Goal: Information Seeking & Learning: Compare options

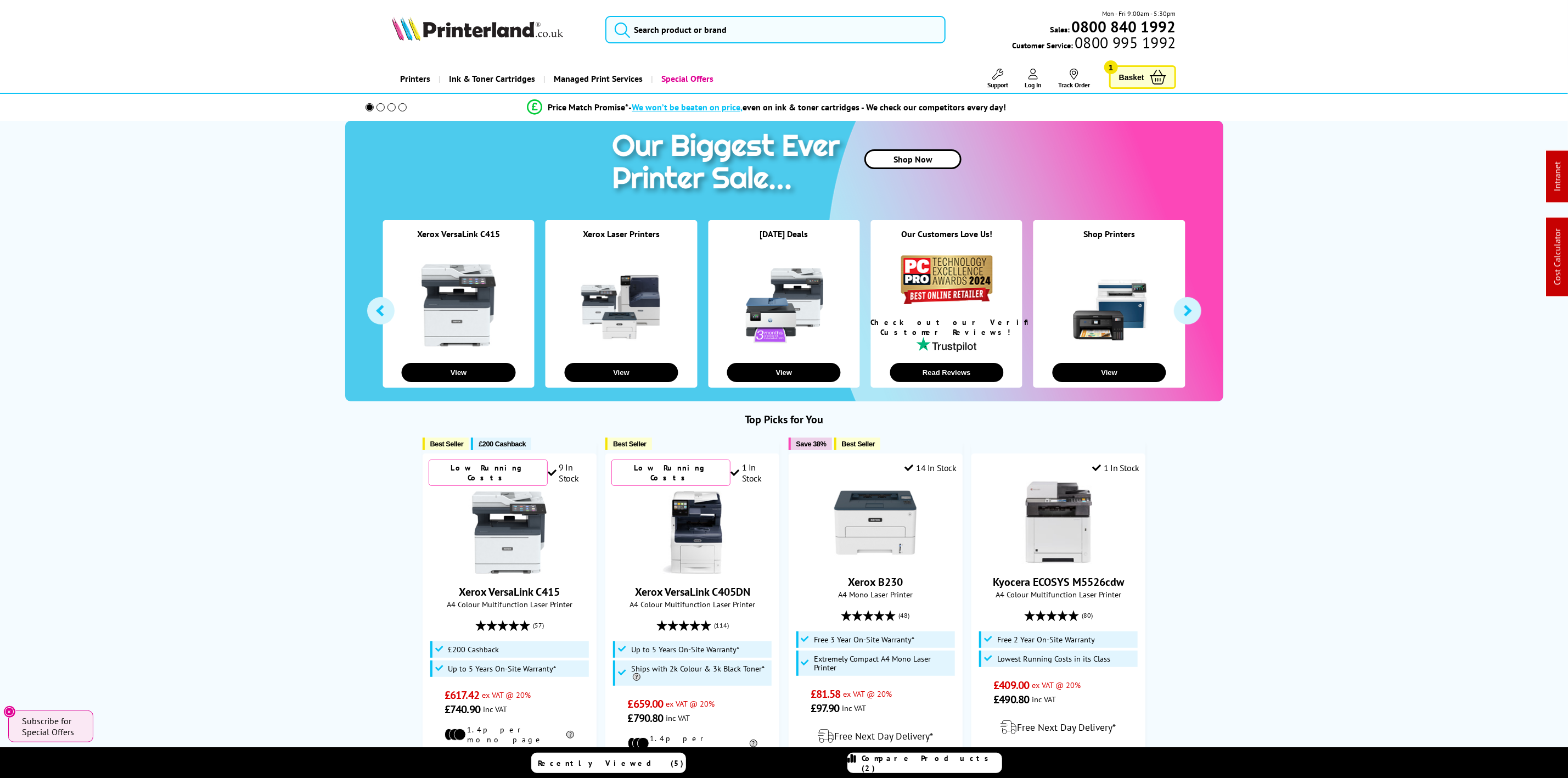
drag, startPoint x: 0, startPoint y: 0, endPoint x: 483, endPoint y: 13, distance: 483.2
click at [480, 12] on div "Mon - Fri 9:00am - 5:30pm Sales: 0800 840 1992 Customer Service: 0800 995 1992" at bounding box center [784, 31] width 878 height 48
drag, startPoint x: 483, startPoint y: 13, endPoint x: 498, endPoint y: 13, distance: 15.0
click at [493, 12] on div "Mon - Fri 9:00am - 5:30pm Sales: 0800 840 1992 Customer Service: 0800 995 1992" at bounding box center [784, 31] width 878 height 48
click at [496, 24] on img at bounding box center [477, 29] width 171 height 25
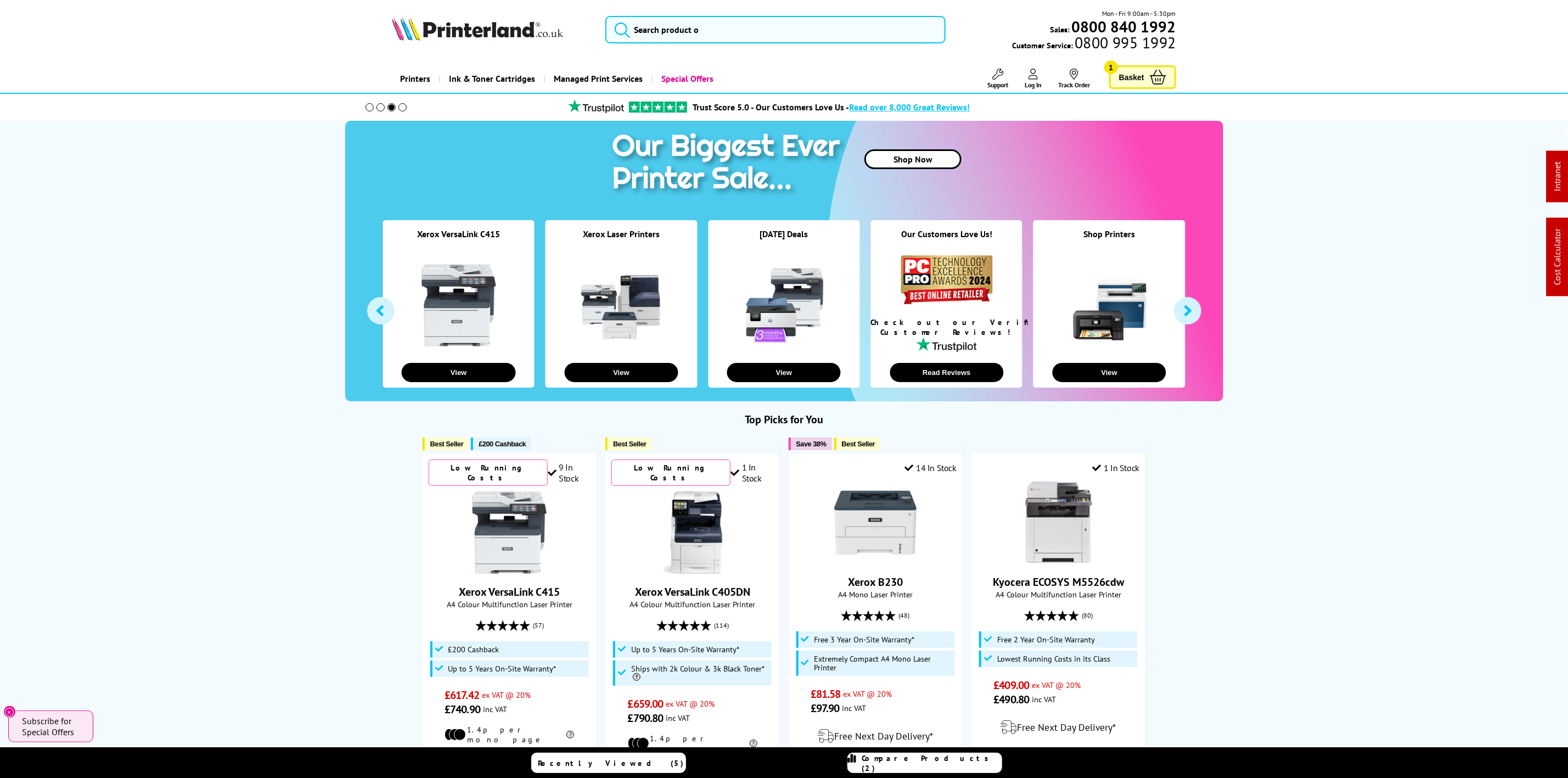
click at [488, 43] on div "Mon - Fri 9:00am - 5:30pm Sales: 0800 840 1992 Customer Service: 0800 995 1992" at bounding box center [784, 31] width 878 height 48
click at [488, 41] on picture at bounding box center [477, 36] width 171 height 11
click at [1037, 79] on icon at bounding box center [1034, 74] width 10 height 11
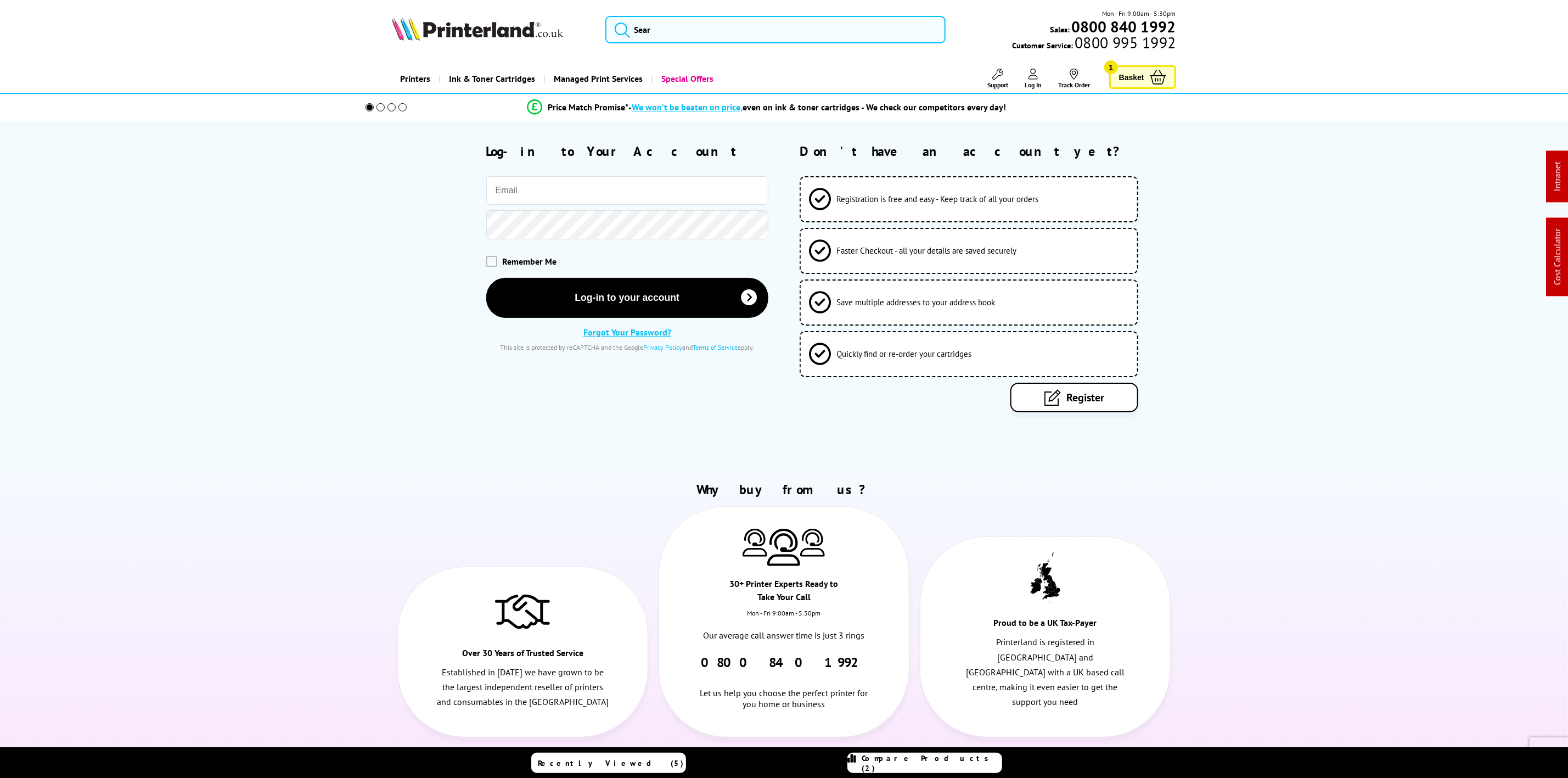
click at [603, 201] on input "email" at bounding box center [627, 190] width 282 height 29
type input "l.penman@printerland.co.uk"
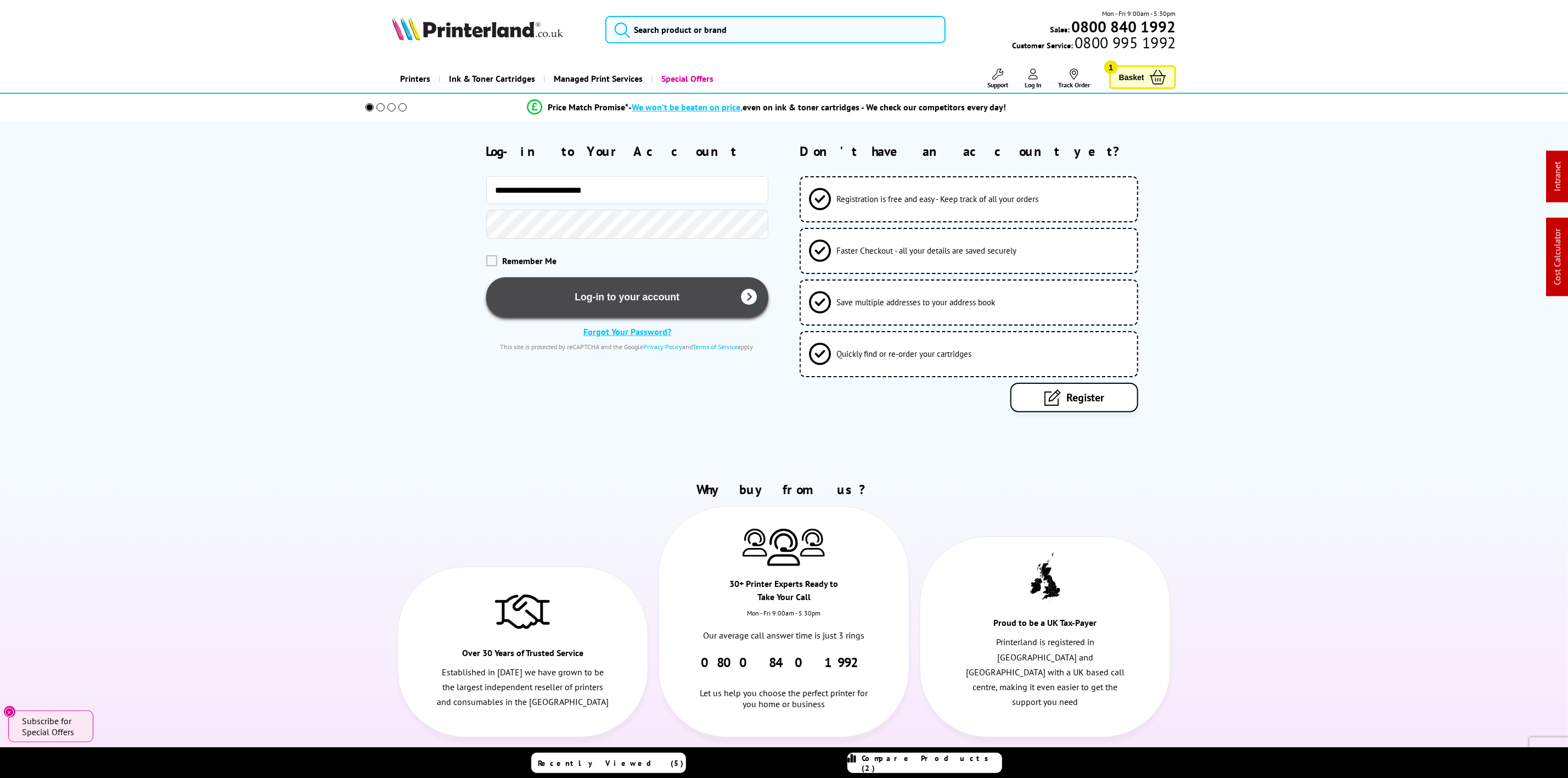
click at [594, 278] on button "Log-in to your account" at bounding box center [627, 297] width 282 height 40
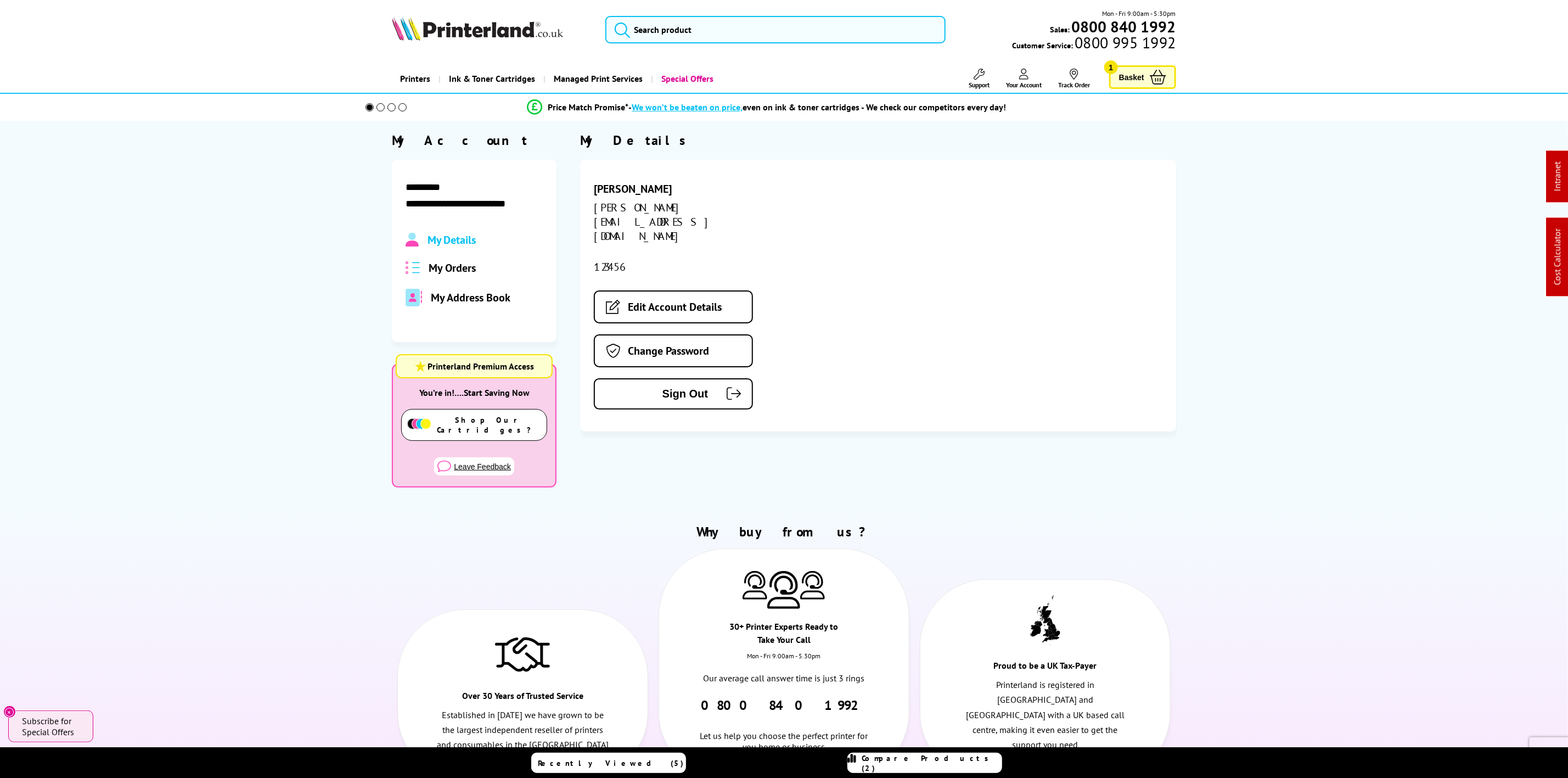
click at [503, 30] on img at bounding box center [477, 29] width 171 height 25
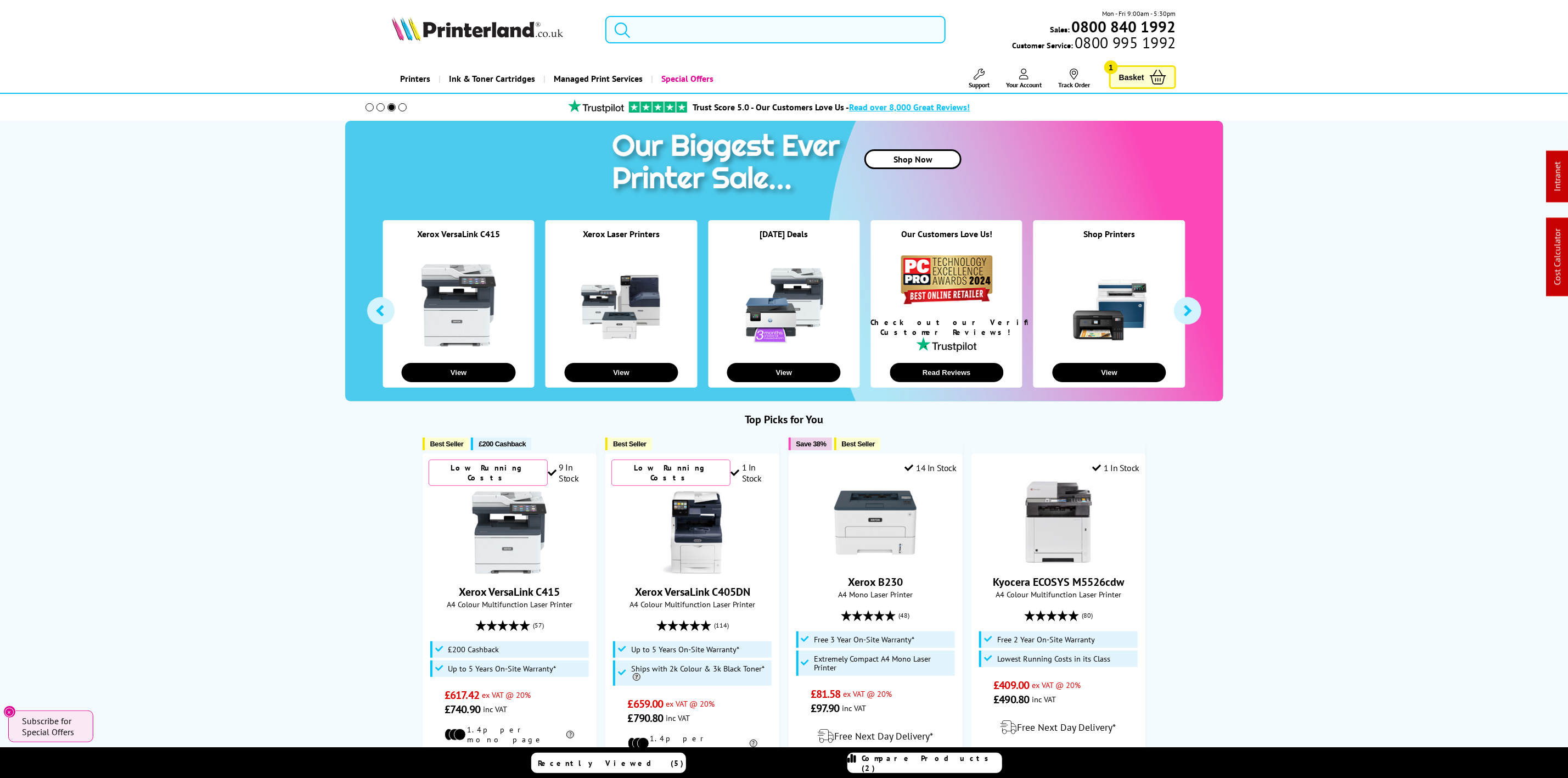
click at [713, 24] on input "search" at bounding box center [775, 30] width 339 height 28
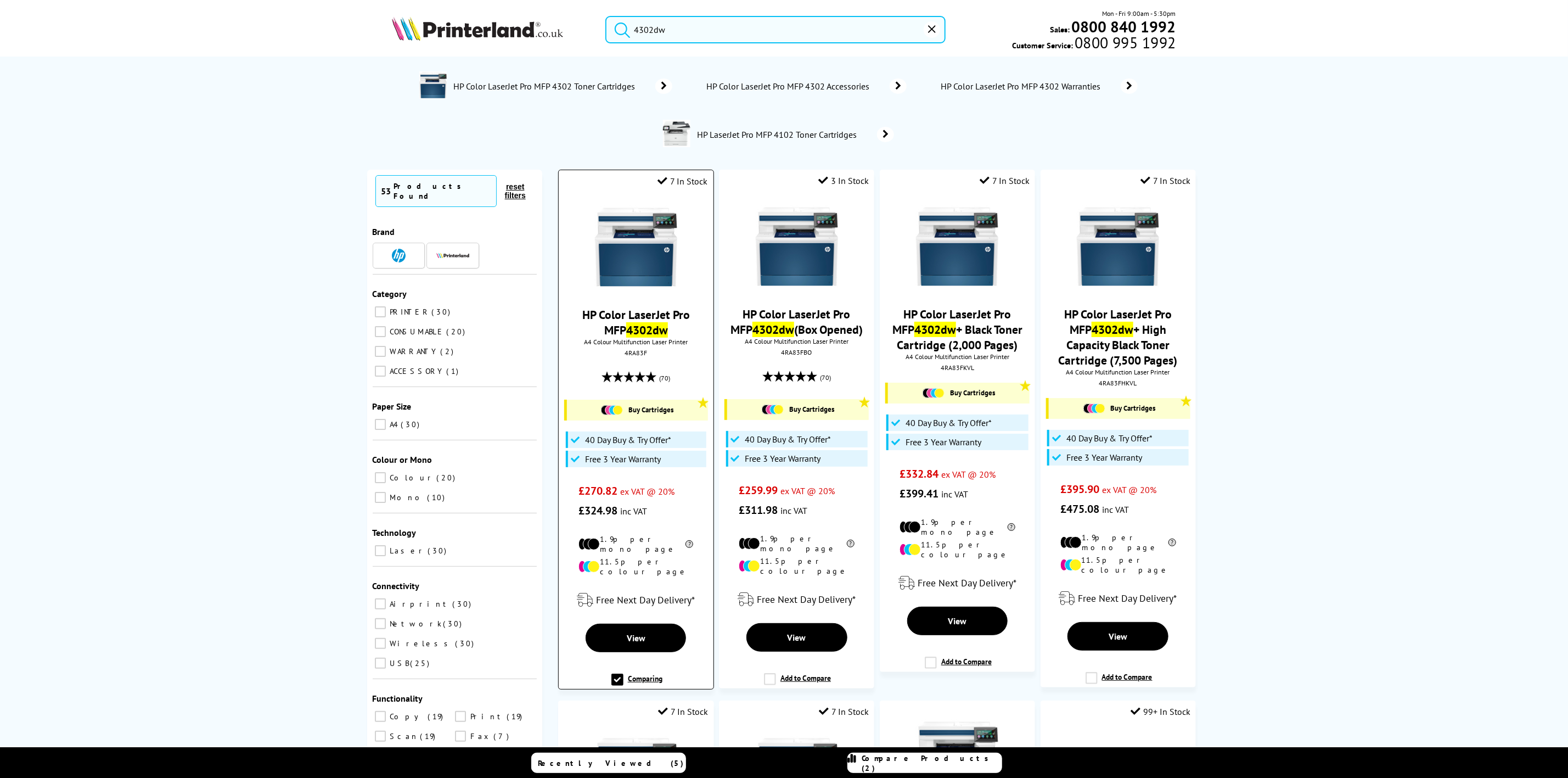
type input "4302dw"
click at [612, 244] on img at bounding box center [636, 247] width 83 height 83
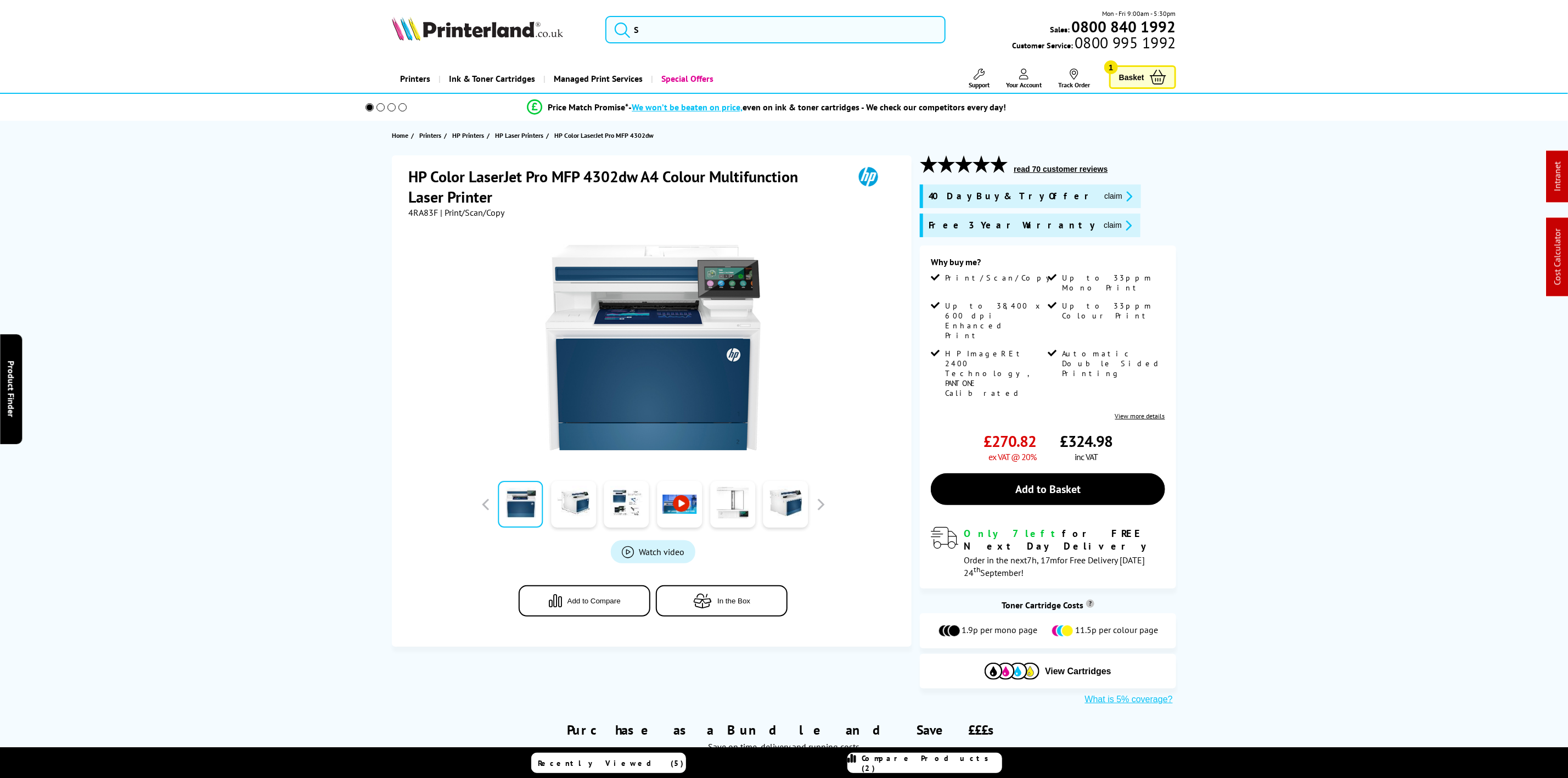
click at [417, 214] on span "4RA83F" at bounding box center [423, 211] width 30 height 11
copy span "4RA83F"
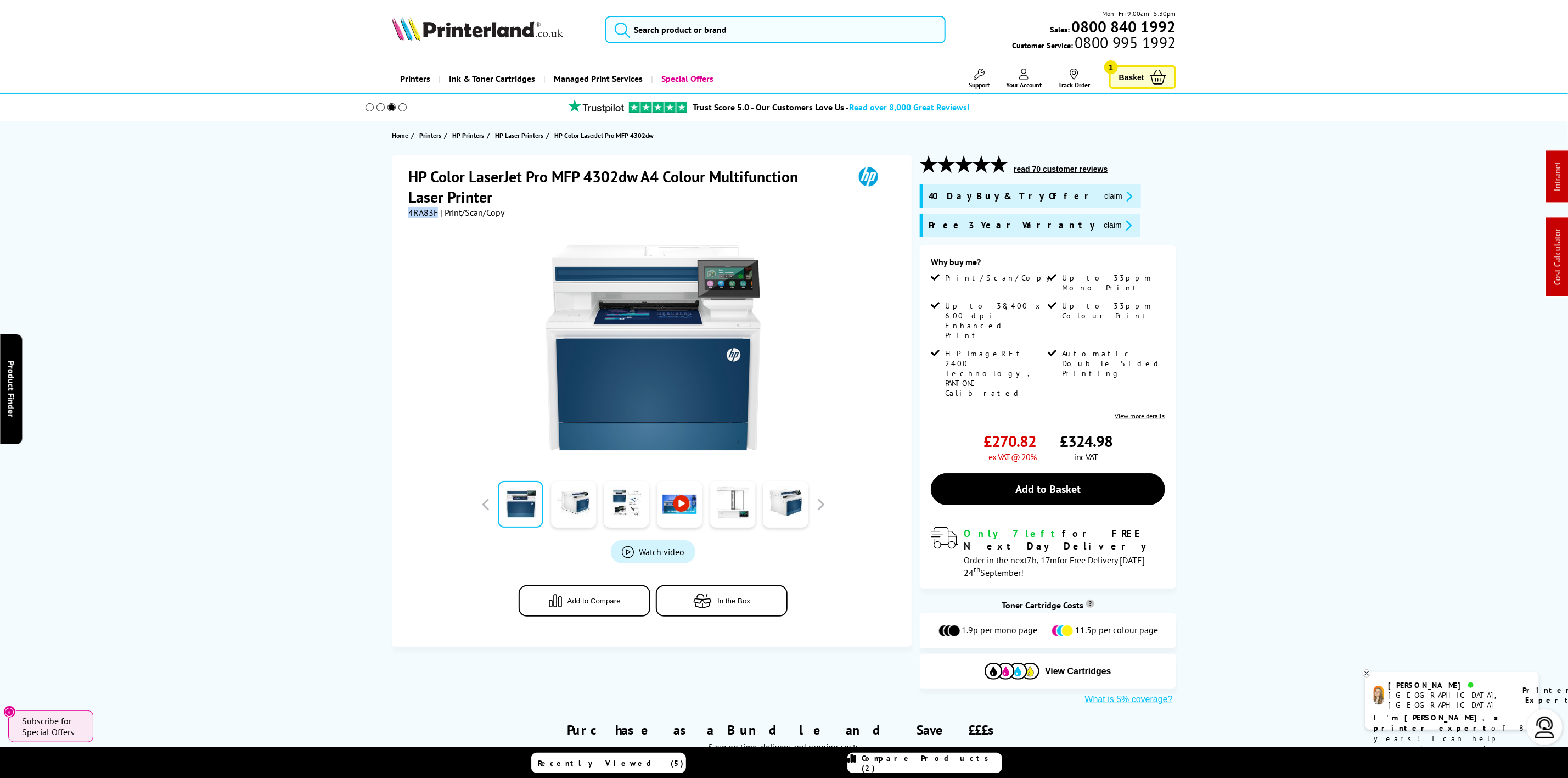
click at [1101, 219] on button "claim" at bounding box center [1117, 225] width 34 height 13
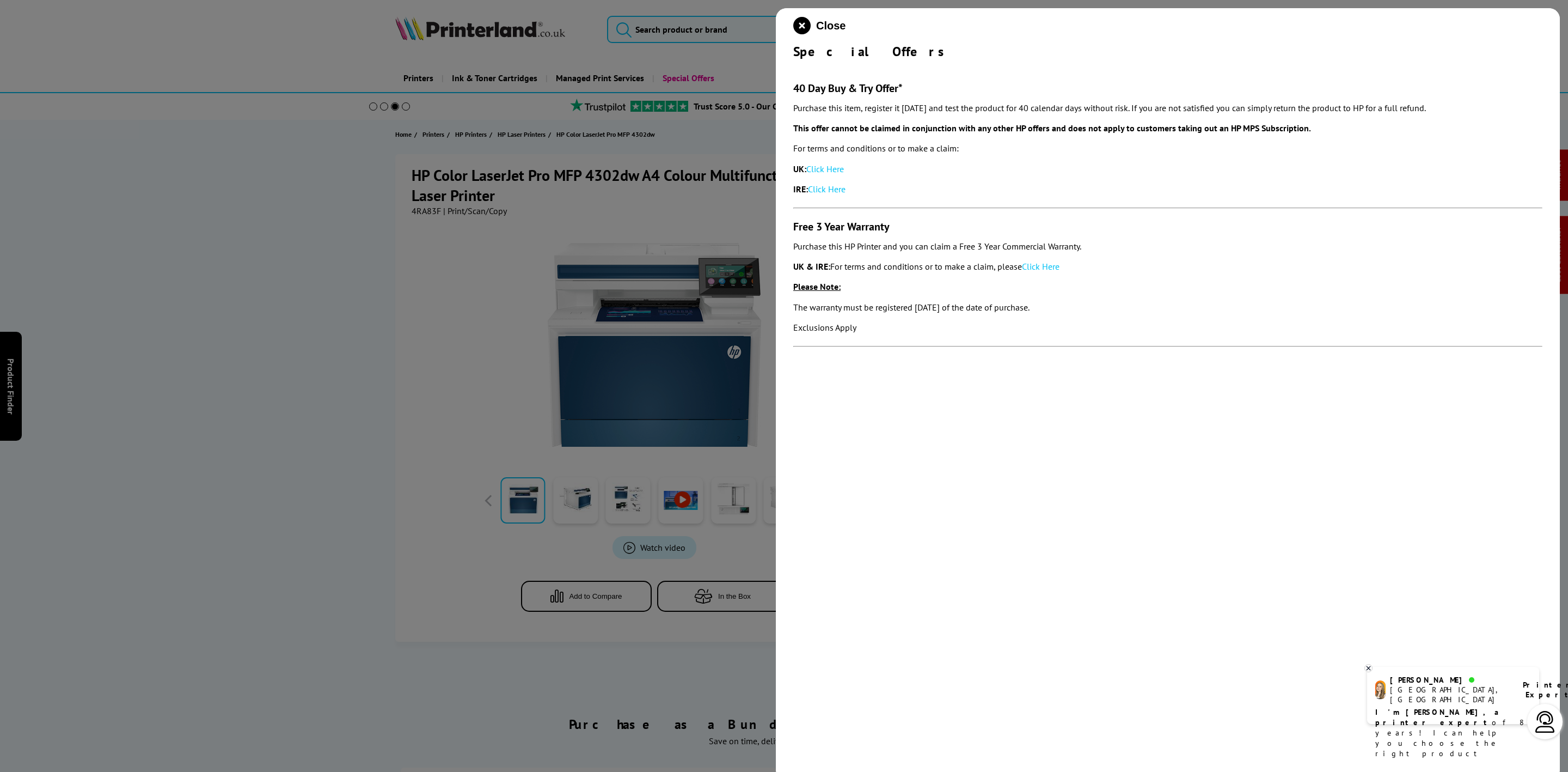
click at [1023, 223] on h3 "Free 3 Year Warranty" at bounding box center [1168, 226] width 749 height 15
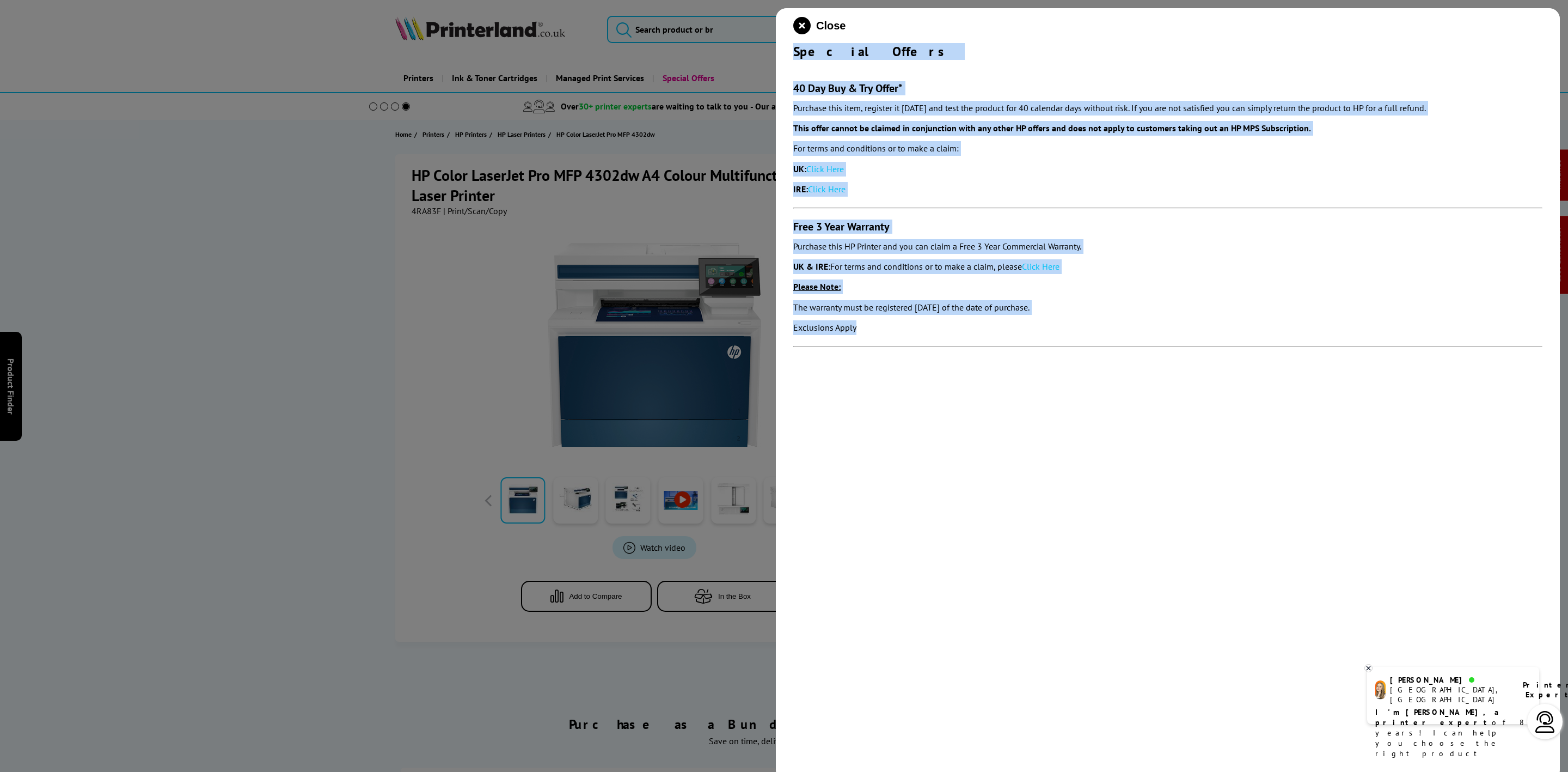
drag, startPoint x: 790, startPoint y: 48, endPoint x: 869, endPoint y: 332, distance: 294.8
click at [869, 332] on div "Close Special Offers 40 Day Buy & Try Offer* Purchase this item, register it wi…" at bounding box center [1168, 393] width 784 height 772
copy div "Special Offers 40 Day Buy & Try Offer* Purchase this item, register it within 3…"
click at [803, 29] on icon "close modal" at bounding box center [802, 25] width 18 height 18
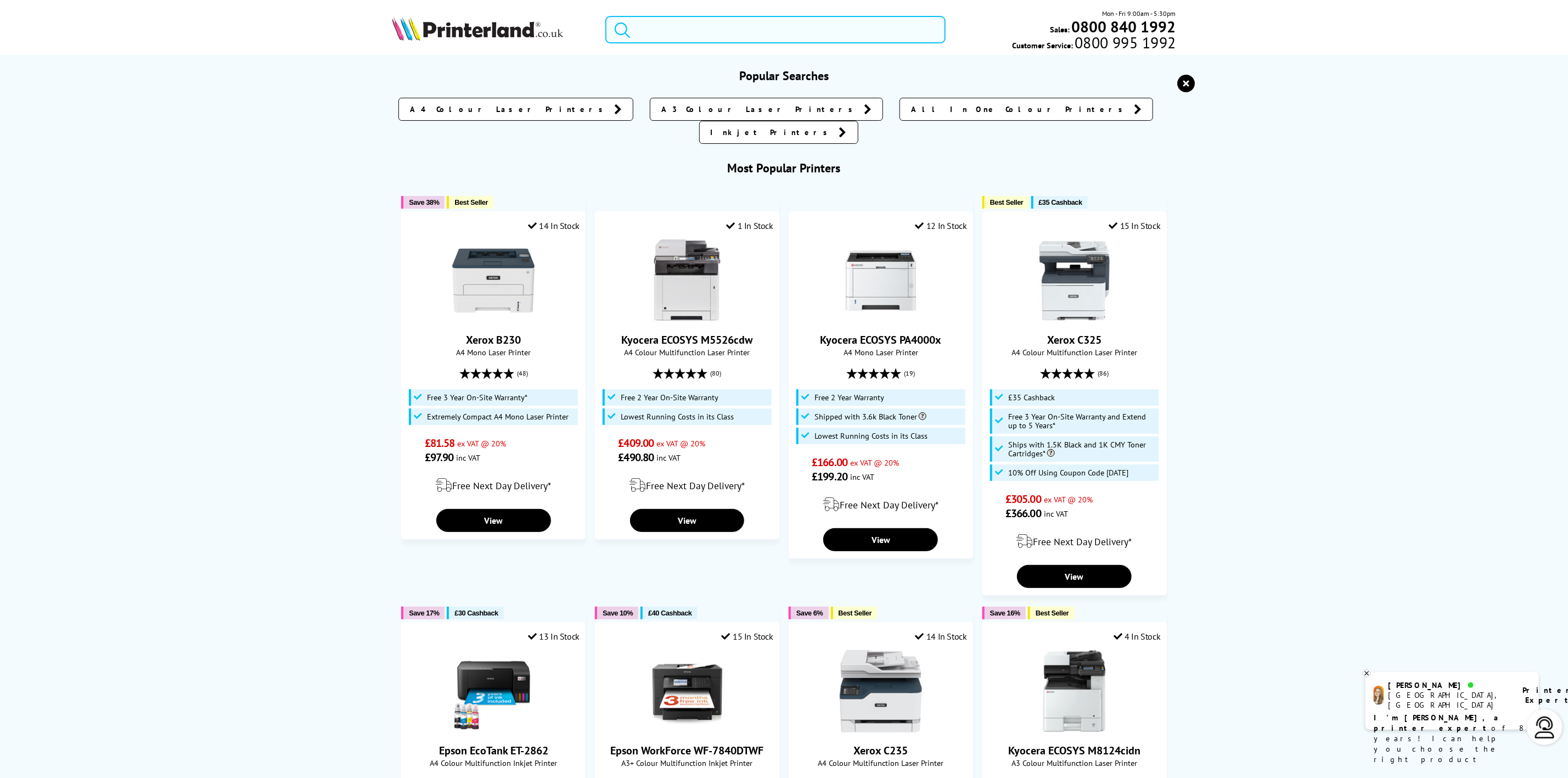
click at [725, 27] on input "search" at bounding box center [775, 30] width 339 height 28
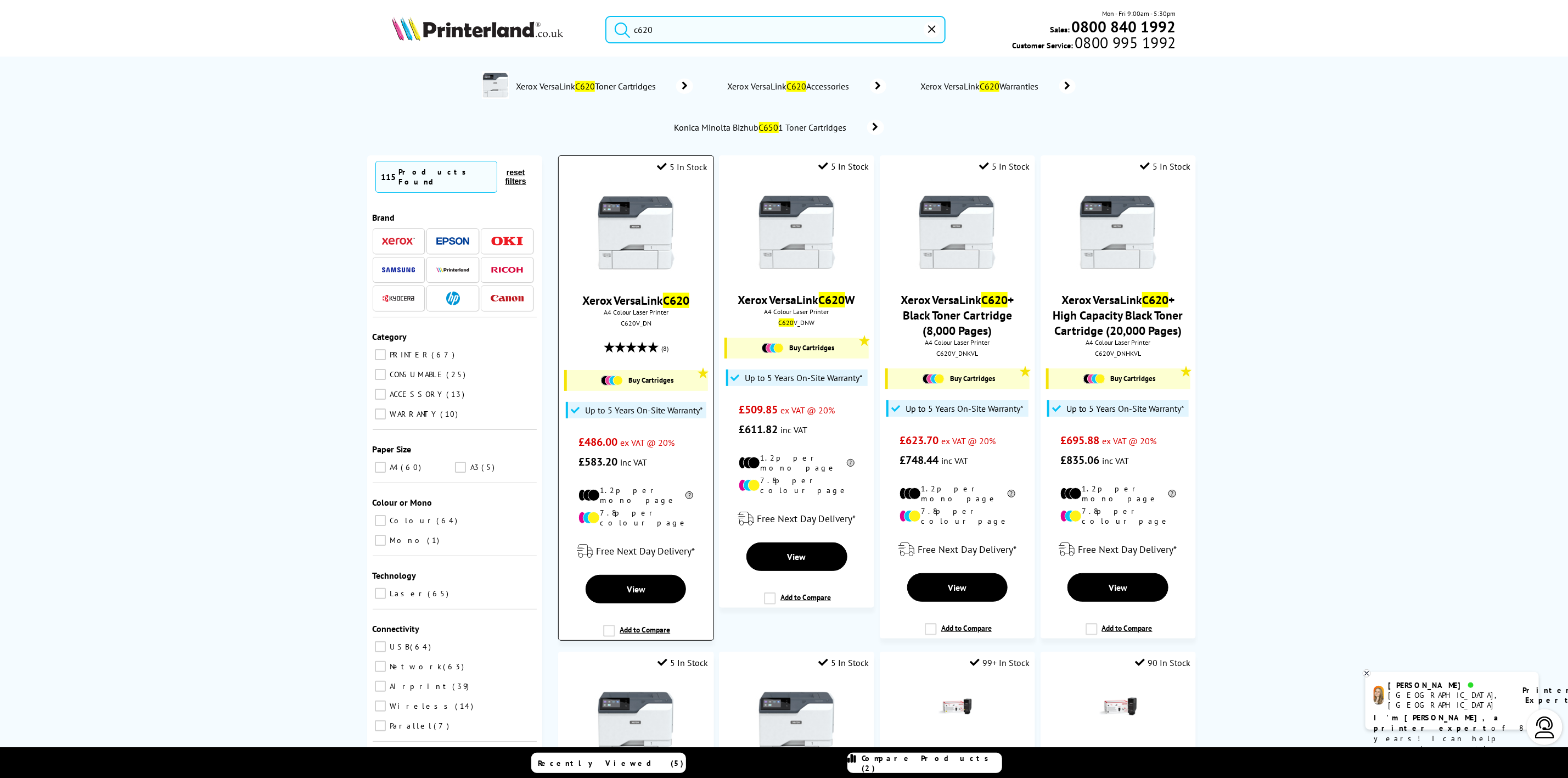
type input "c620"
click at [653, 228] on img at bounding box center [636, 233] width 83 height 83
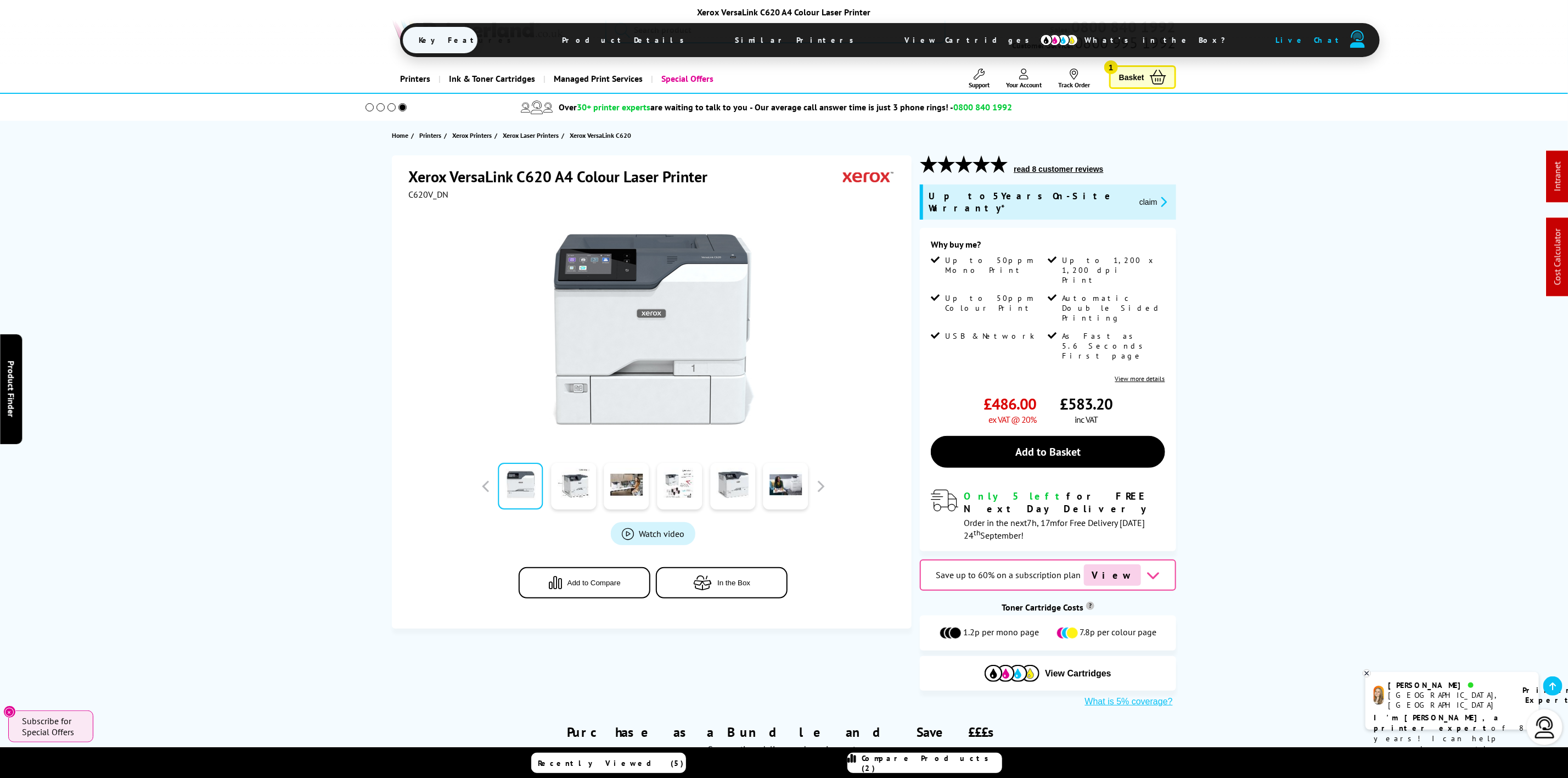
scroll to position [1317, 0]
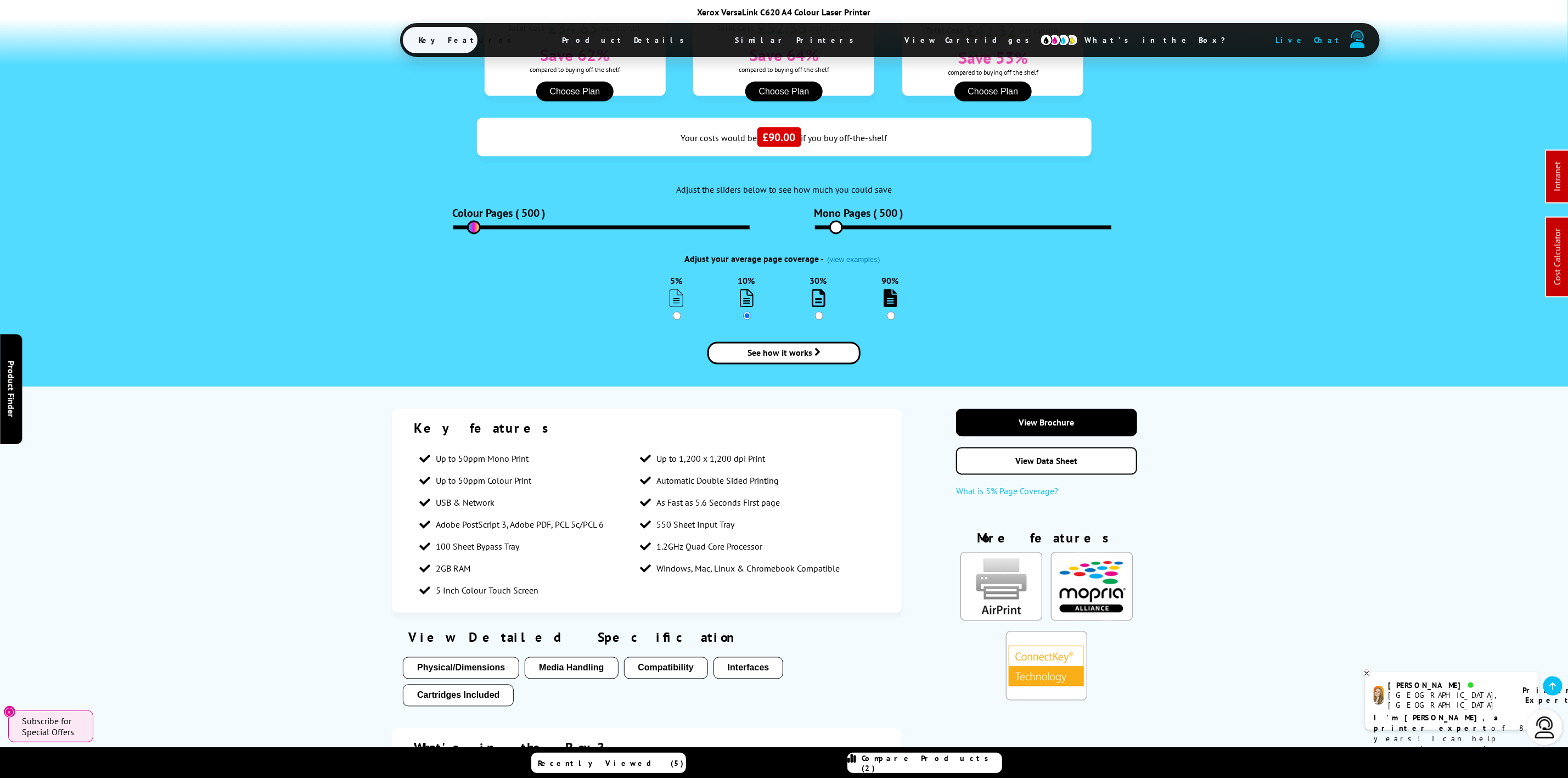
click at [185, 36] on div "PagePack Subscribe and Save .fa-secondary { opacity: .4 } Fixed cost per page r…" at bounding box center [784, 72] width 1568 height 629
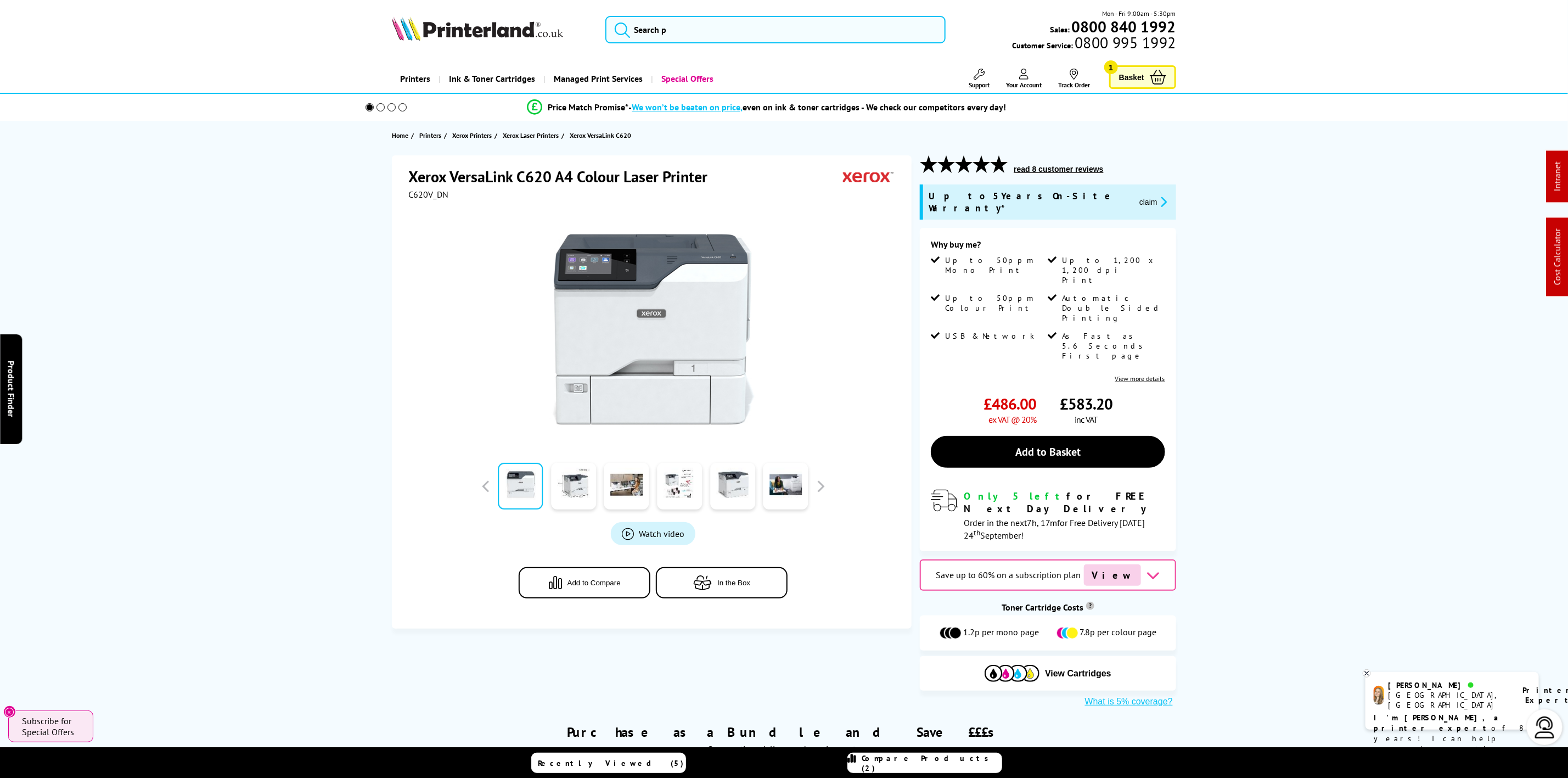
click at [472, 38] on img at bounding box center [477, 29] width 171 height 25
click at [472, 34] on img at bounding box center [477, 29] width 171 height 25
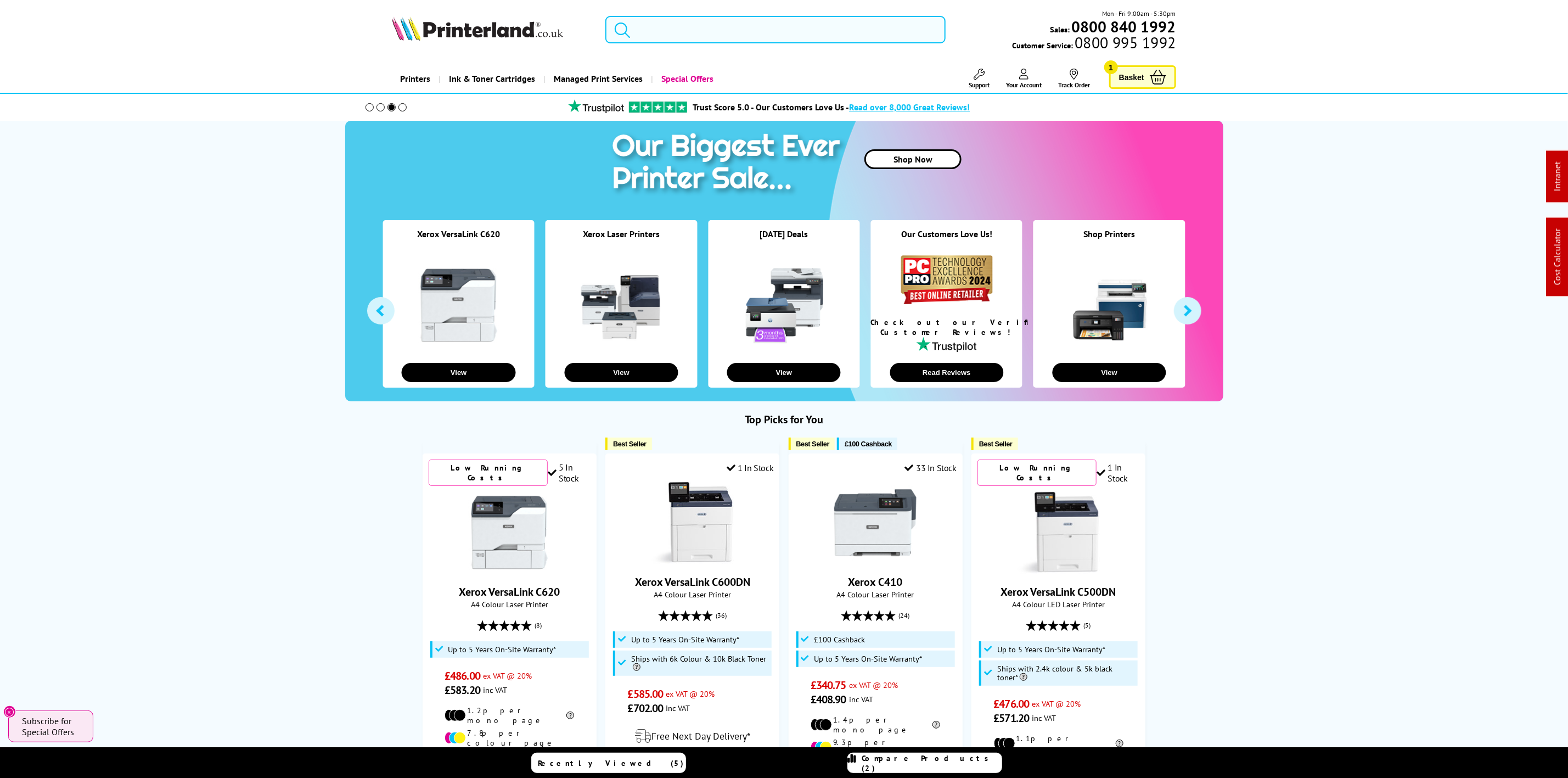
click at [751, 28] on input "search" at bounding box center [775, 30] width 339 height 28
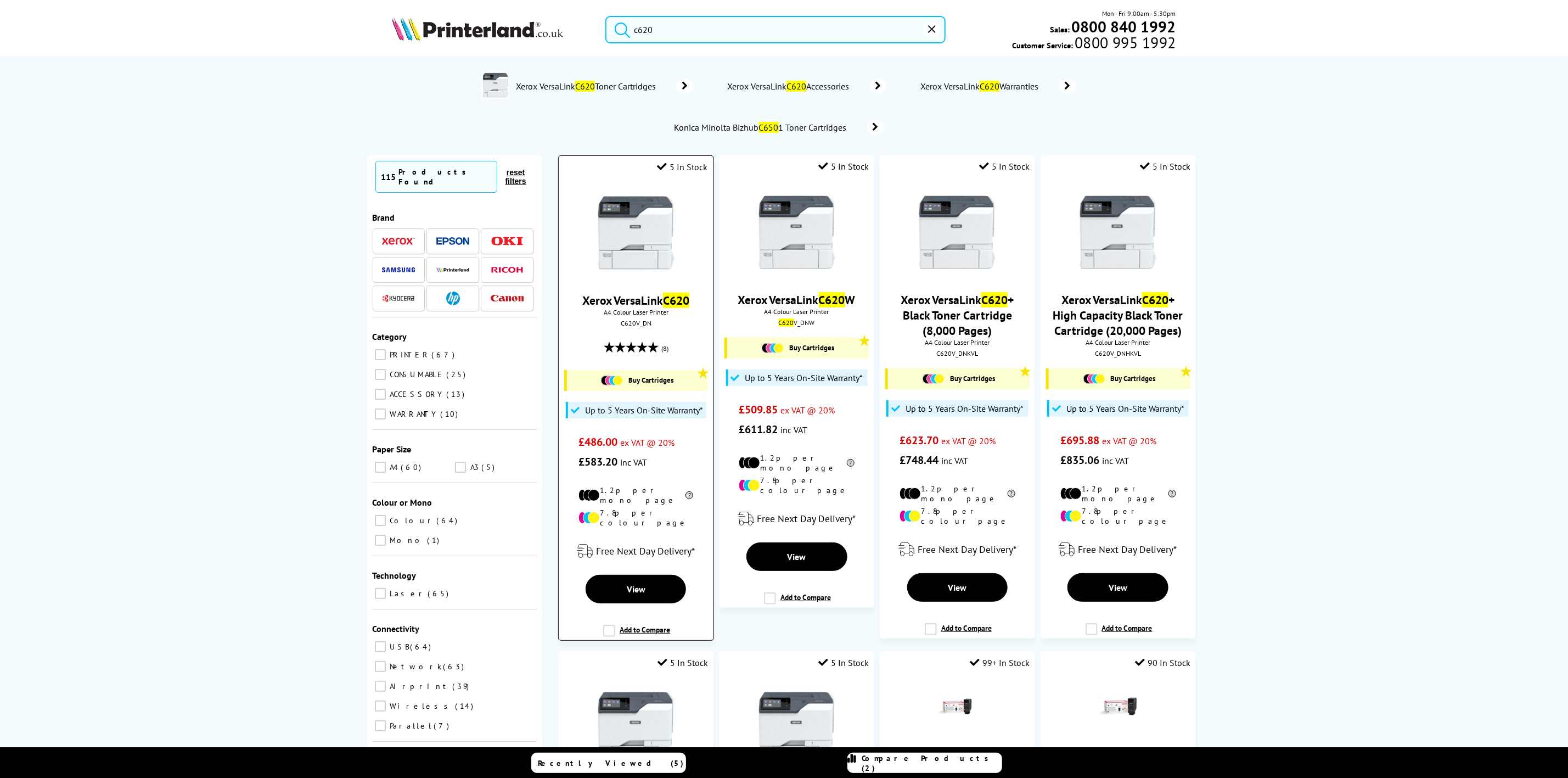
type input "c620"
click at [642, 320] on div "Xerox VersaLink C620 A4 Colour Laser Printer C620V_DN (8) Buy Cartridges Up to …" at bounding box center [636, 327] width 144 height 291
copy div "C620V_DN"
click at [644, 210] on img at bounding box center [636, 233] width 83 height 83
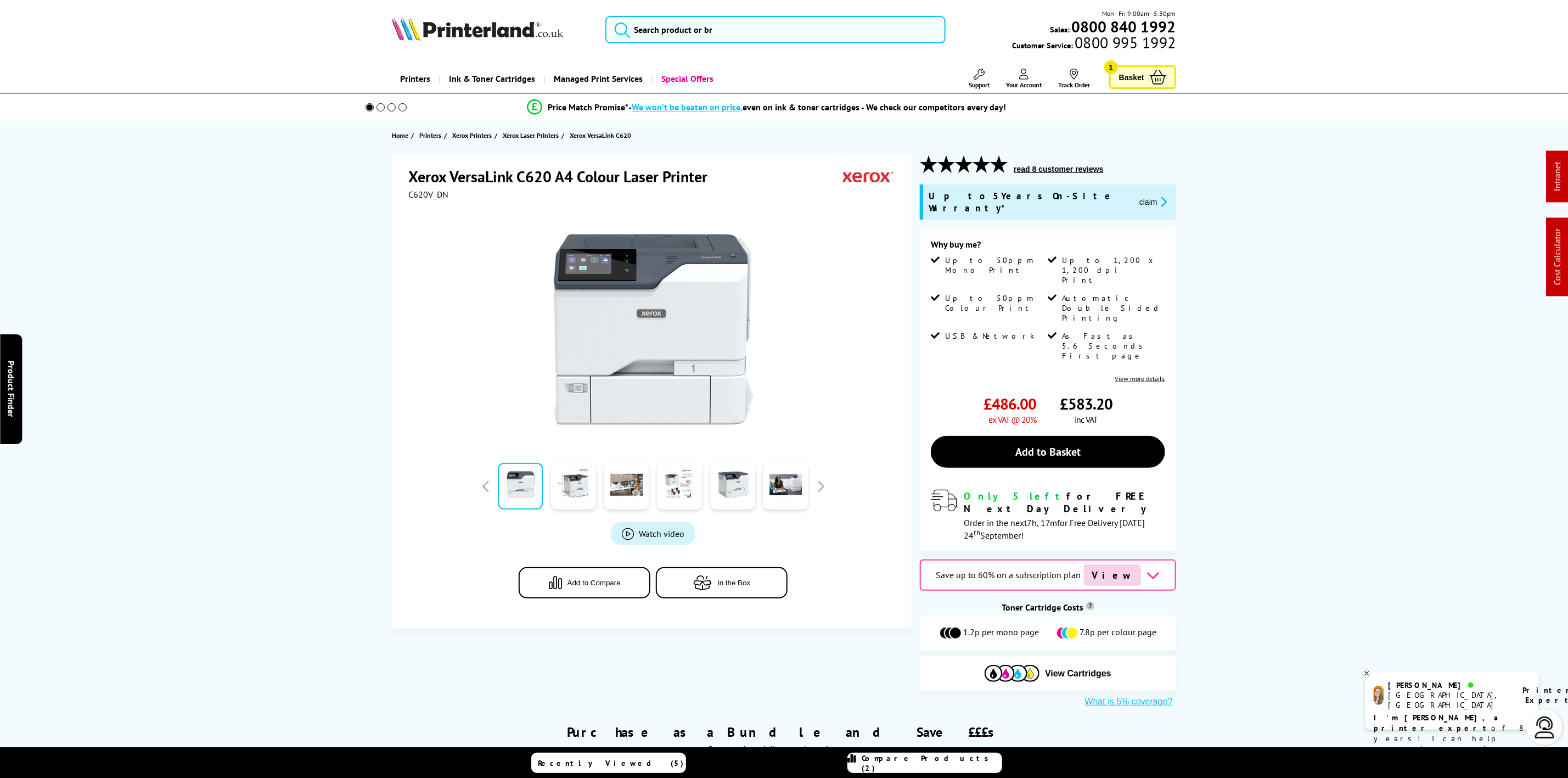
click at [1136, 197] on button "claim" at bounding box center [1153, 202] width 34 height 13
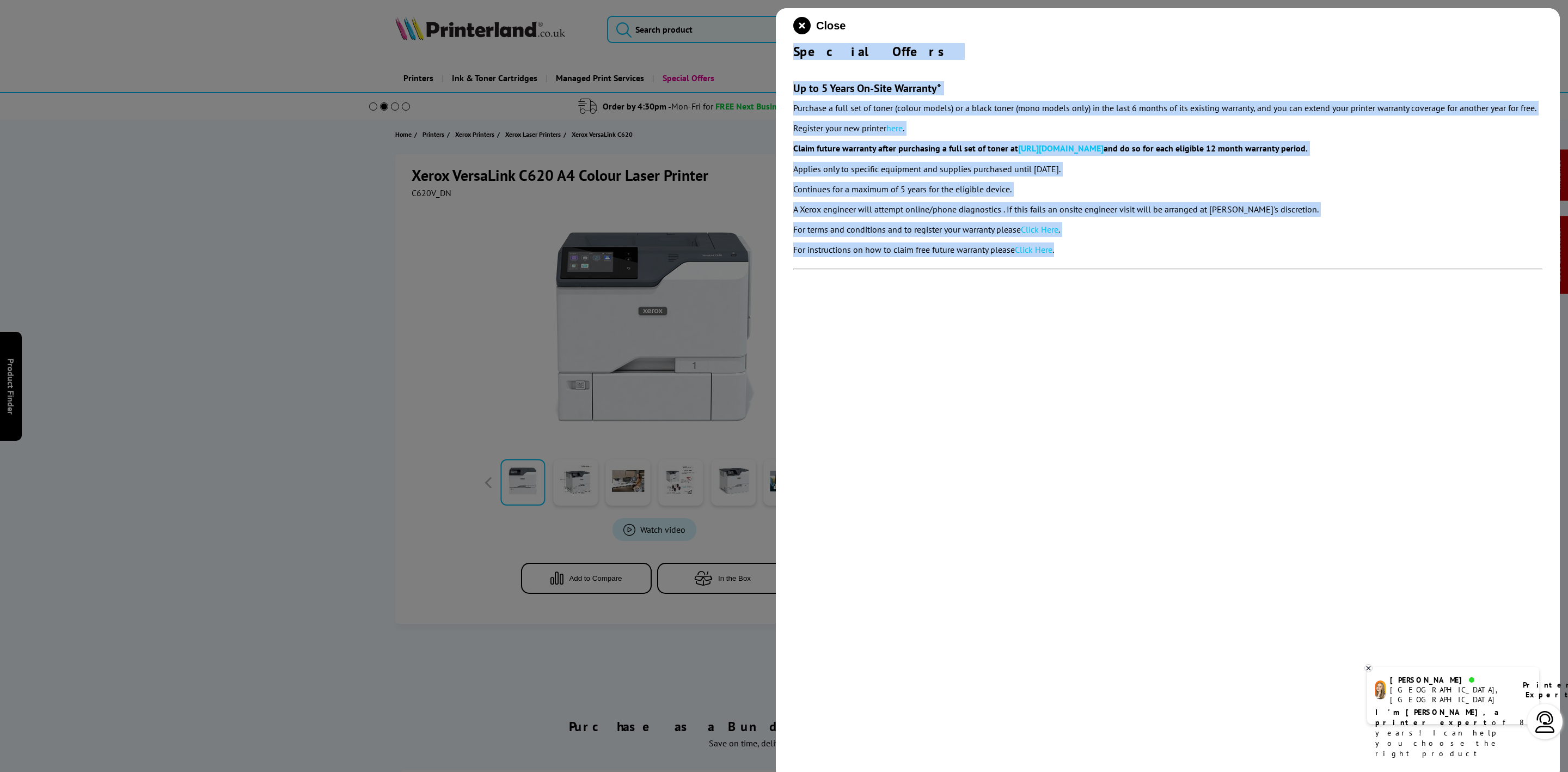
drag, startPoint x: 800, startPoint y: 58, endPoint x: 86, endPoint y: 424, distance: 802.3
click at [1191, 242] on div "Close Special Offers Up to 5 Years On-Site Warranty* Purchase a full set of ton…" at bounding box center [1168, 393] width 784 height 772
copy div "Special Offers Up to 5 Years On-Site Warranty* Purchase a full set of toner (co…"
drag, startPoint x: 815, startPoint y: 20, endPoint x: 715, endPoint y: 44, distance: 102.8
click at [813, 20] on button "Close" at bounding box center [820, 25] width 53 height 18
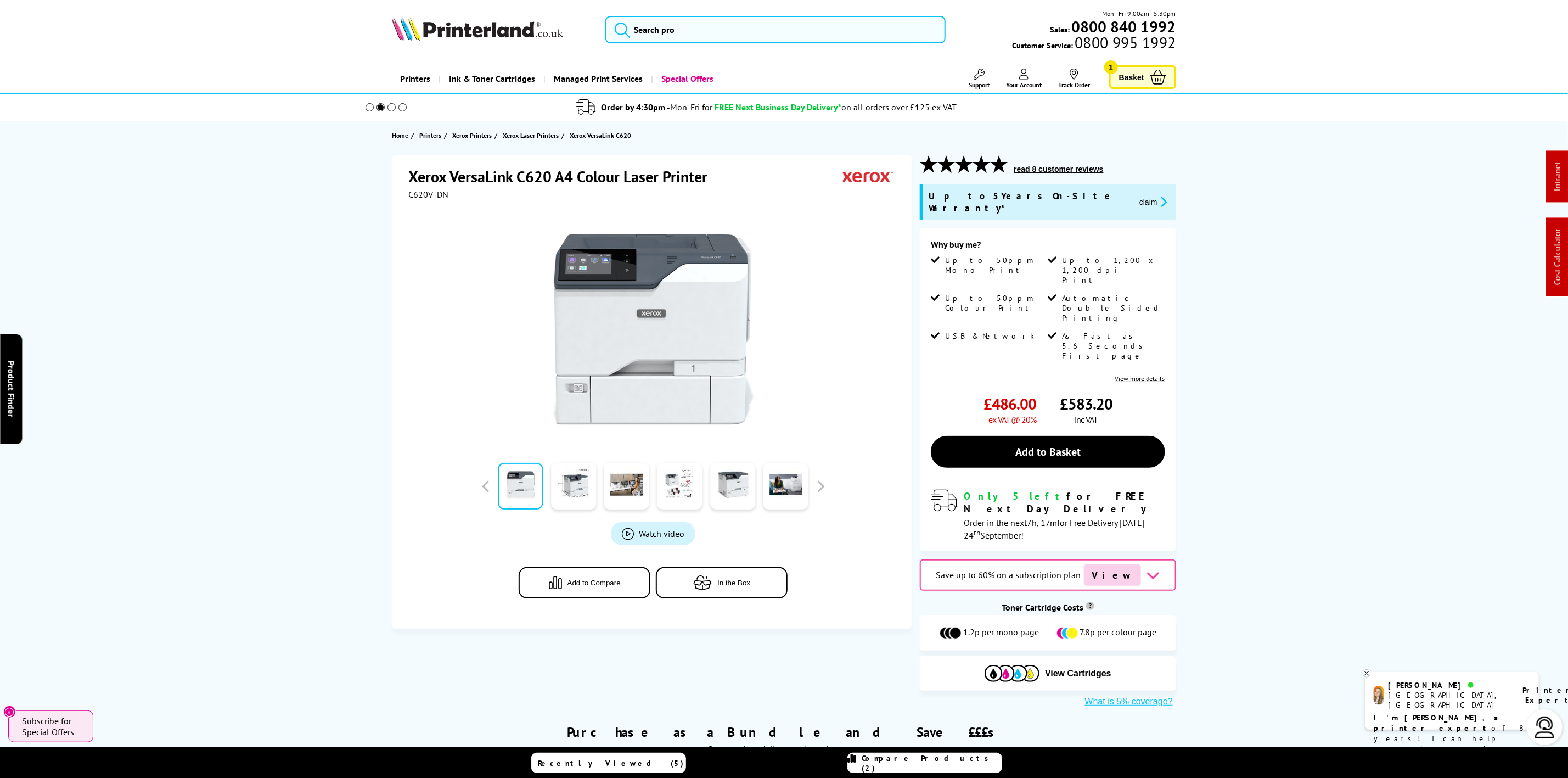
click at [425, 196] on span "C620V_DN" at bounding box center [428, 194] width 40 height 11
copy span "C620V_DN"
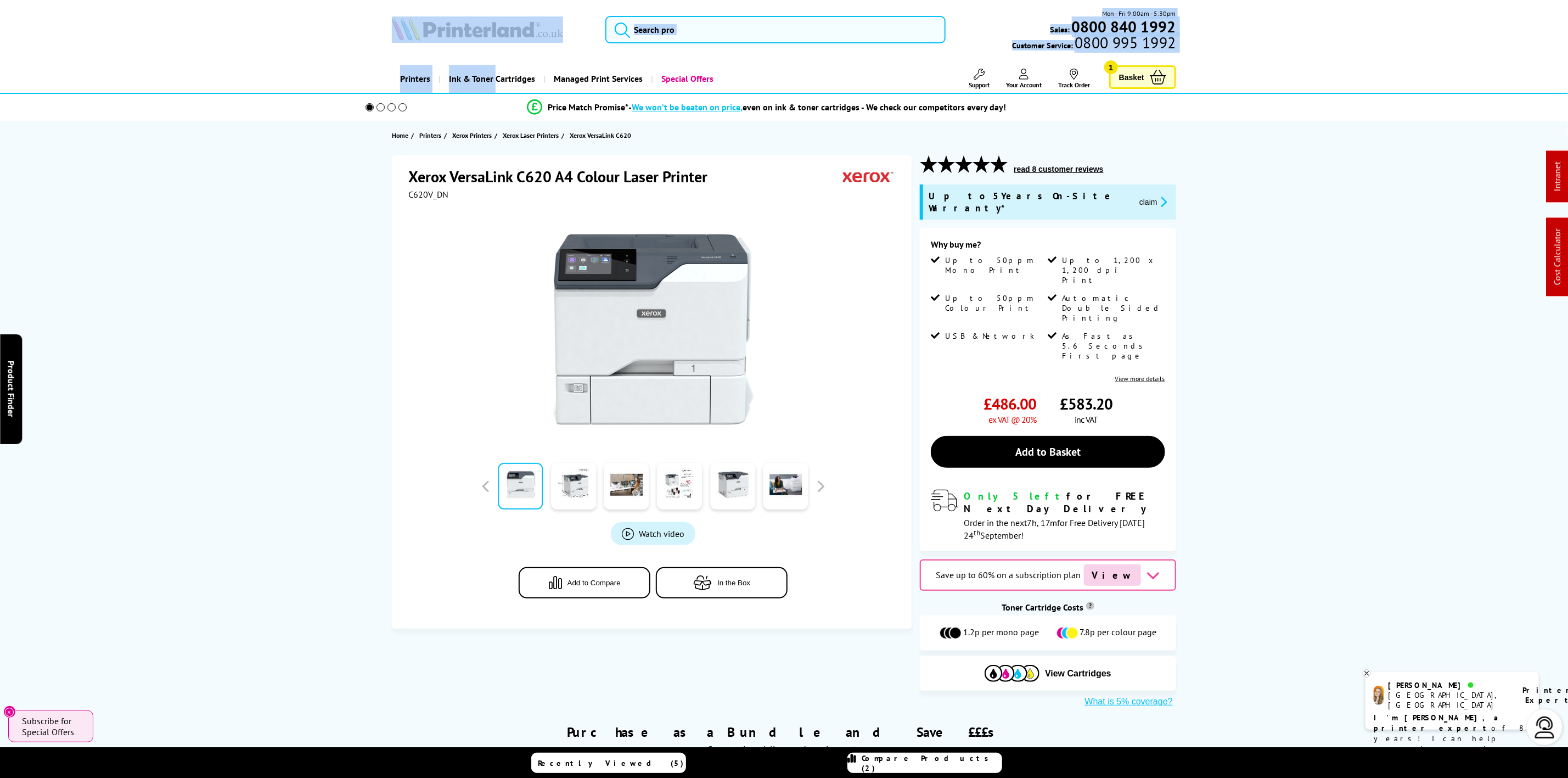
drag, startPoint x: 495, startPoint y: 58, endPoint x: 503, endPoint y: 51, distance: 10.6
click at [500, 53] on header "Mon - Fri 9:00am - 5:30pm Sales: 0800 840 1992 Customer Service: 0800 995 1992" at bounding box center [784, 46] width 1568 height 93
click at [506, 46] on div "Mon - Fri 9:00am - 5:30pm Sales: 0800 840 1992 Customer Service: 0800 995 1992" at bounding box center [784, 31] width 878 height 48
click at [512, 43] on div "Mon - Fri 9:00am - 5:30pm Sales: 0800 840 1992 Customer Service: 0800 995 1992" at bounding box center [784, 31] width 878 height 48
click at [513, 41] on picture at bounding box center [477, 36] width 171 height 11
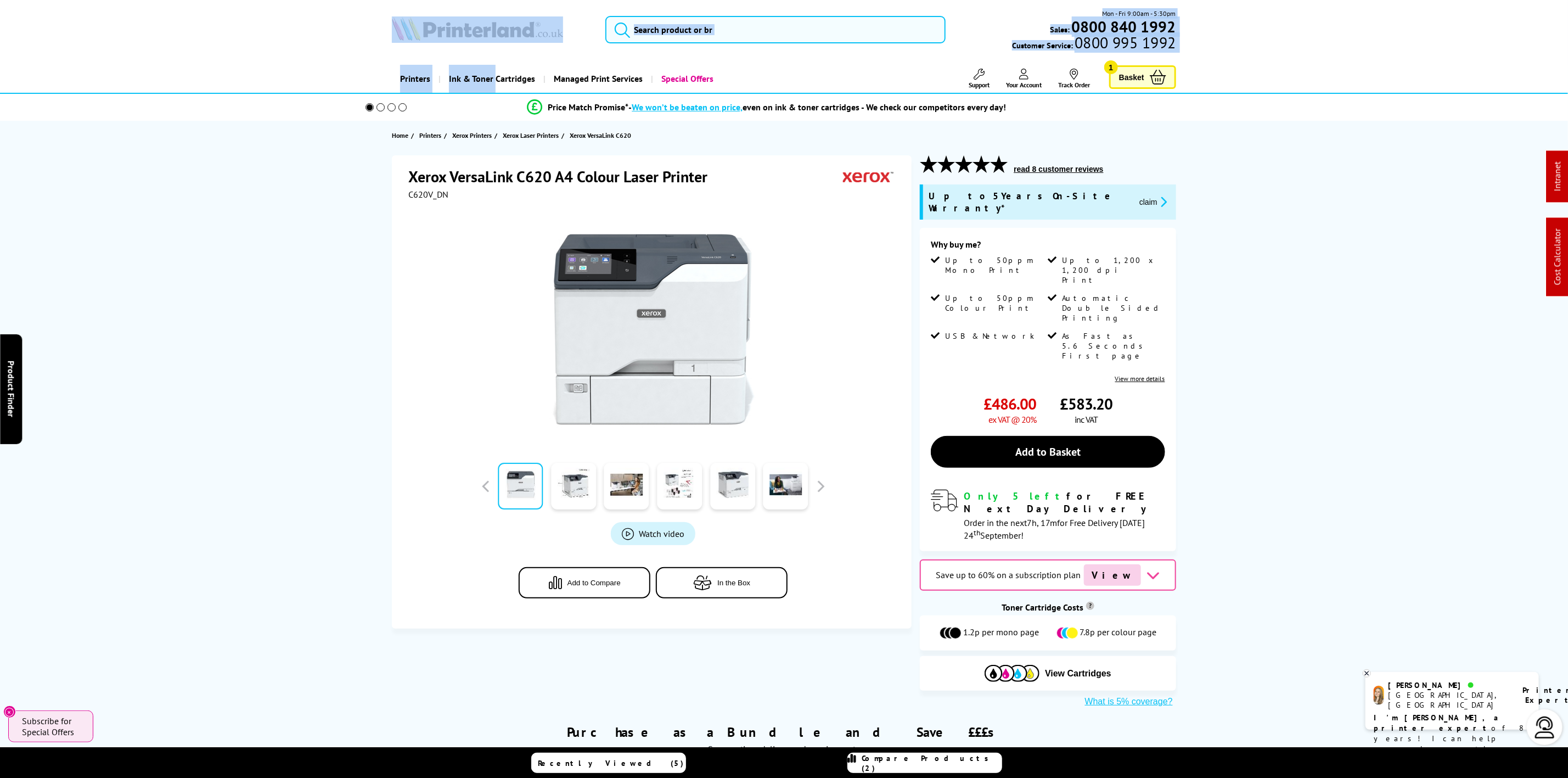
click at [513, 41] on picture at bounding box center [477, 36] width 171 height 11
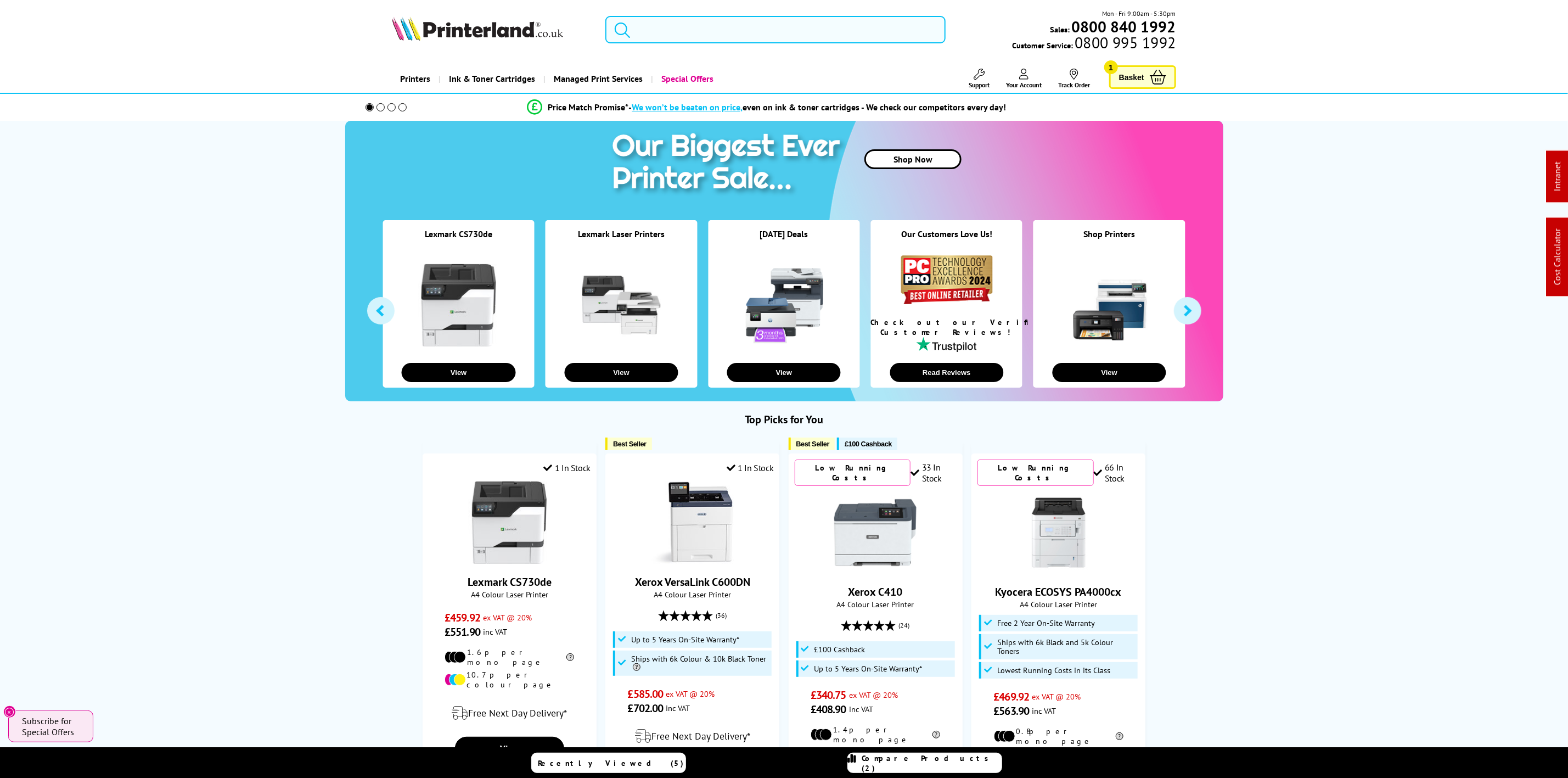
click at [703, 20] on input "search" at bounding box center [775, 30] width 339 height 28
paste input "MFCL3740CDWZU1"
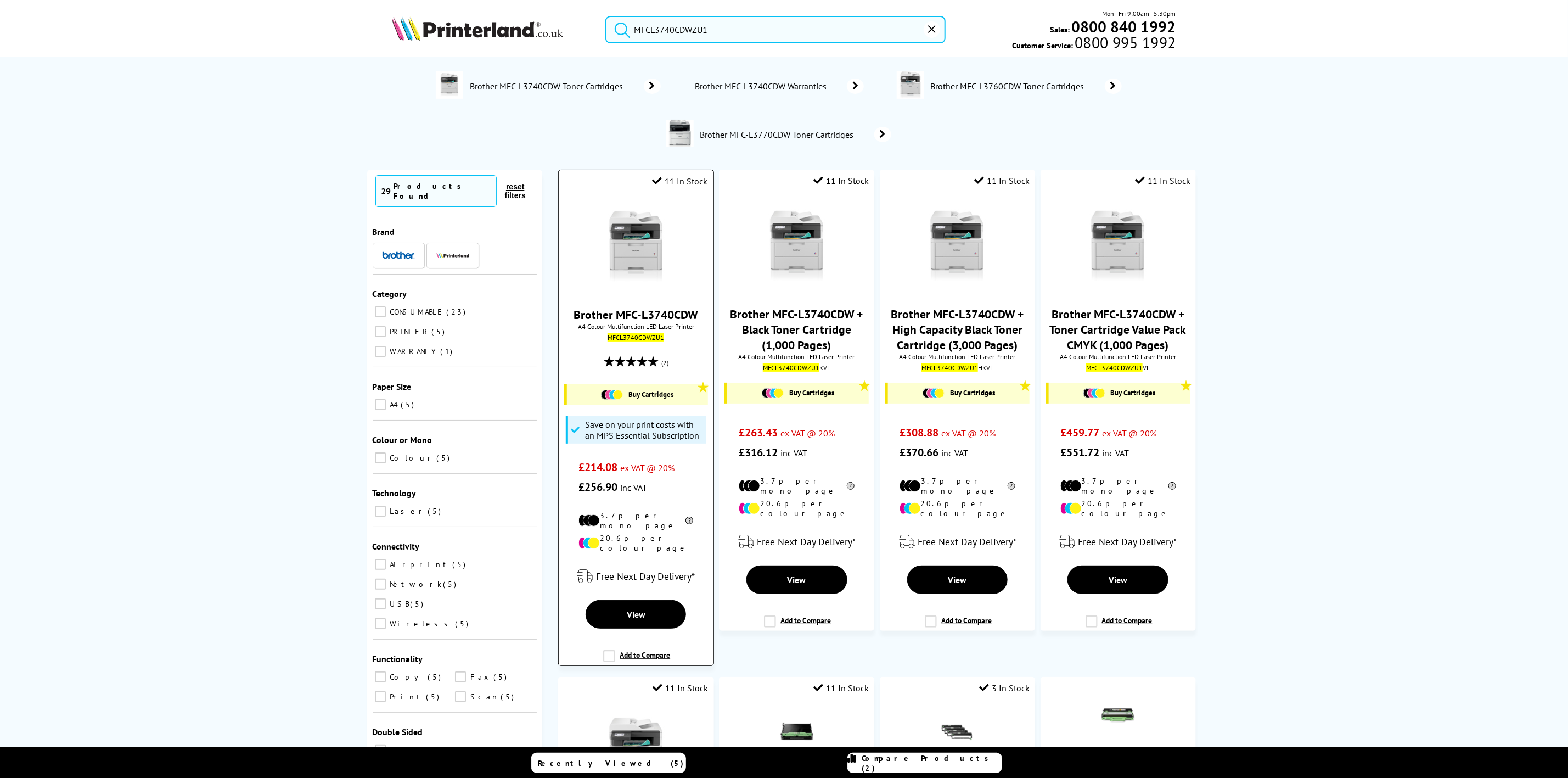
type input "MFCL3740CDWZU1"
click at [637, 251] on img at bounding box center [636, 247] width 83 height 83
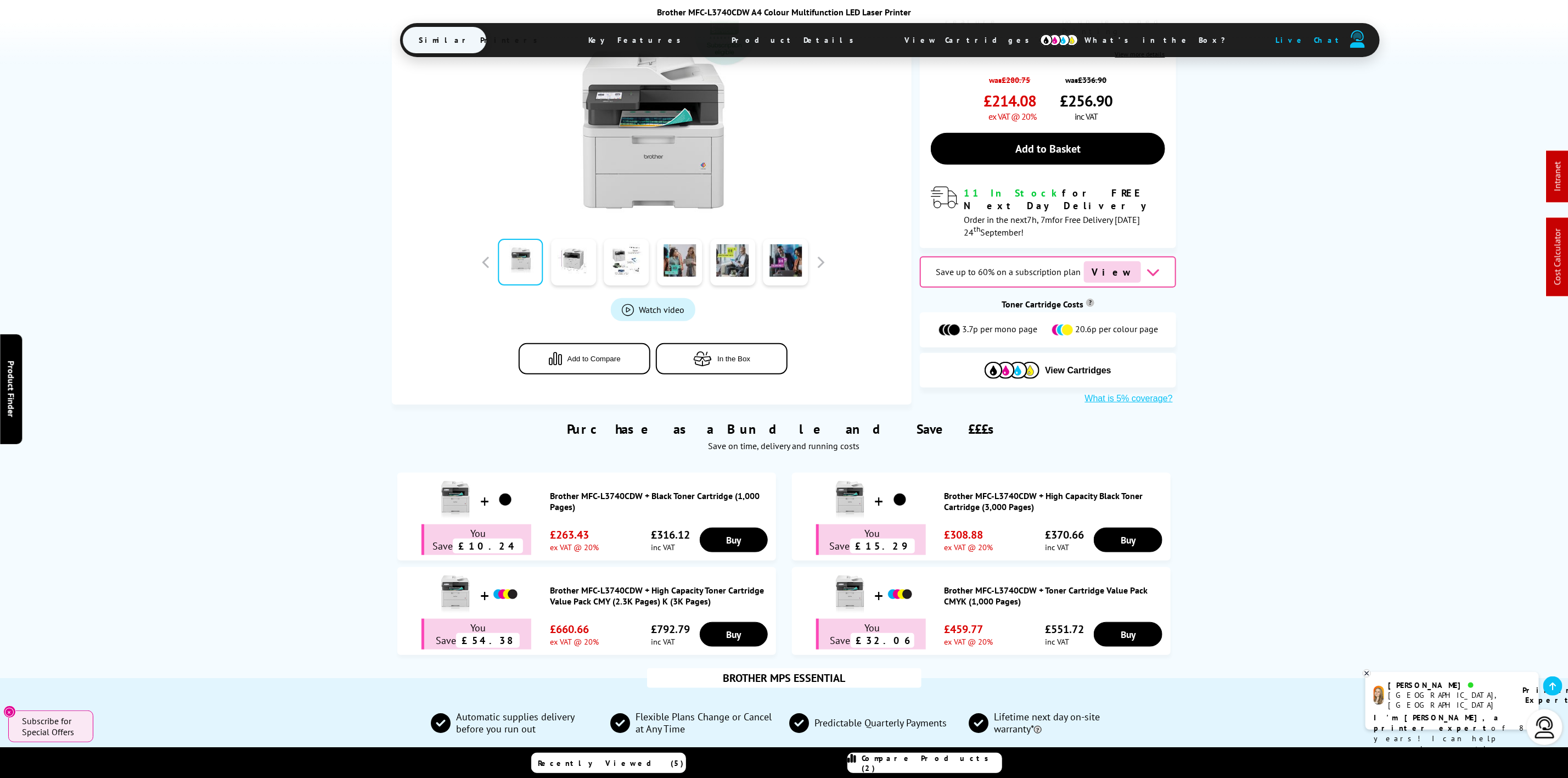
scroll to position [329, 0]
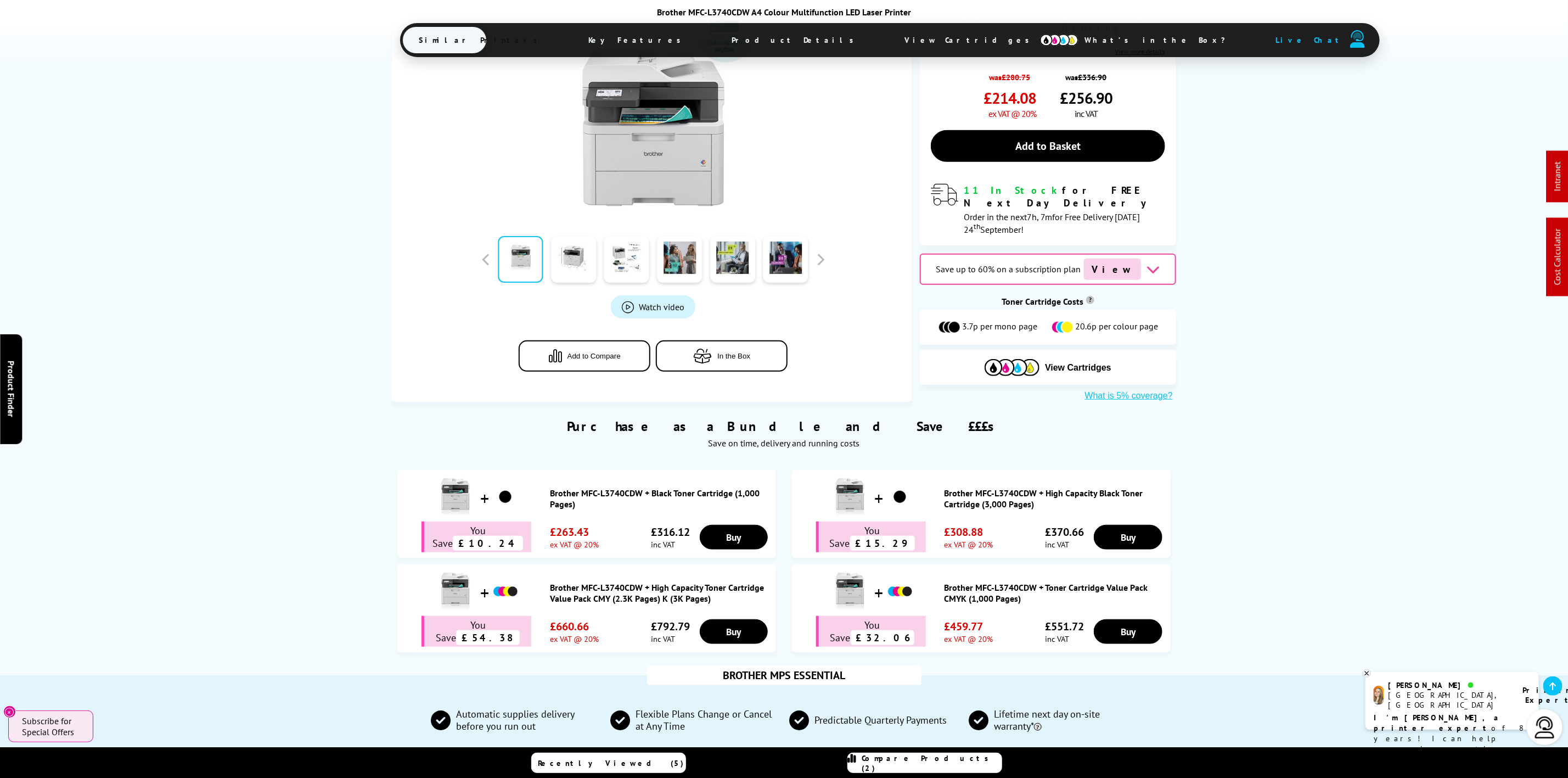
click at [888, 44] on span "View Cartridges" at bounding box center [972, 39] width 168 height 29
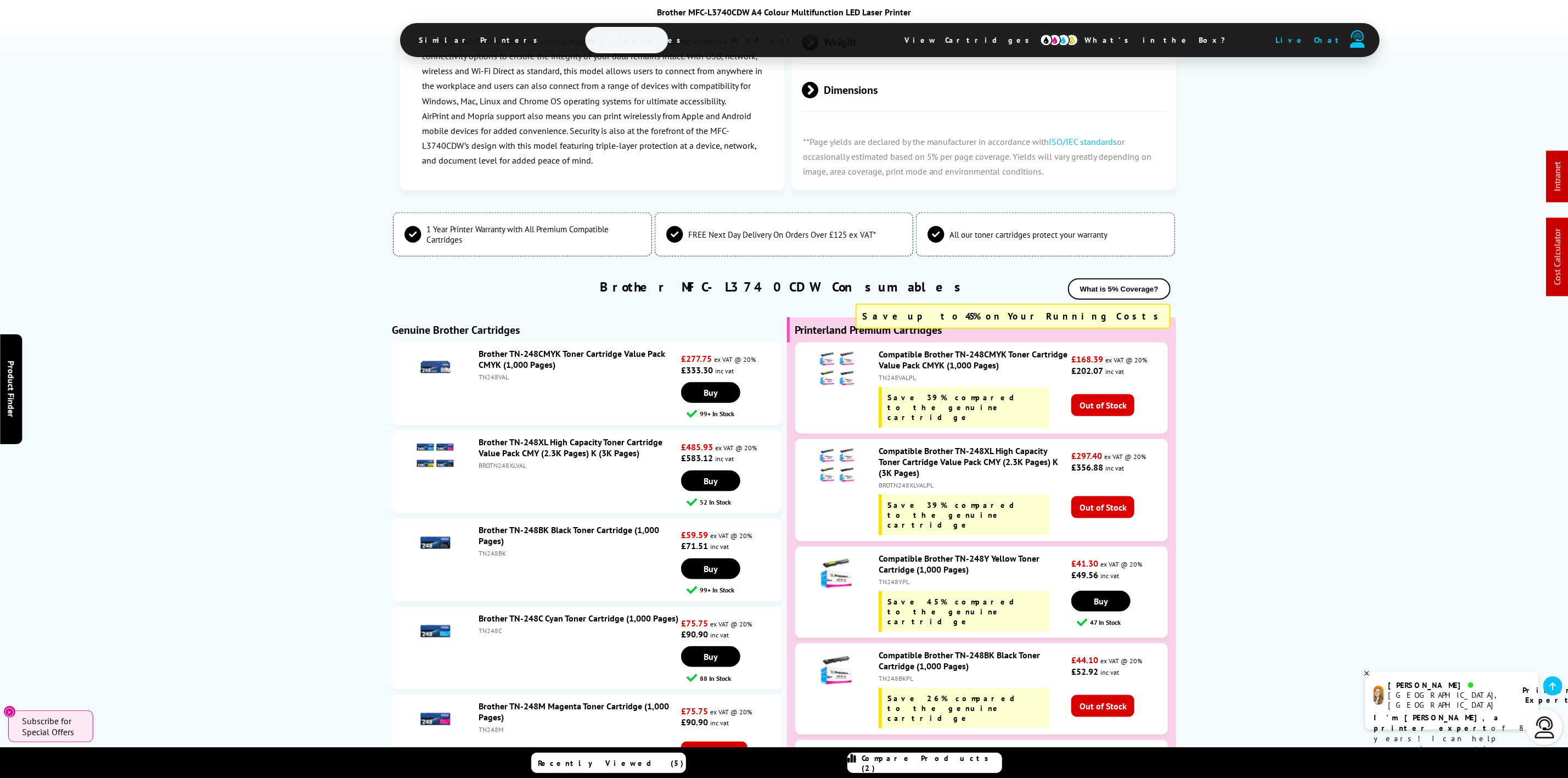
scroll to position [0, 0]
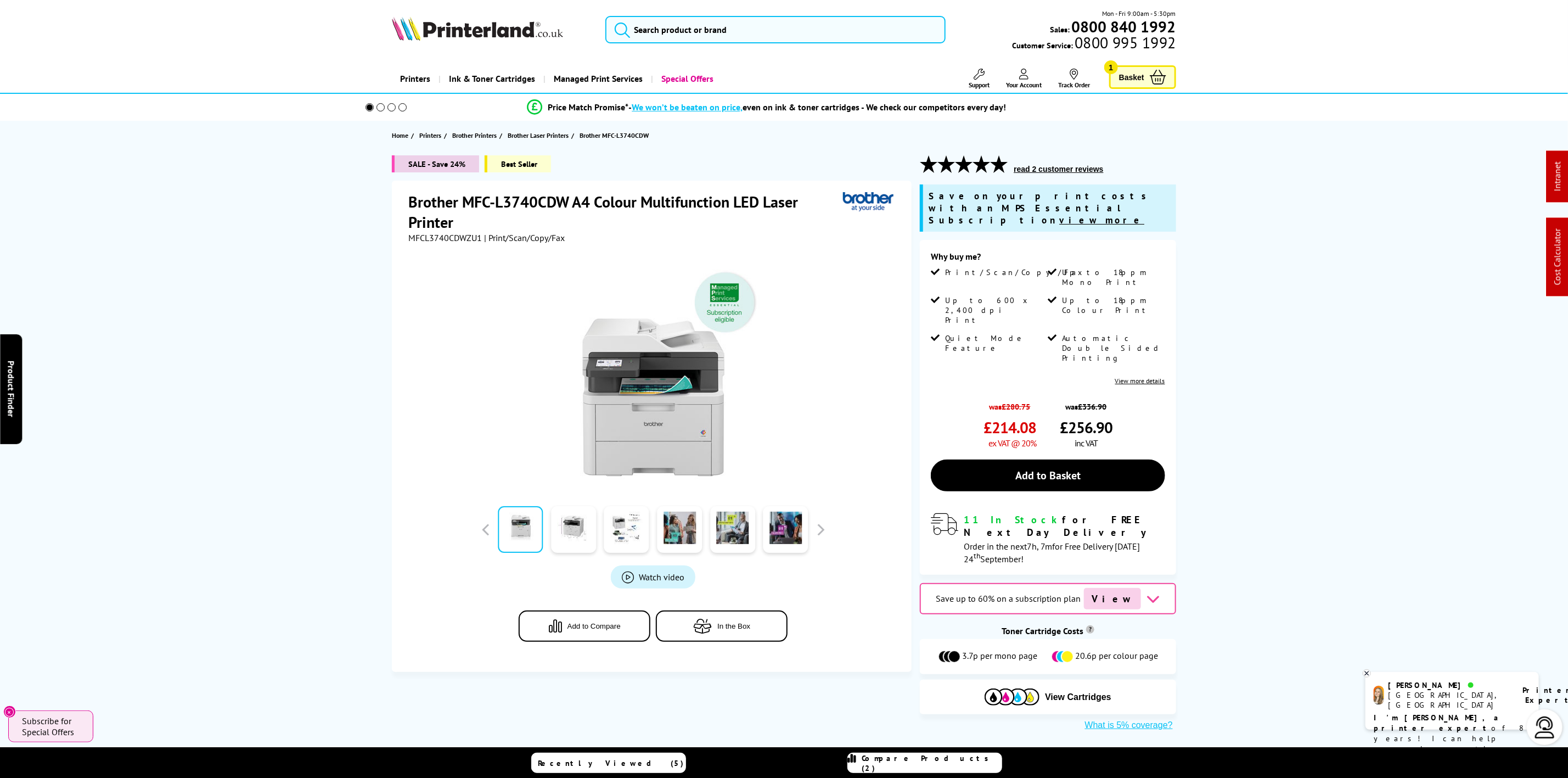
click at [515, 29] on img at bounding box center [477, 29] width 171 height 25
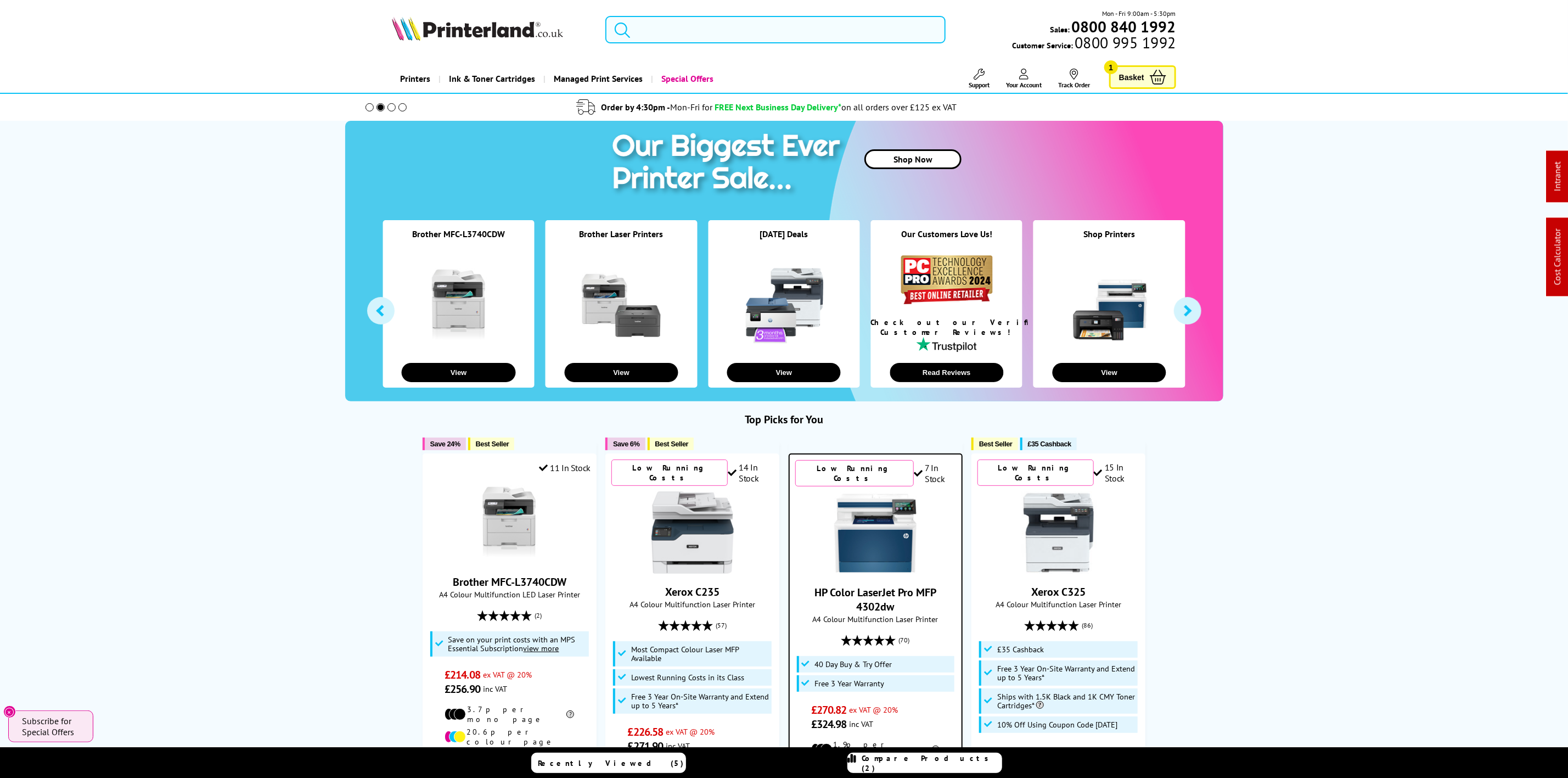
click at [684, 25] on input "search" at bounding box center [775, 30] width 339 height 28
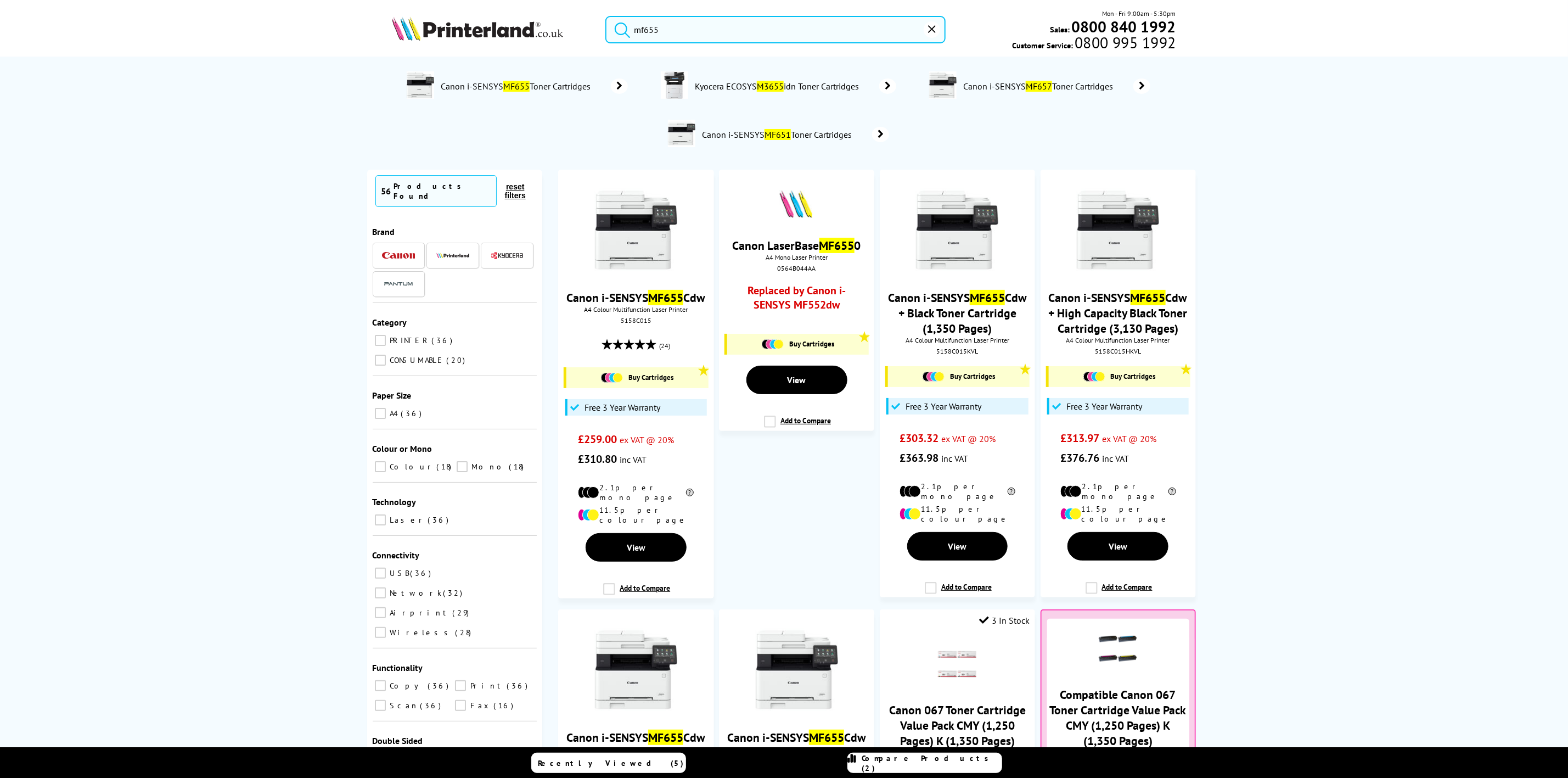
click at [496, 43] on div "mf655 Mon - Fri 9:00am - 5:30pm Sales: 0800 840 1992 Customer Service: 0800 995…" at bounding box center [784, 31] width 878 height 48
drag, startPoint x: 684, startPoint y: 26, endPoint x: 473, endPoint y: 22, distance: 211.0
click at [440, 30] on div "mf655 Mon - Fri 9:00am - 5:30pm Sales: 0800 840 1992 Customer Service: 0800 995…" at bounding box center [784, 31] width 878 height 48
paste input "MFCL8390CDWQJ1"
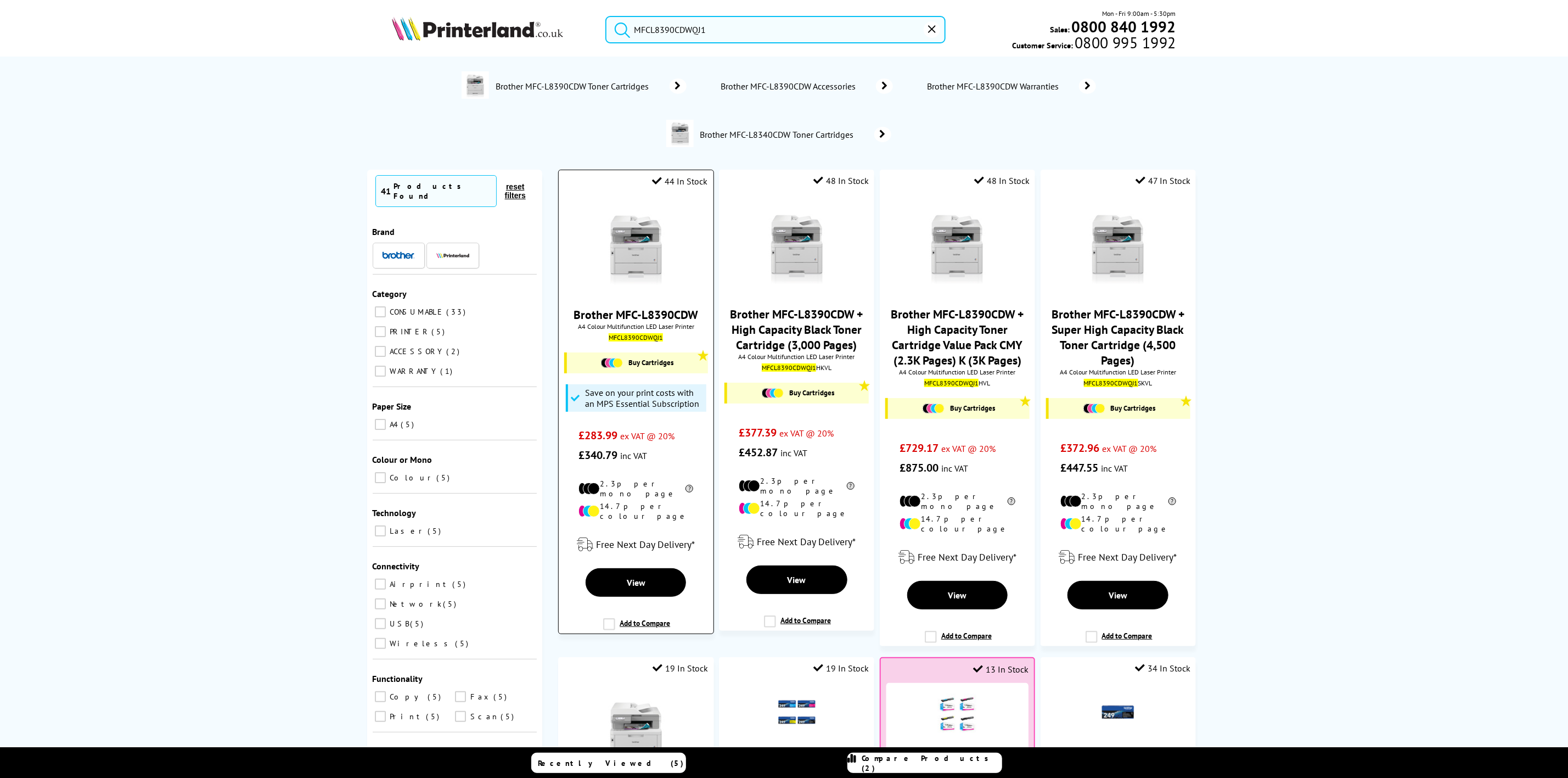
type input "MFCL8390CDWQJ1"
click at [613, 249] on img at bounding box center [636, 247] width 83 height 83
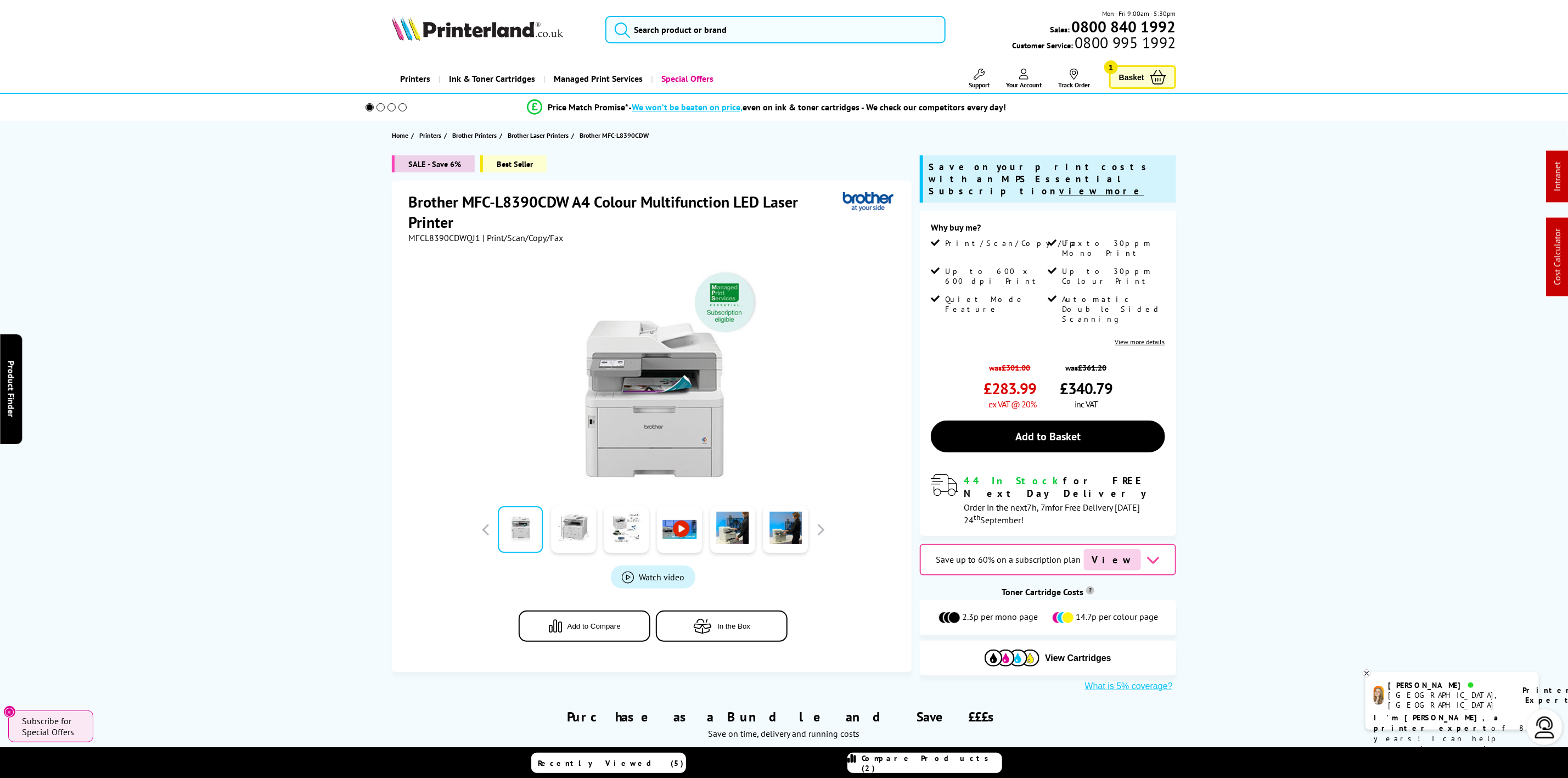
click at [425, 31] on img at bounding box center [477, 29] width 171 height 25
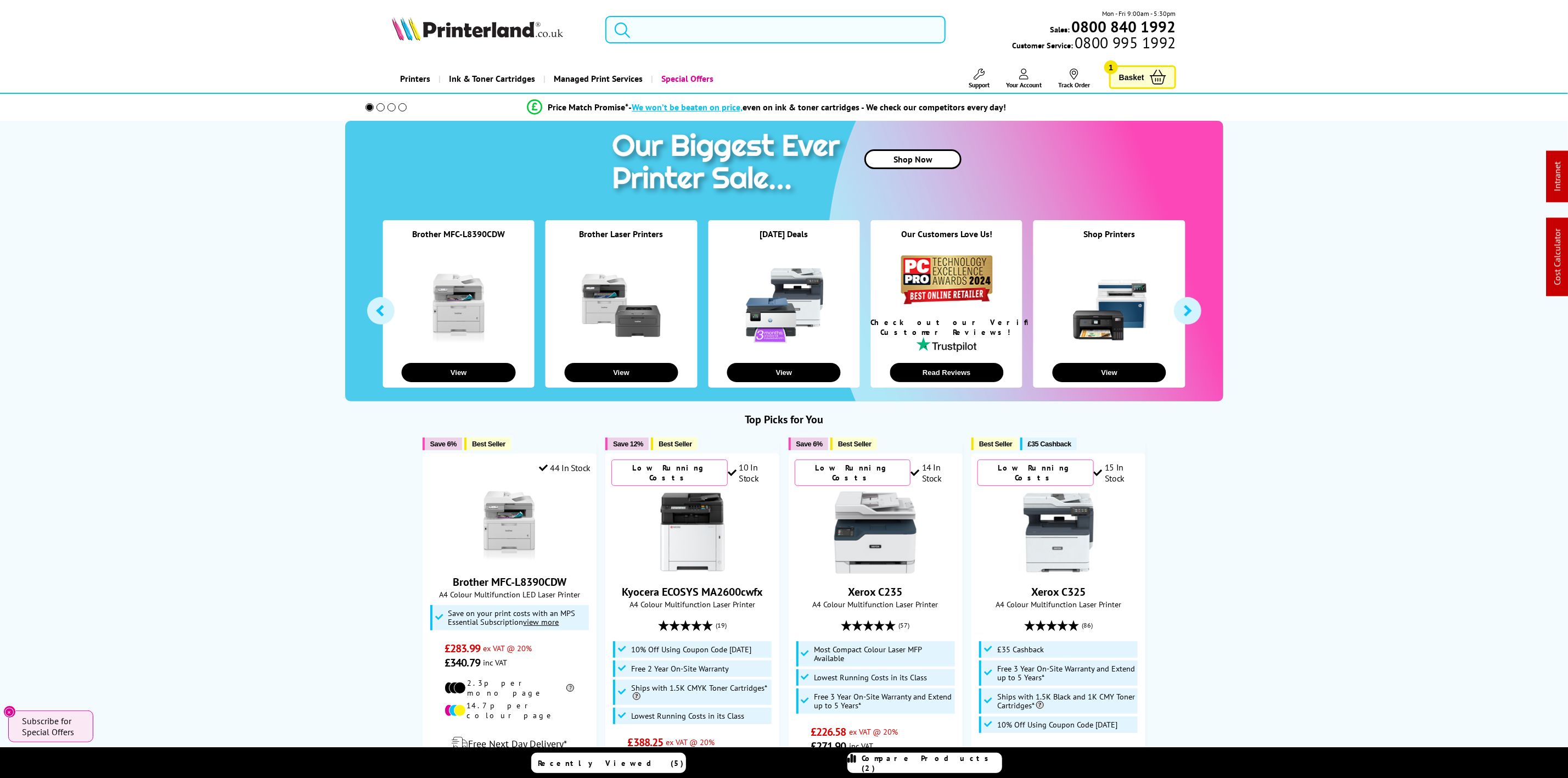
click at [745, 31] on input "search" at bounding box center [775, 30] width 339 height 28
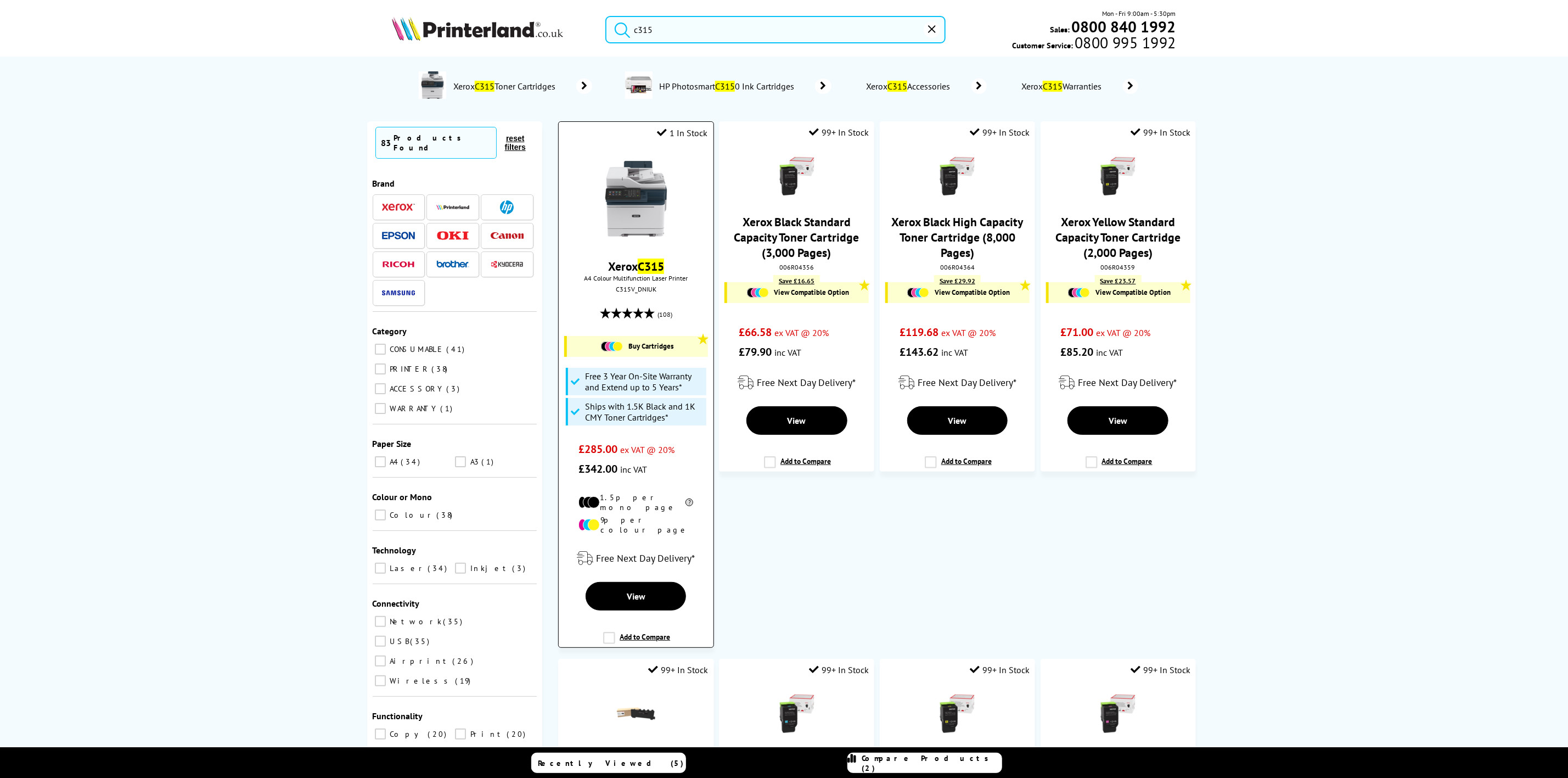
type input "c315"
click at [664, 220] on img at bounding box center [636, 199] width 83 height 83
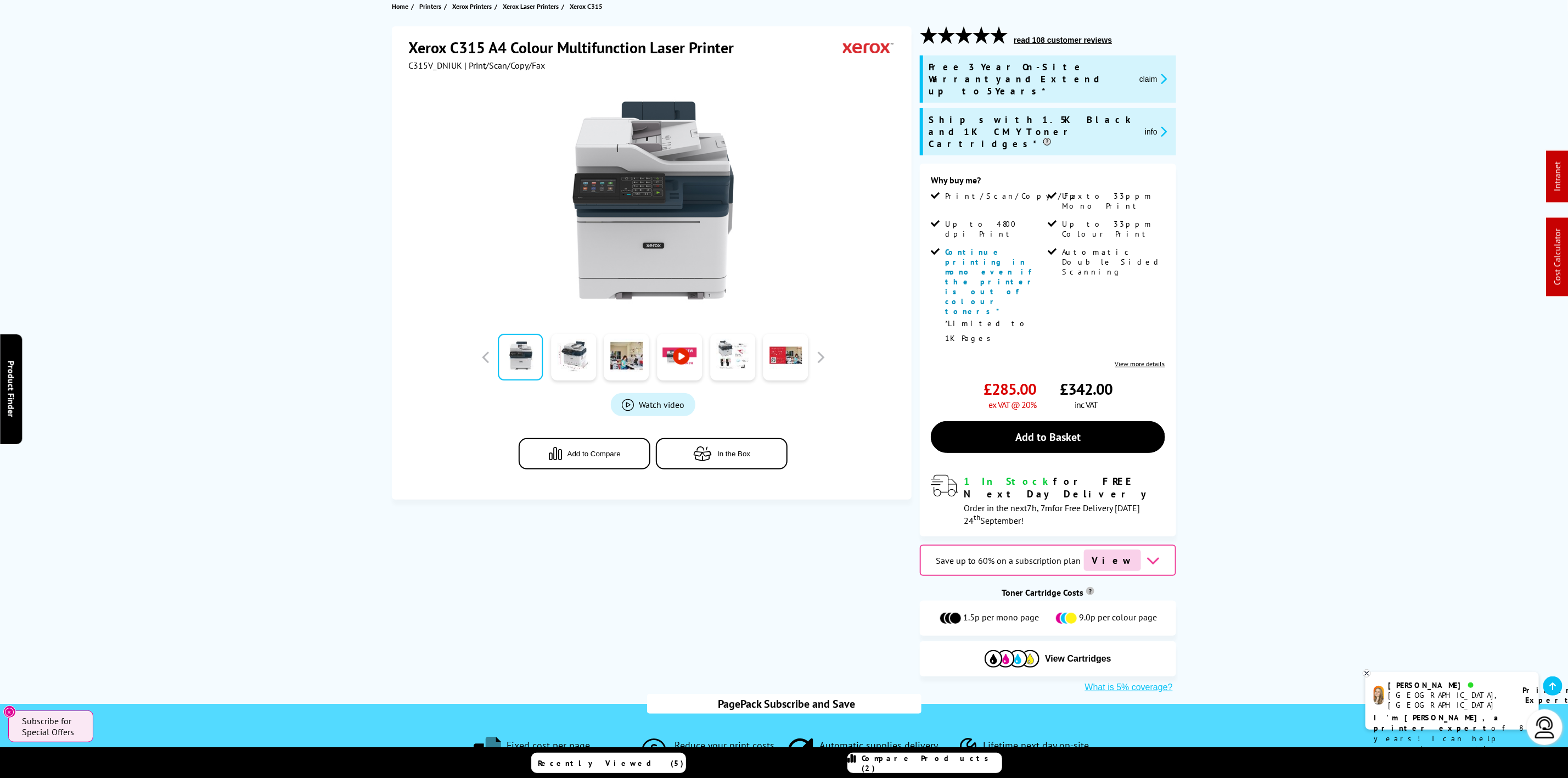
scroll to position [247, 0]
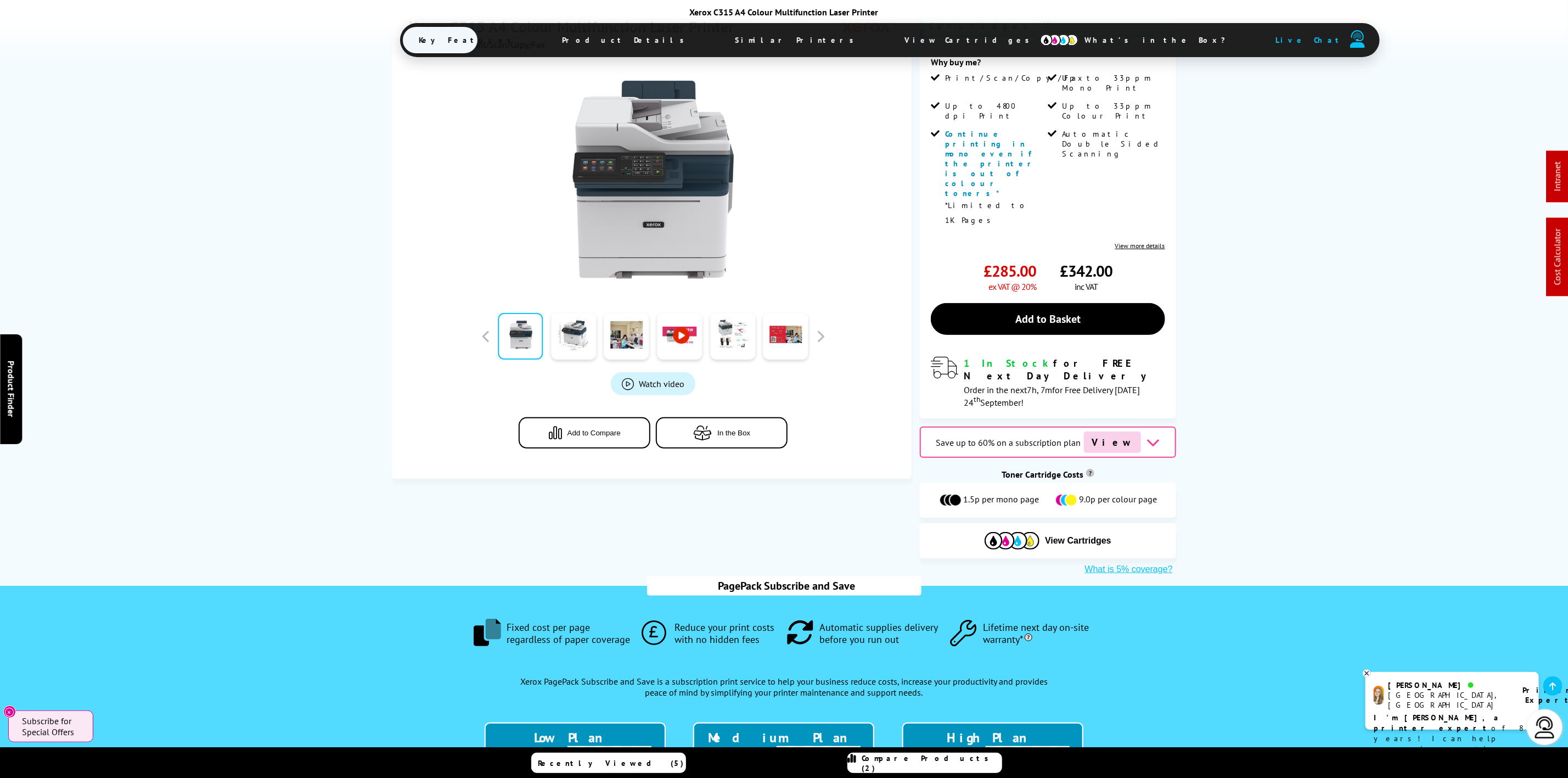
click at [888, 49] on span "View Cartridges" at bounding box center [972, 39] width 168 height 29
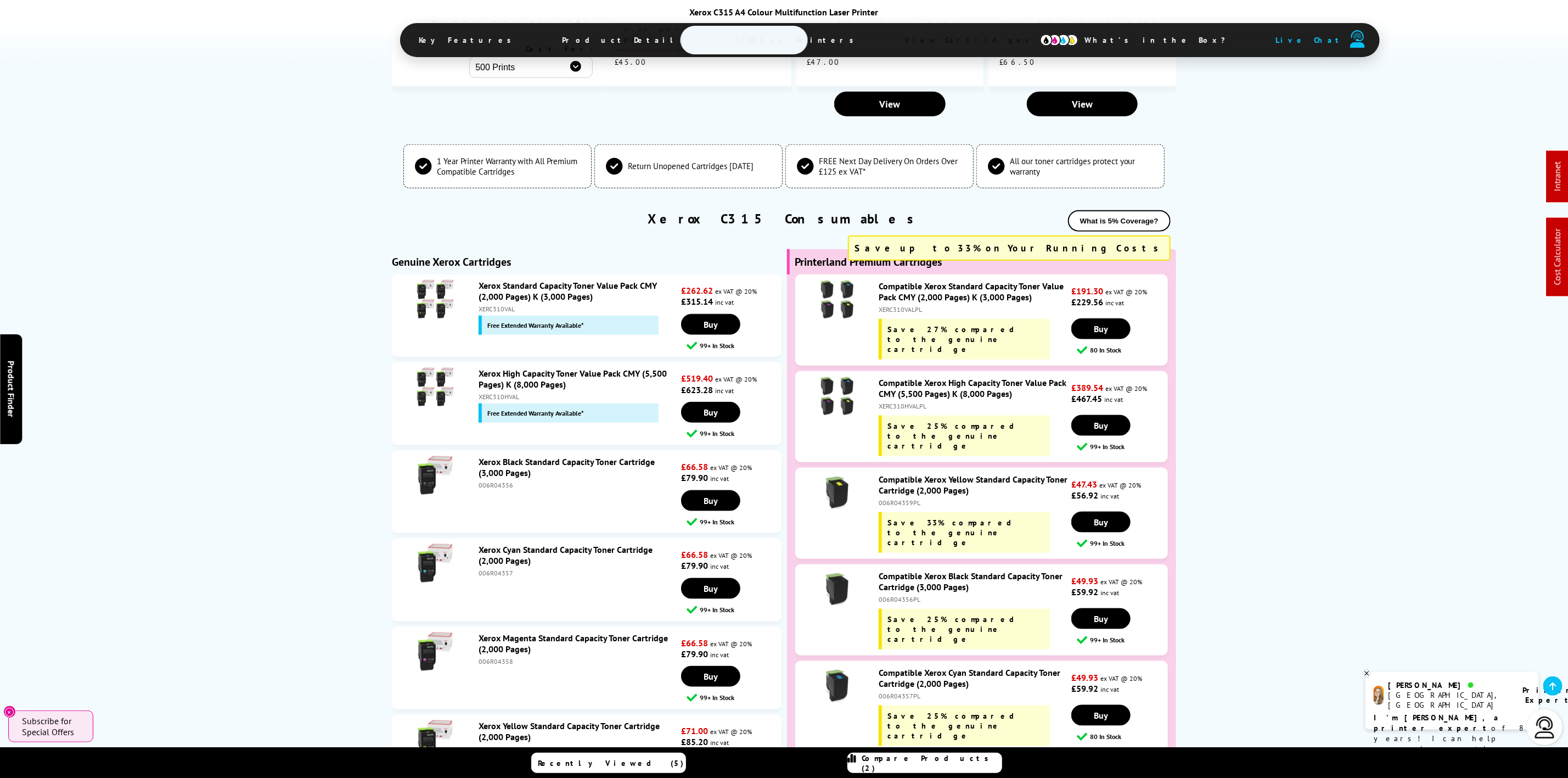
scroll to position [0, 0]
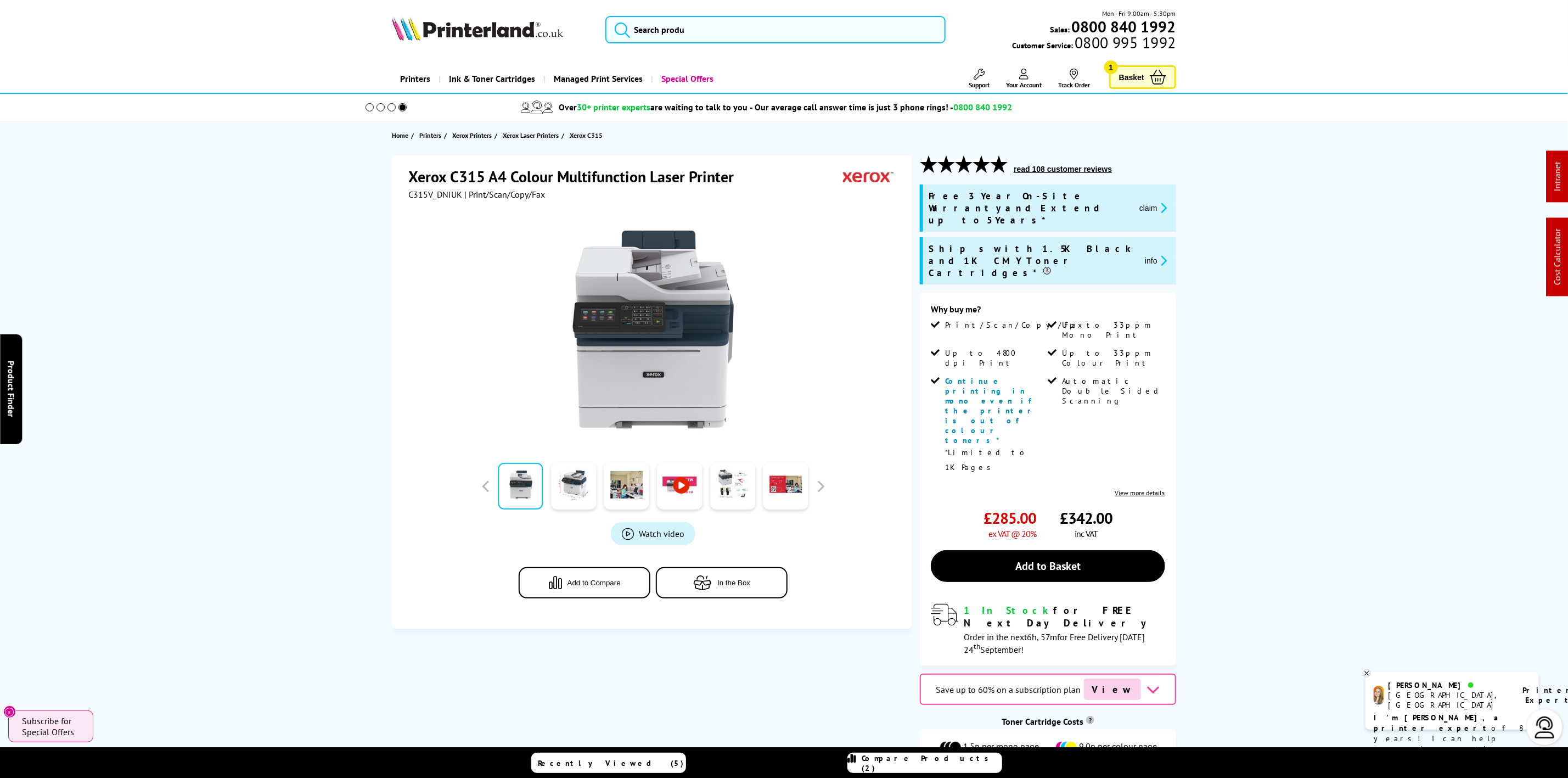
drag, startPoint x: 431, startPoint y: 46, endPoint x: 435, endPoint y: 38, distance: 8.9
click at [432, 46] on div "Mon - Fri 9:00am - 5:30pm Sales: 0800 840 1992 Customer Service: 0800 995 1992" at bounding box center [784, 31] width 878 height 48
click at [442, 27] on img at bounding box center [477, 29] width 171 height 25
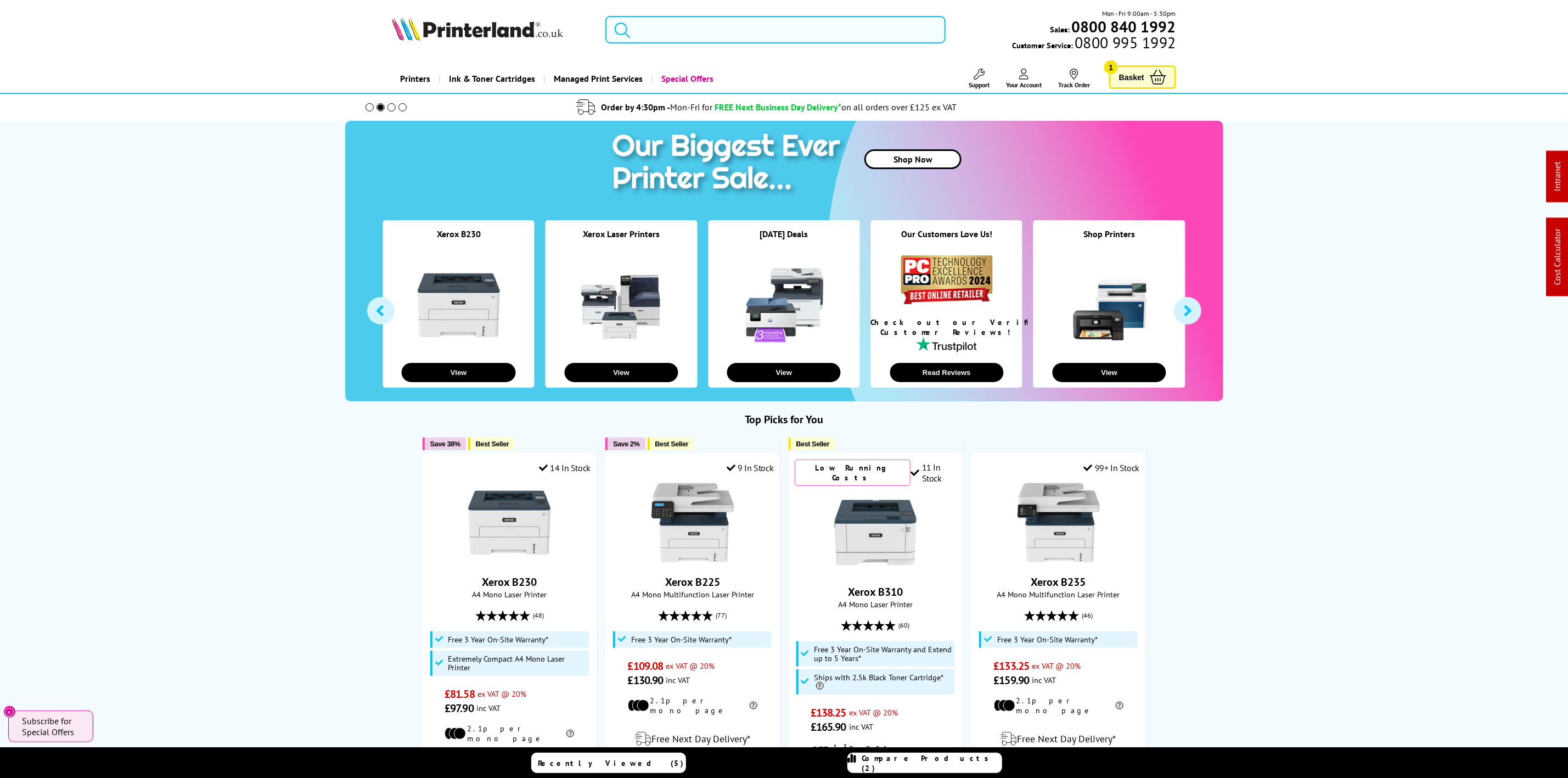
click at [772, 40] on input "search" at bounding box center [775, 30] width 339 height 28
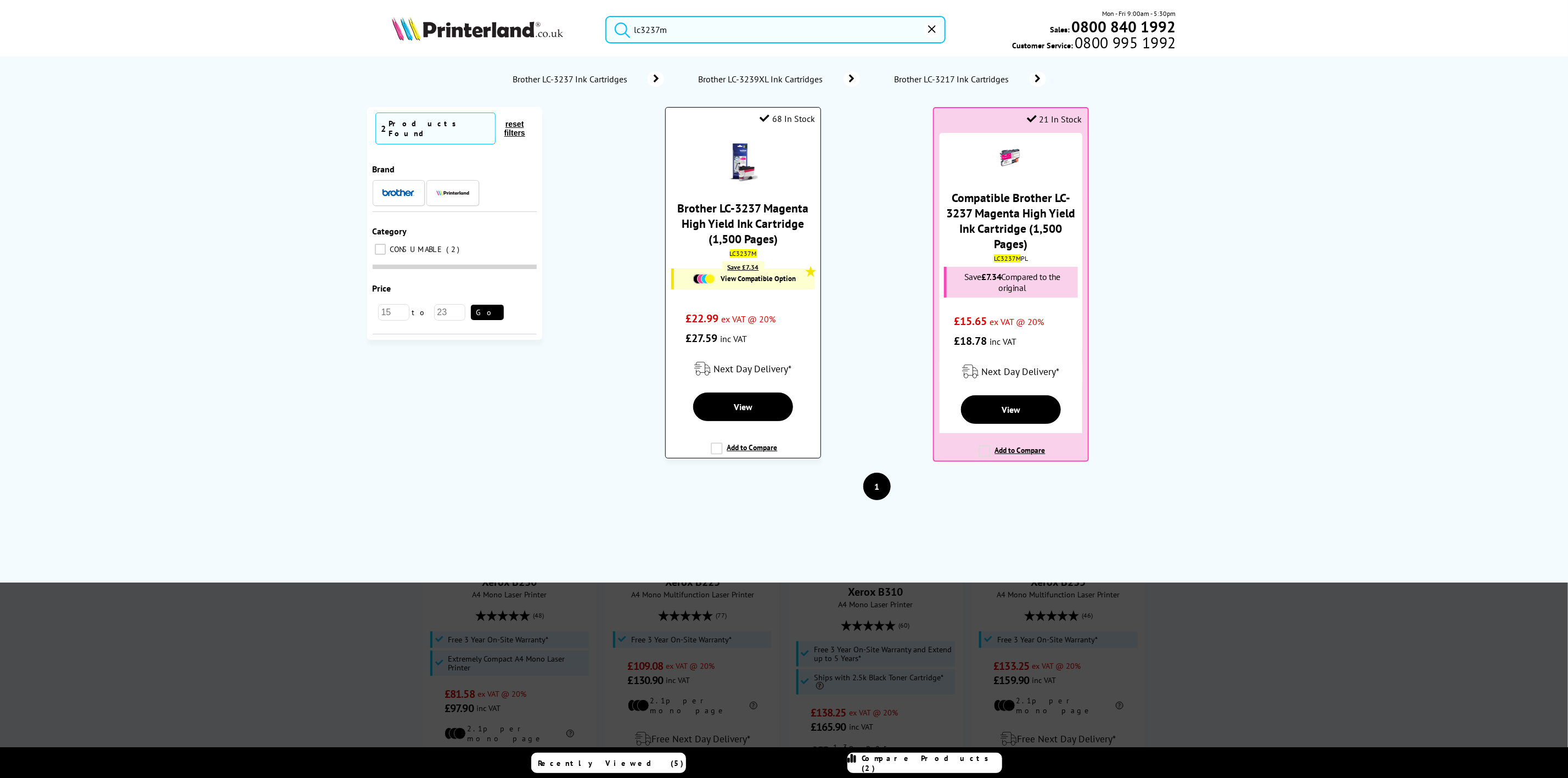
click at [748, 256] on mark "LC3237M" at bounding box center [743, 253] width 27 height 8
copy mark "LC3237M"
click at [697, 30] on input "lc3237m" at bounding box center [775, 30] width 339 height 28
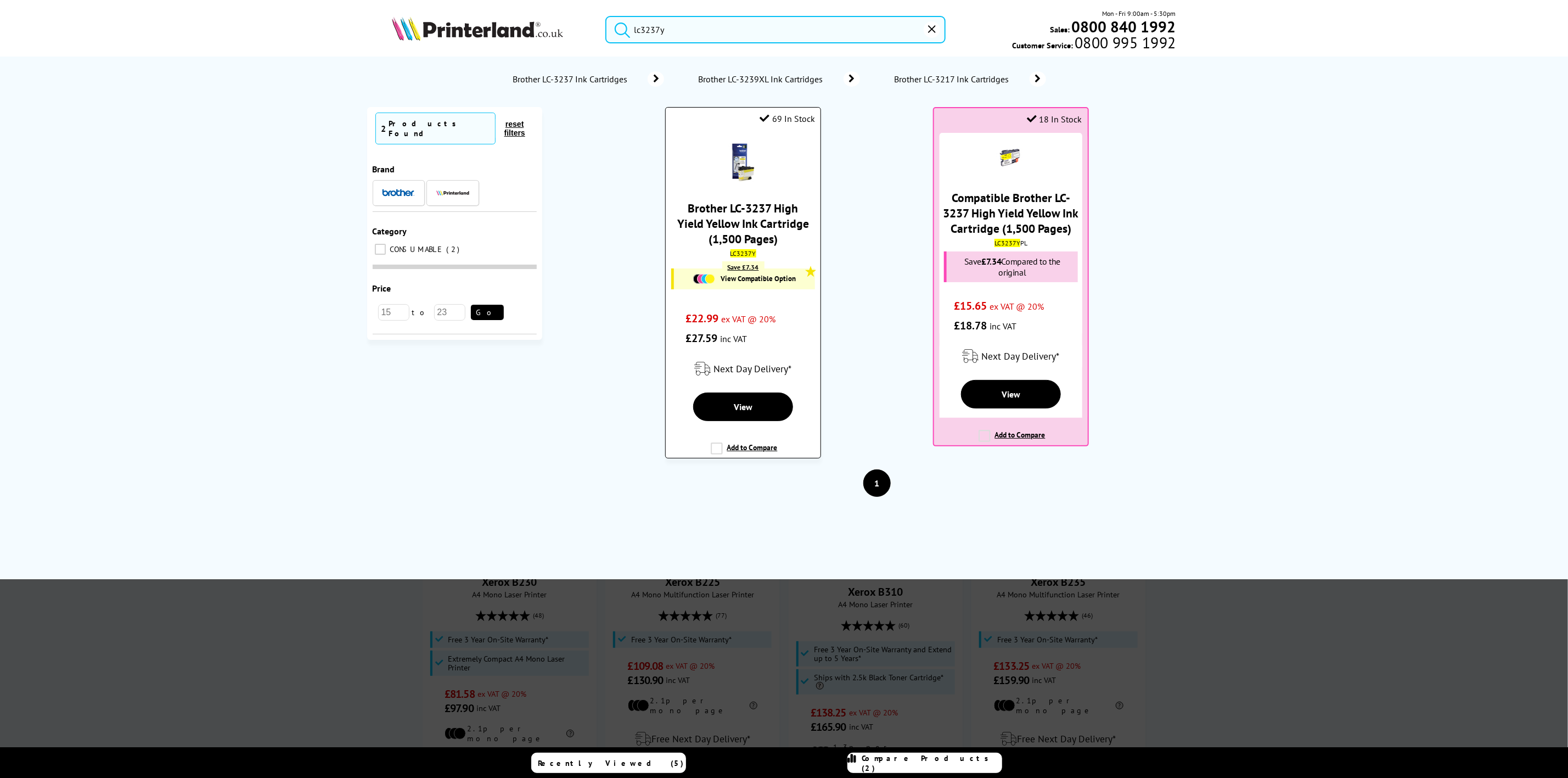
click at [750, 253] on mark "LC3237Y" at bounding box center [744, 253] width 26 height 8
copy mark "LC3237Y"
click at [686, 18] on input "lc3237y" at bounding box center [775, 30] width 339 height 28
click at [689, 31] on input "lc3237y" at bounding box center [775, 30] width 339 height 28
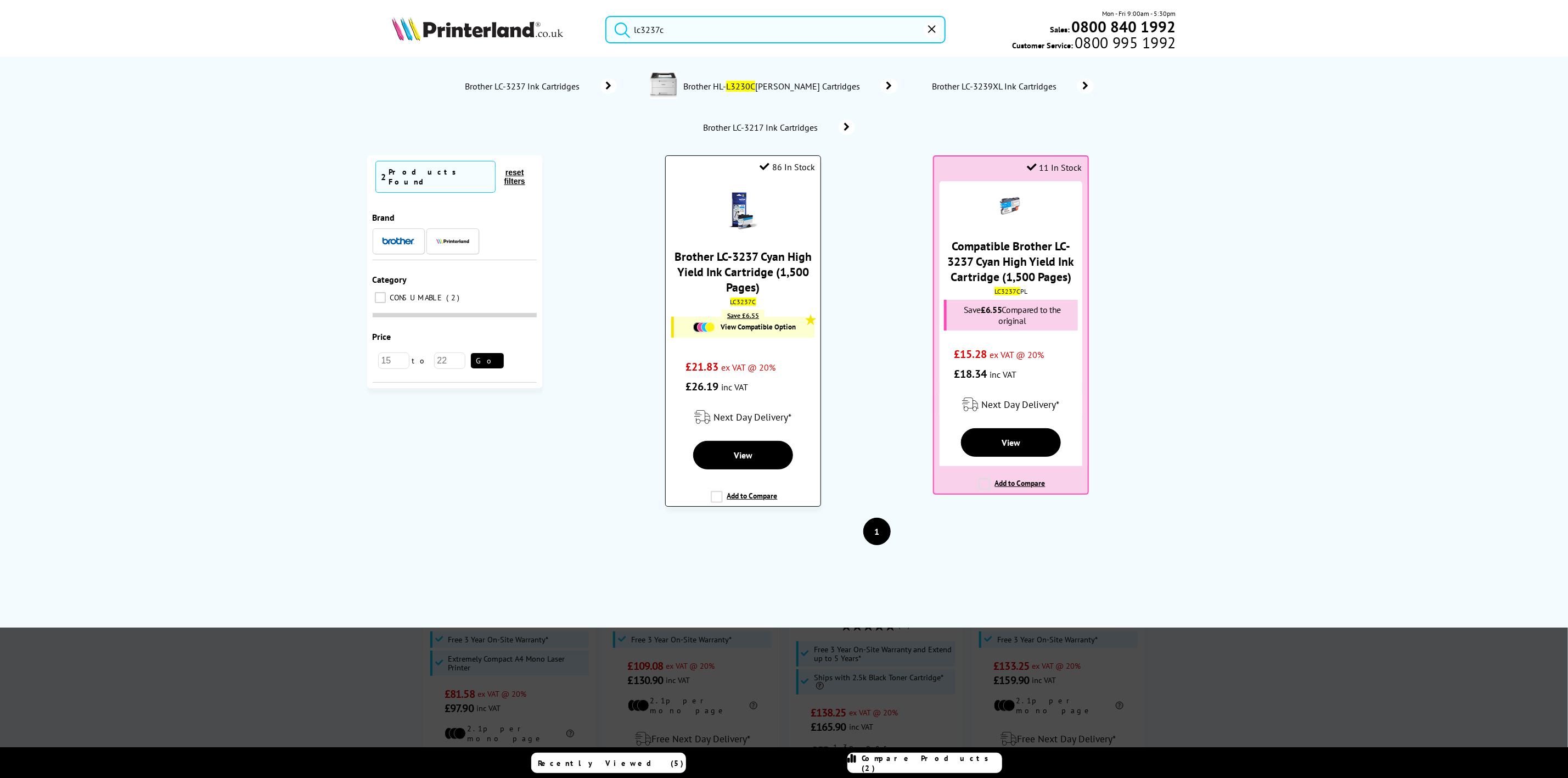
type input "lc3237c"
click at [751, 305] on mark "LC3237C" at bounding box center [744, 301] width 26 height 8
copy mark "LC3237C"
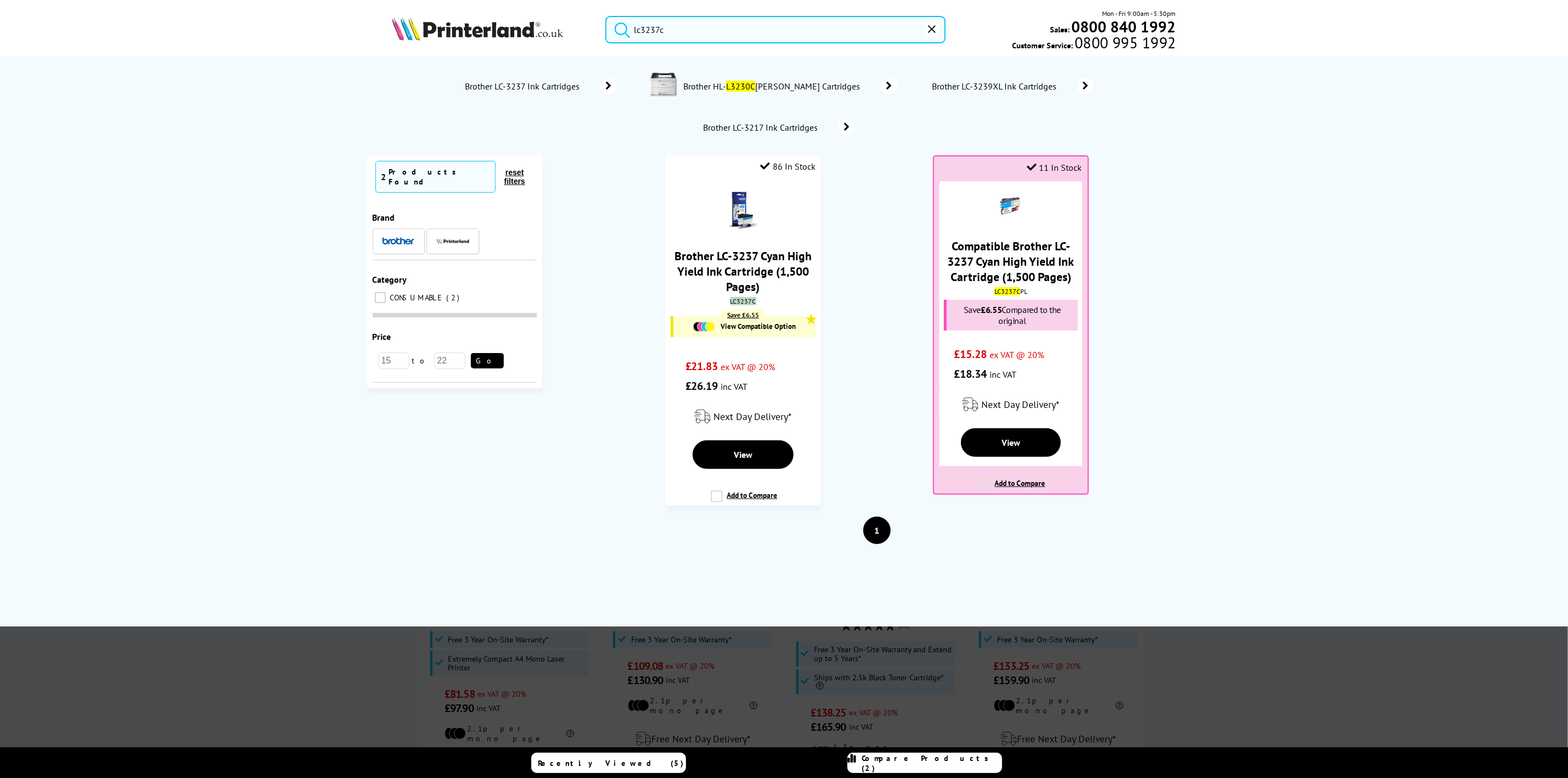
click at [538, 22] on img at bounding box center [477, 29] width 171 height 25
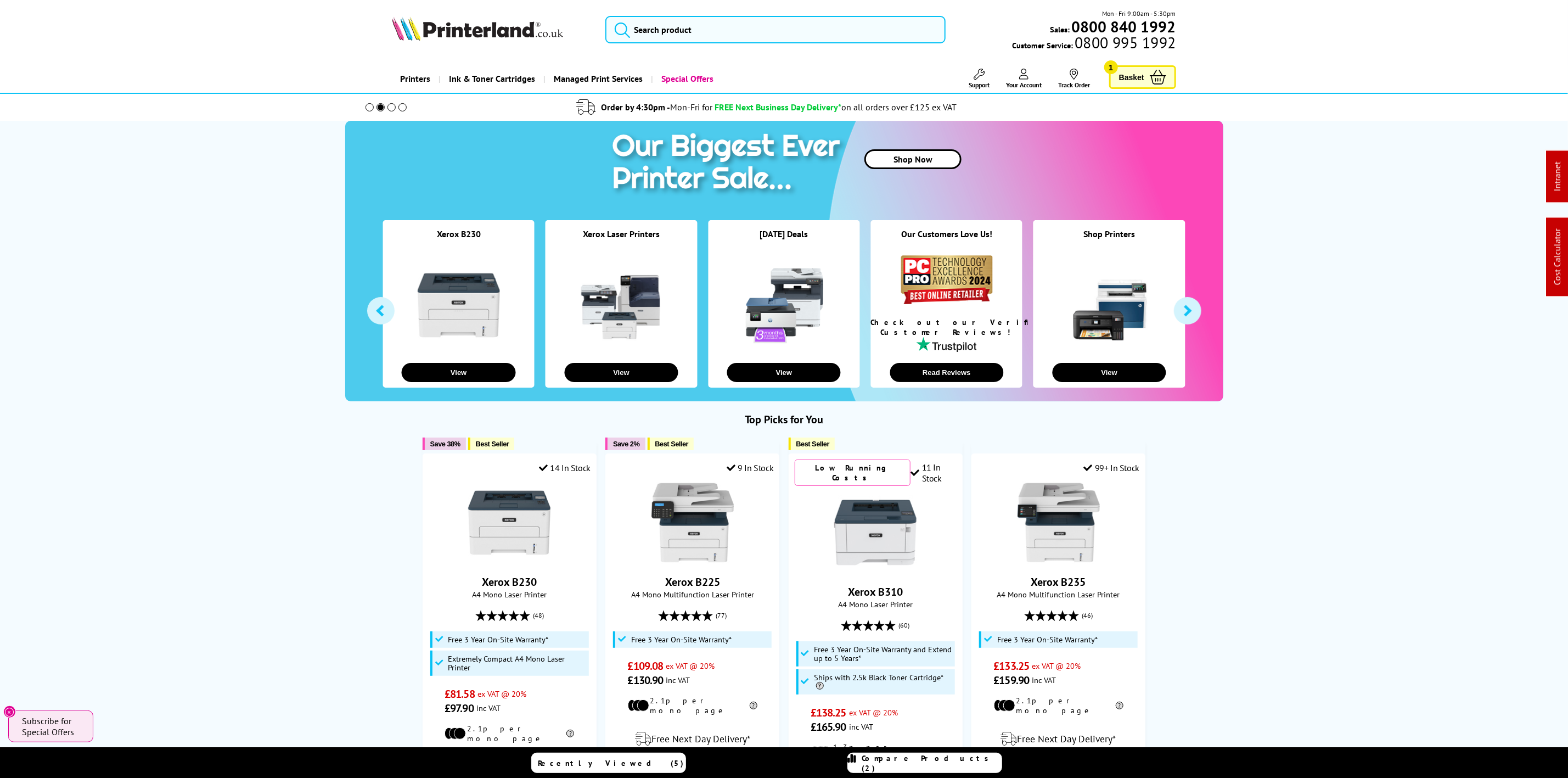
click at [452, 35] on img at bounding box center [477, 29] width 171 height 25
click at [450, 35] on img at bounding box center [477, 29] width 171 height 25
click at [455, 17] on img at bounding box center [477, 29] width 171 height 25
click at [646, 15] on div "Mon - Fri 9:00am - 5:30pm Sales: 0800 840 1992 Customer Service: 0800 995 1992" at bounding box center [784, 31] width 878 height 48
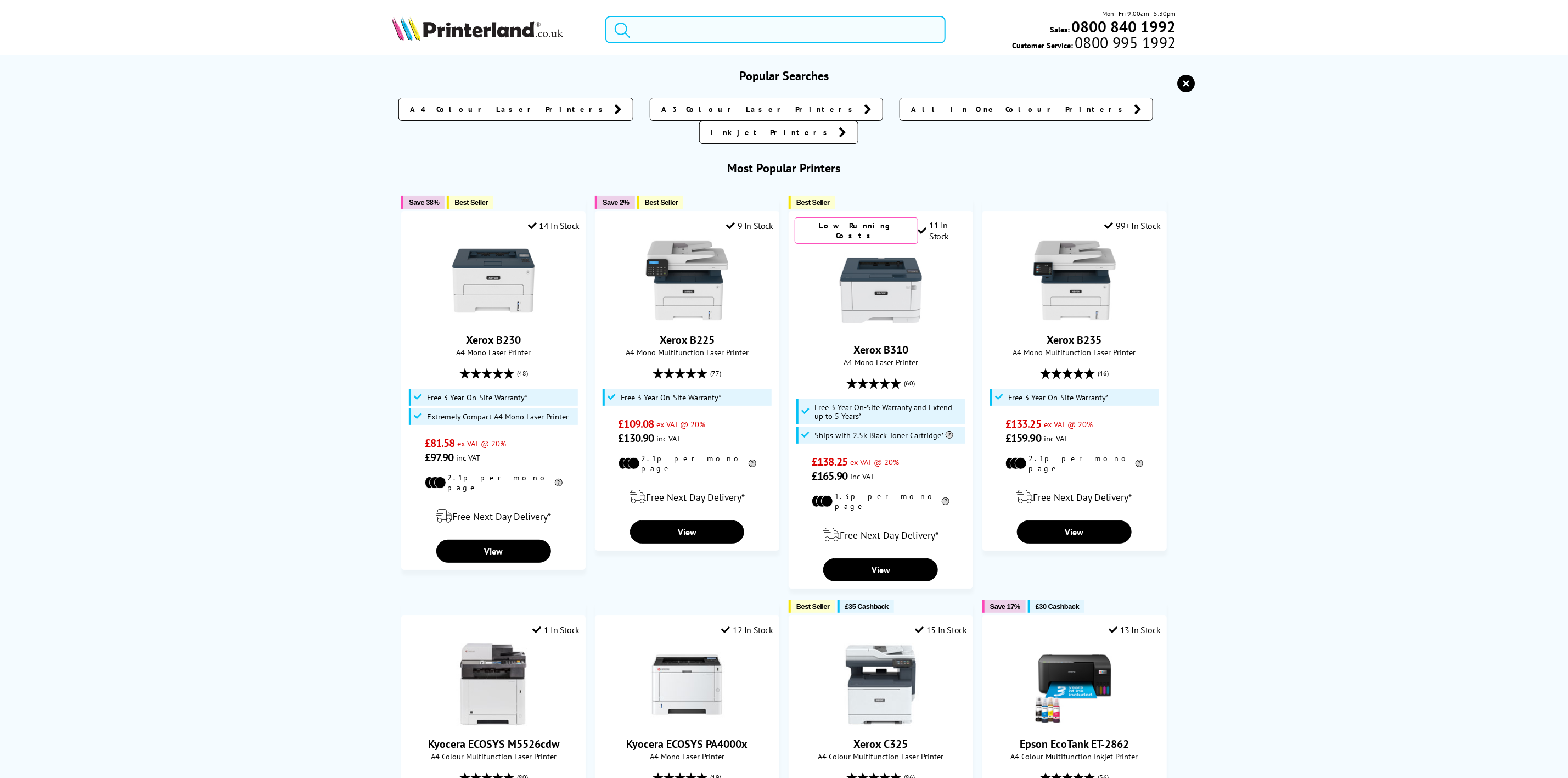
click at [653, 21] on input "search" at bounding box center [775, 30] width 339 height 28
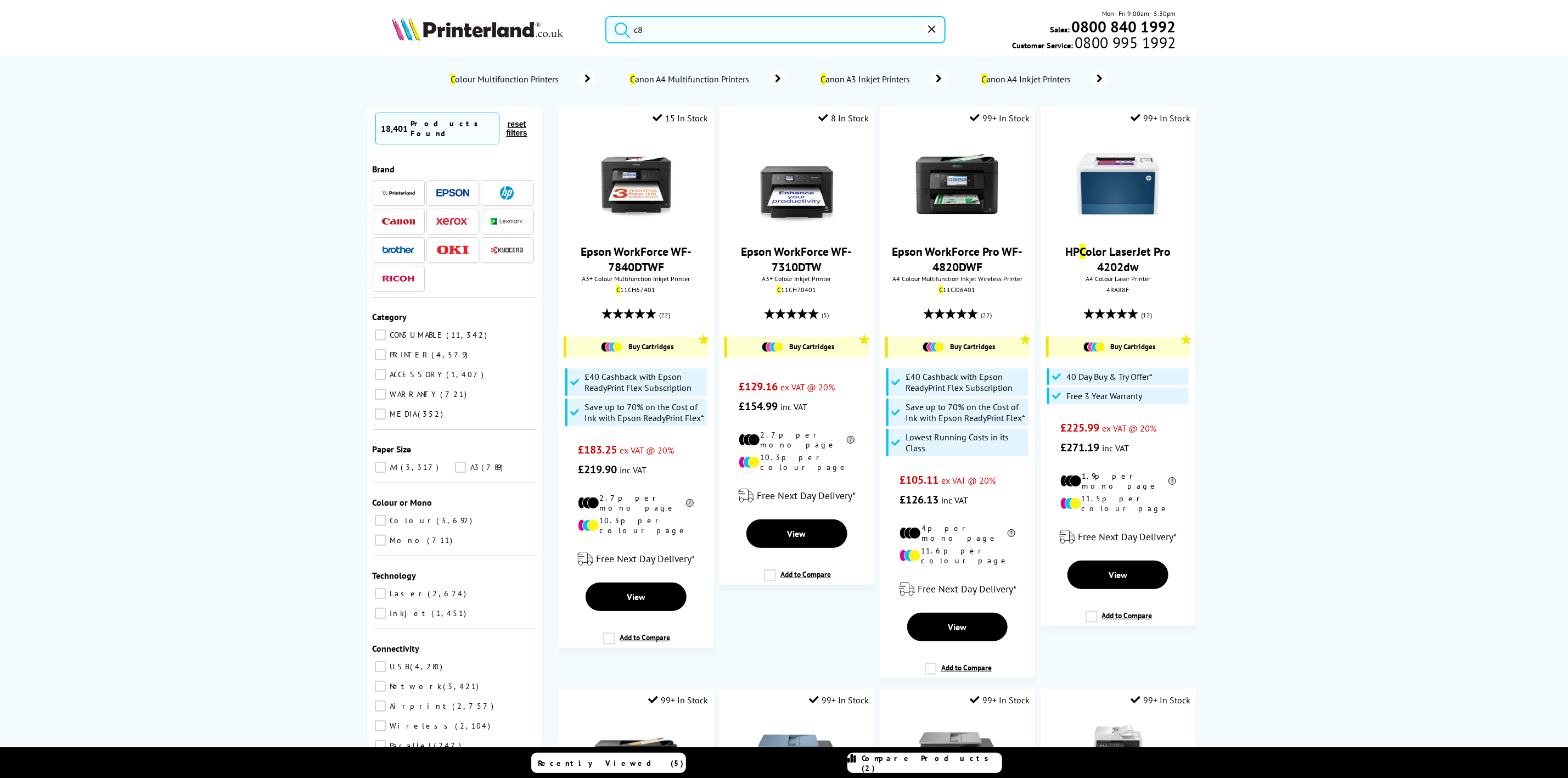
type input "c"
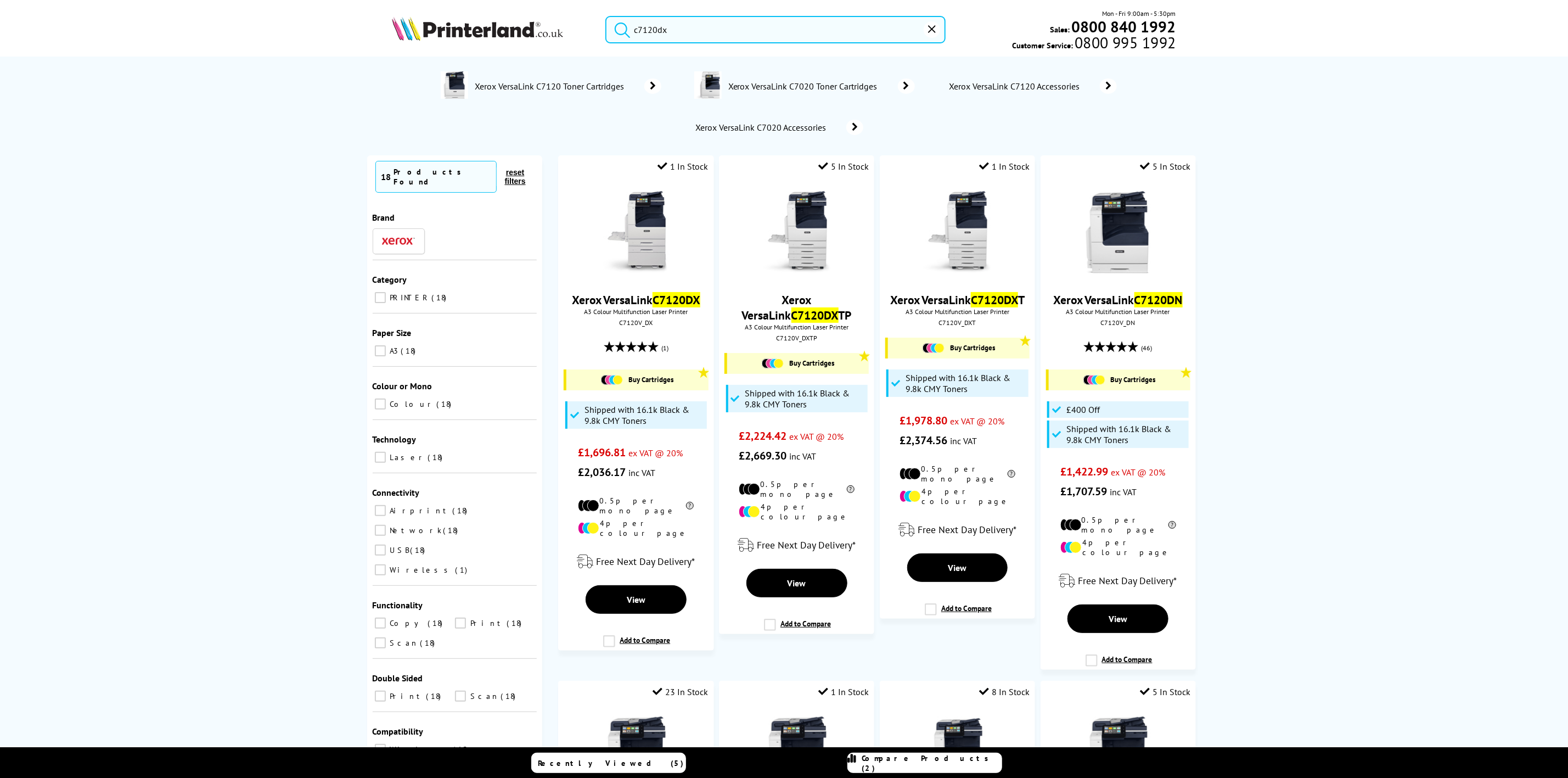
type input "c7120dx"
click at [407, 29] on img at bounding box center [477, 29] width 171 height 25
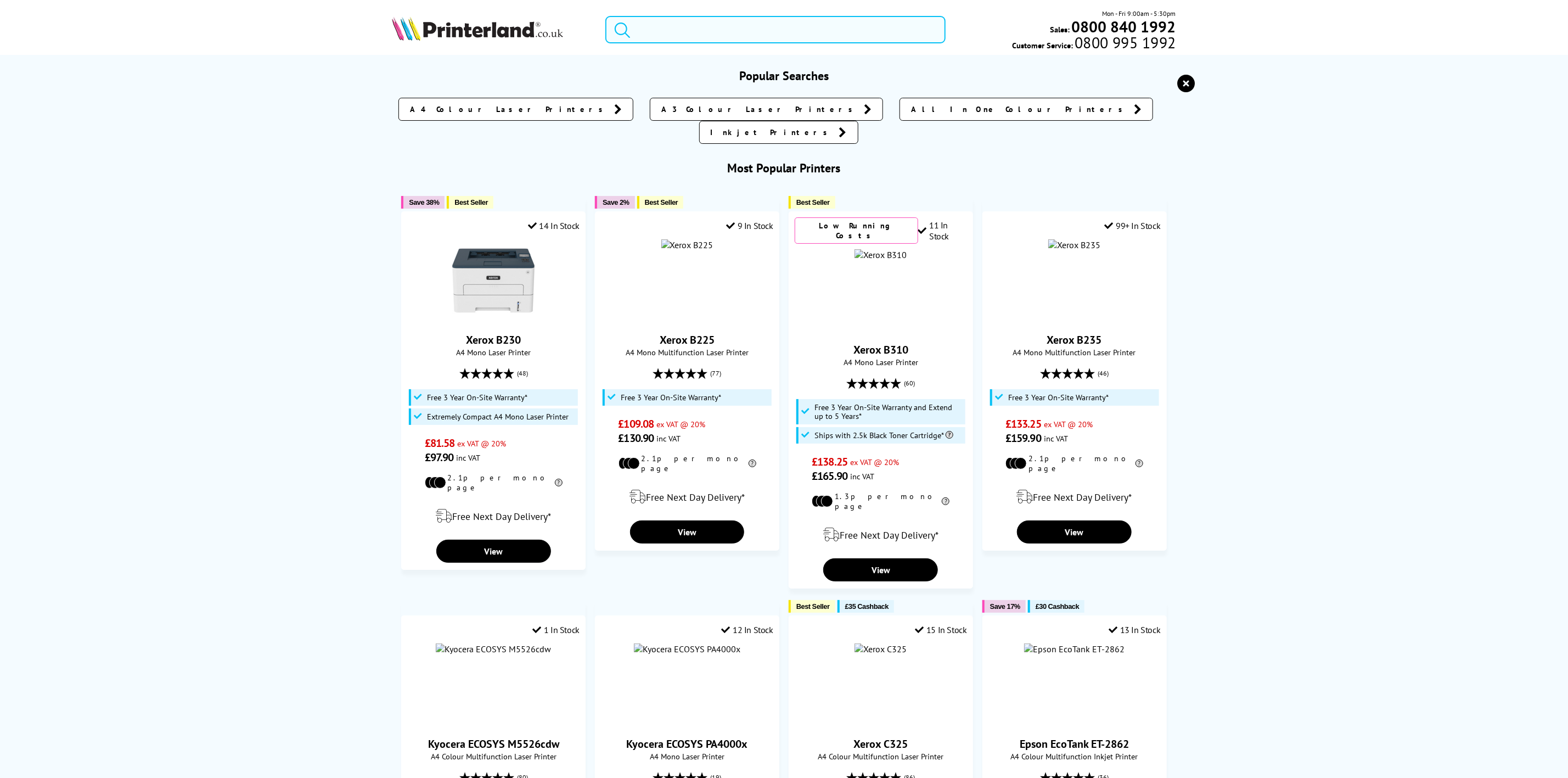
click at [645, 20] on input "search" at bounding box center [775, 30] width 339 height 28
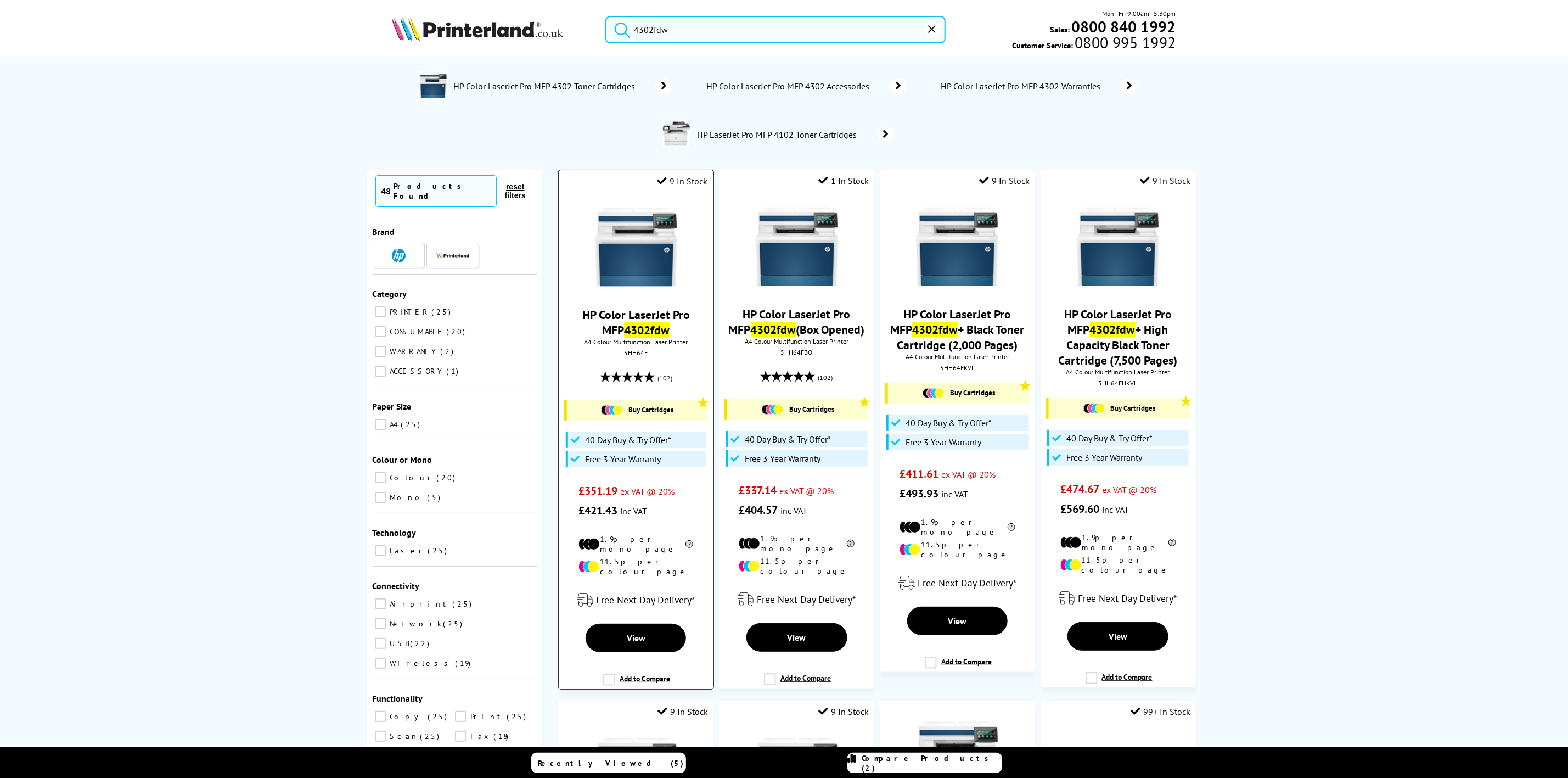
type input "4302fdw"
click at [644, 245] on img at bounding box center [636, 247] width 83 height 83
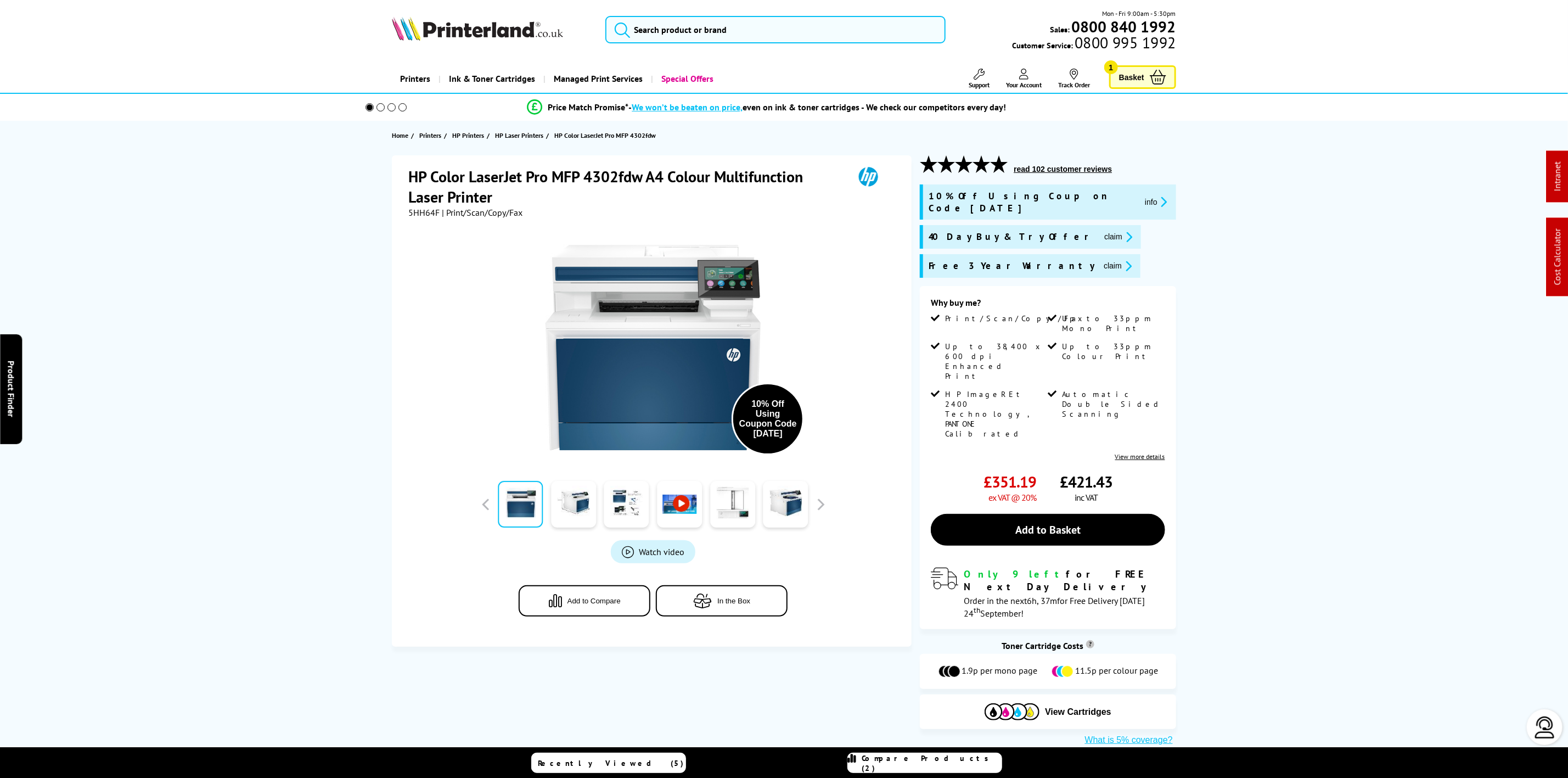
click at [1101, 230] on button "claim" at bounding box center [1117, 236] width 34 height 13
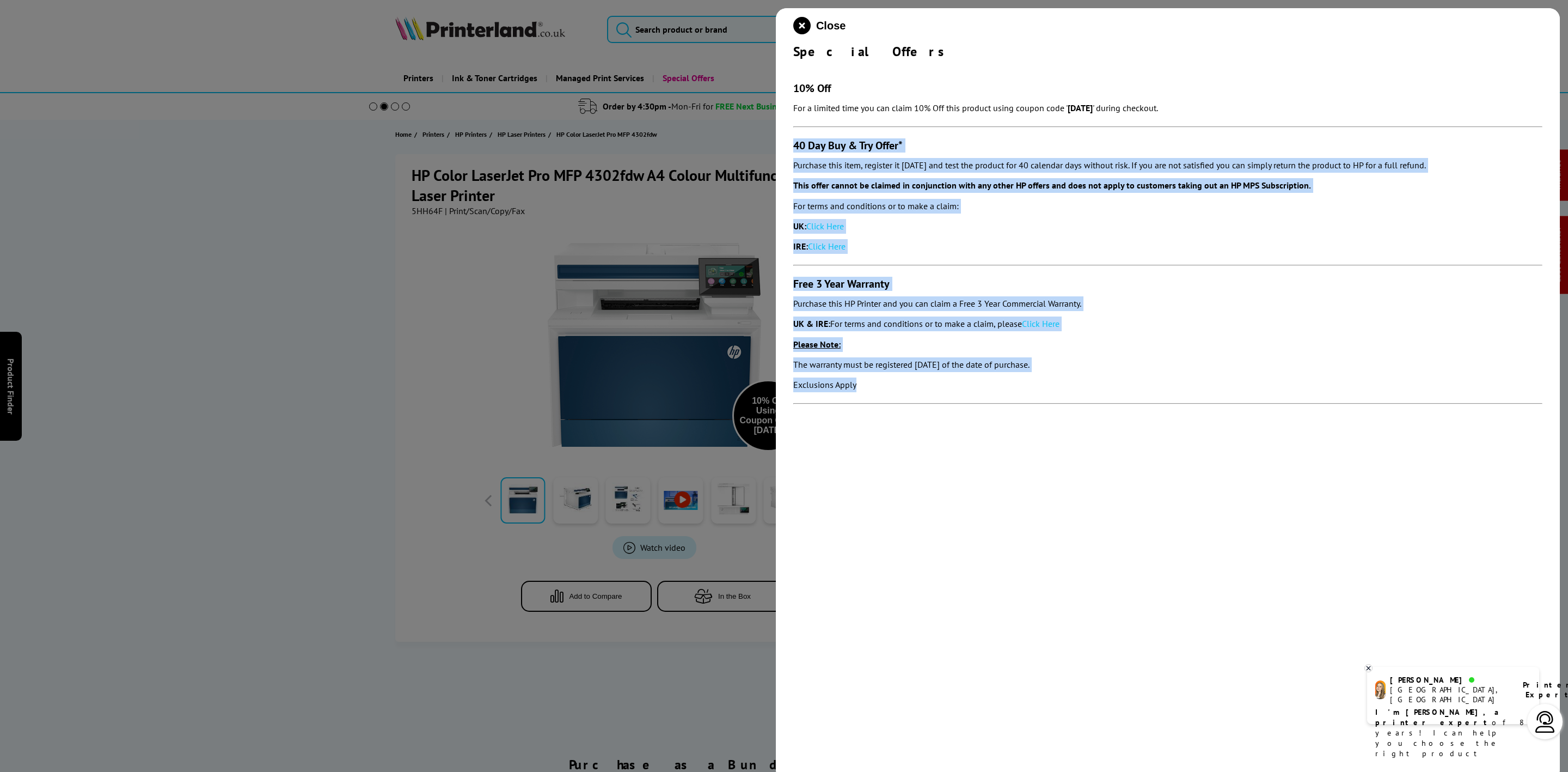
drag, startPoint x: 793, startPoint y: 146, endPoint x: 874, endPoint y: 409, distance: 275.2
click at [878, 412] on section "10% Off For a limited time you can claim 10% Off this product using coupon code…" at bounding box center [1168, 237] width 749 height 355
copy section "40 Day Buy & Try Offer* Purchase this item, register it [DATE] and test the pro…"
click at [803, 26] on icon "close modal" at bounding box center [802, 25] width 18 height 18
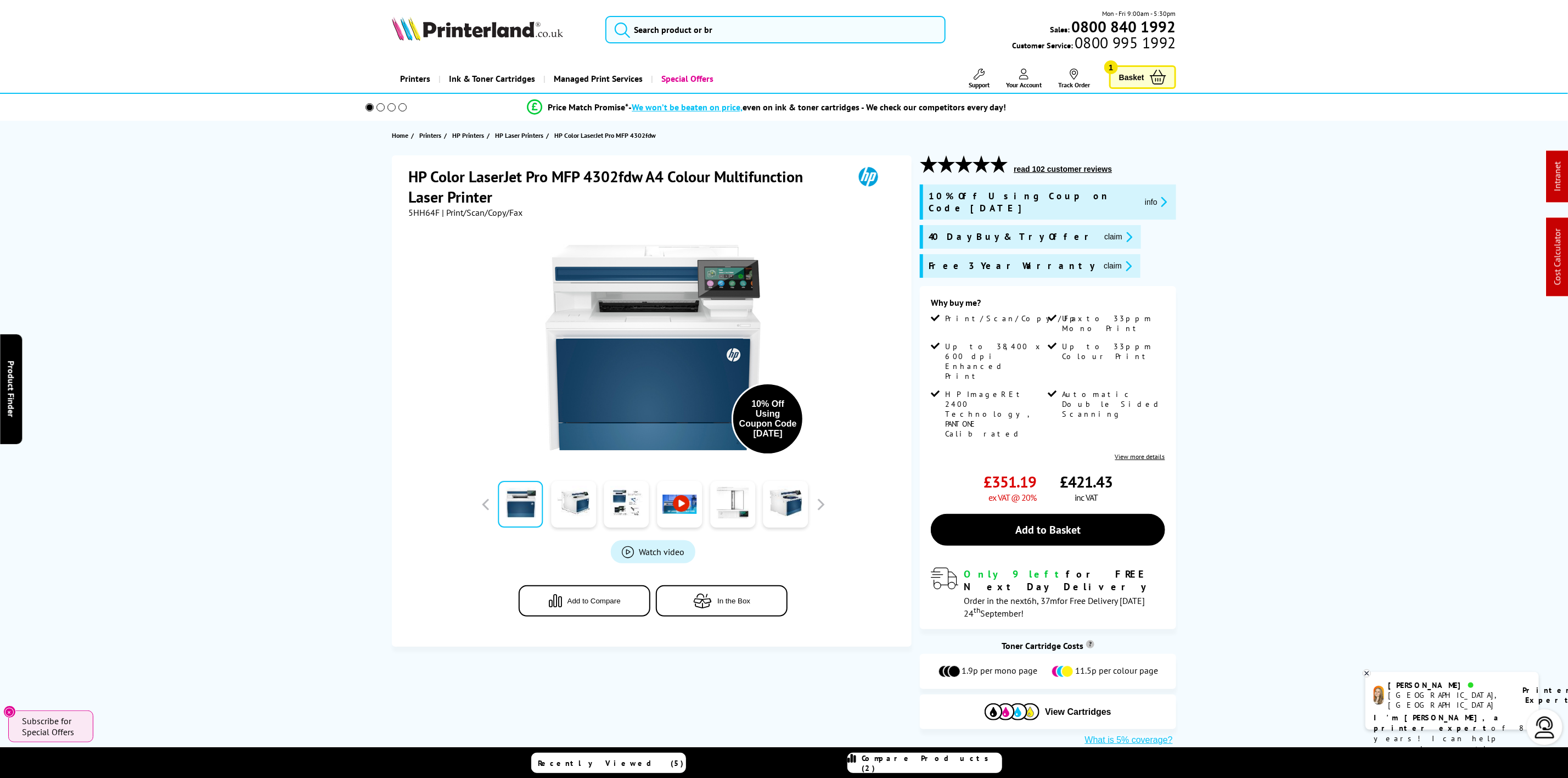
click at [510, 23] on img at bounding box center [477, 29] width 171 height 25
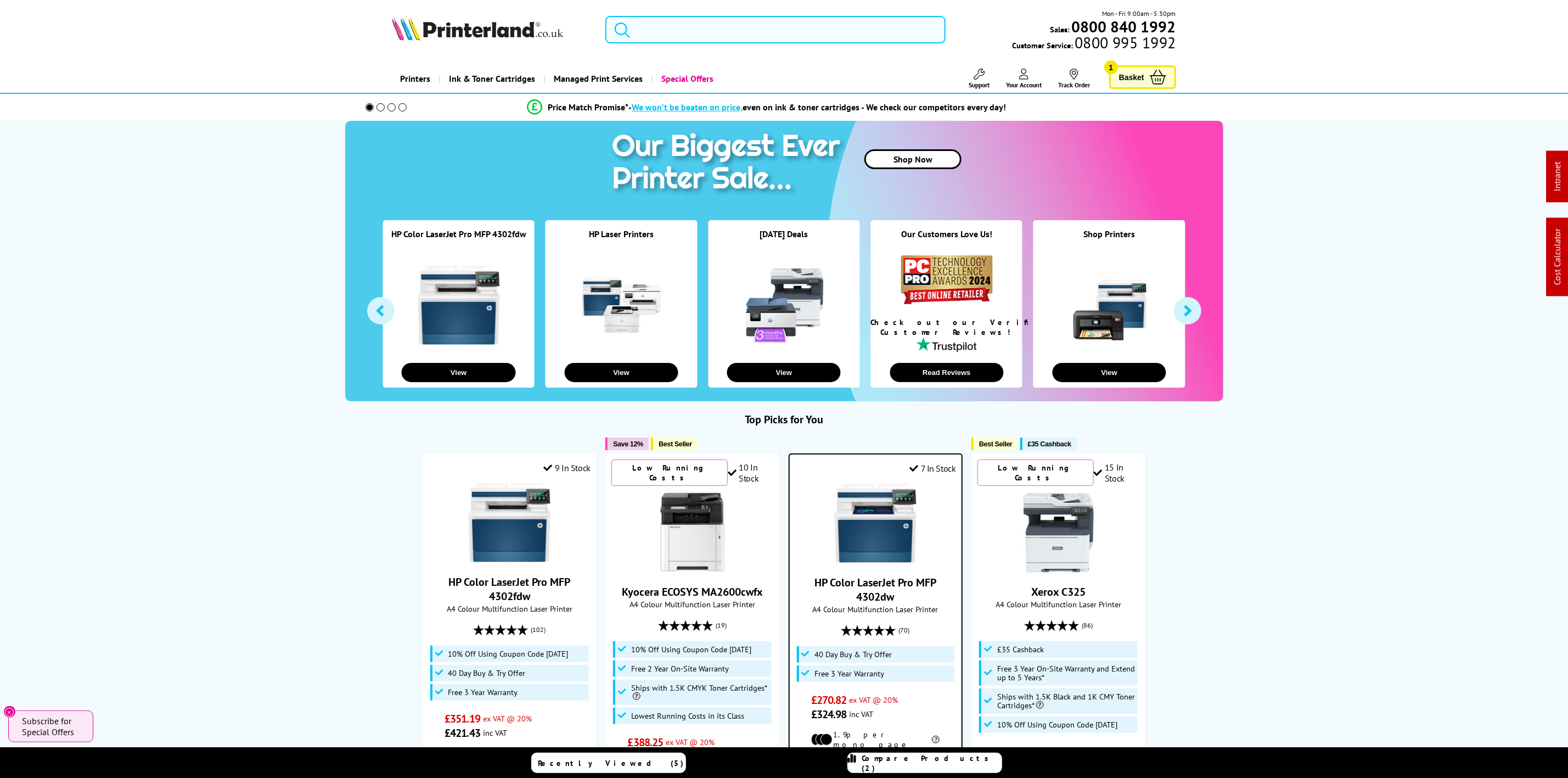
click at [694, 36] on input "search" at bounding box center [775, 30] width 339 height 28
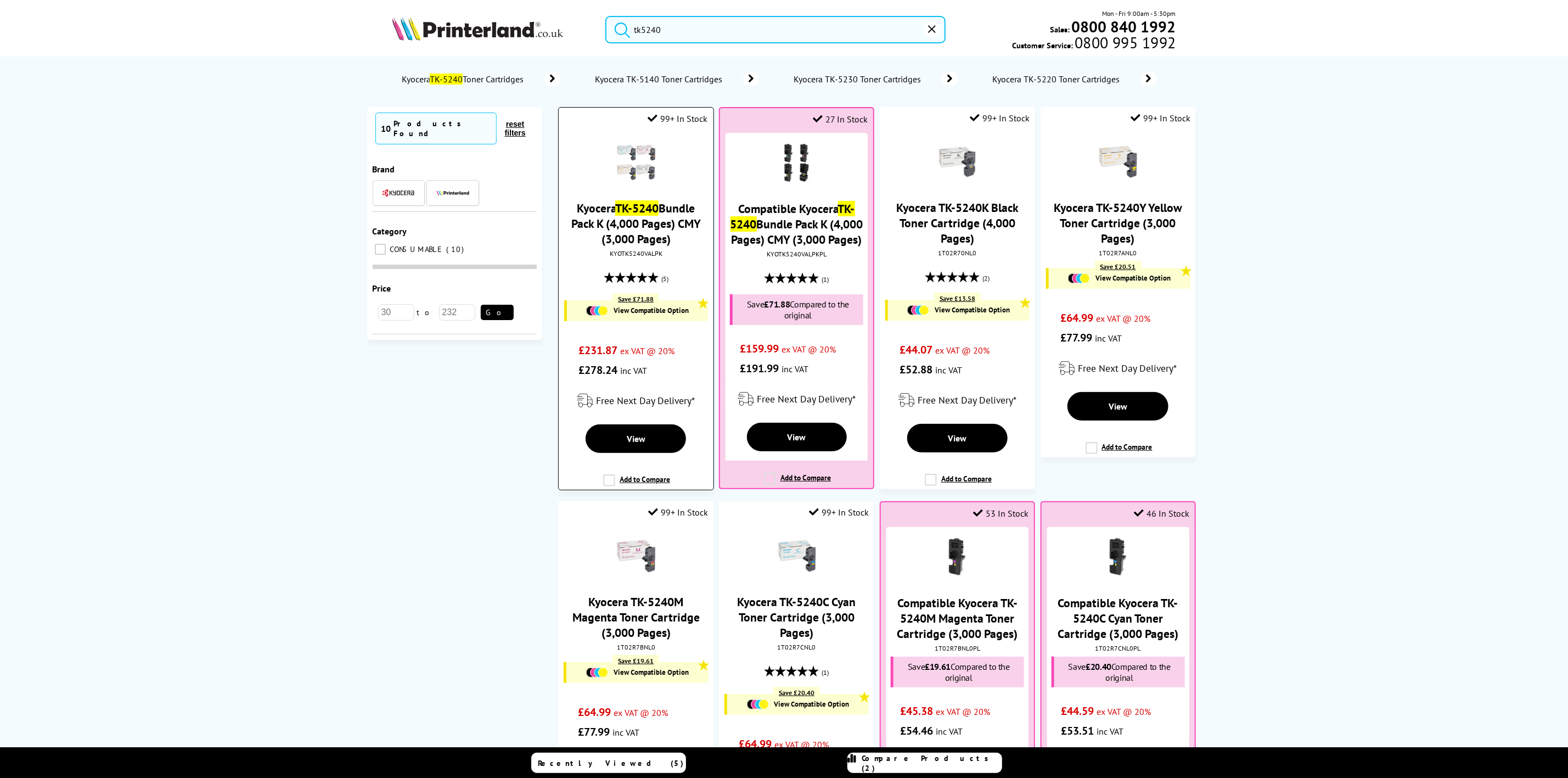
type input "tk5240"
click at [644, 258] on div "KYOTK5240VALPK" at bounding box center [635, 253] width 138 height 8
copy div "KYOTK5240VALPK"
click at [489, 19] on img at bounding box center [477, 29] width 171 height 25
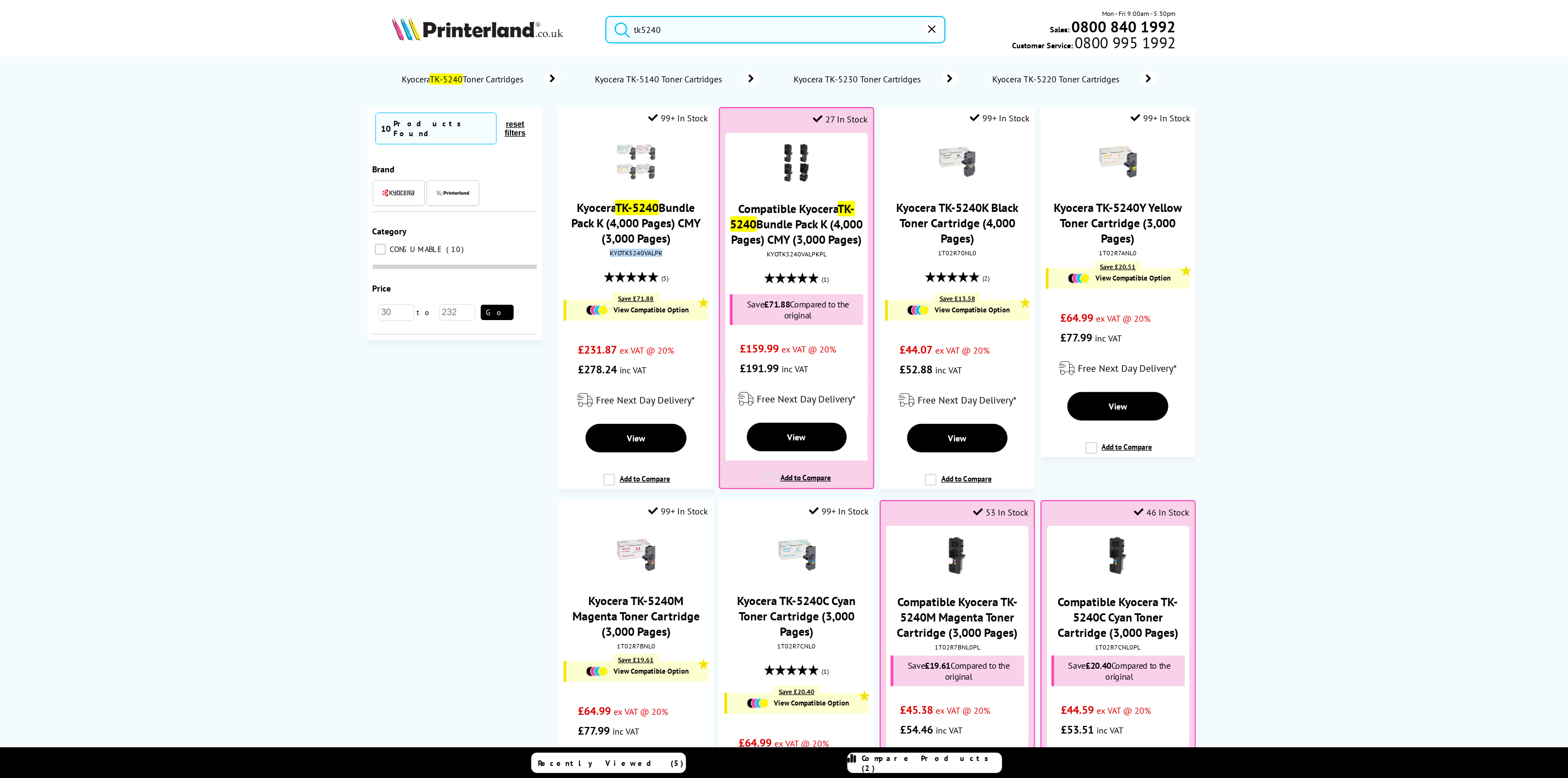
click at [484, 26] on img at bounding box center [477, 29] width 171 height 25
click at [484, 27] on img at bounding box center [477, 29] width 171 height 25
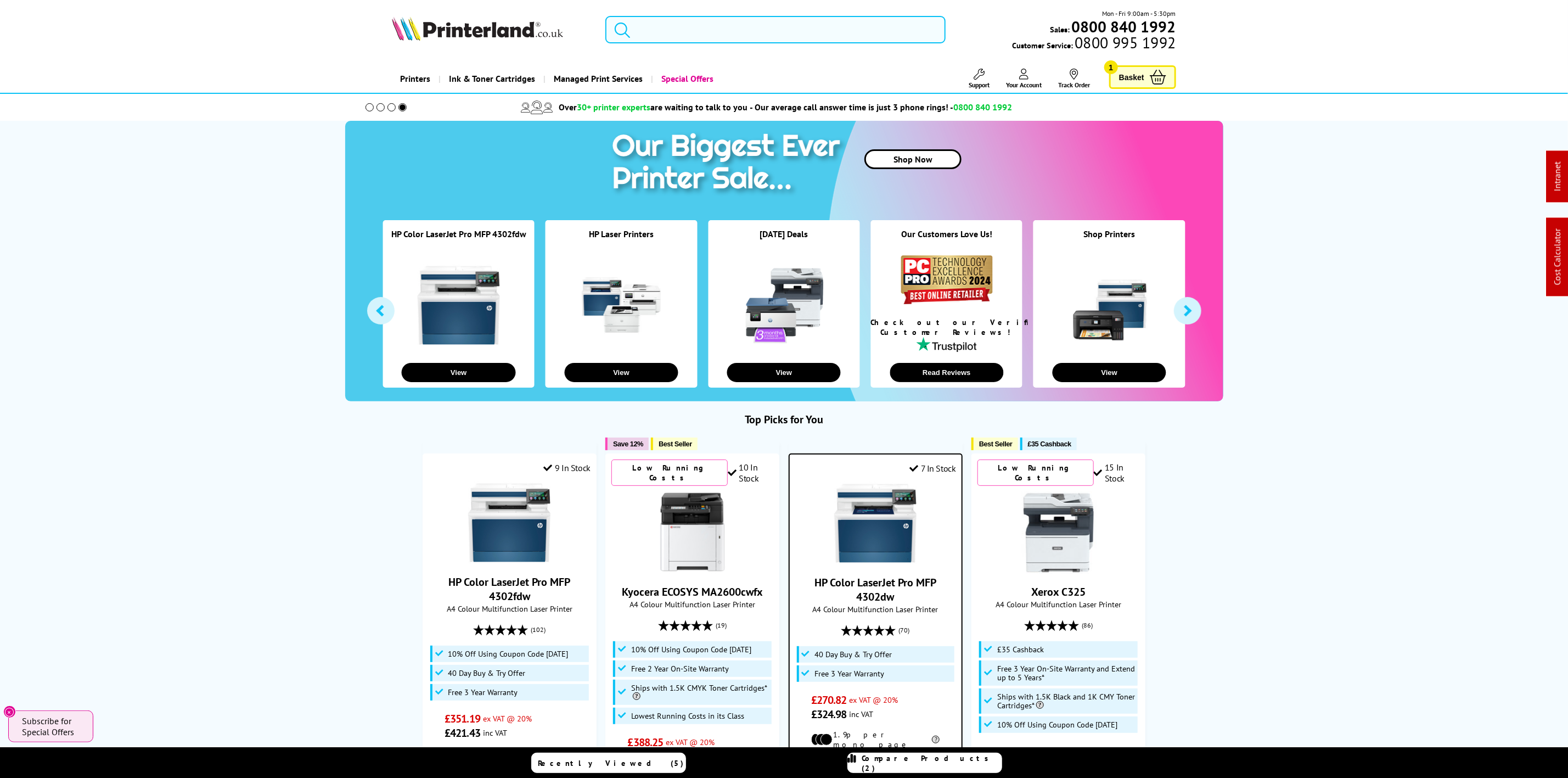
click at [670, 27] on input "search" at bounding box center [775, 30] width 339 height 28
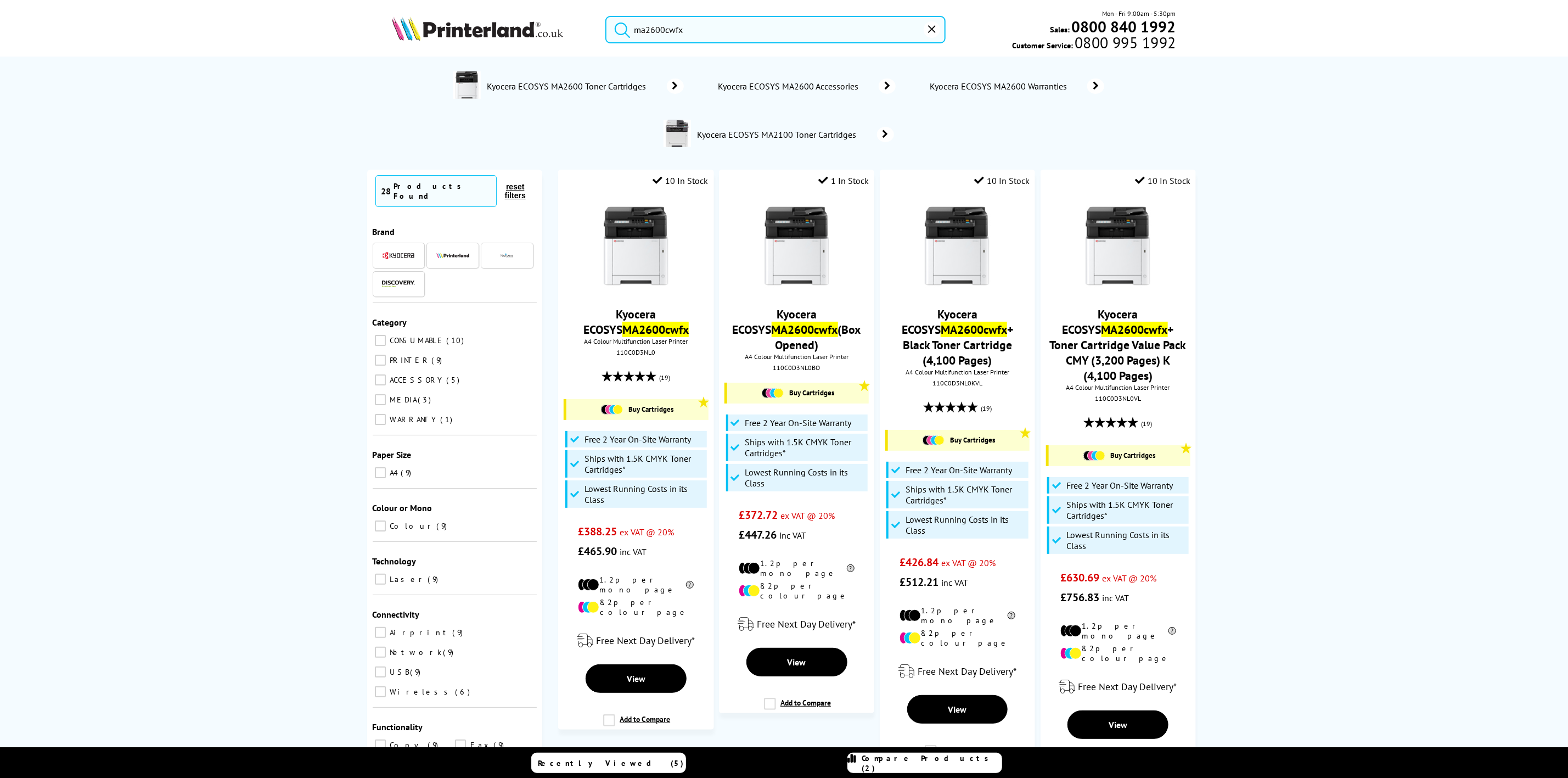
type input "ma2600cwfx"
click at [644, 354] on div "110C0D3NL0" at bounding box center [635, 352] width 138 height 8
click at [677, 375] on div "(19)" at bounding box center [636, 378] width 144 height 21
click at [653, 356] on div "110C0D3NL0" at bounding box center [635, 352] width 138 height 8
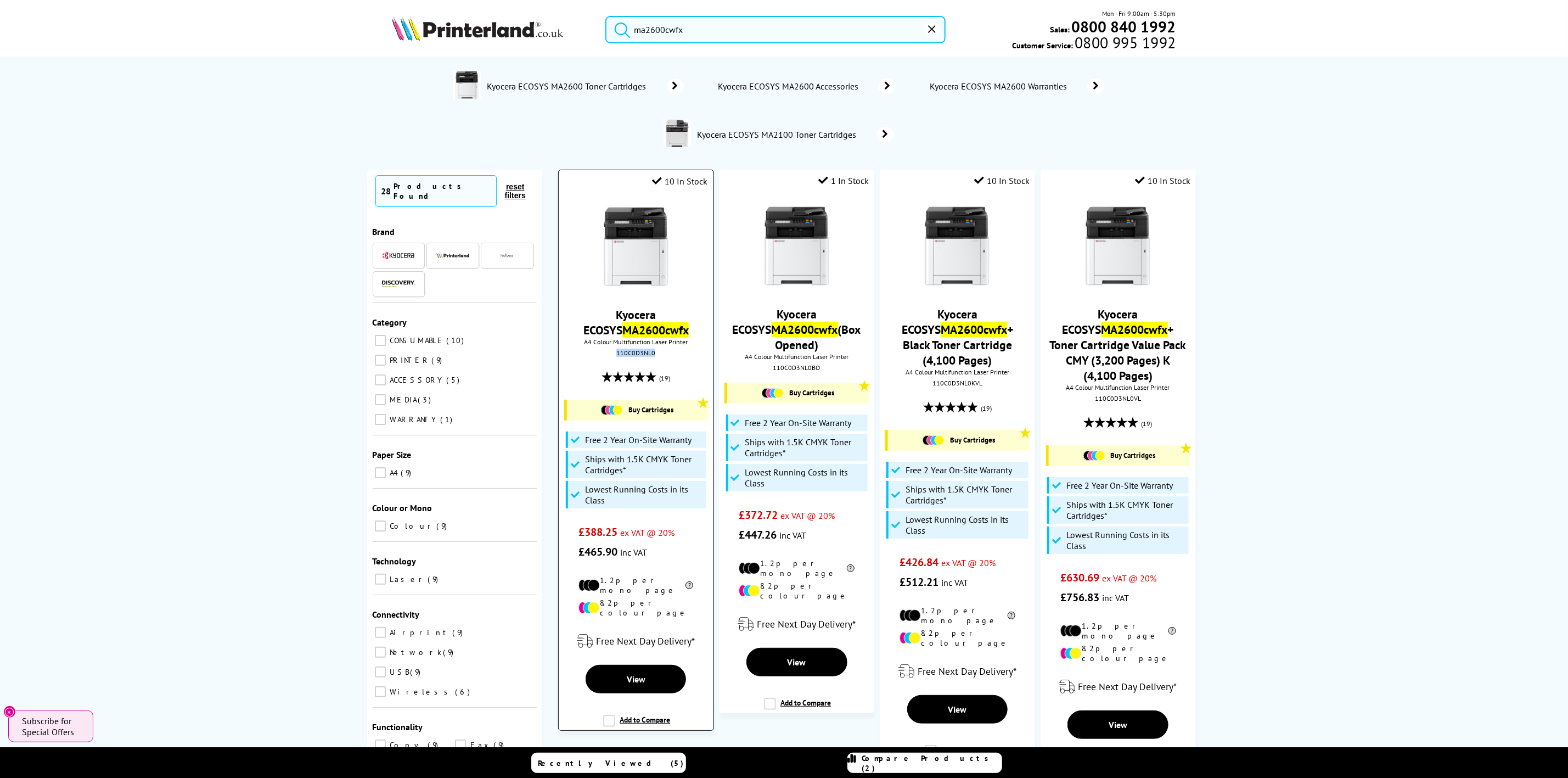
click at [653, 356] on div "110C0D3NL0" at bounding box center [635, 352] width 138 height 8
copy div "110C0D3NL0"
click at [633, 233] on img at bounding box center [636, 247] width 83 height 83
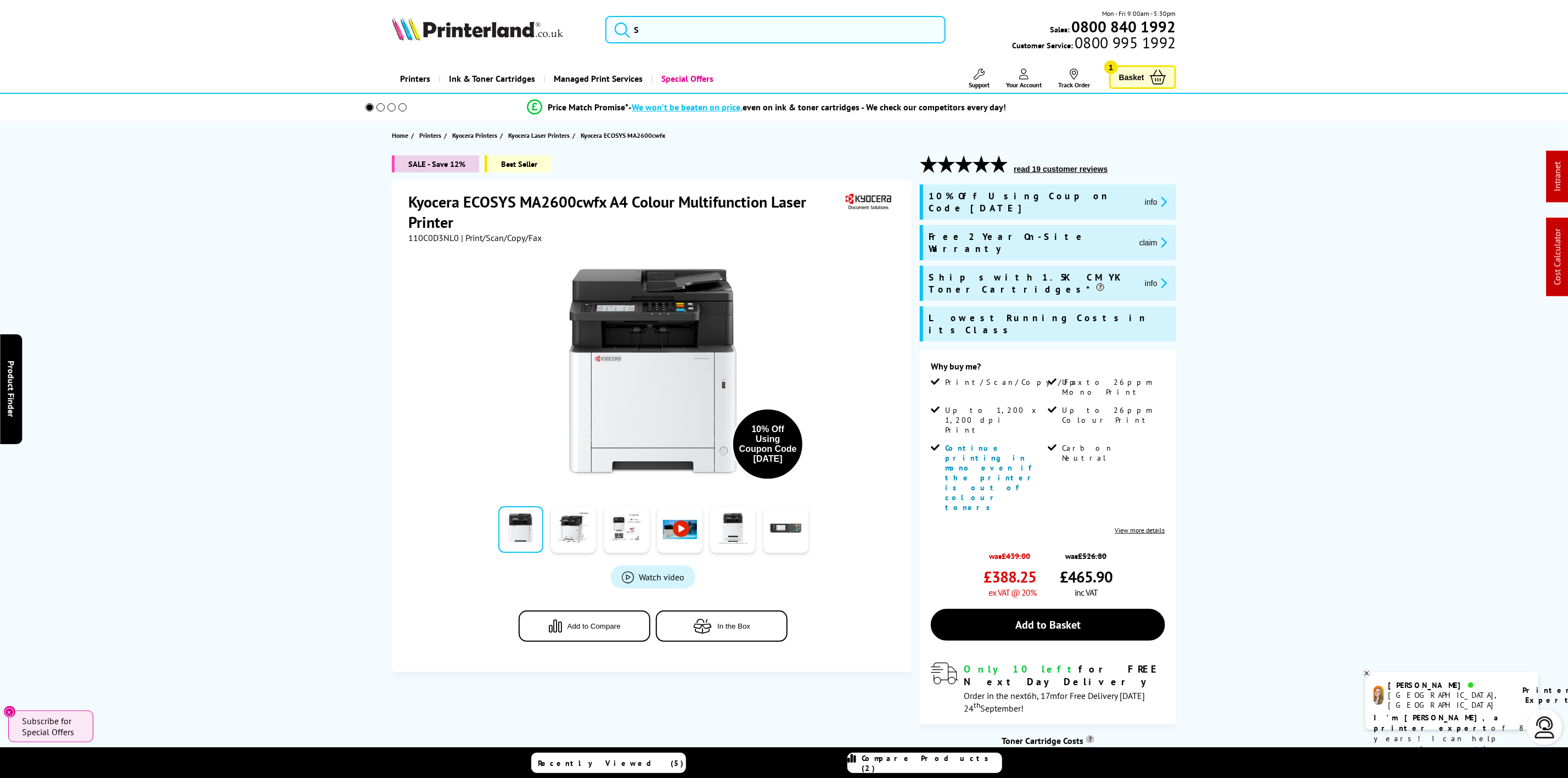
click at [1136, 236] on button "claim" at bounding box center [1153, 242] width 34 height 13
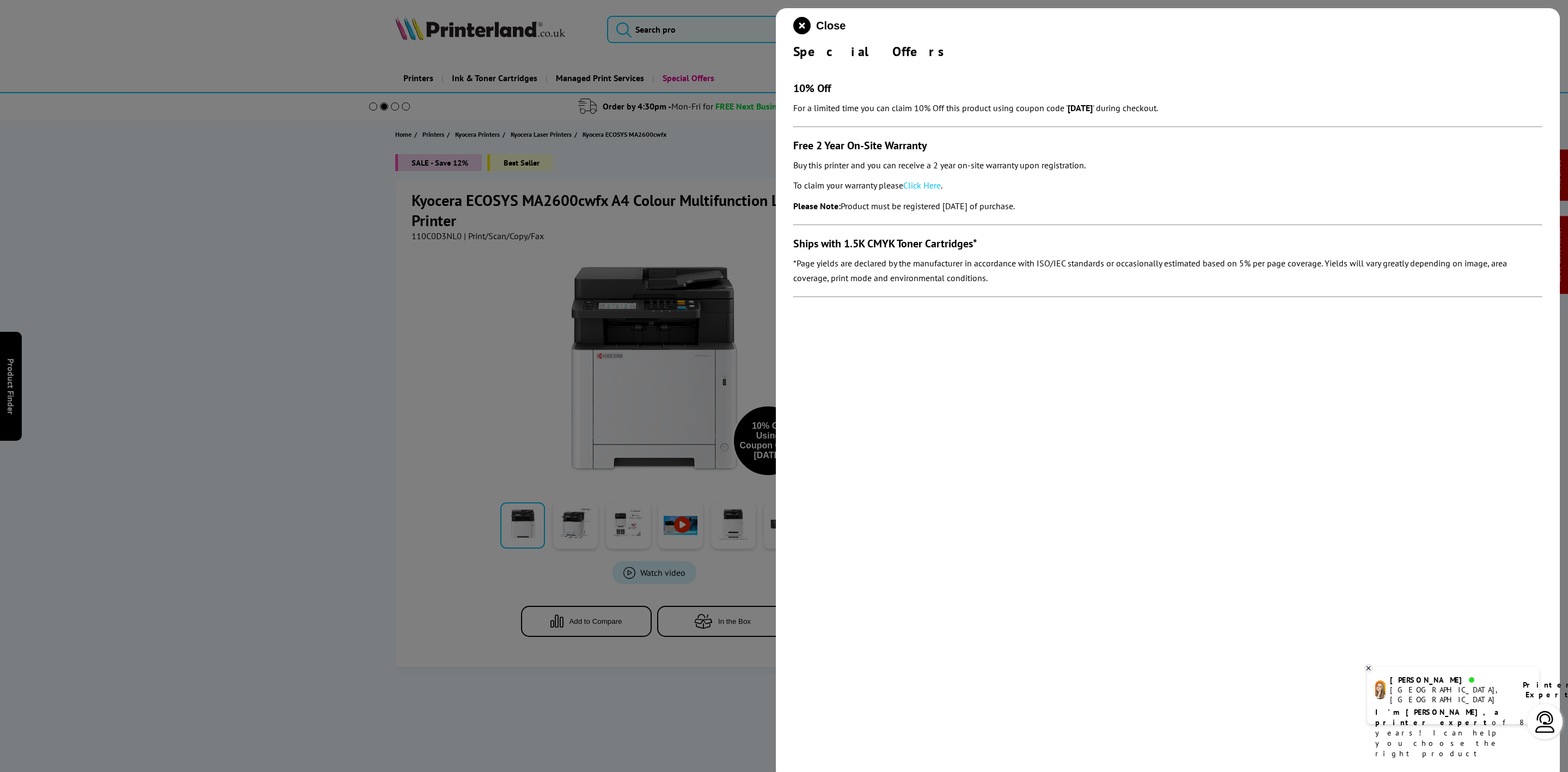
drag, startPoint x: 793, startPoint y: 142, endPoint x: 1032, endPoint y: 206, distance: 247.4
click at [1071, 205] on section "10% Off For a limited time you can claim 10% Off this product using coupon code…" at bounding box center [1168, 183] width 749 height 248
copy section "Free 2 Year On-Site Warranty Buy this printer and you can receive a 2 year on-s…"
click at [770, 31] on div at bounding box center [784, 386] width 1568 height 772
click at [808, 24] on icon "close modal" at bounding box center [802, 25] width 18 height 18
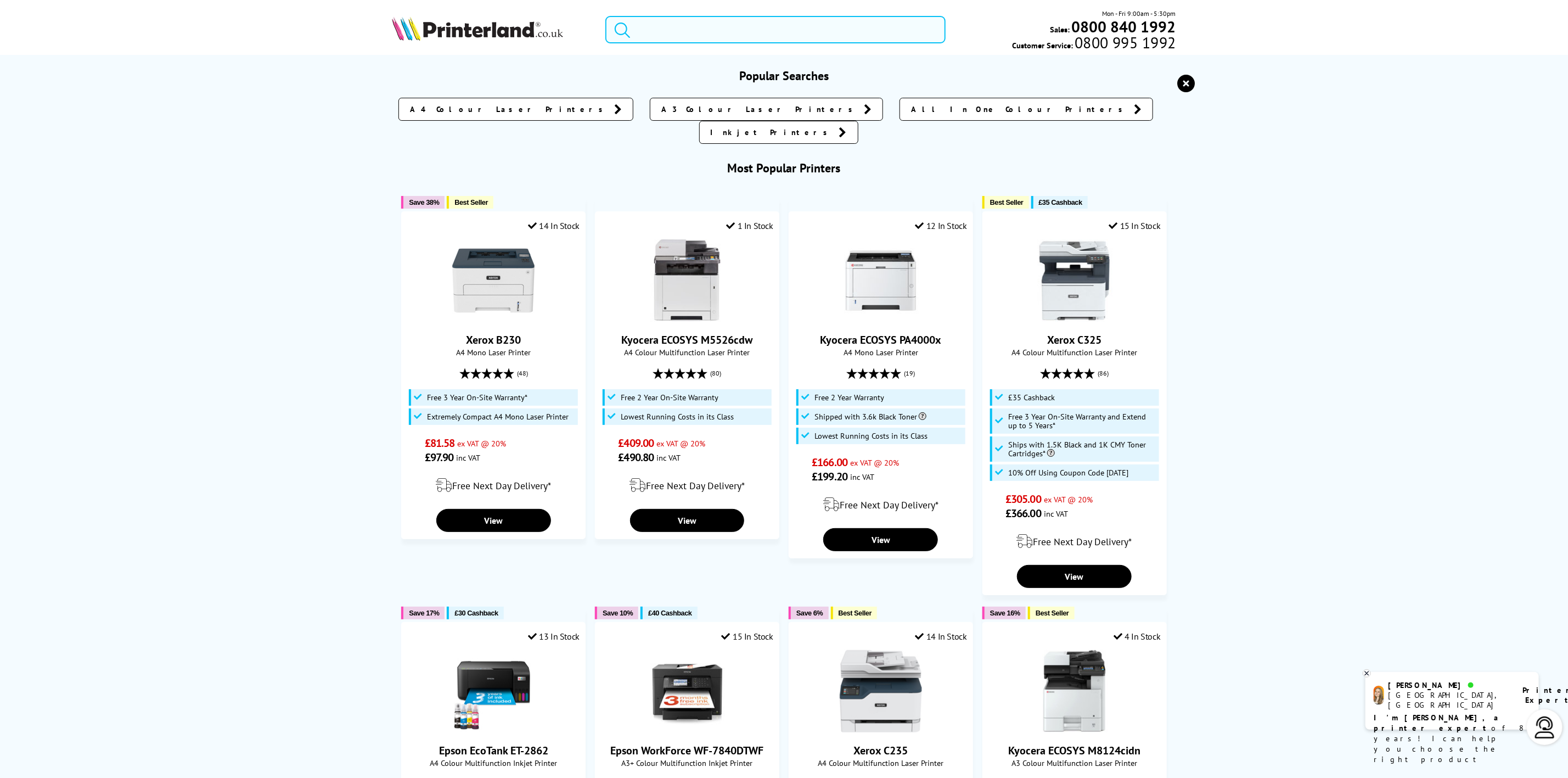
drag, startPoint x: 814, startPoint y: 25, endPoint x: 471, endPoint y: 29, distance: 343.0
click at [791, 29] on input "search" at bounding box center [775, 30] width 339 height 28
click at [459, 27] on img at bounding box center [477, 29] width 171 height 25
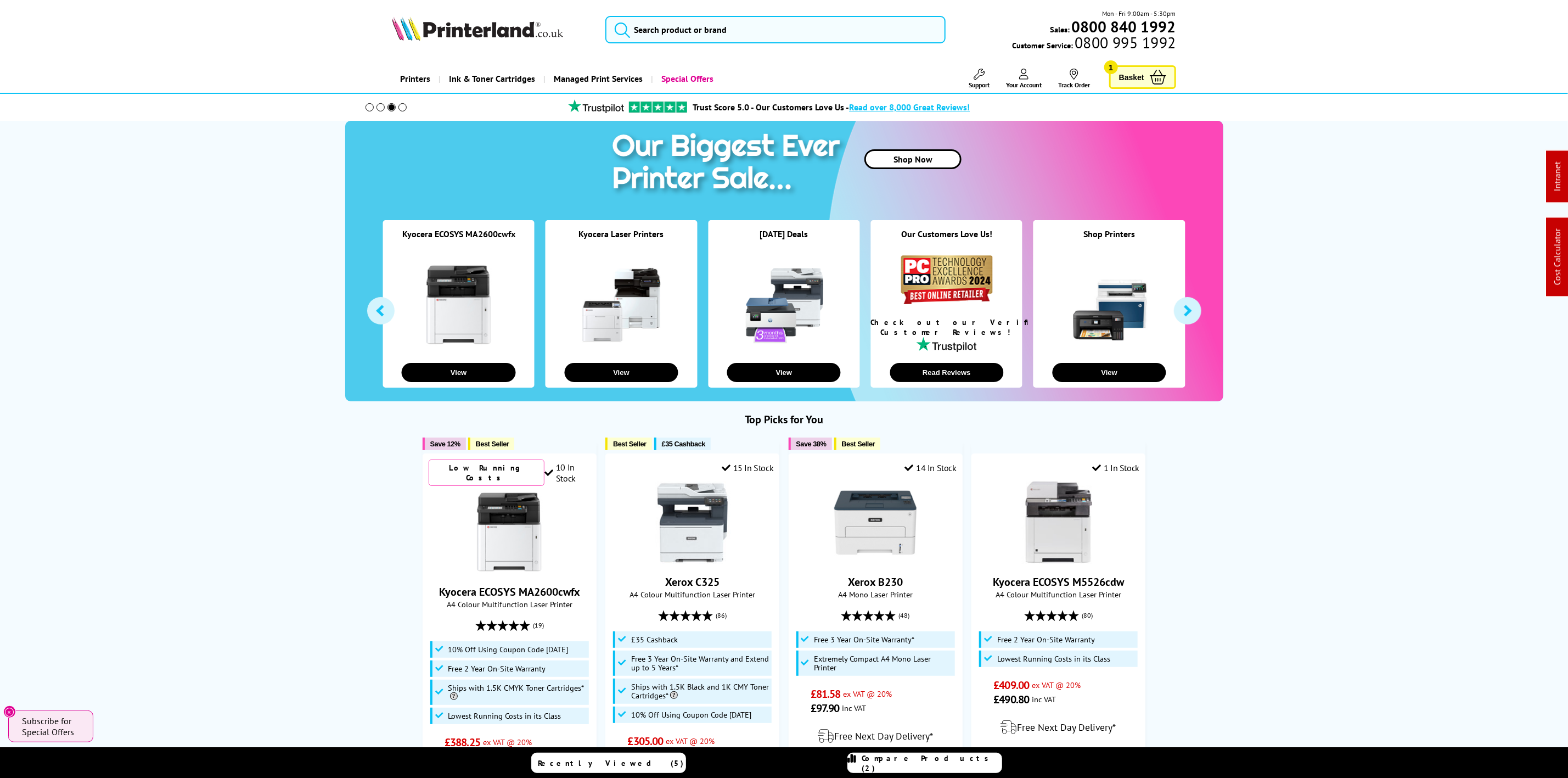
click at [466, 25] on img at bounding box center [477, 29] width 171 height 25
click at [702, 22] on input "search" at bounding box center [775, 30] width 339 height 28
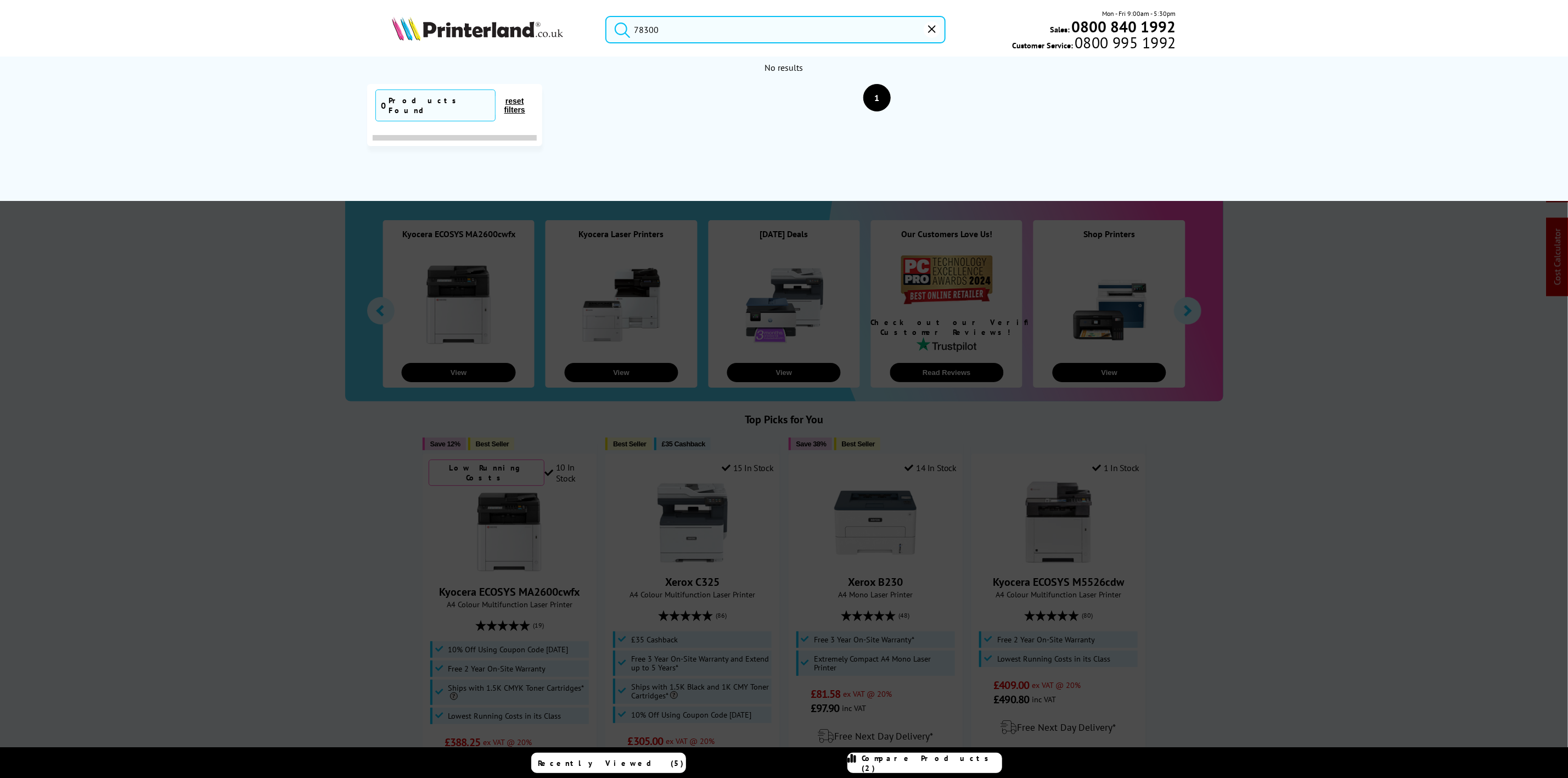
drag, startPoint x: 674, startPoint y: 15, endPoint x: 361, endPoint y: 17, distance: 313.0
click at [358, 19] on div "78300 Mon - Fri 9:00am - 5:30pm Sales: 0800 840 1992 Customer Service: 0800 995…" at bounding box center [784, 31] width 878 height 48
drag, startPoint x: 736, startPoint y: 31, endPoint x: 342, endPoint y: 0, distance: 395.2
click at [342, 0] on header "78300 Mon - Fri 9:00am - 5:30pm Sales: 0800 840 1992 Customer Service: 0800 995…" at bounding box center [784, 46] width 1568 height 93
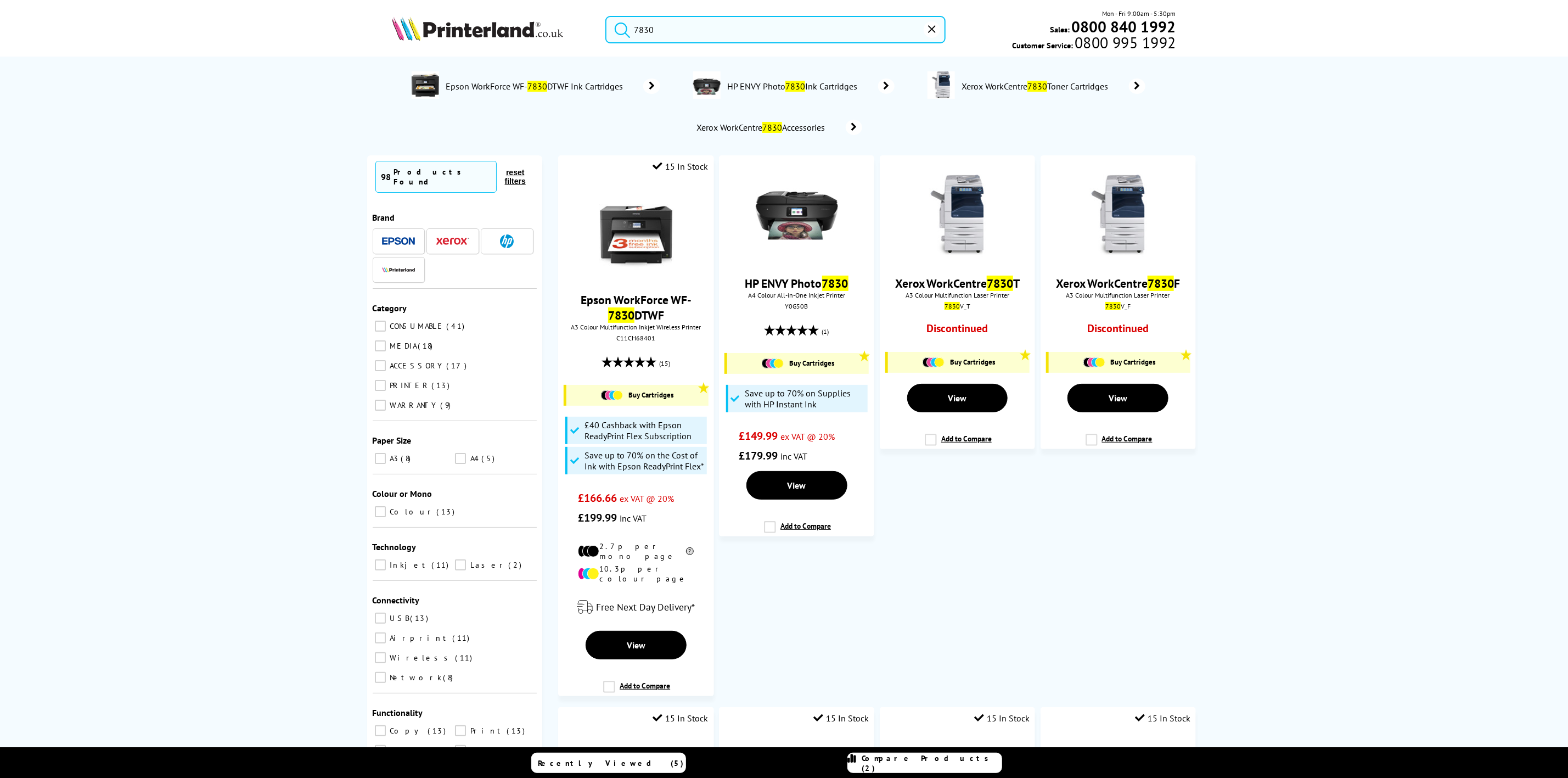
drag, startPoint x: 684, startPoint y: 30, endPoint x: 531, endPoint y: -15, distance: 159.5
click at [673, 30] on input "7830" at bounding box center [775, 30] width 339 height 28
drag, startPoint x: 689, startPoint y: 27, endPoint x: 476, endPoint y: 2, distance: 214.5
click at [479, 2] on header "7830 Mon - Fri 9:00am - 5:30pm Sales: 0800 840 1992 Customer Service: 0800 995 …" at bounding box center [784, 46] width 1568 height 93
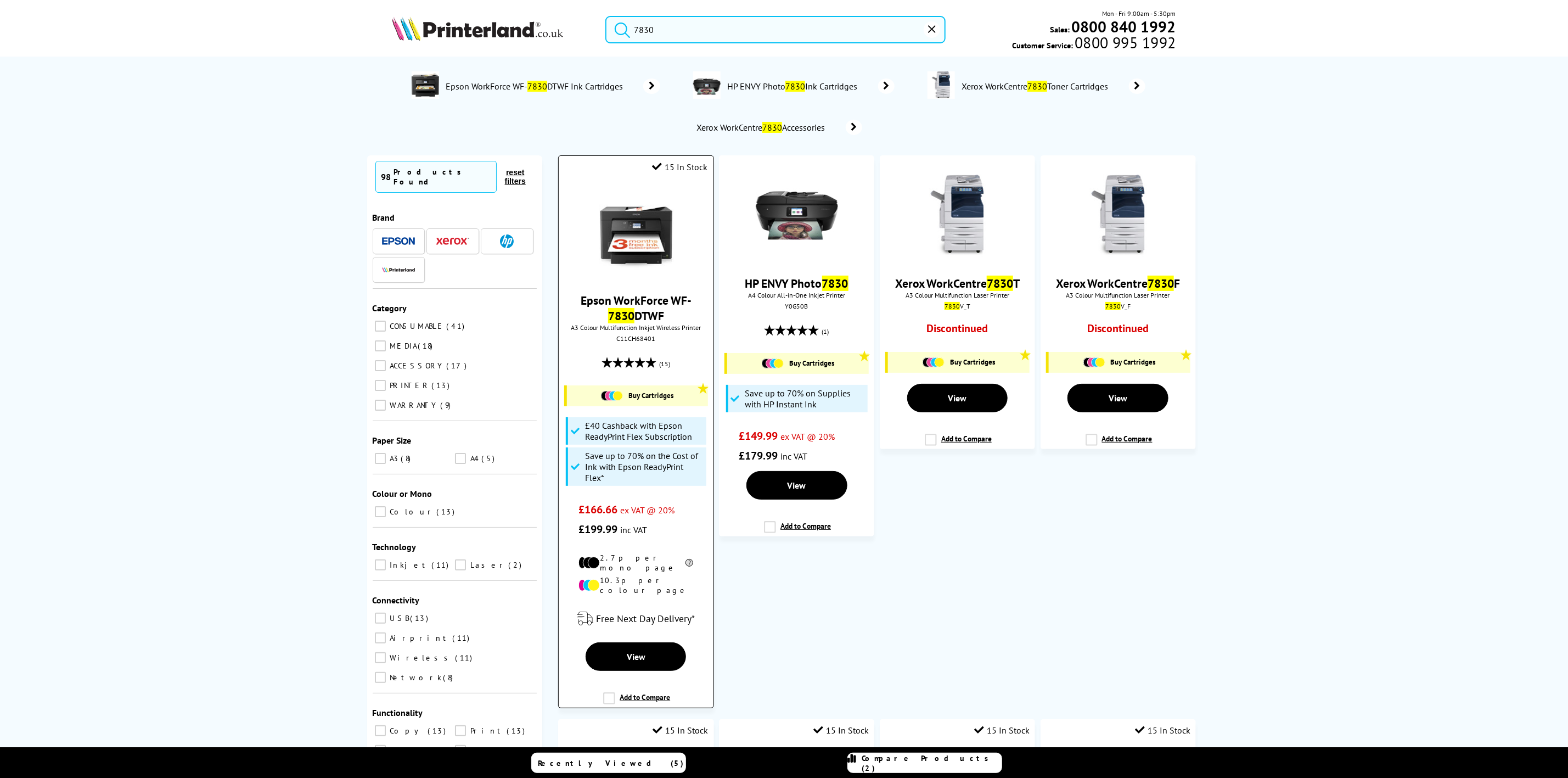
type input "7830"
click at [618, 225] on img at bounding box center [636, 233] width 83 height 83
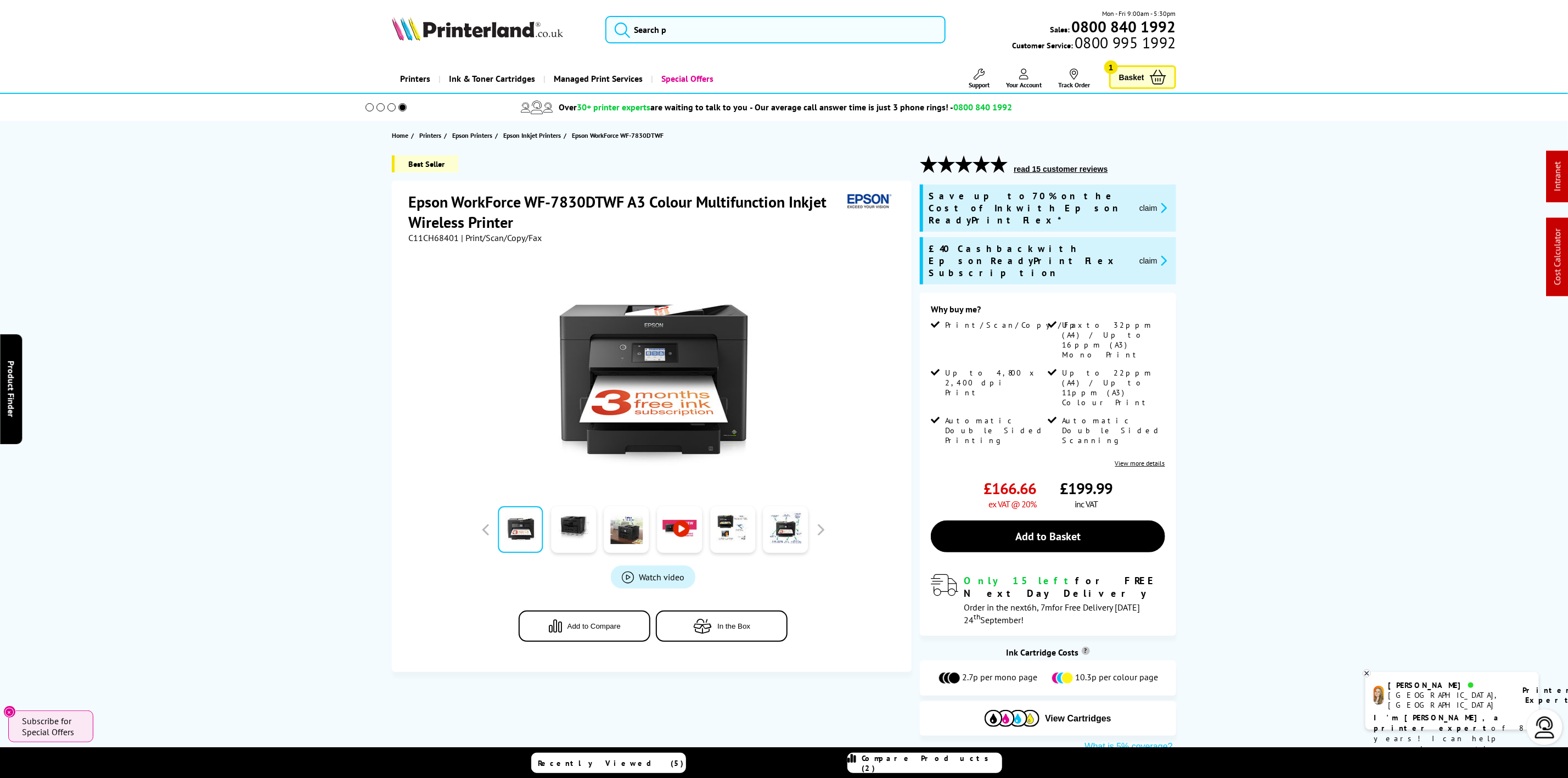
click at [504, 22] on img at bounding box center [477, 29] width 171 height 25
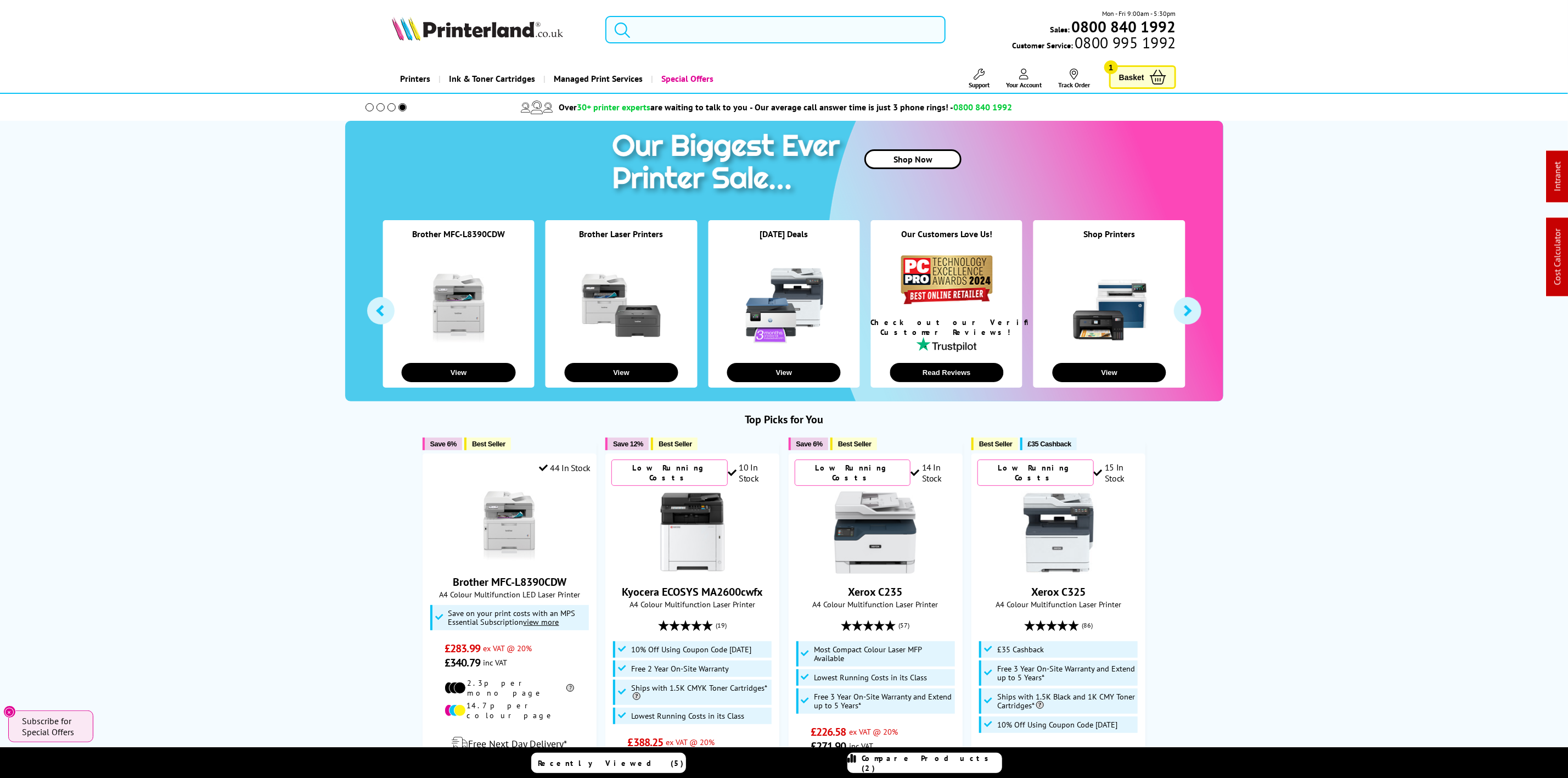
click at [718, 18] on input "search" at bounding box center [775, 30] width 339 height 28
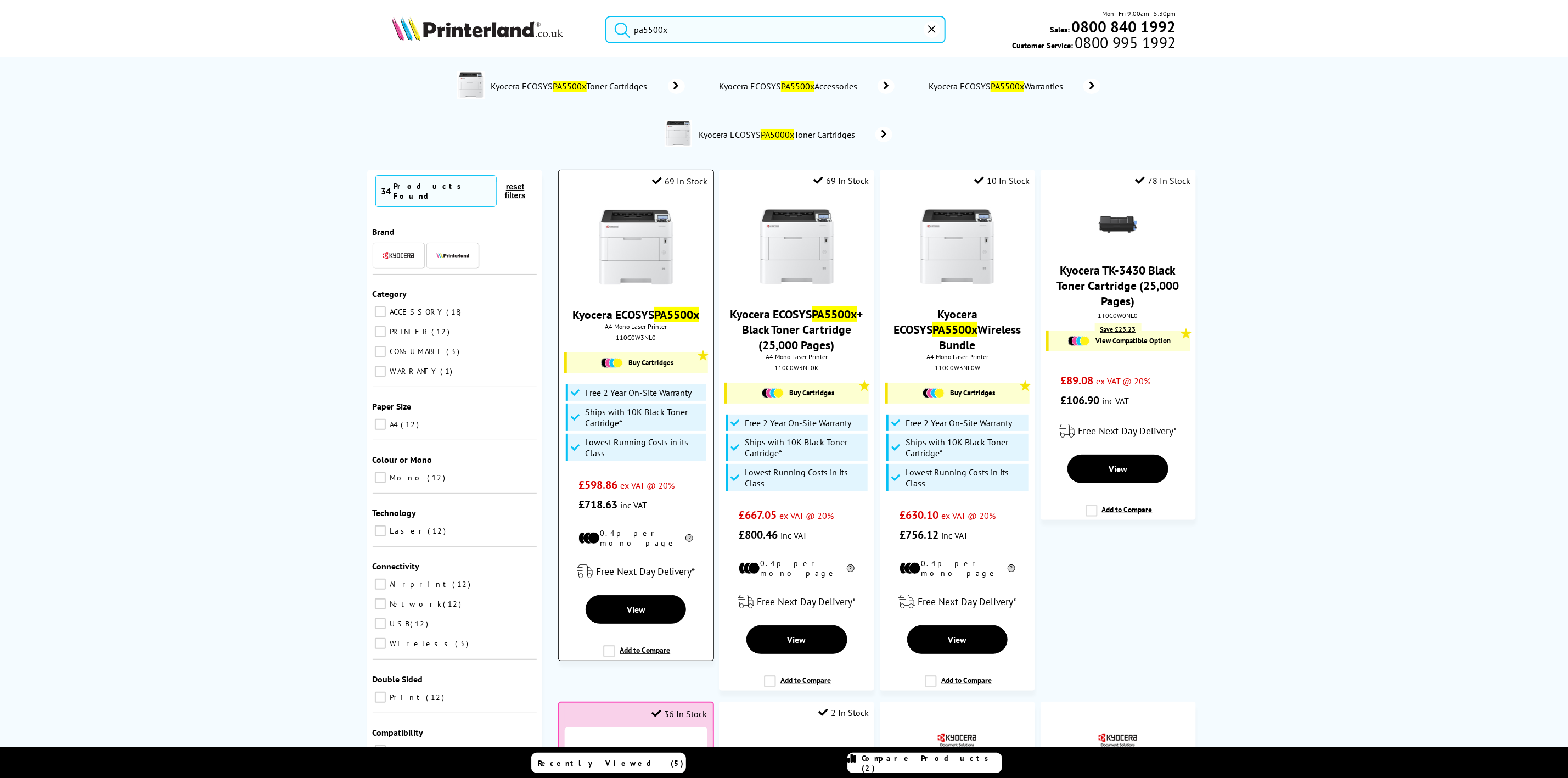
type input "pa5500x"
click at [614, 269] on img at bounding box center [636, 247] width 83 height 83
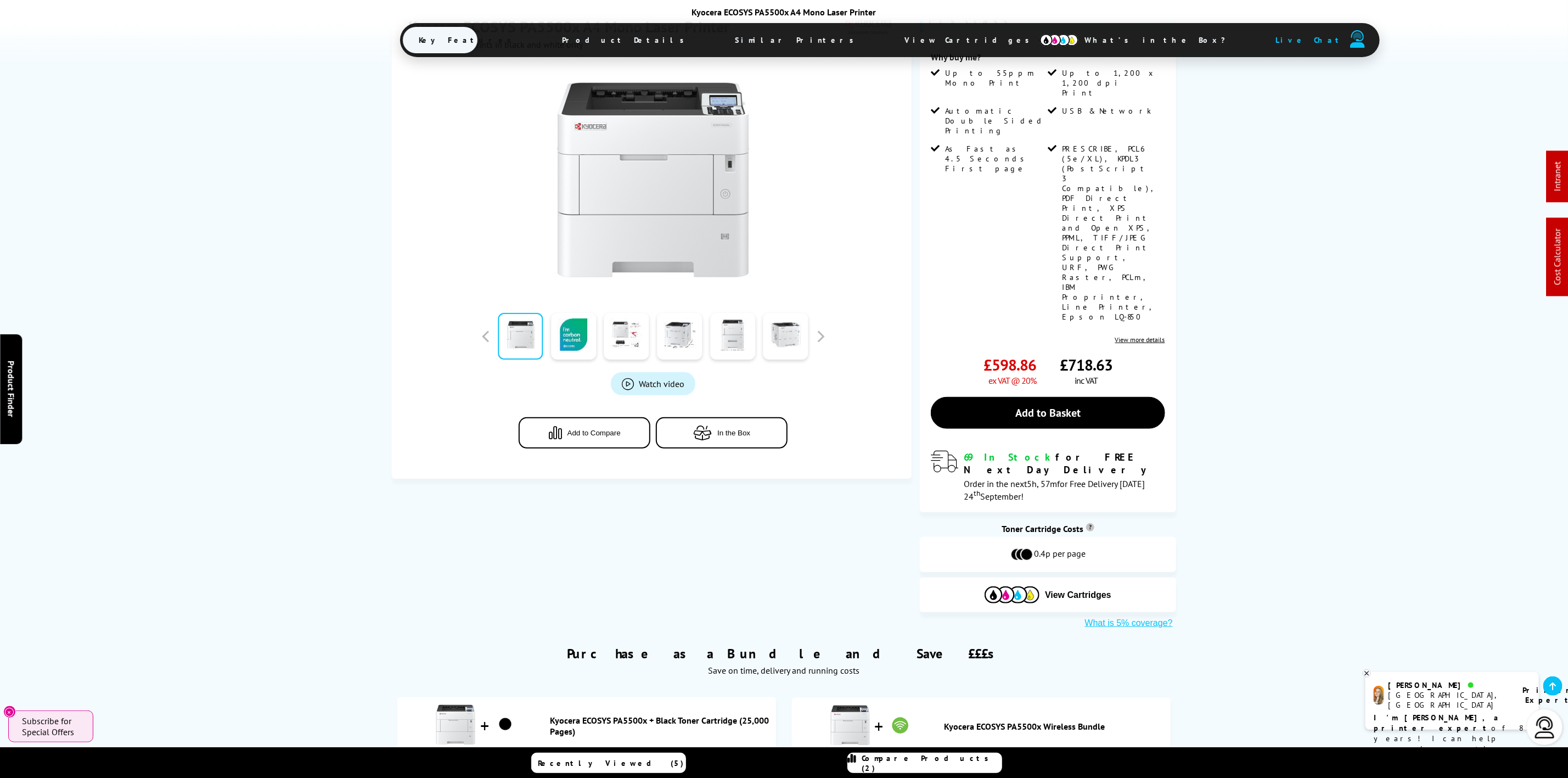
scroll to position [247, 0]
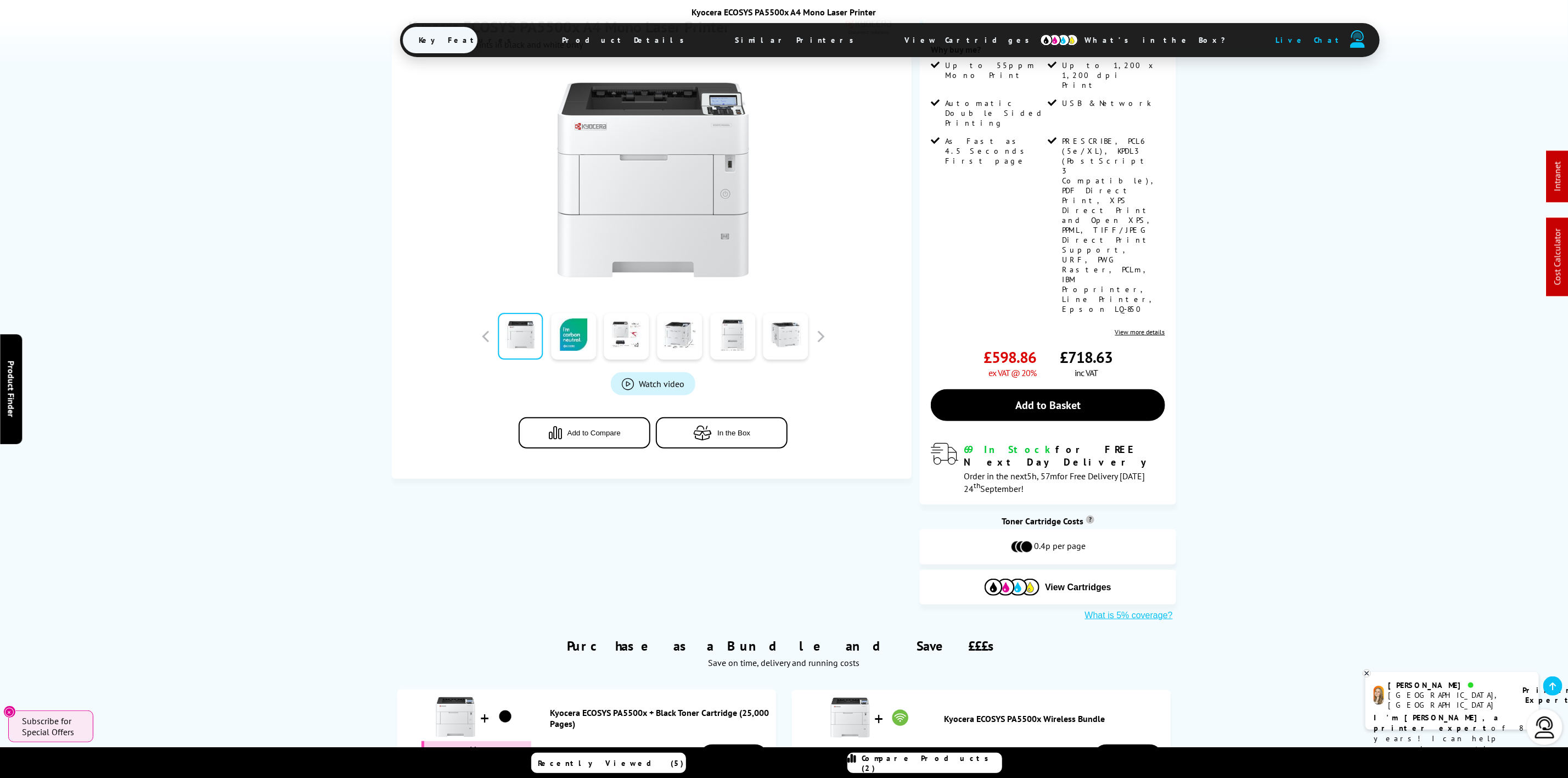
click at [888, 40] on span "View Cartridges" at bounding box center [972, 39] width 168 height 29
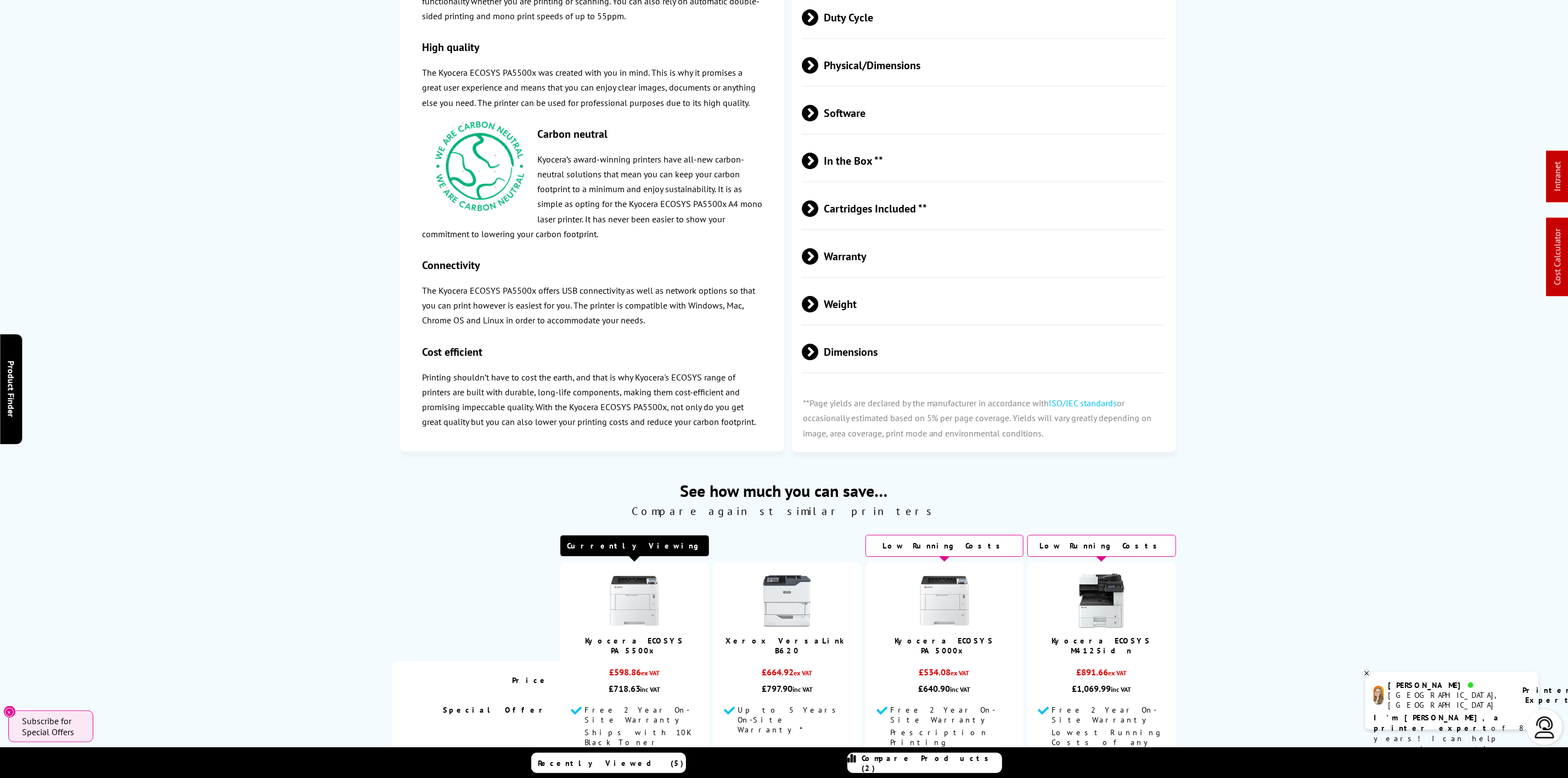
scroll to position [0, 0]
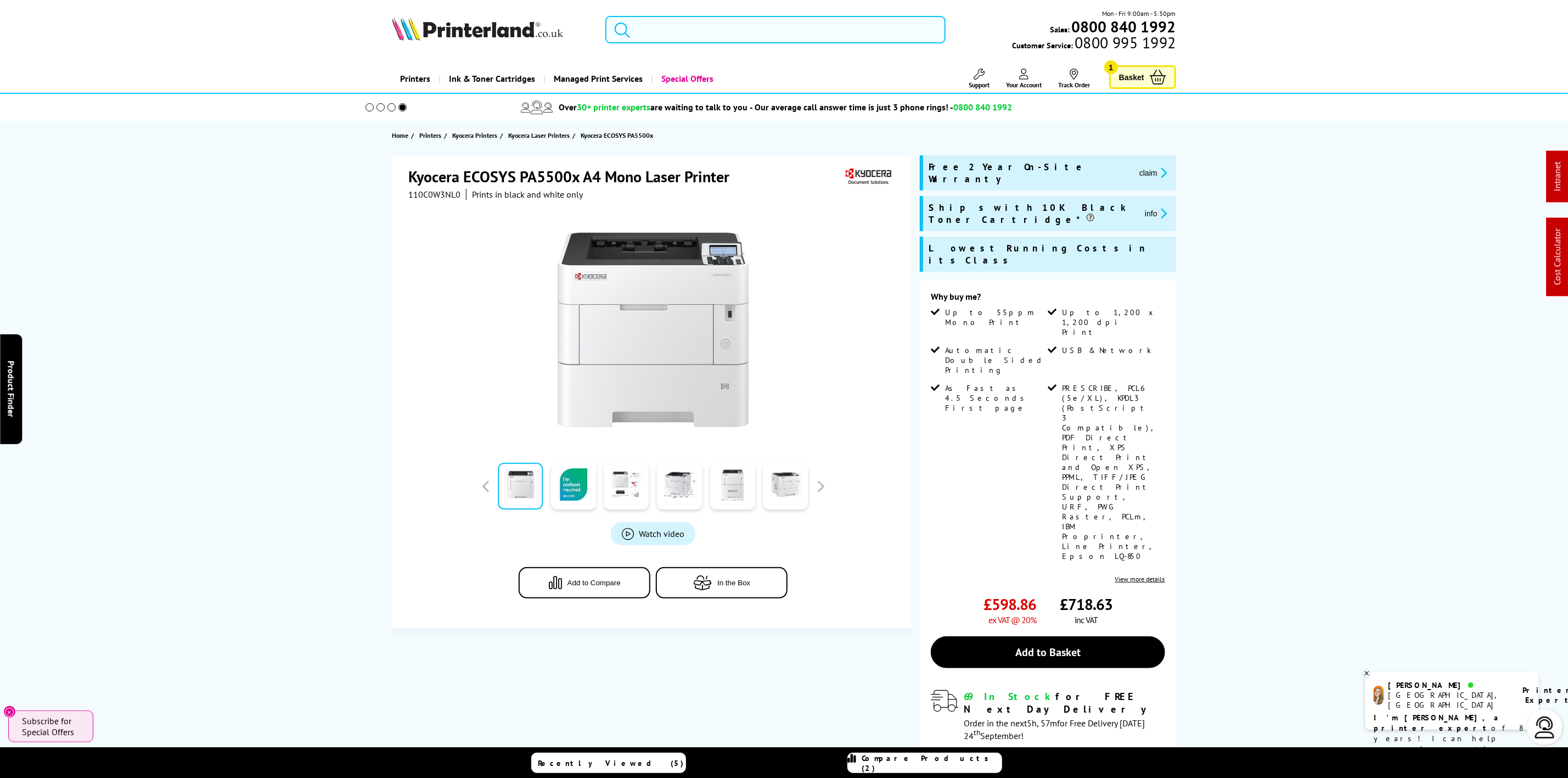
click at [669, 30] on input "search" at bounding box center [775, 30] width 339 height 28
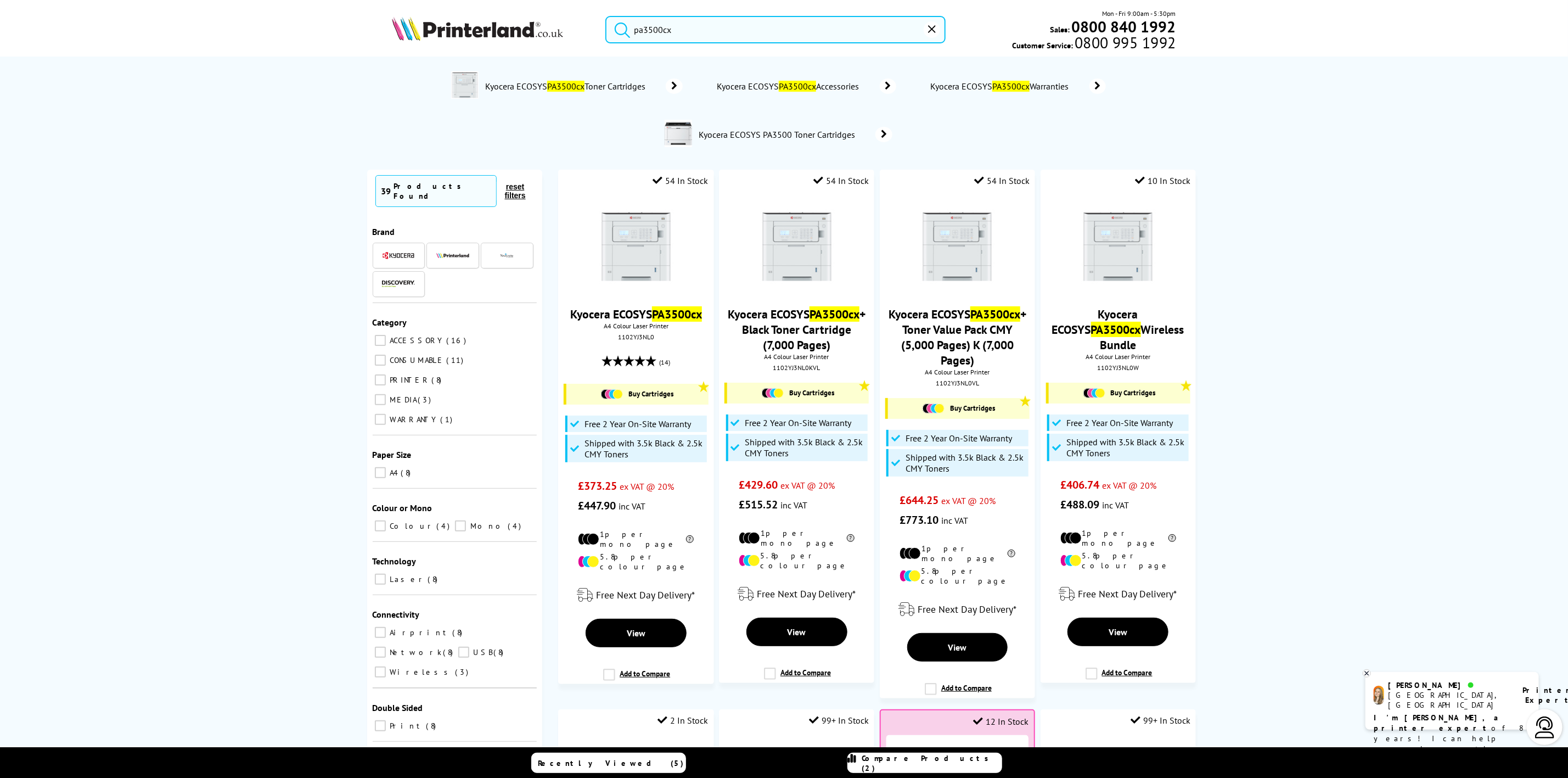
drag, startPoint x: 696, startPoint y: 30, endPoint x: 637, endPoint y: 30, distance: 59.0
click at [637, 30] on input "pa3500cx" at bounding box center [775, 30] width 339 height 28
click at [673, 34] on input "pa3500cx" at bounding box center [775, 30] width 339 height 28
click at [681, 29] on input "pa3500cx" at bounding box center [775, 30] width 339 height 28
drag, startPoint x: 696, startPoint y: 30, endPoint x: 552, endPoint y: 27, distance: 144.0
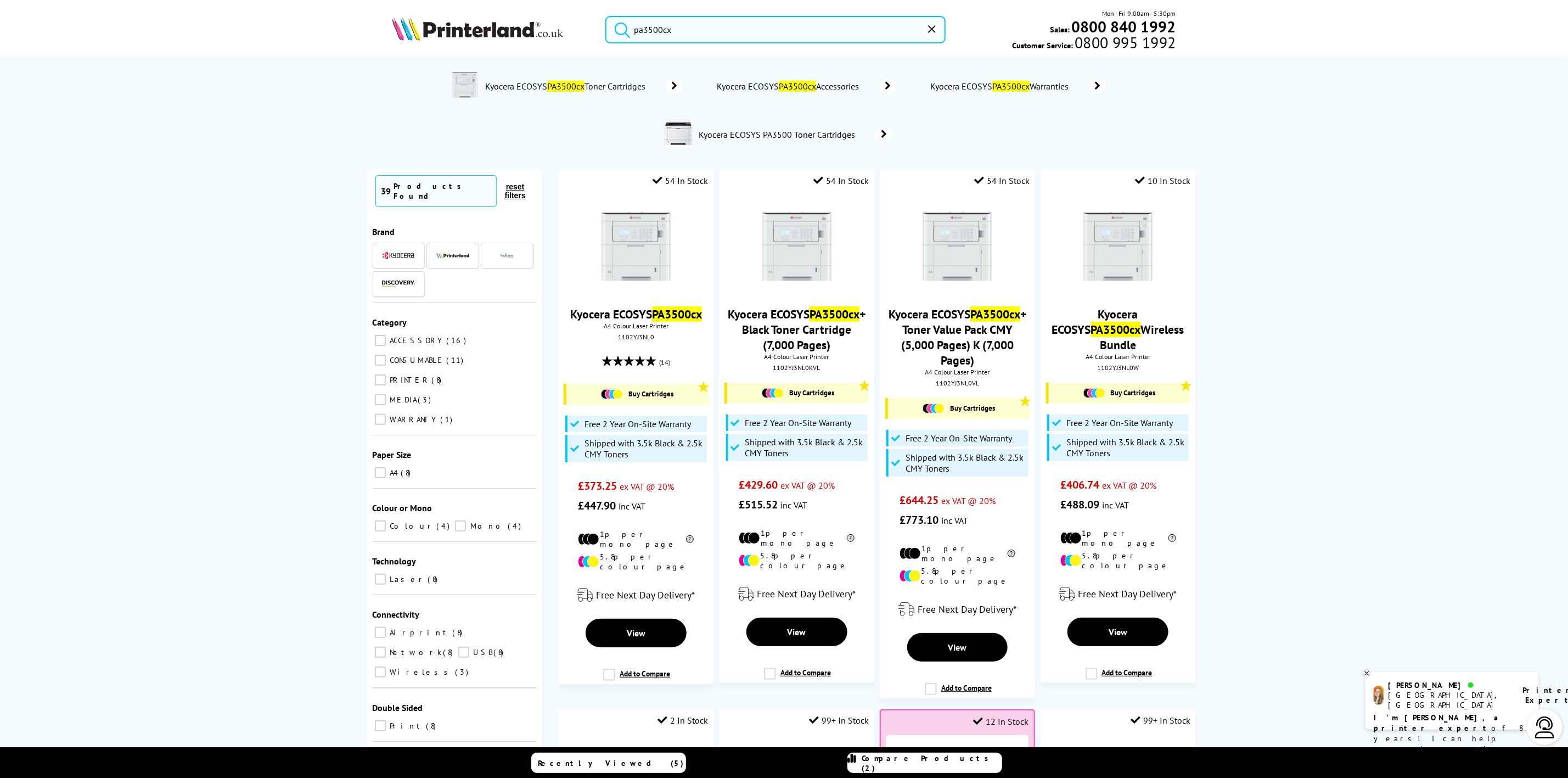
click at [556, 27] on div "pa3500cx Mon - Fri 9:00am - 5:30pm Sales: 0800 840 1992 Customer Service: 0800 …" at bounding box center [784, 31] width 878 height 48
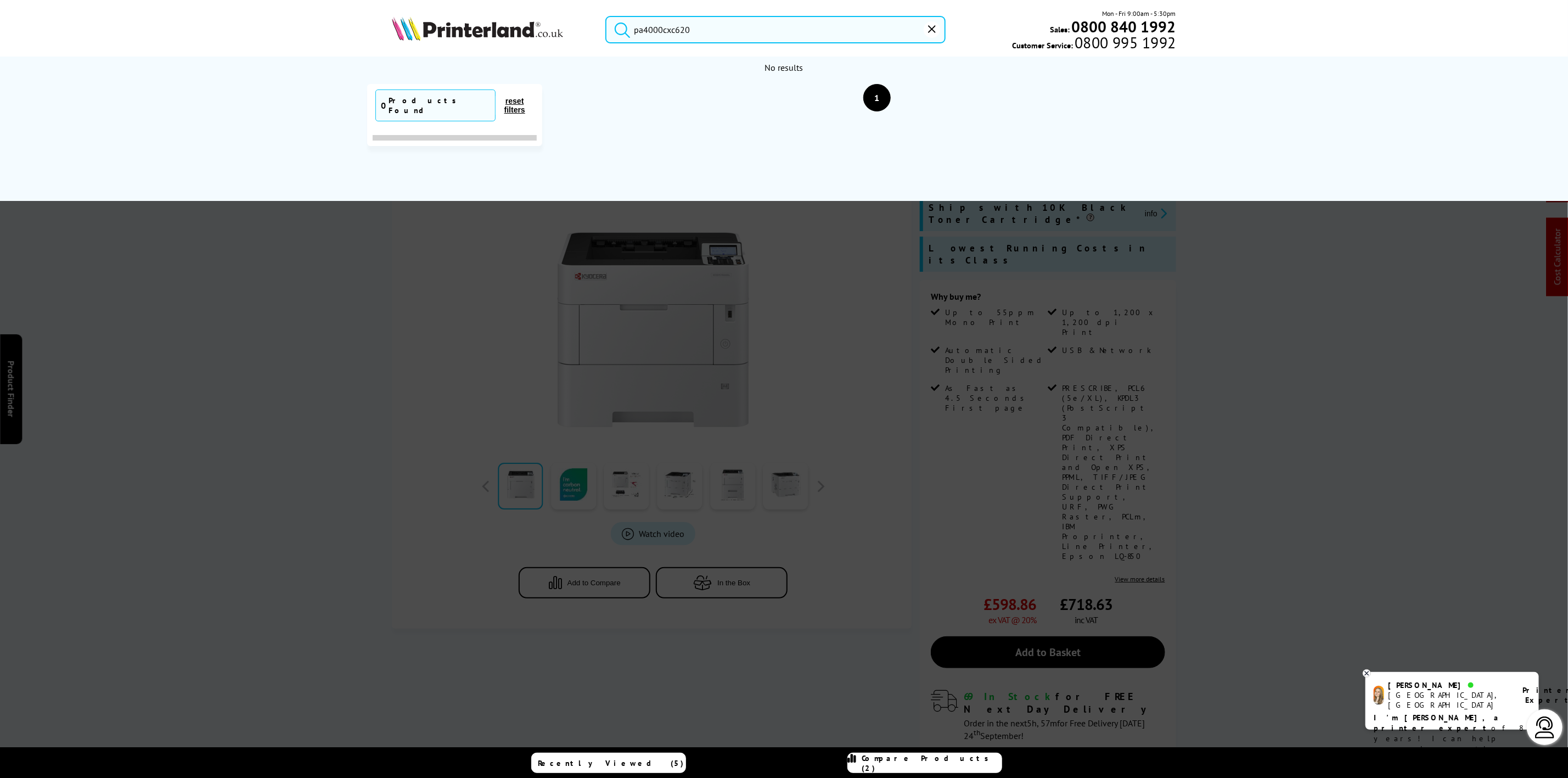
drag, startPoint x: 718, startPoint y: 31, endPoint x: 402, endPoint y: 2, distance: 317.3
click at [402, 2] on header "pa4000cxc620 Mon - Fri 9:00am - 5:30pm Sales: 0800 840 1992 Customer Service: 0…" at bounding box center [784, 46] width 1568 height 93
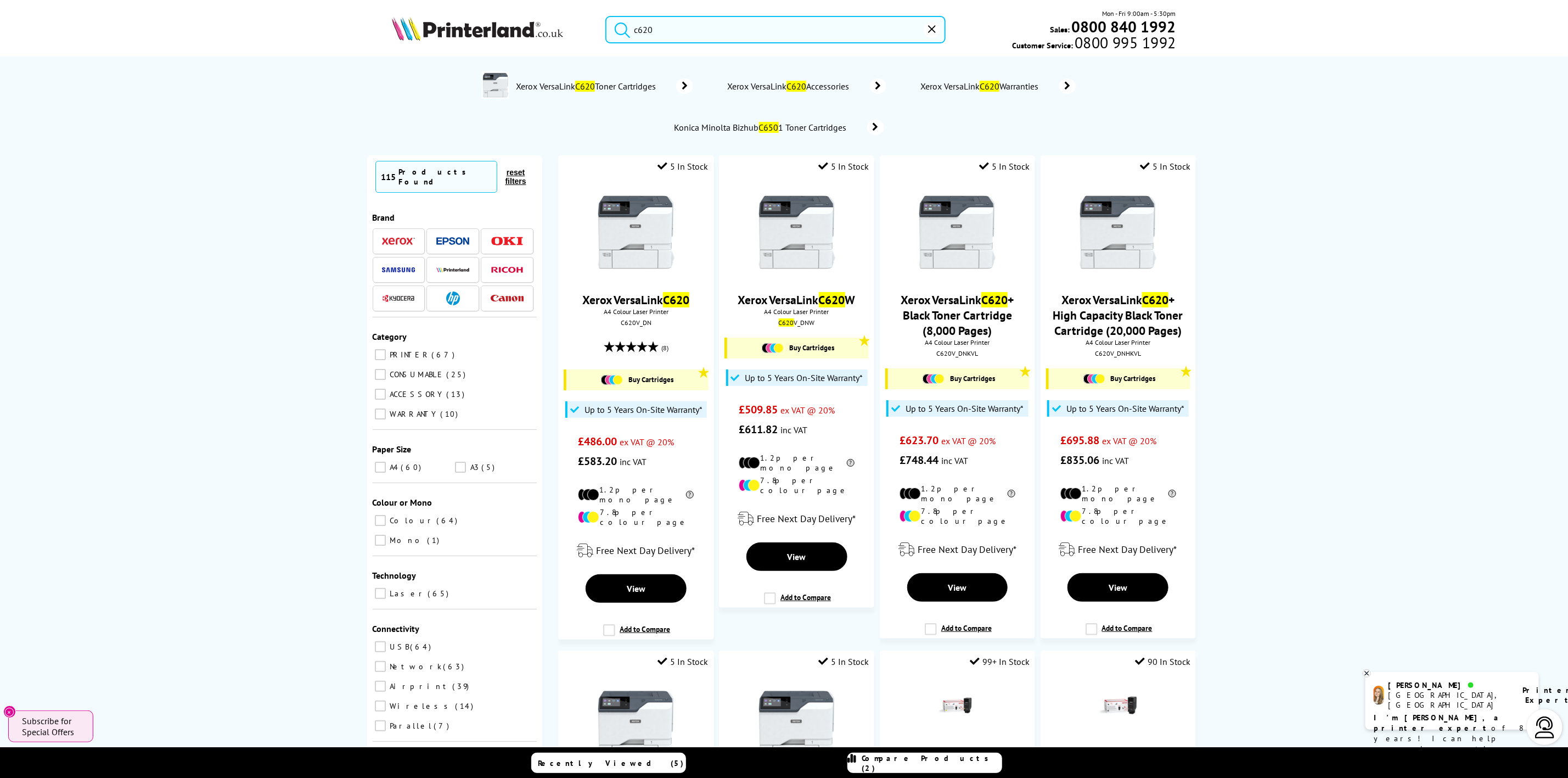
drag, startPoint x: 694, startPoint y: 40, endPoint x: 508, endPoint y: 36, distance: 186.0
drag, startPoint x: 657, startPoint y: 32, endPoint x: 672, endPoint y: 31, distance: 15.0
click at [658, 32] on input "c620" at bounding box center [775, 30] width 339 height 28
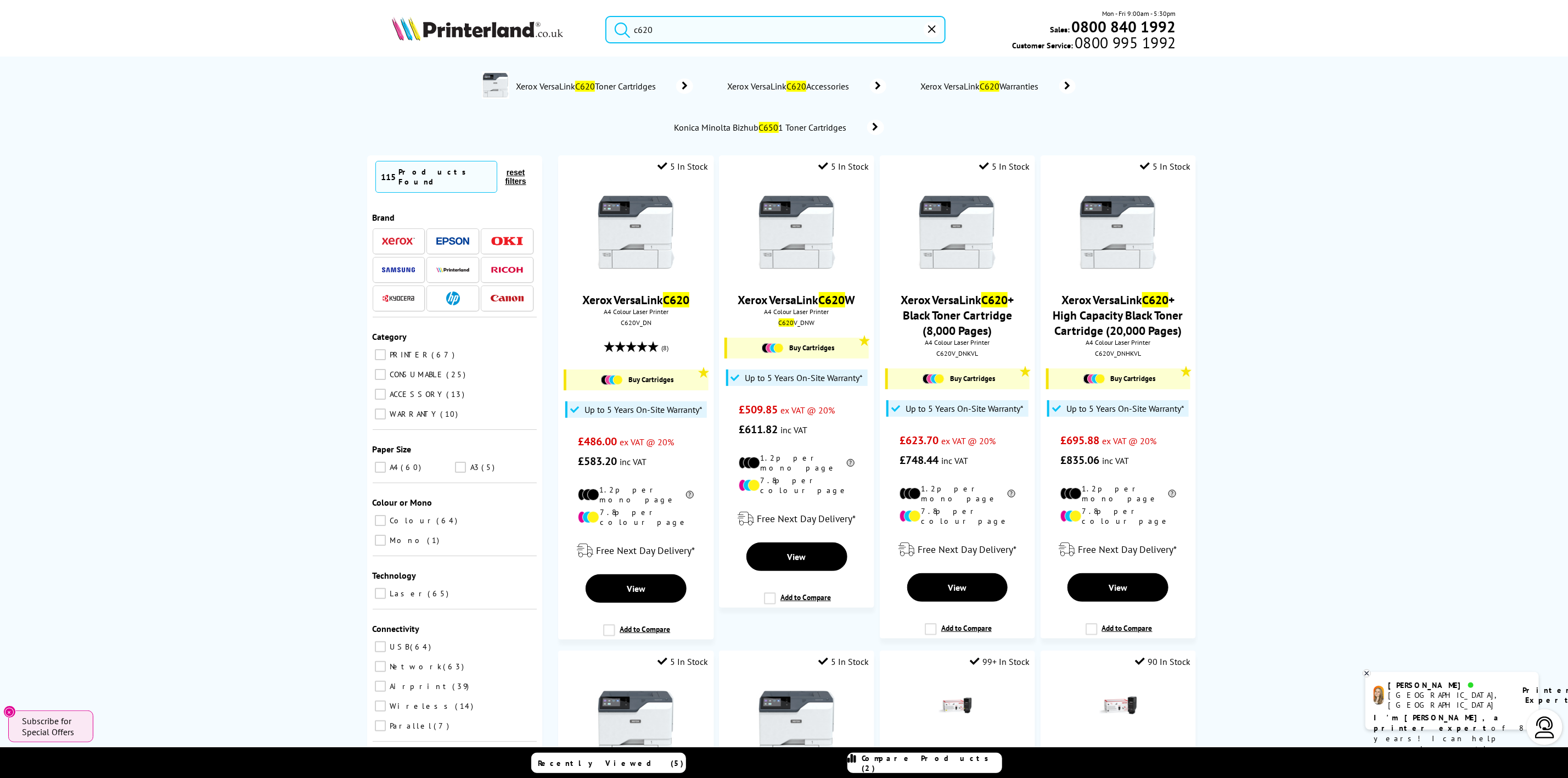
drag, startPoint x: 672, startPoint y: 31, endPoint x: 476, endPoint y: 17, distance: 196.5
click at [476, 17] on div "c620 Mon - Fri 9:00am - 5:30pm Sales: 0800 840 1992 Customer Service: 0800 995 …" at bounding box center [784, 31] width 878 height 48
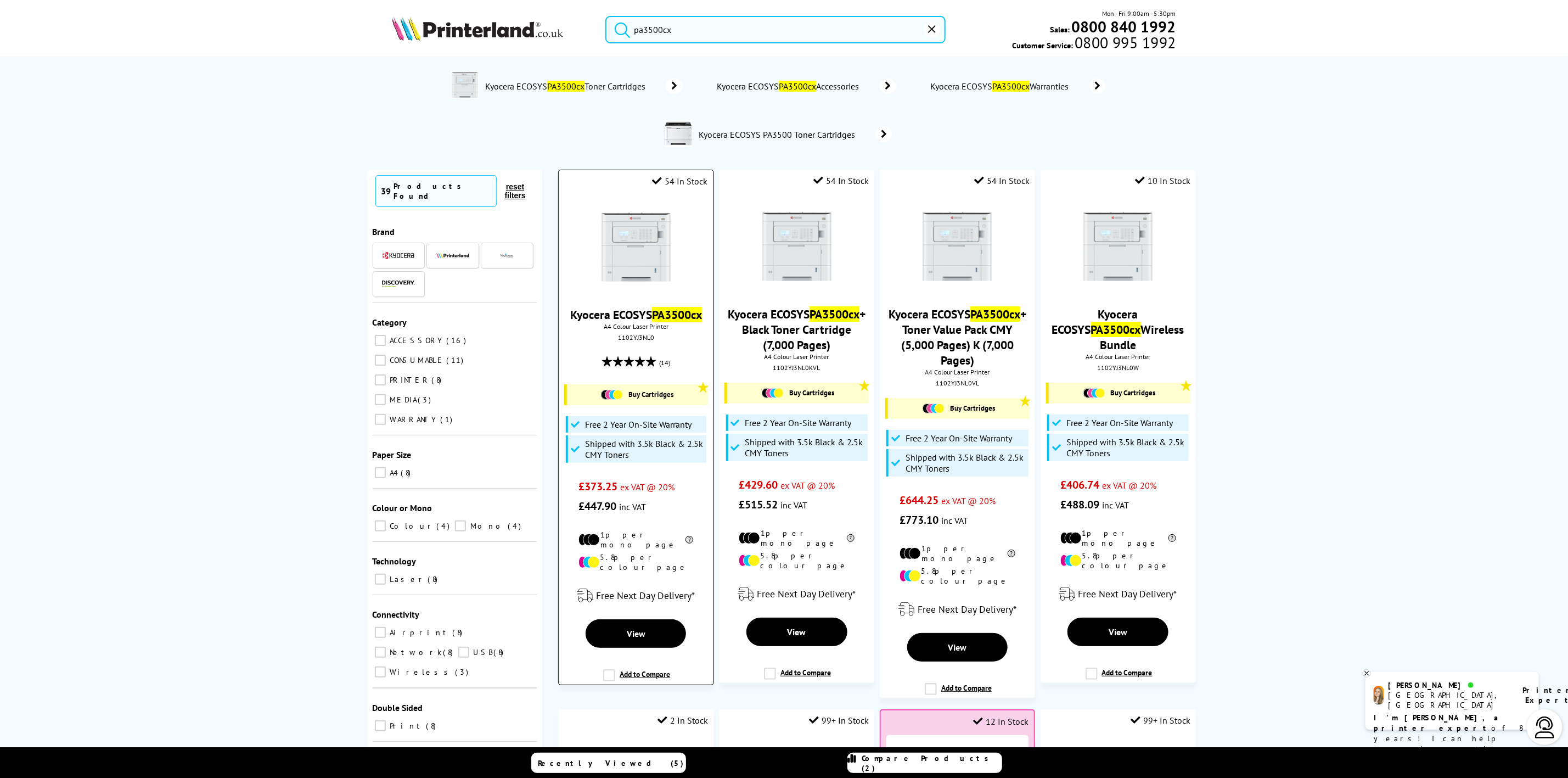
type input "pa3500cx"
click at [654, 243] on img at bounding box center [636, 247] width 83 height 83
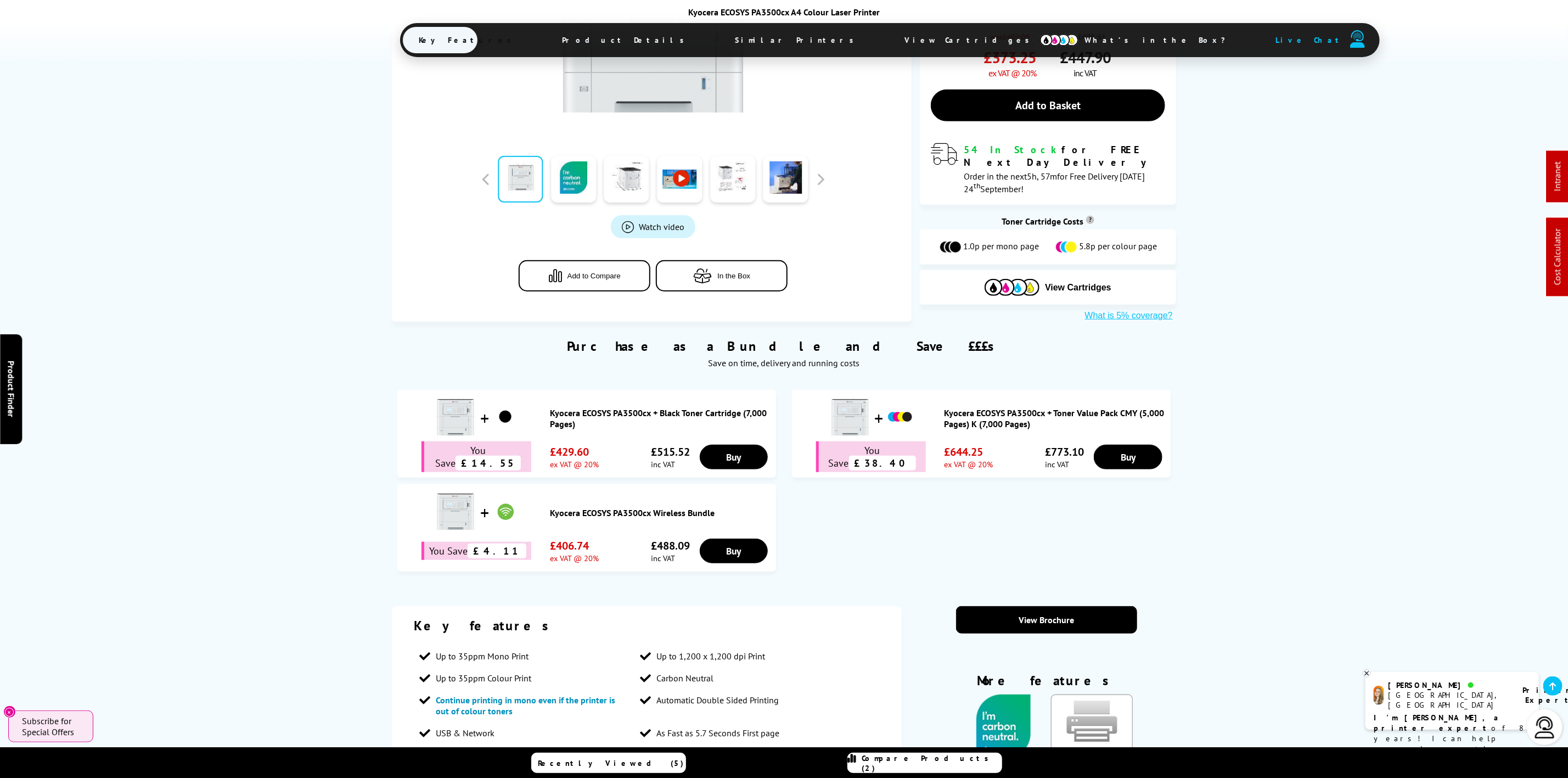
scroll to position [494, 0]
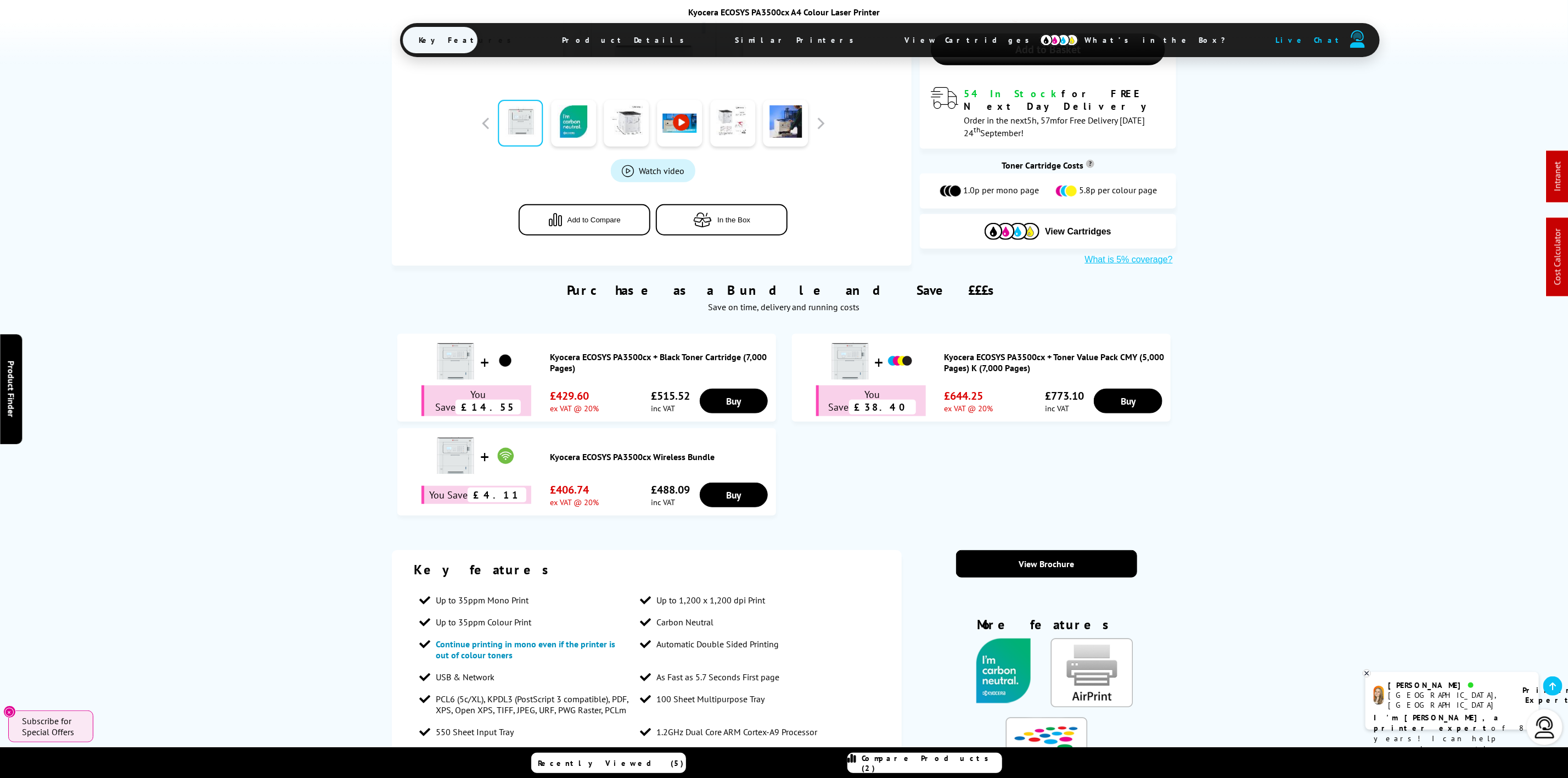
click at [888, 54] on span "View Cartridges" at bounding box center [972, 39] width 168 height 29
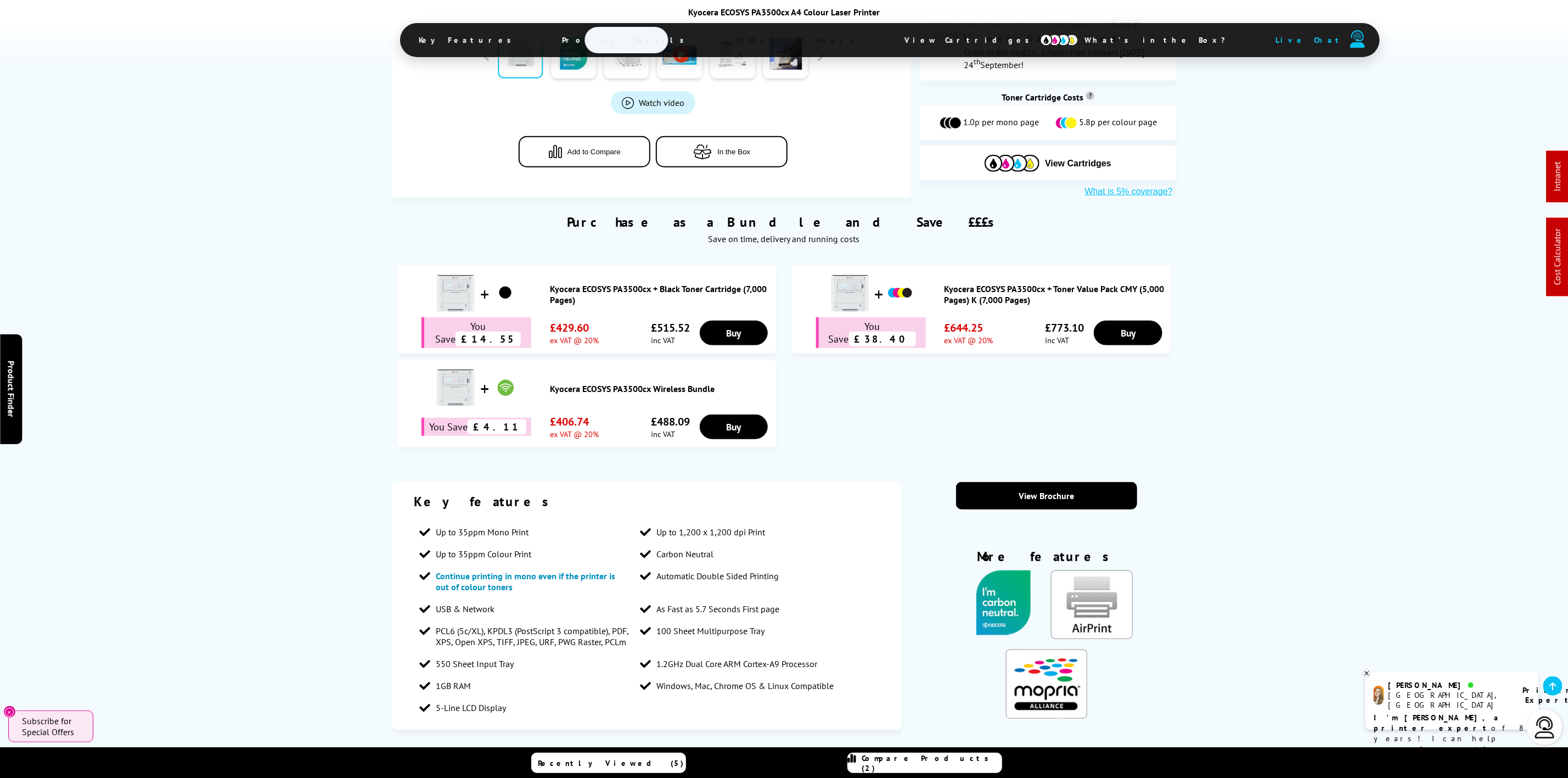
scroll to position [0, 0]
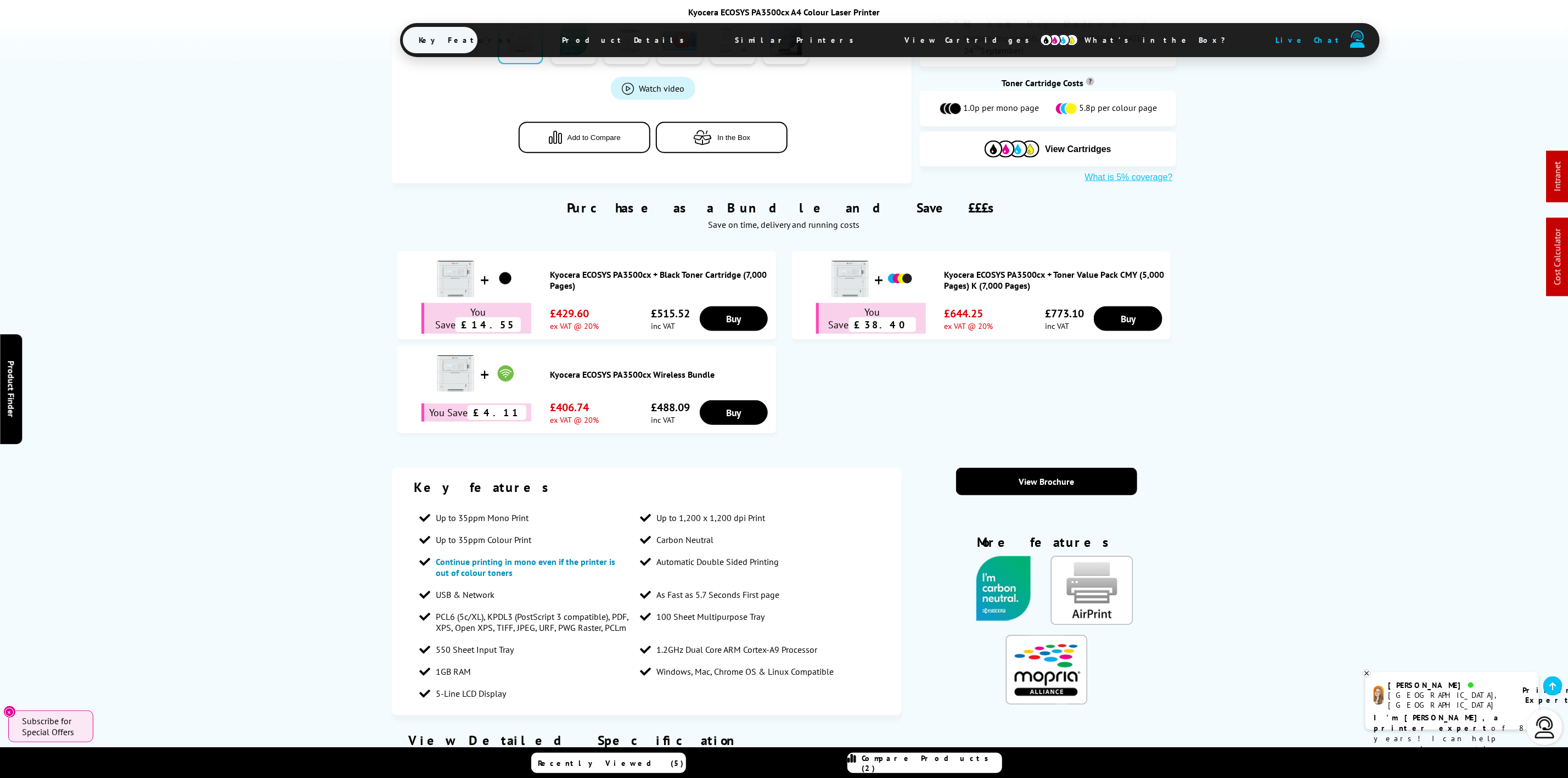
click at [888, 30] on span "View Cartridges" at bounding box center [972, 39] width 168 height 29
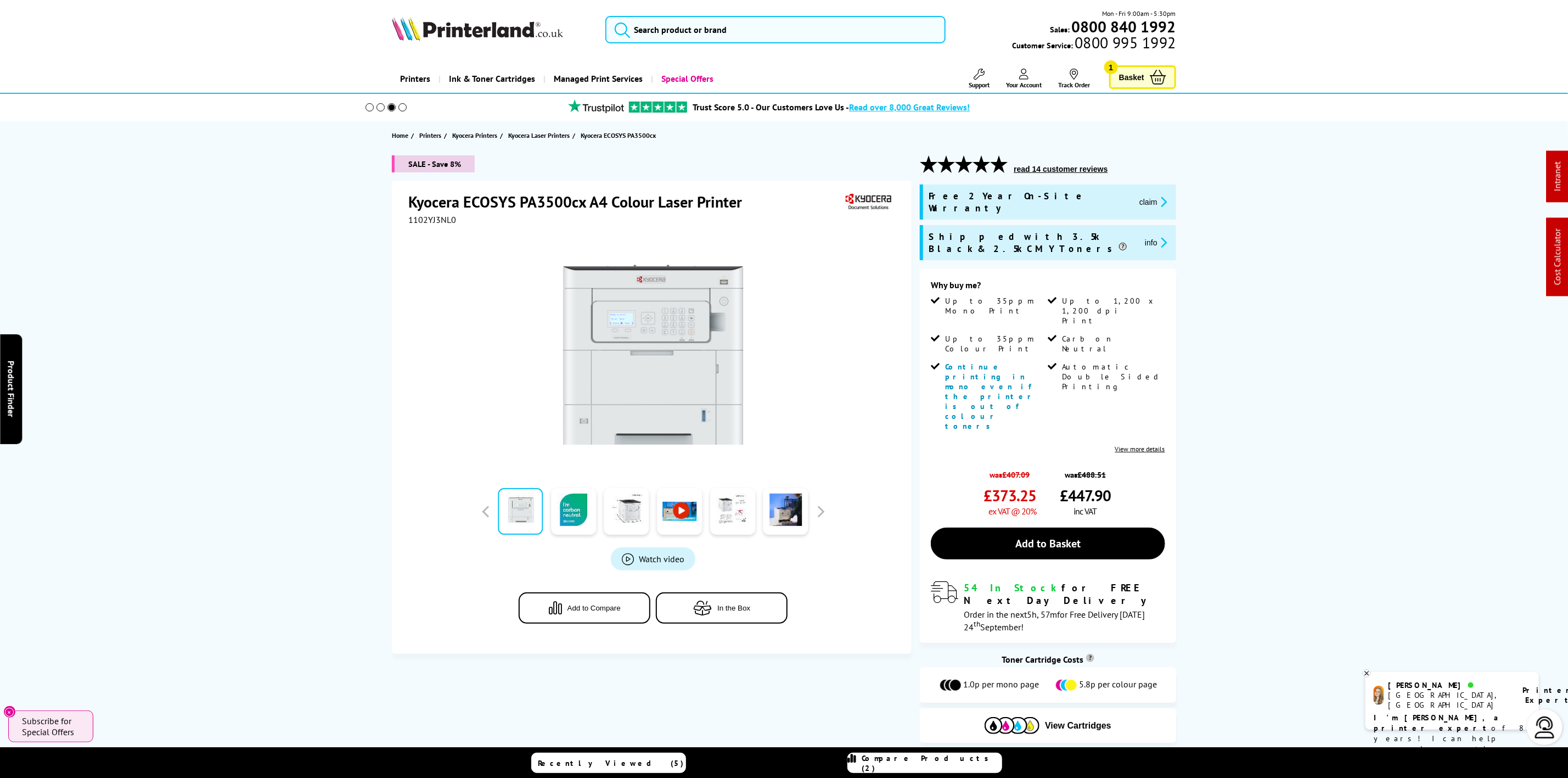
click at [417, 215] on span "1102YJ3NL0" at bounding box center [432, 219] width 48 height 11
click at [417, 216] on span "1102YJ3NL0" at bounding box center [432, 219] width 48 height 11
copy span "1102YJ3NL0"
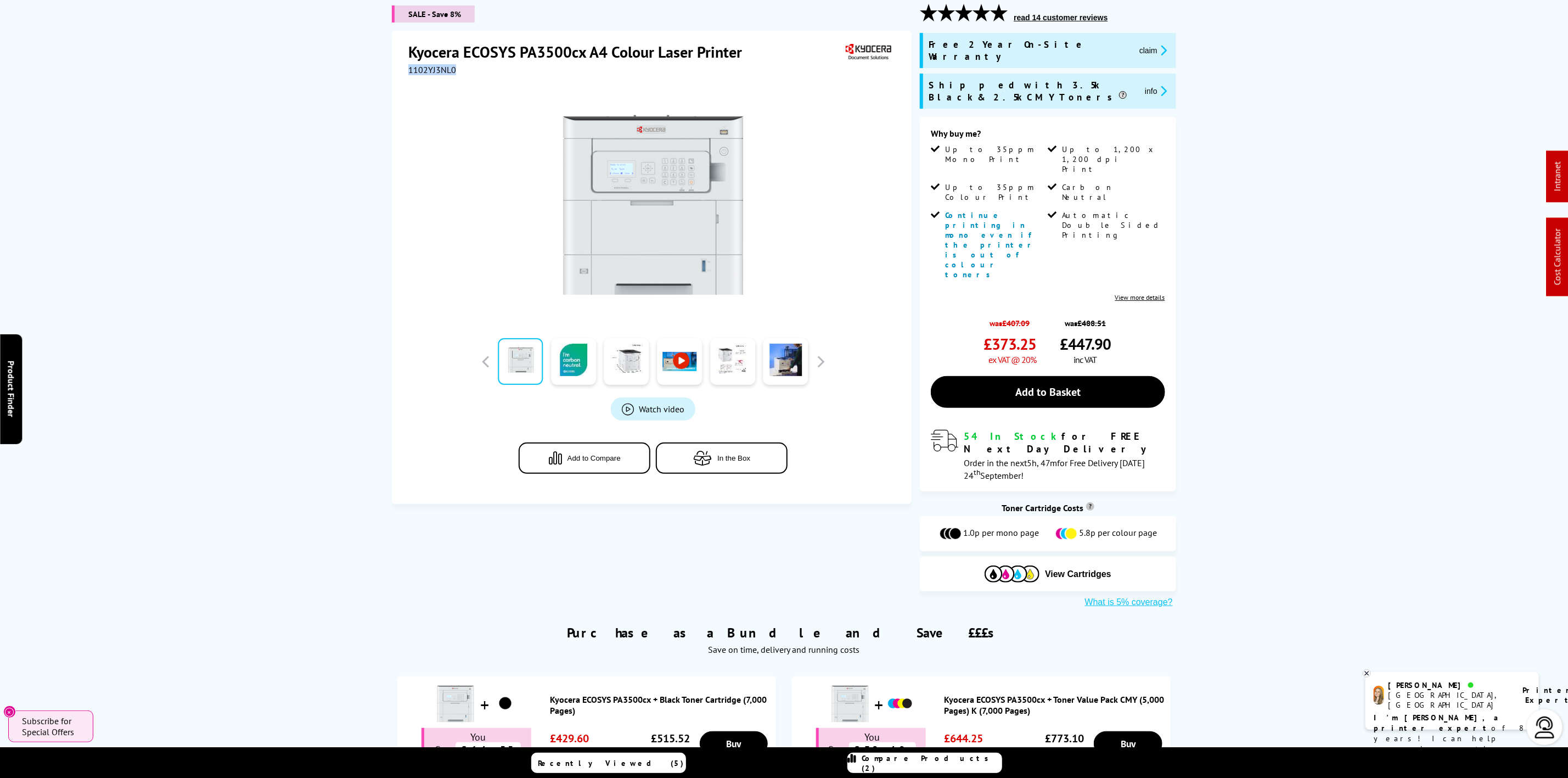
scroll to position [494, 0]
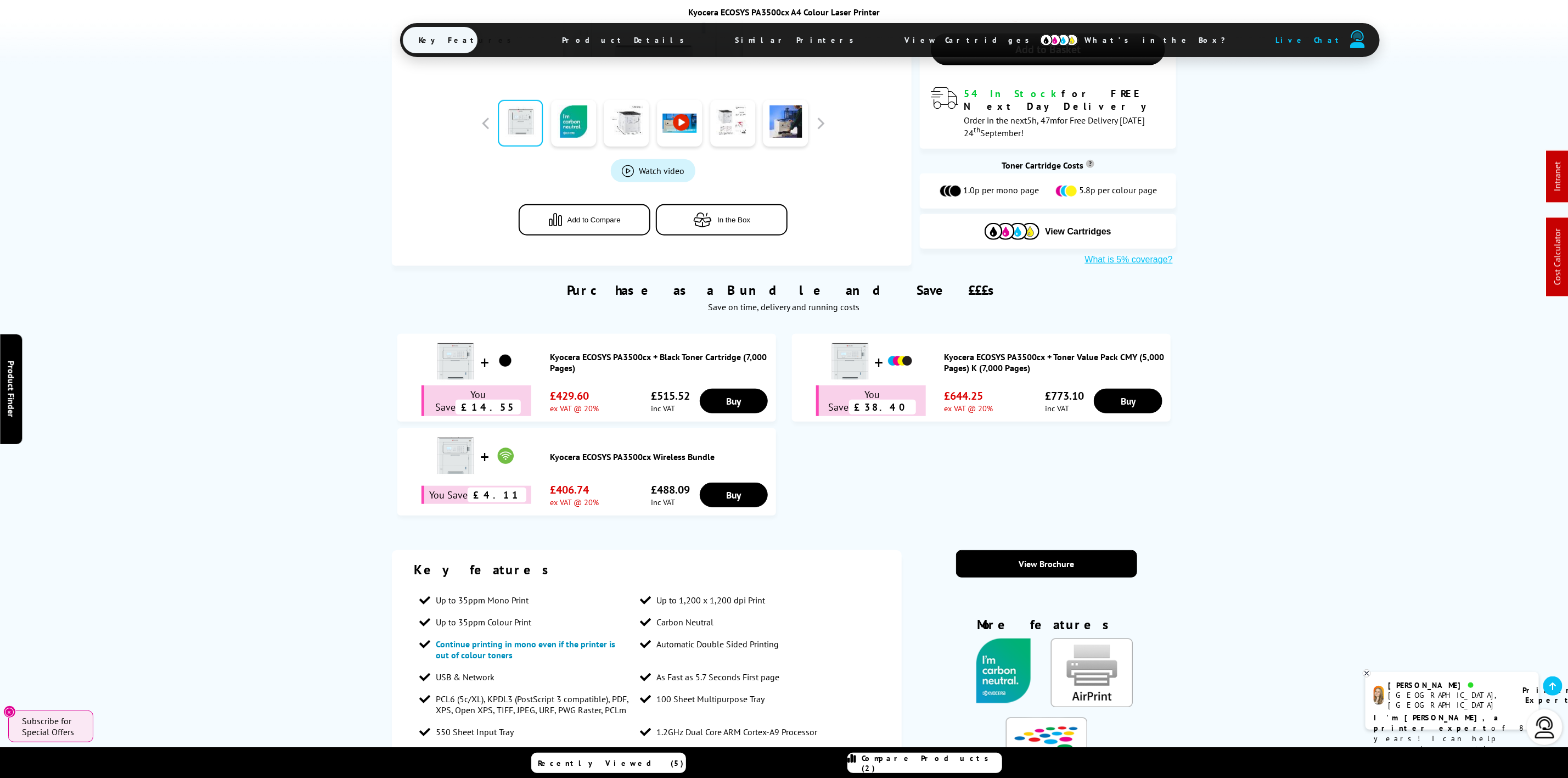
click at [888, 44] on span "View Cartridges" at bounding box center [972, 39] width 168 height 29
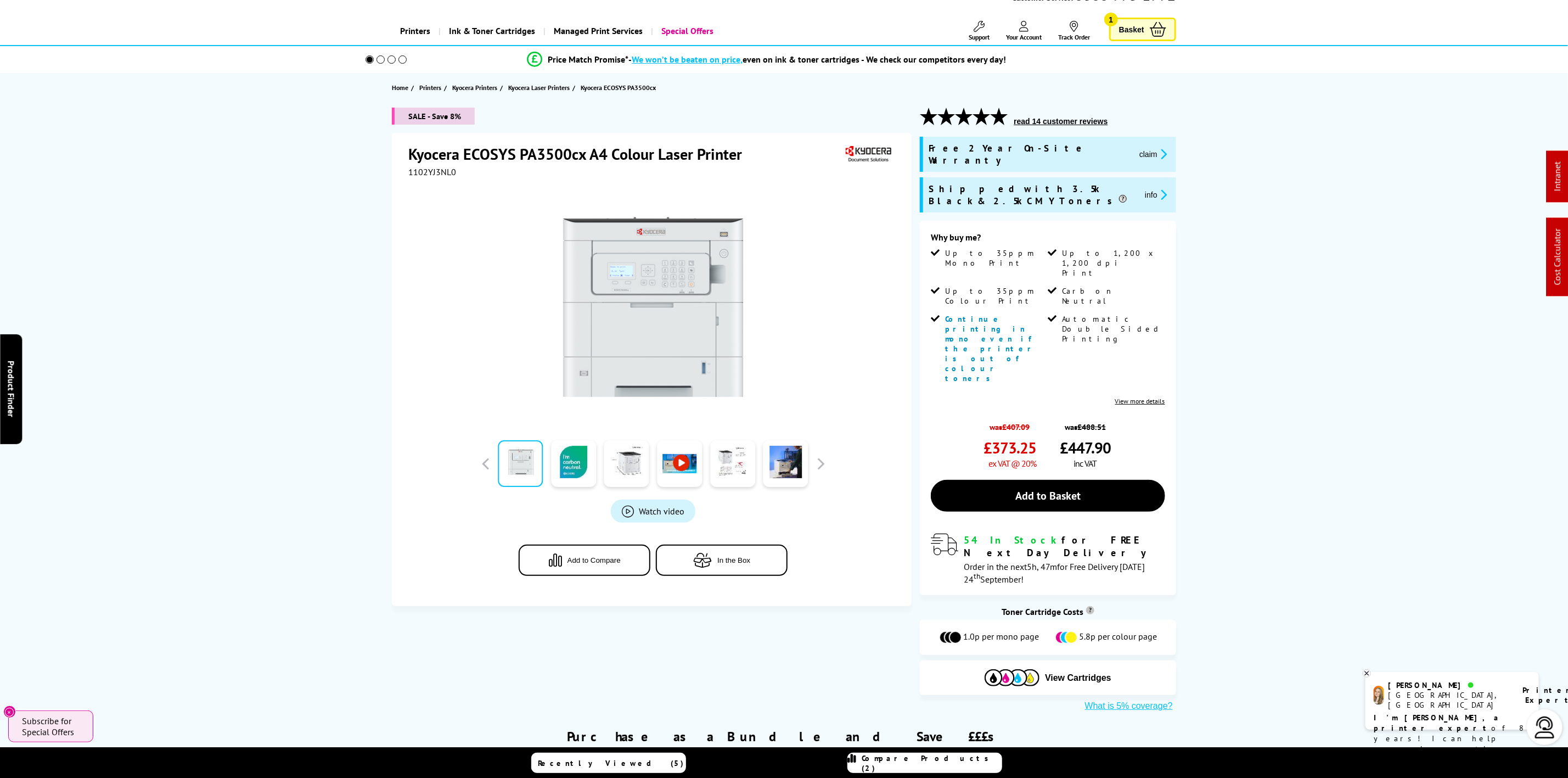
scroll to position [0, 0]
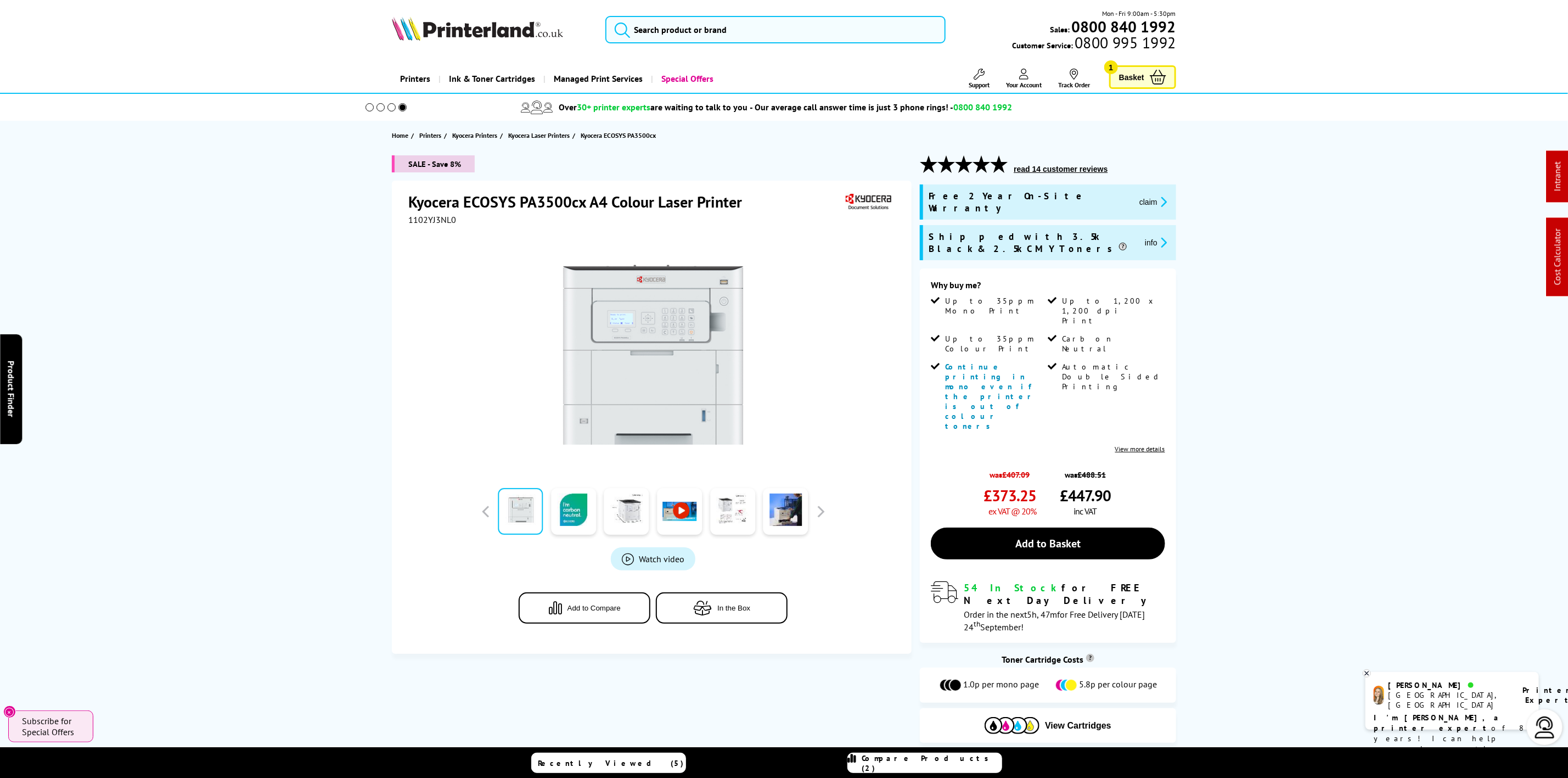
drag, startPoint x: 428, startPoint y: 30, endPoint x: 422, endPoint y: 28, distance: 6.3
click at [430, 30] on img at bounding box center [477, 29] width 171 height 25
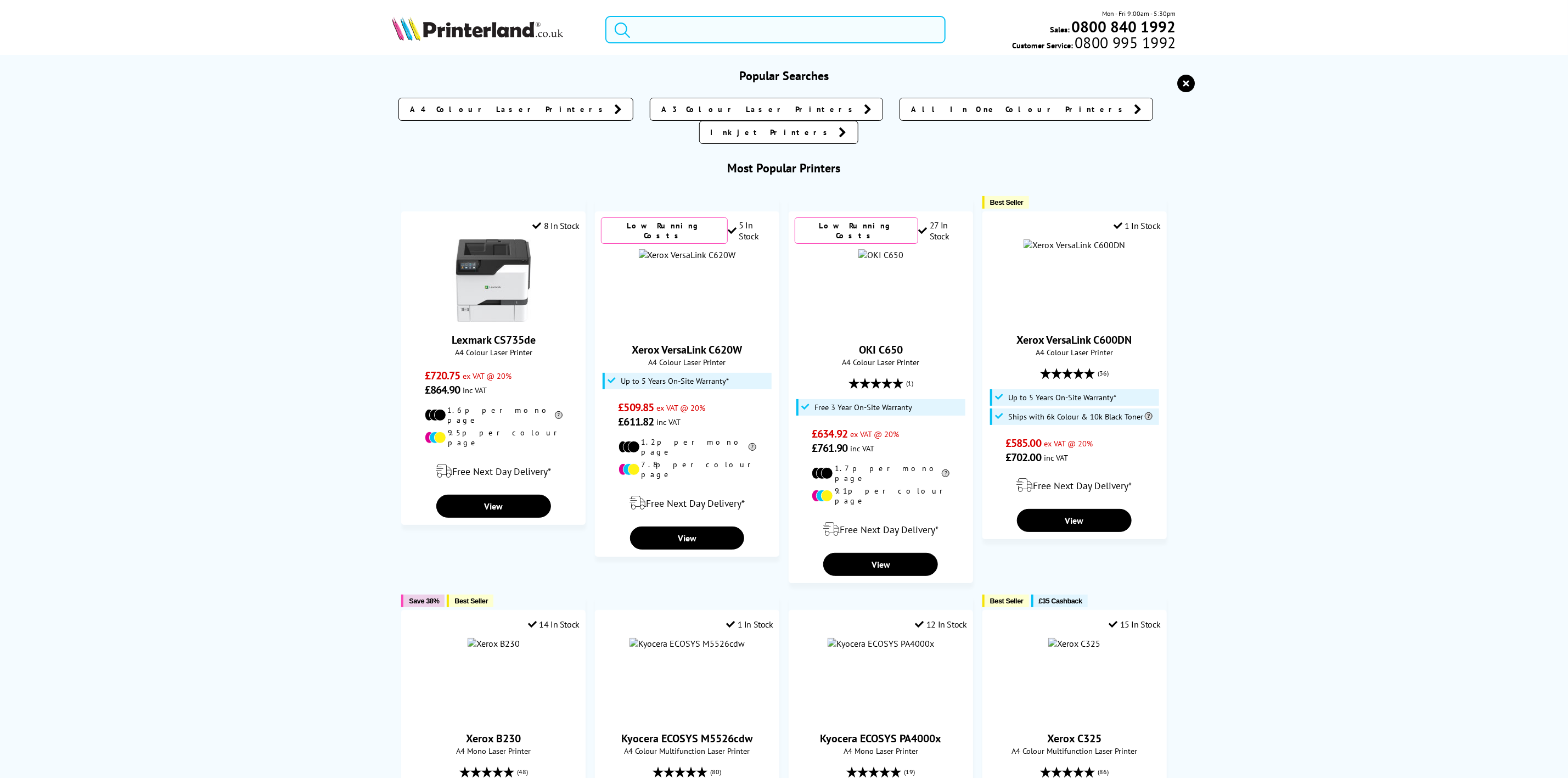
click at [754, 34] on input "search" at bounding box center [775, 30] width 339 height 28
paste input "C620V_DN"
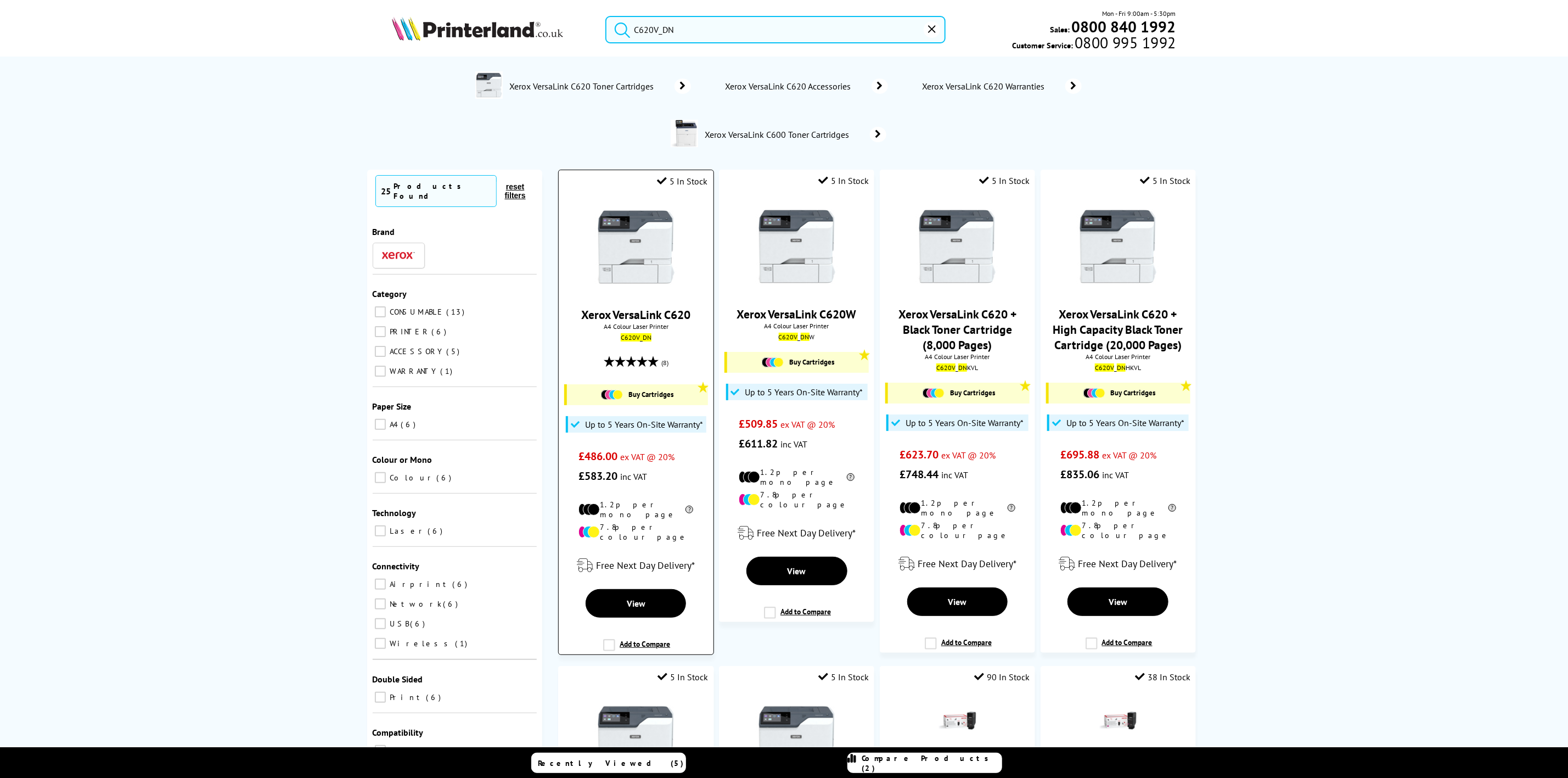
type input "C620V_DN"
click at [649, 218] on img at bounding box center [636, 247] width 83 height 83
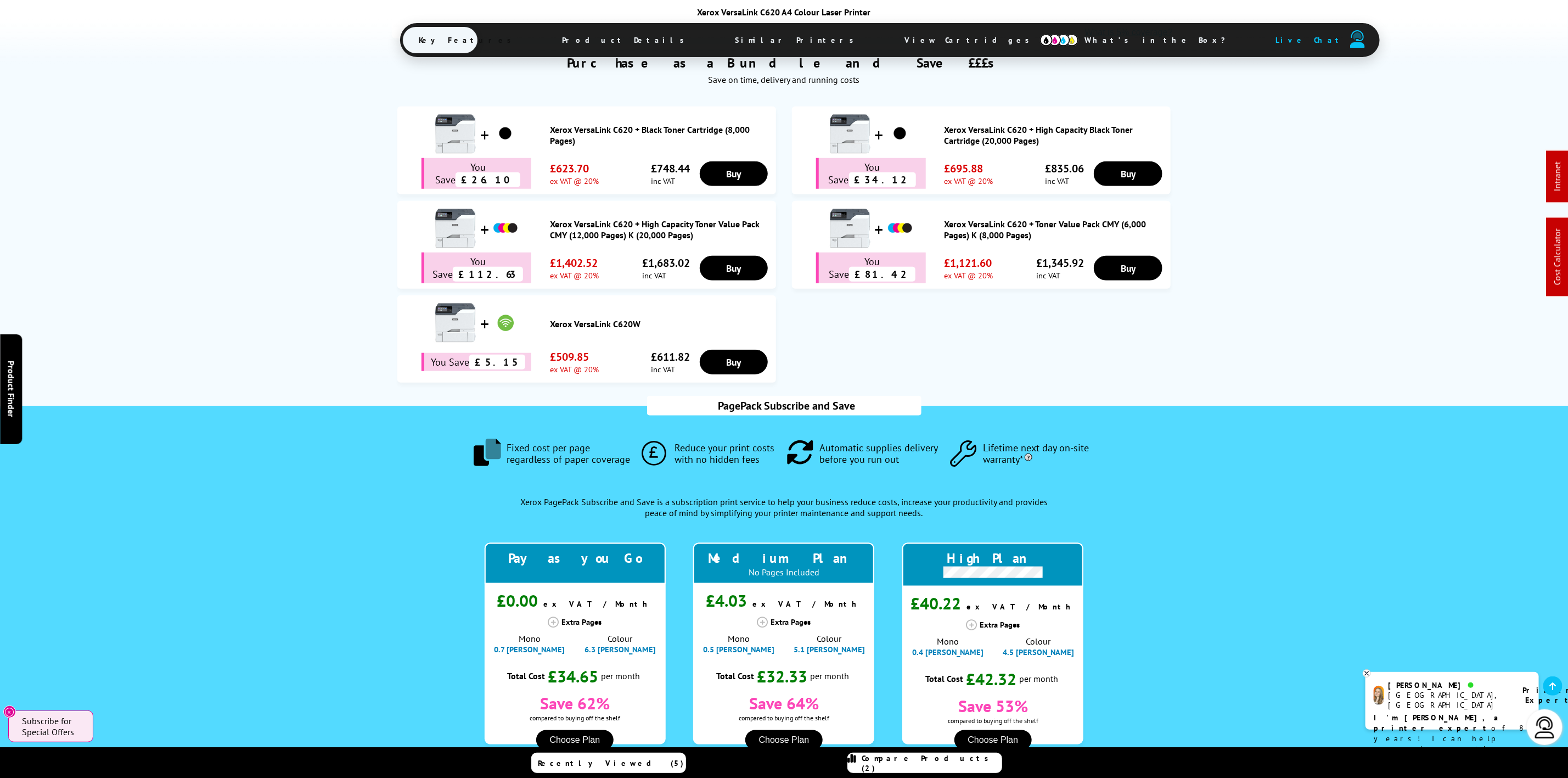
scroll to position [741, 0]
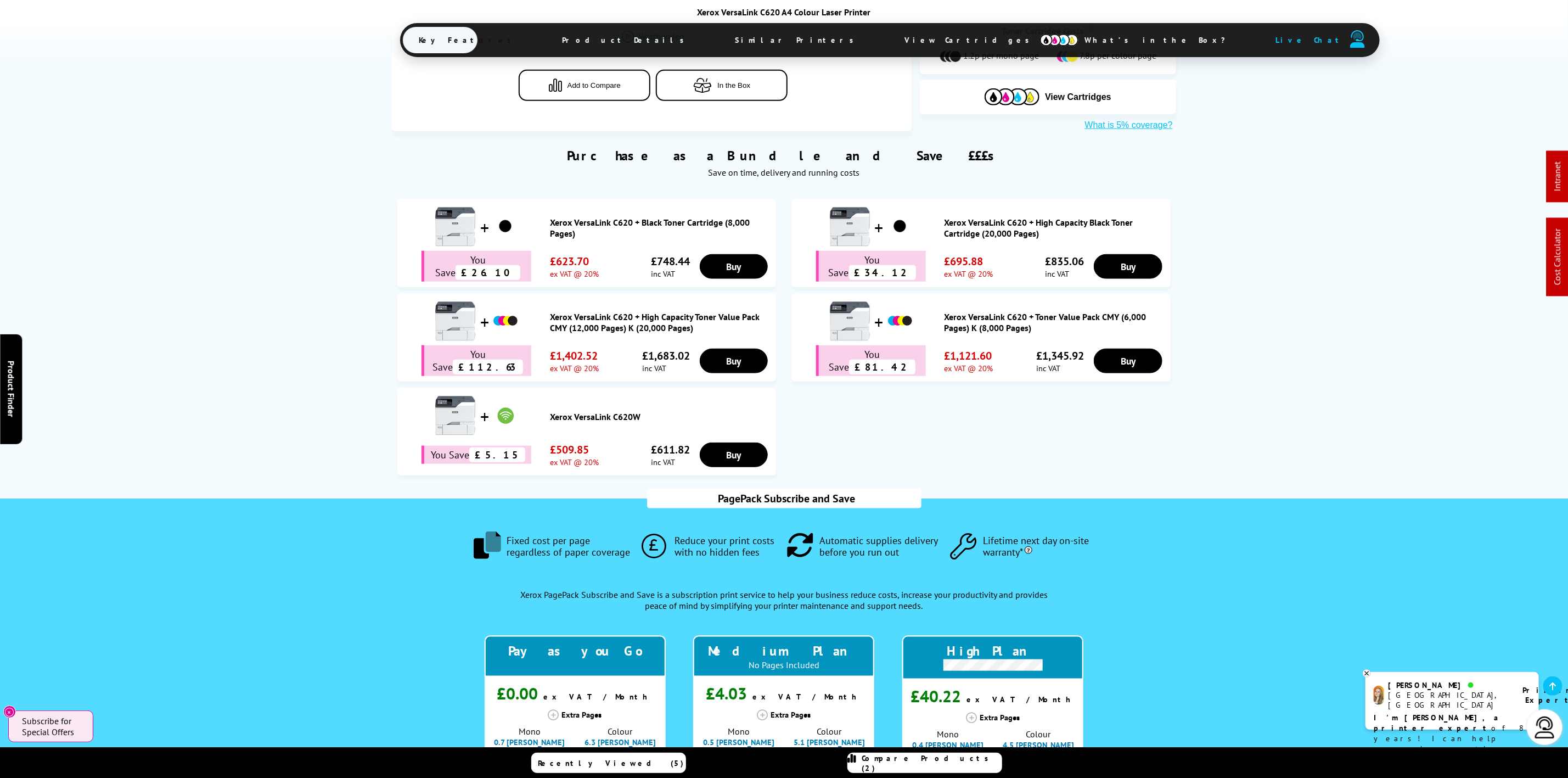
click at [811, 18] on div "Xerox VersaLink C620 A4 Colour Laser Printer Key Features Product Details Simil…" at bounding box center [784, 33] width 768 height 53
click at [888, 36] on span "View Cartridges" at bounding box center [972, 39] width 168 height 29
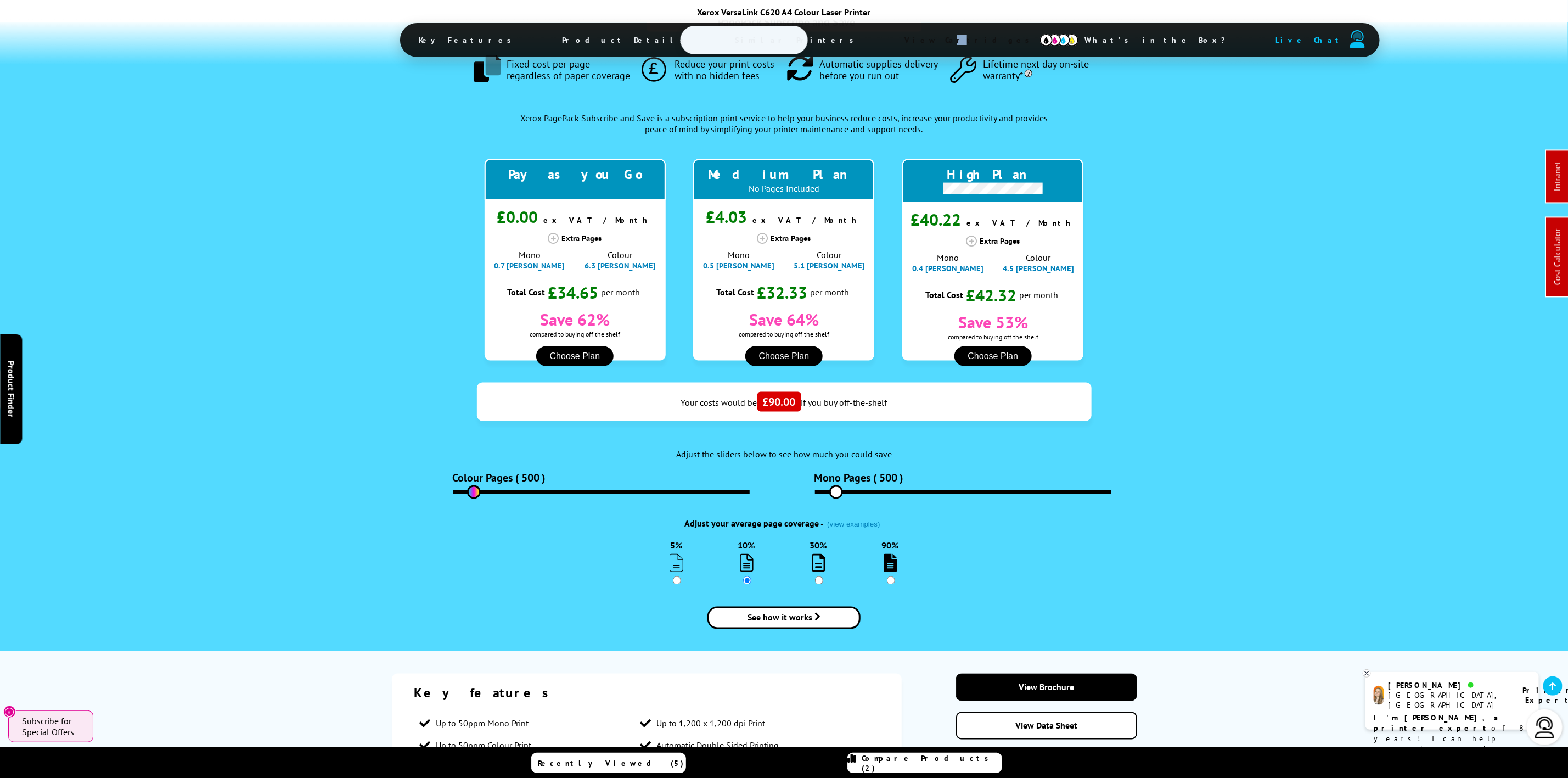
scroll to position [0, 0]
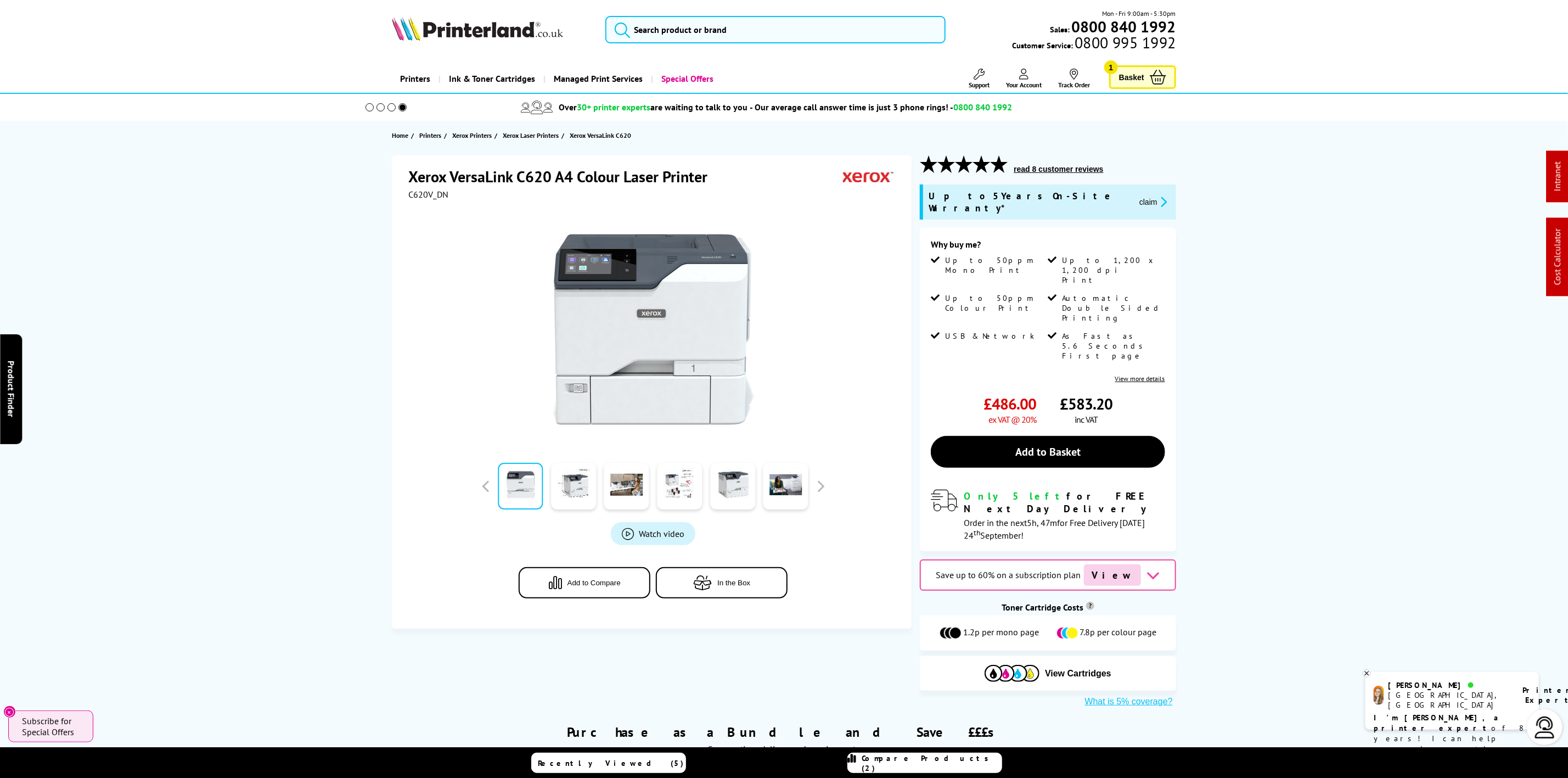
click at [524, 25] on img at bounding box center [477, 29] width 171 height 25
drag, startPoint x: 524, startPoint y: 25, endPoint x: 44, endPoint y: 115, distance: 488.4
click at [520, 25] on img at bounding box center [477, 29] width 171 height 25
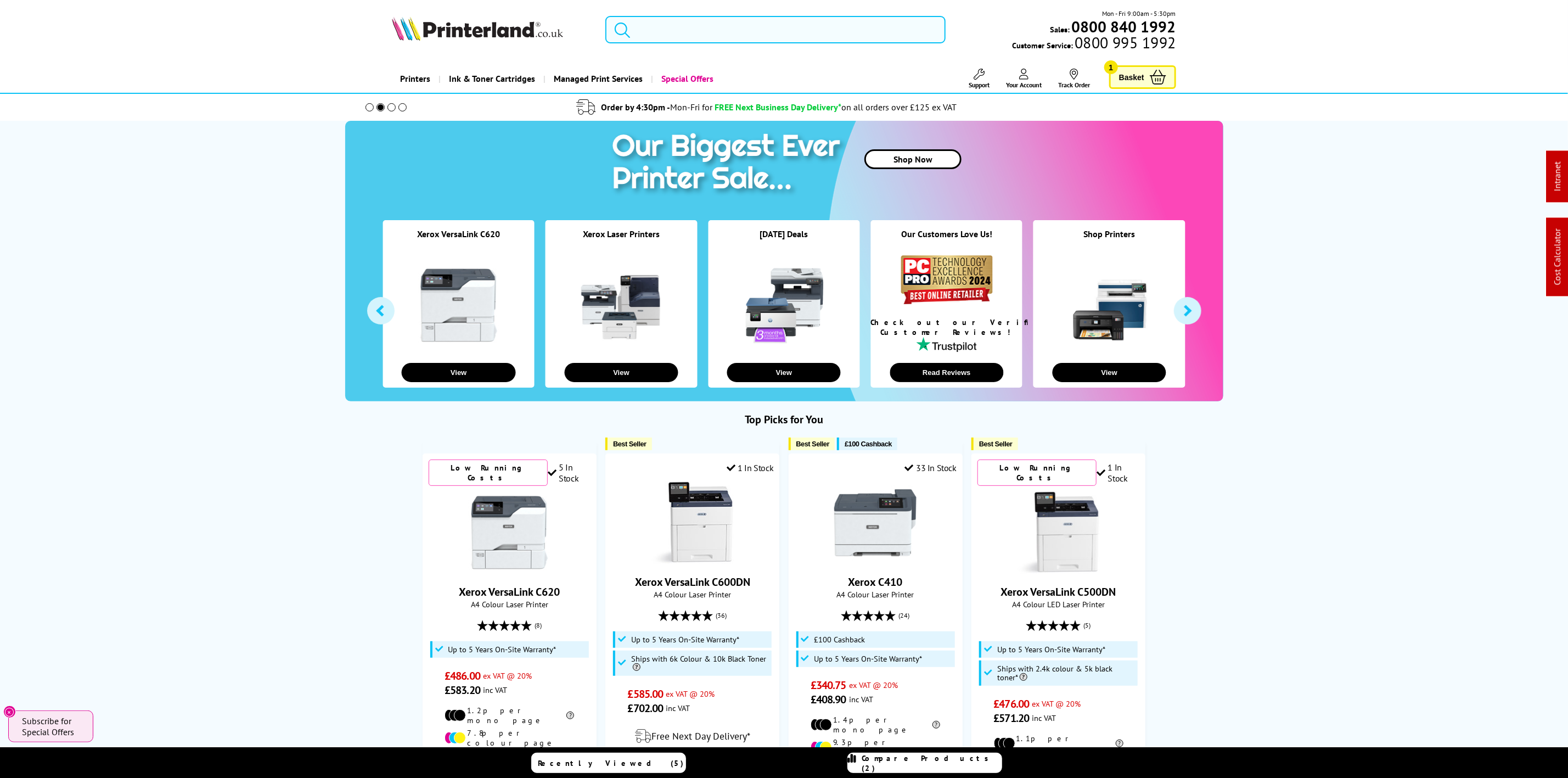
click at [655, 31] on input "search" at bounding box center [775, 30] width 339 height 28
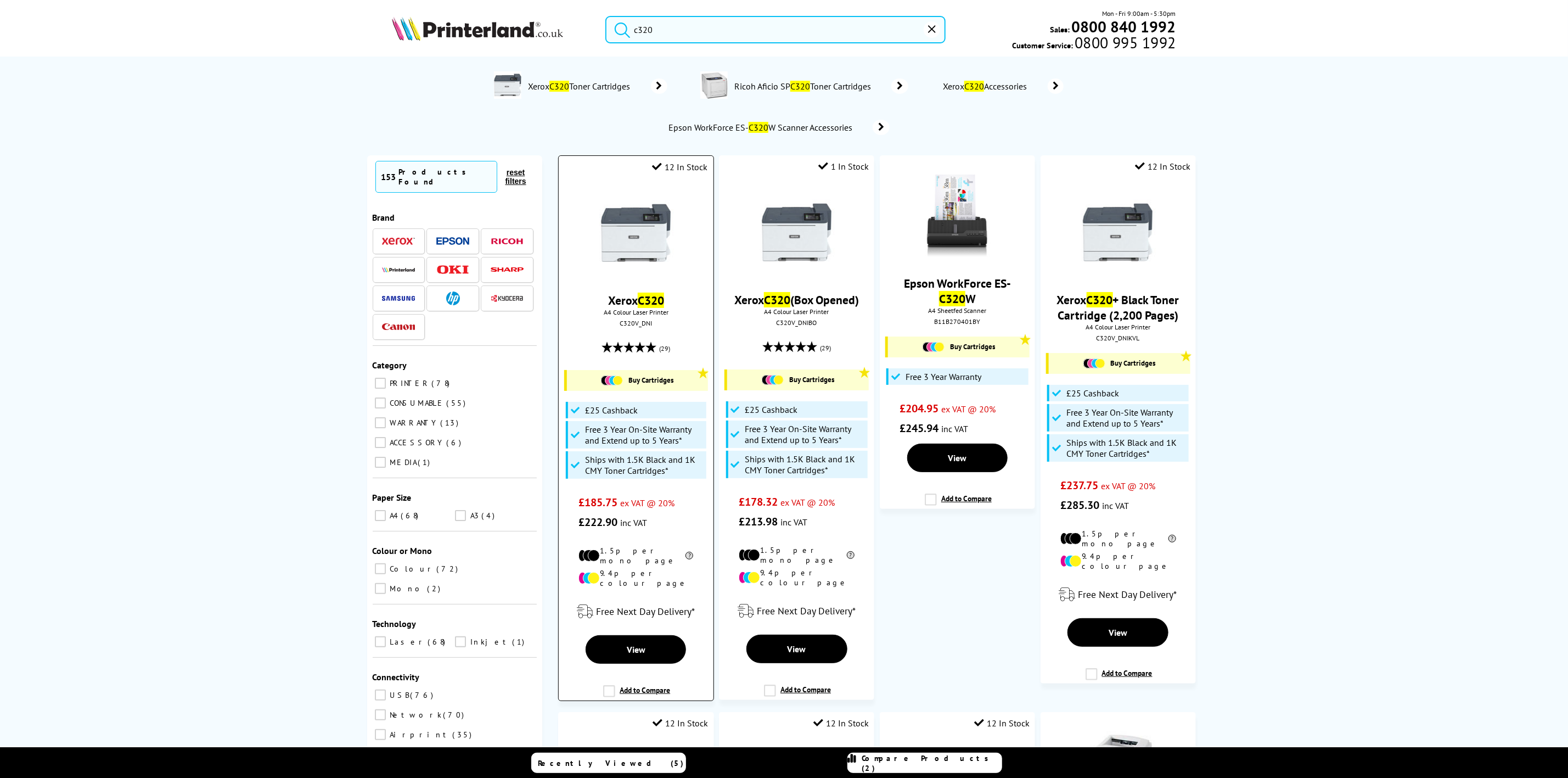
type input "c320"
click at [662, 253] on img at bounding box center [636, 233] width 83 height 83
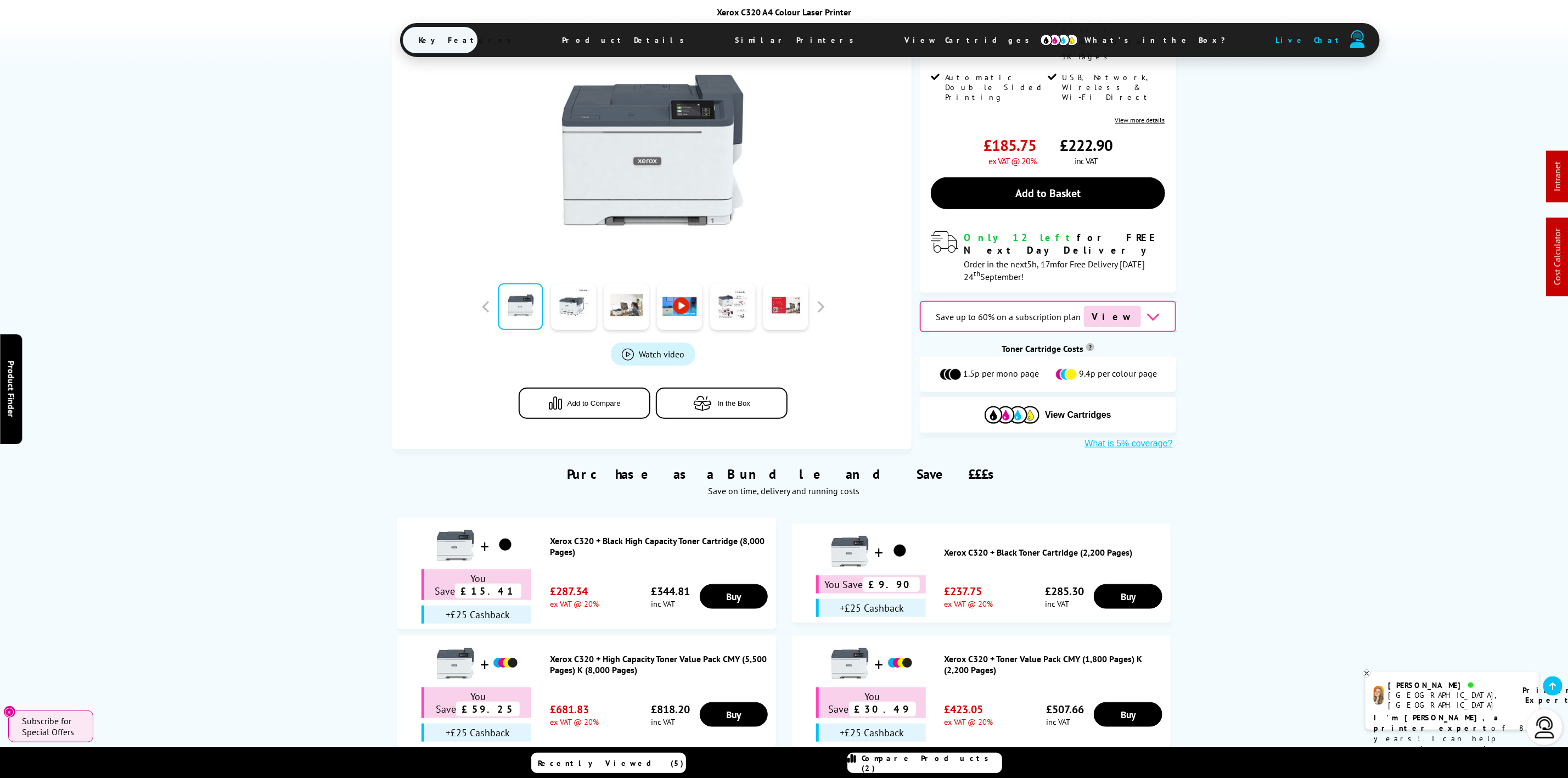
click at [888, 30] on span "View Cartridges" at bounding box center [972, 39] width 168 height 29
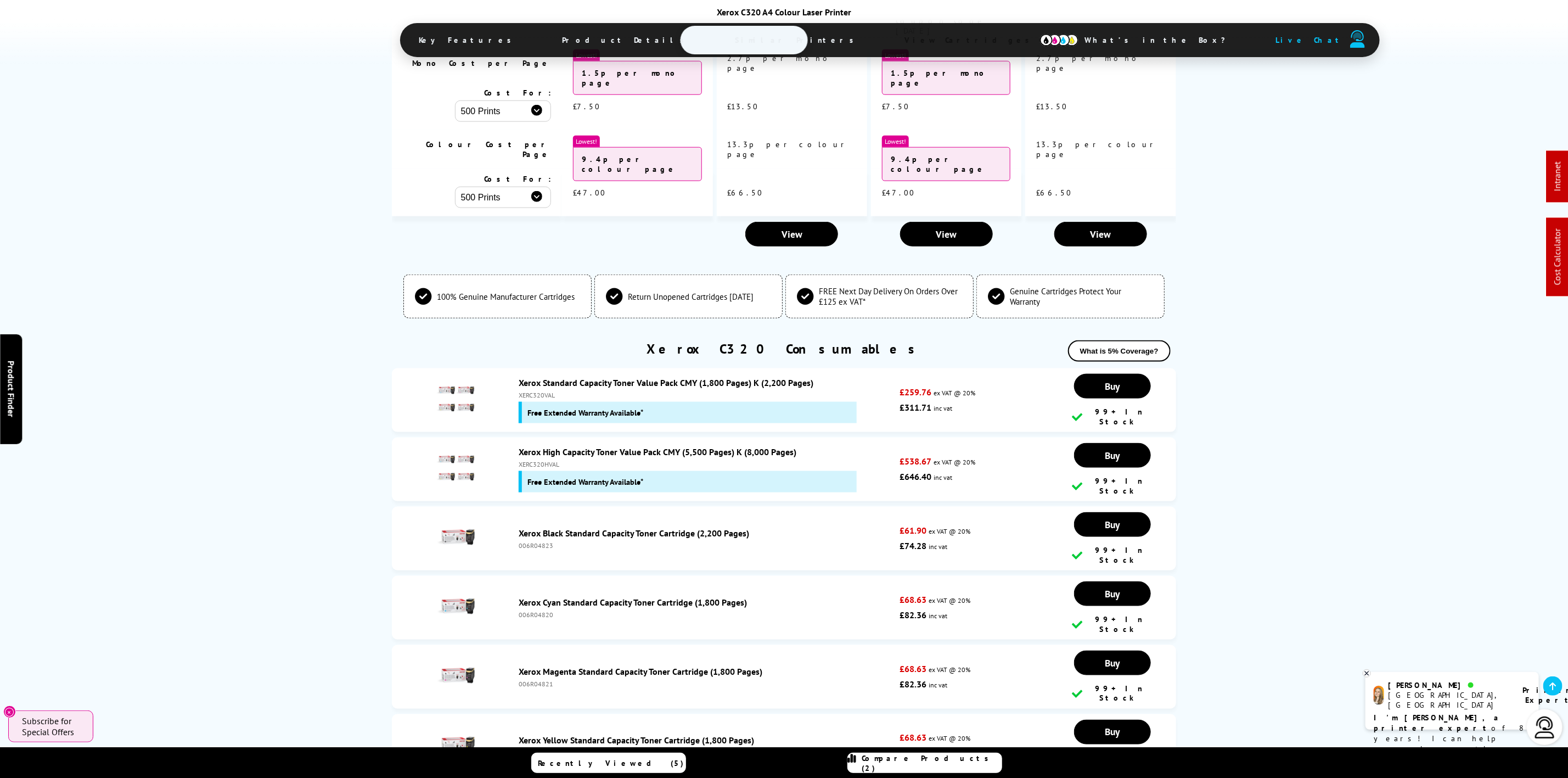
scroll to position [4008, 0]
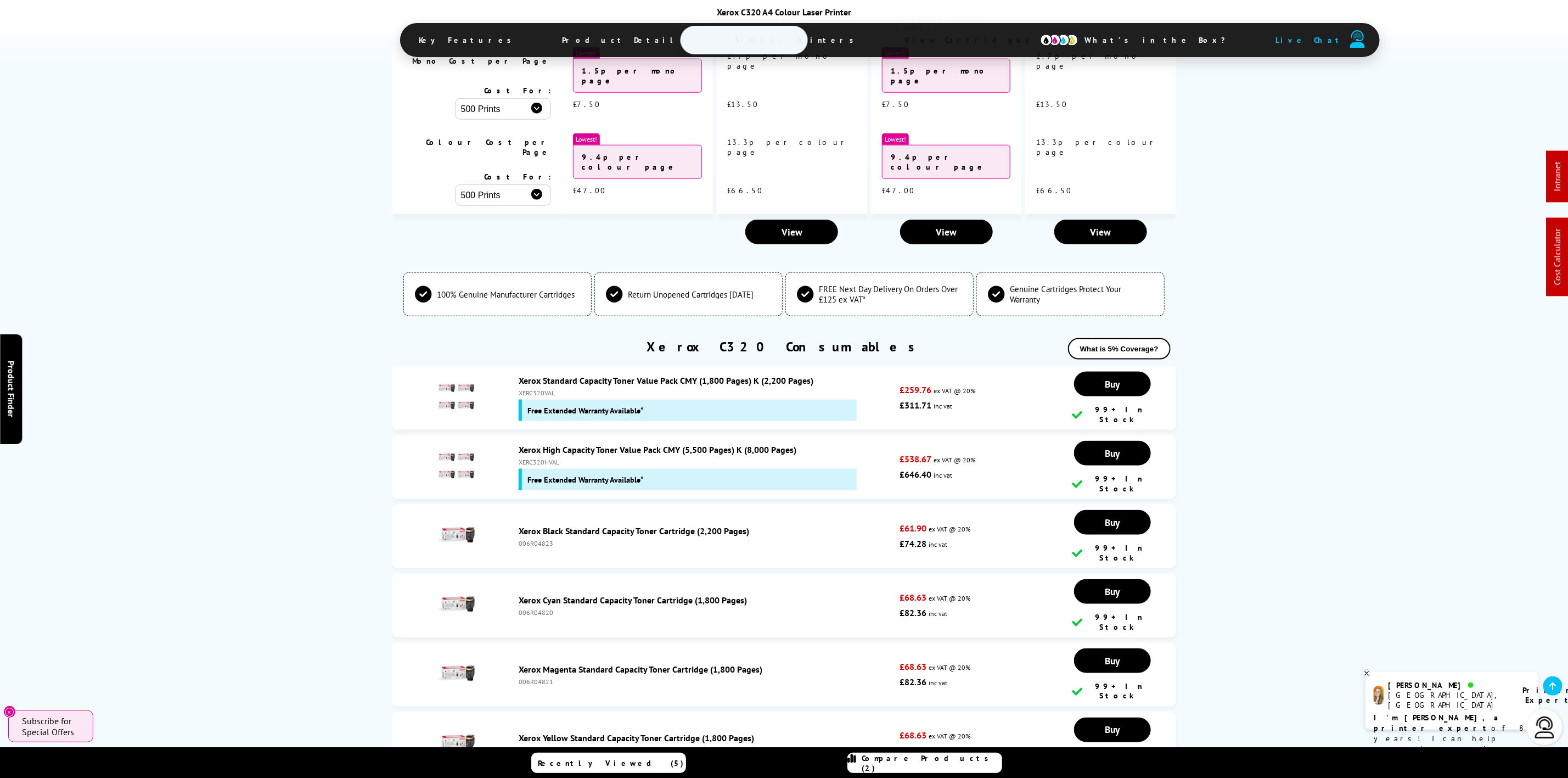
click at [534, 389] on div "XERC320VAL" at bounding box center [706, 392] width 376 height 8
click at [535, 389] on div "XERC320VAL" at bounding box center [706, 392] width 376 height 8
copy div "XERC320VAL"
click at [545, 457] on div "XERC320HVAL" at bounding box center [706, 461] width 376 height 8
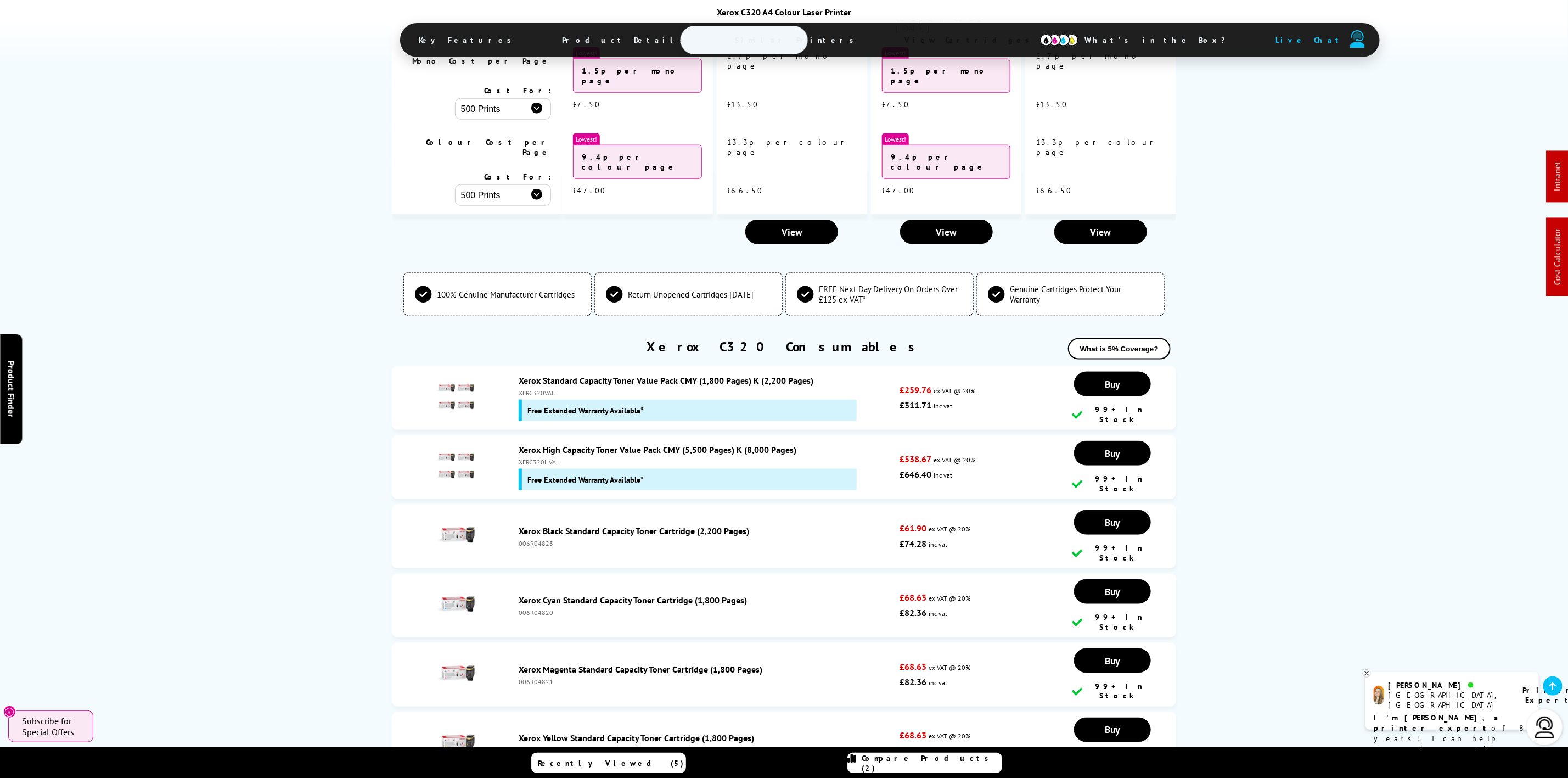
copy div "XERC320HVAL"
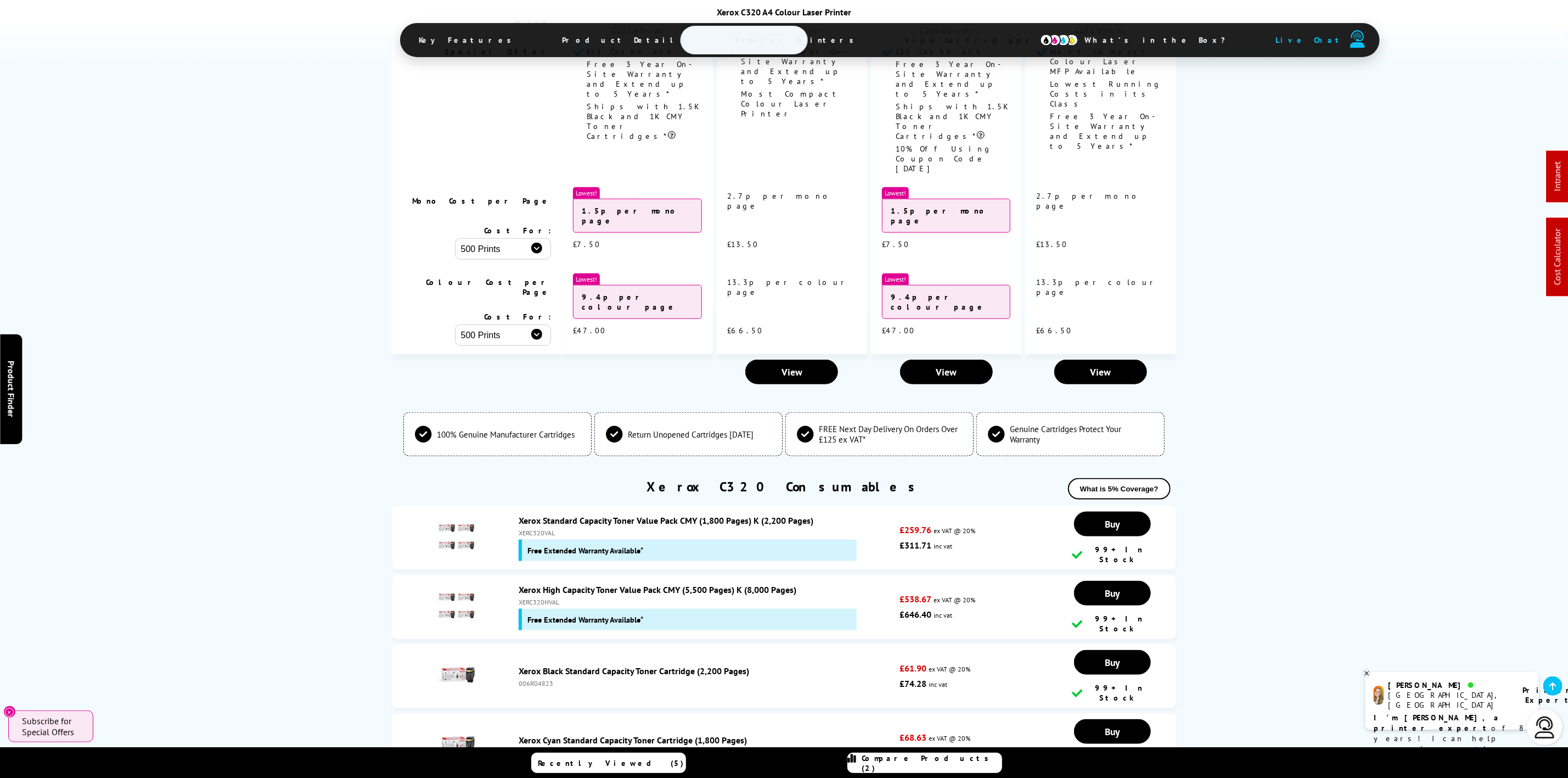
scroll to position [0, 0]
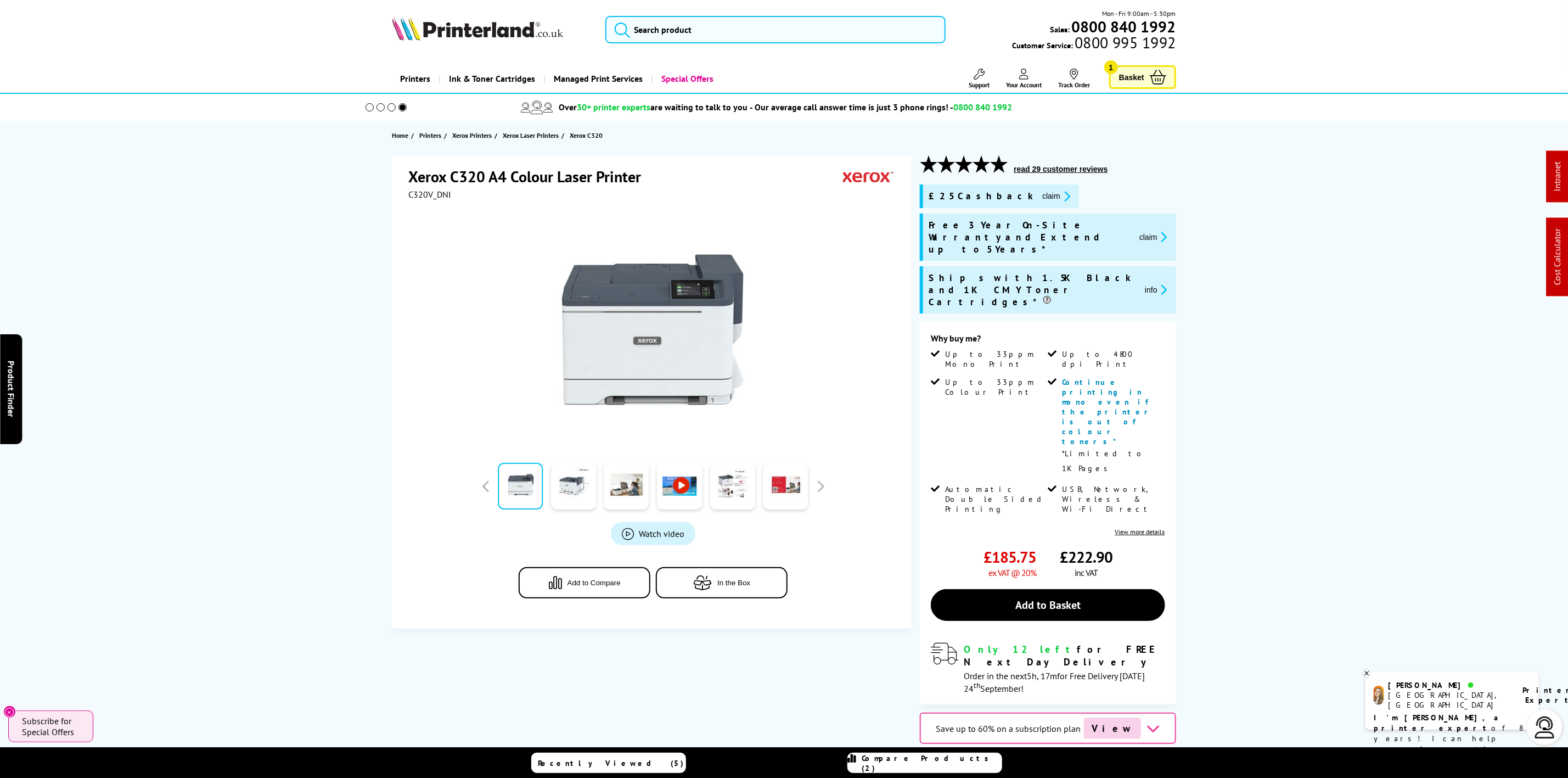
click at [518, 22] on img at bounding box center [477, 29] width 171 height 25
click at [513, 22] on img at bounding box center [477, 29] width 171 height 25
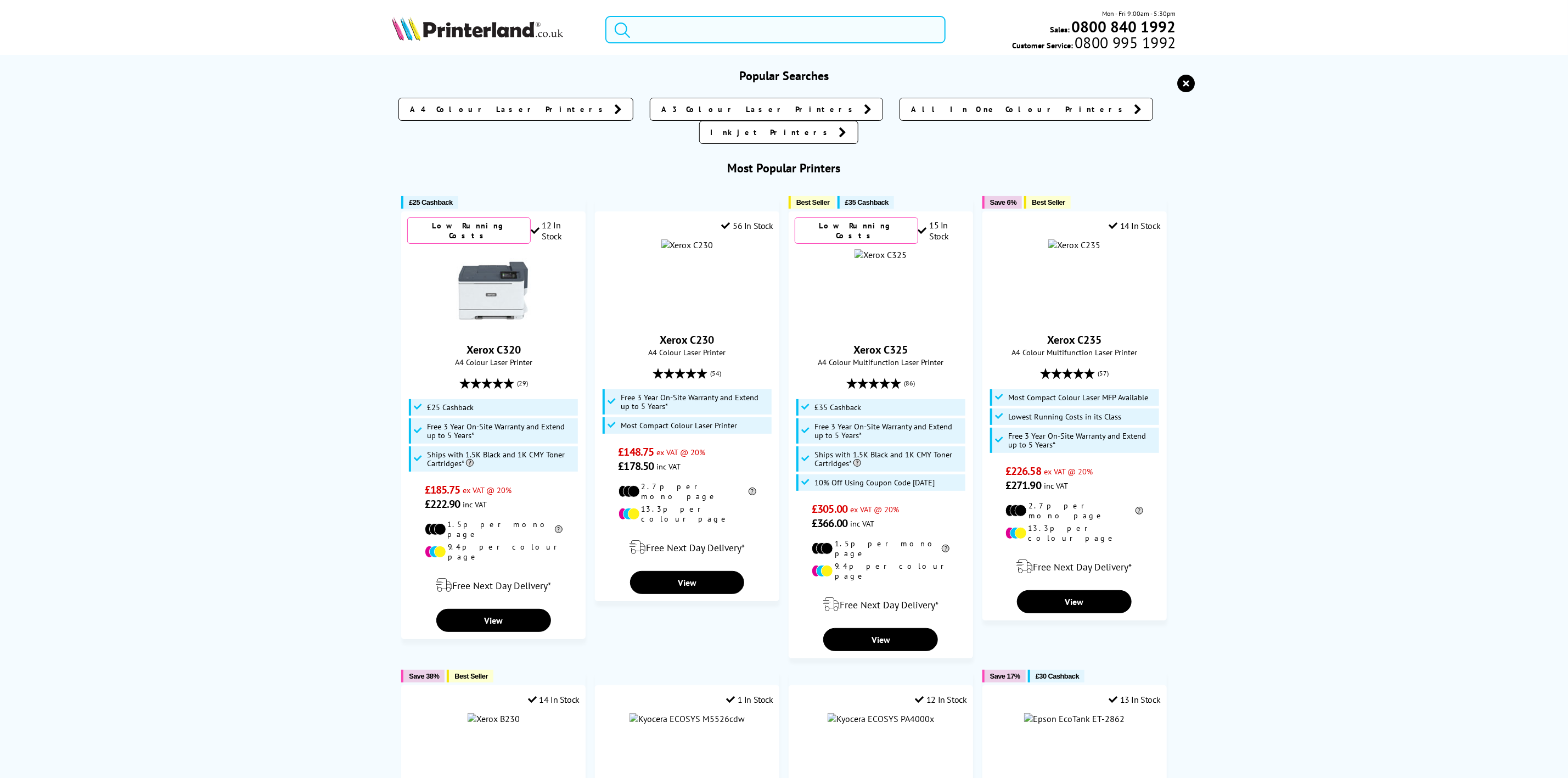
click at [774, 24] on input "search" at bounding box center [775, 30] width 339 height 28
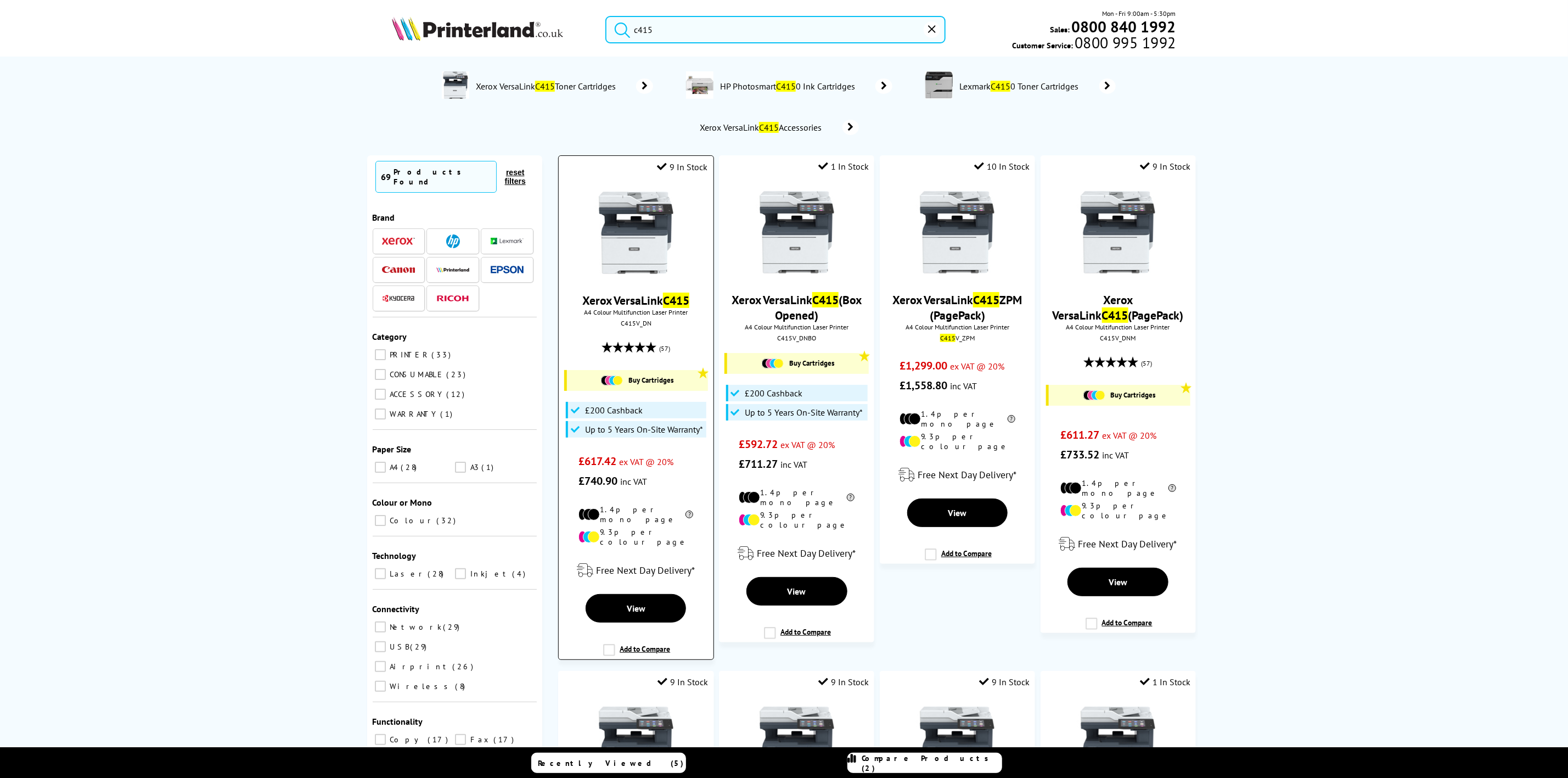
type input "c415"
click at [628, 240] on img at bounding box center [636, 233] width 83 height 83
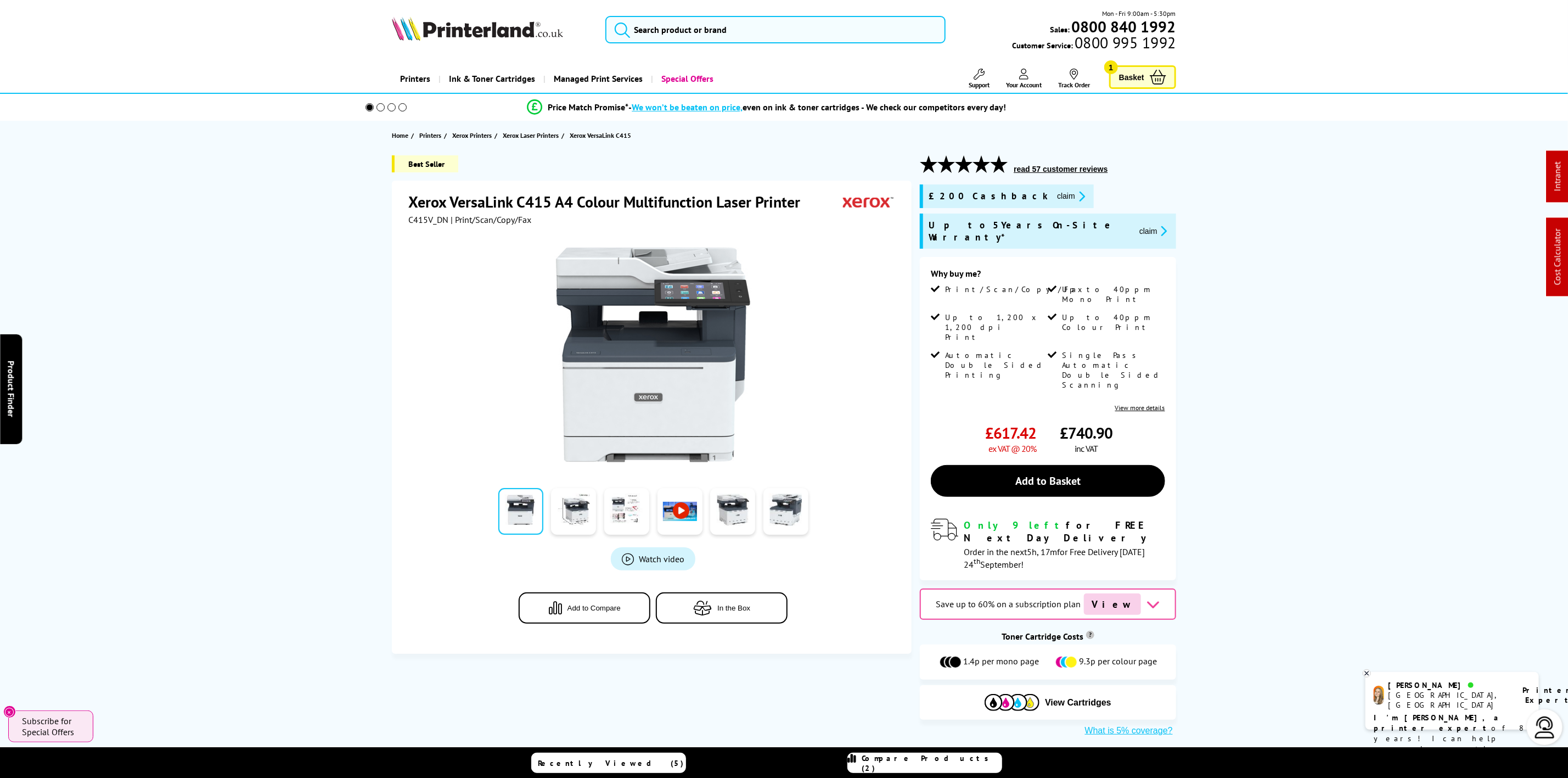
click at [1054, 192] on button "claim" at bounding box center [1070, 196] width 34 height 13
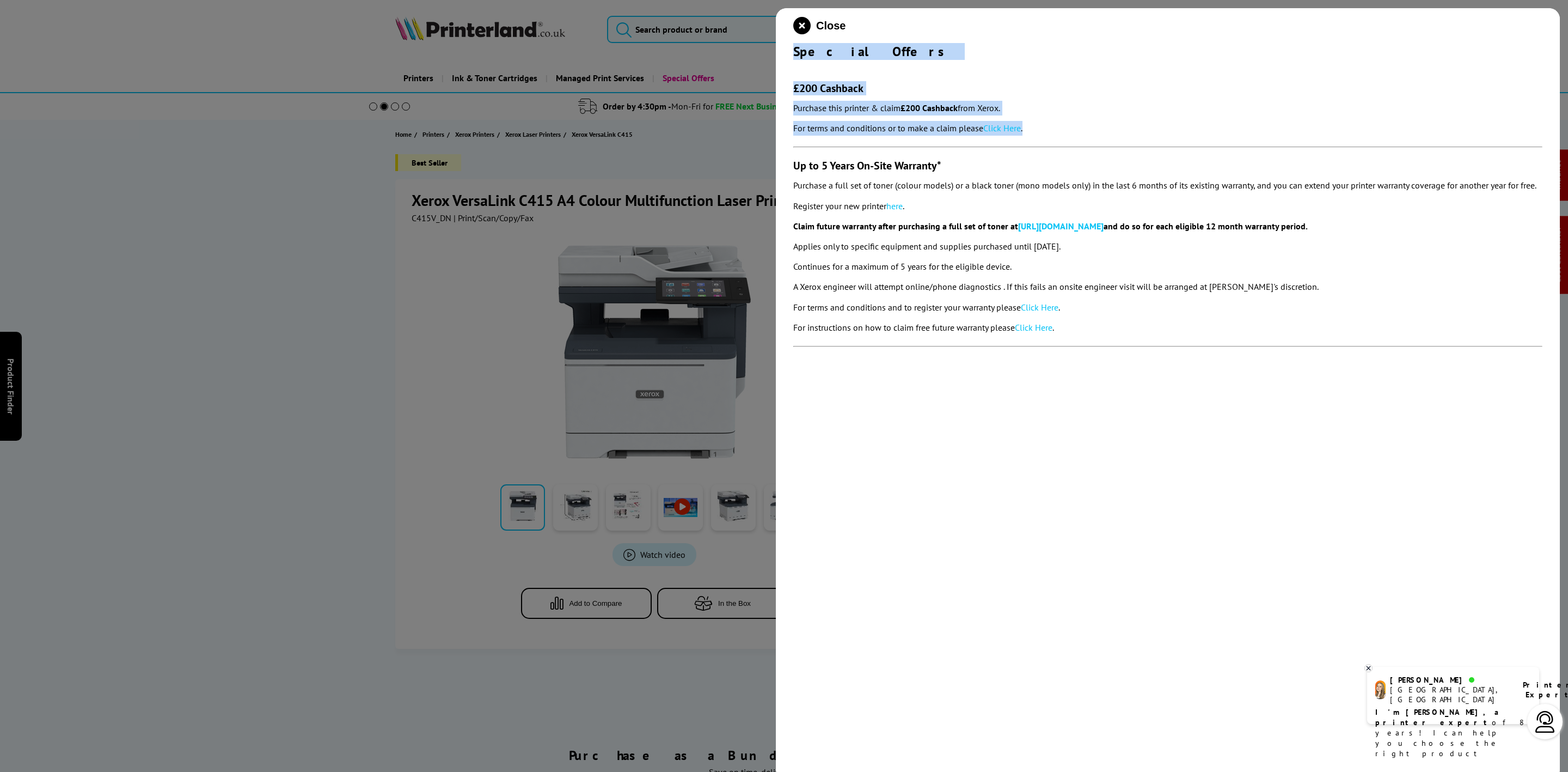
drag, startPoint x: 793, startPoint y: 48, endPoint x: 1039, endPoint y: 123, distance: 257.2
click at [1039, 123] on div "Close Special Offers £200 Cashback Purchase this printer & claim £200 Cashback …" at bounding box center [1168, 393] width 784 height 772
copy div "Special Offers £200 Cashback Purchase this printer & claim £200 Cashback from X…"
click at [818, 17] on button "Close" at bounding box center [820, 25] width 53 height 18
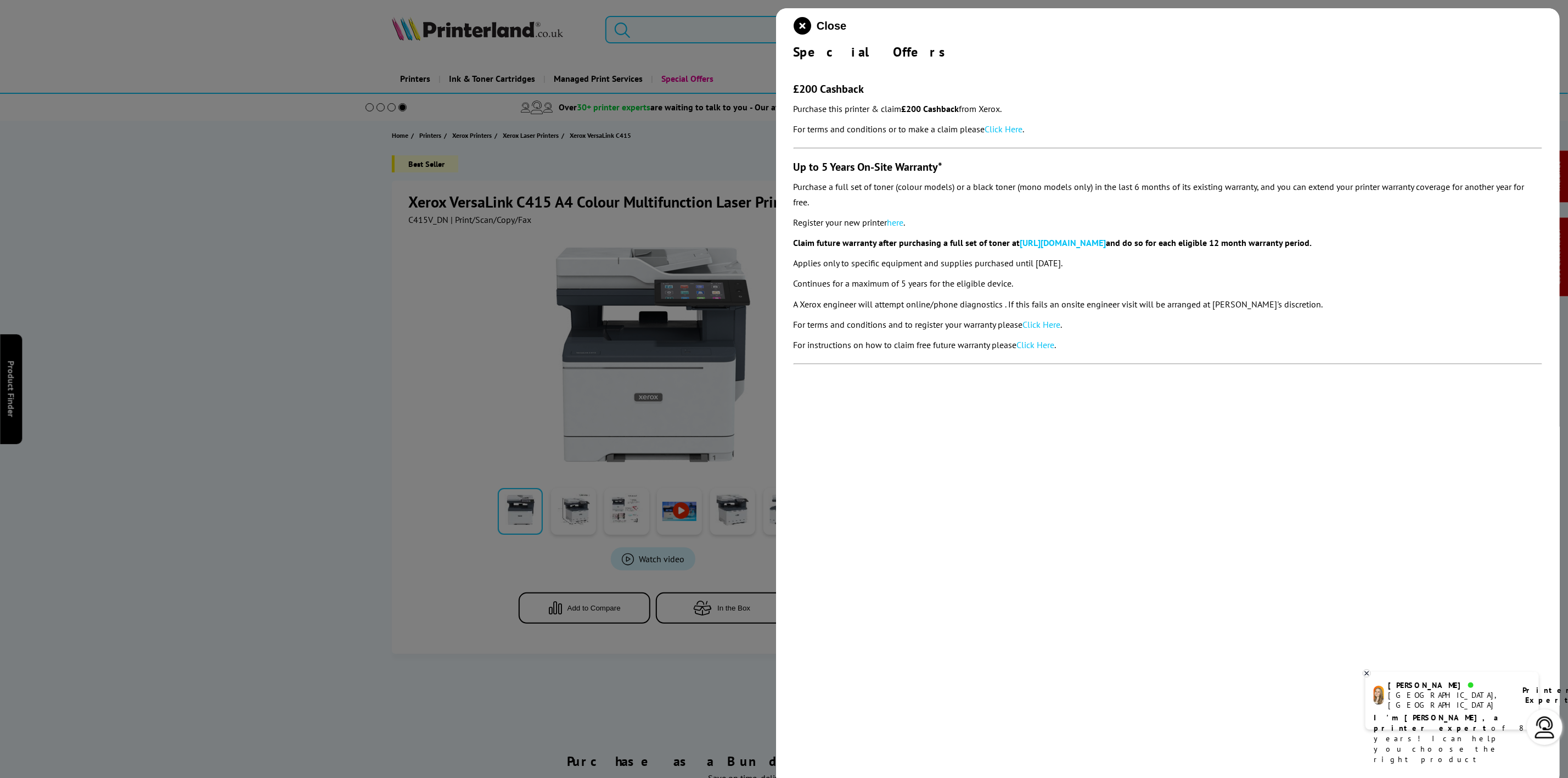
click at [816, 24] on input "search" at bounding box center [775, 30] width 339 height 28
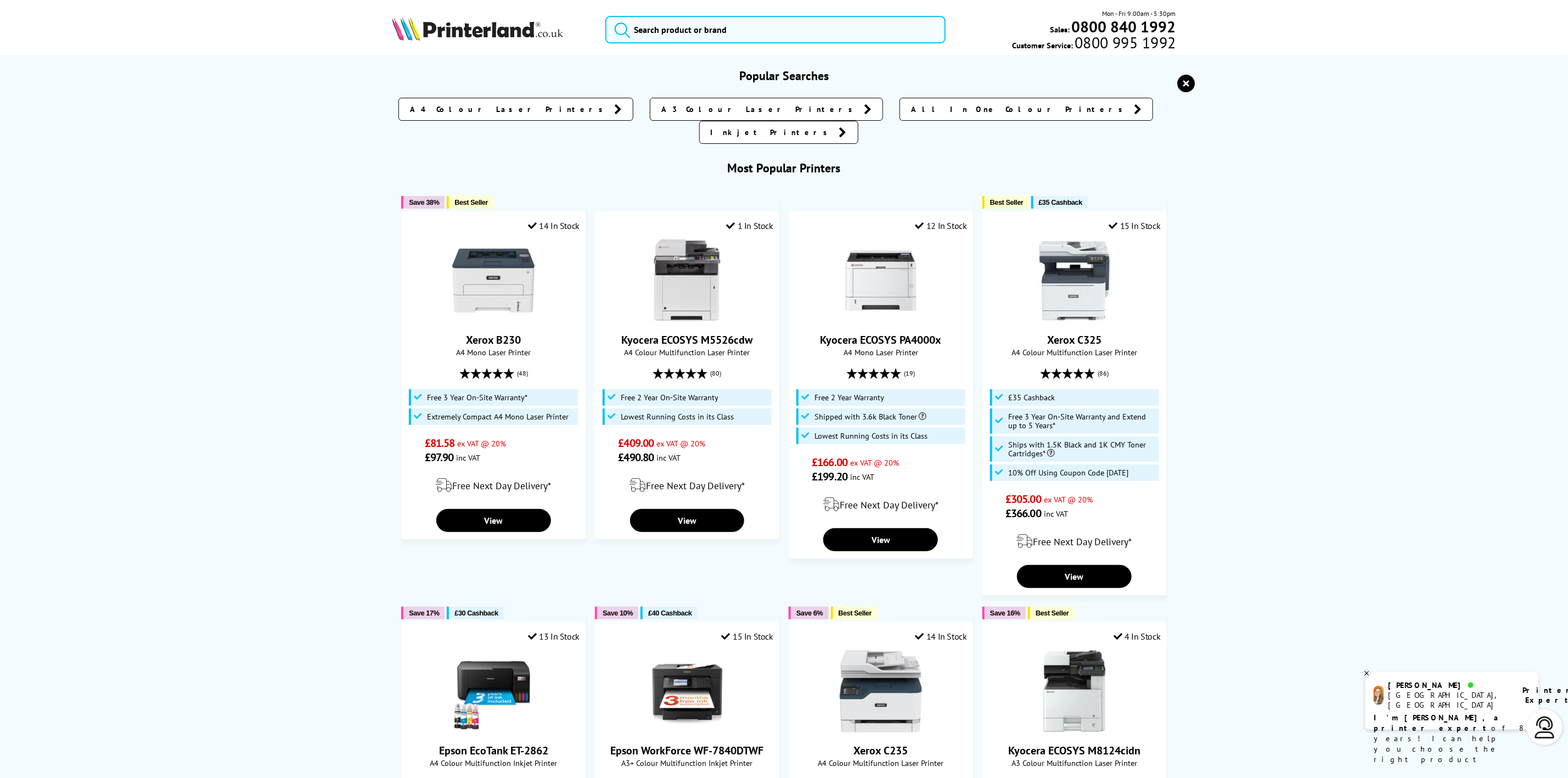
click at [405, 21] on img at bounding box center [477, 29] width 171 height 25
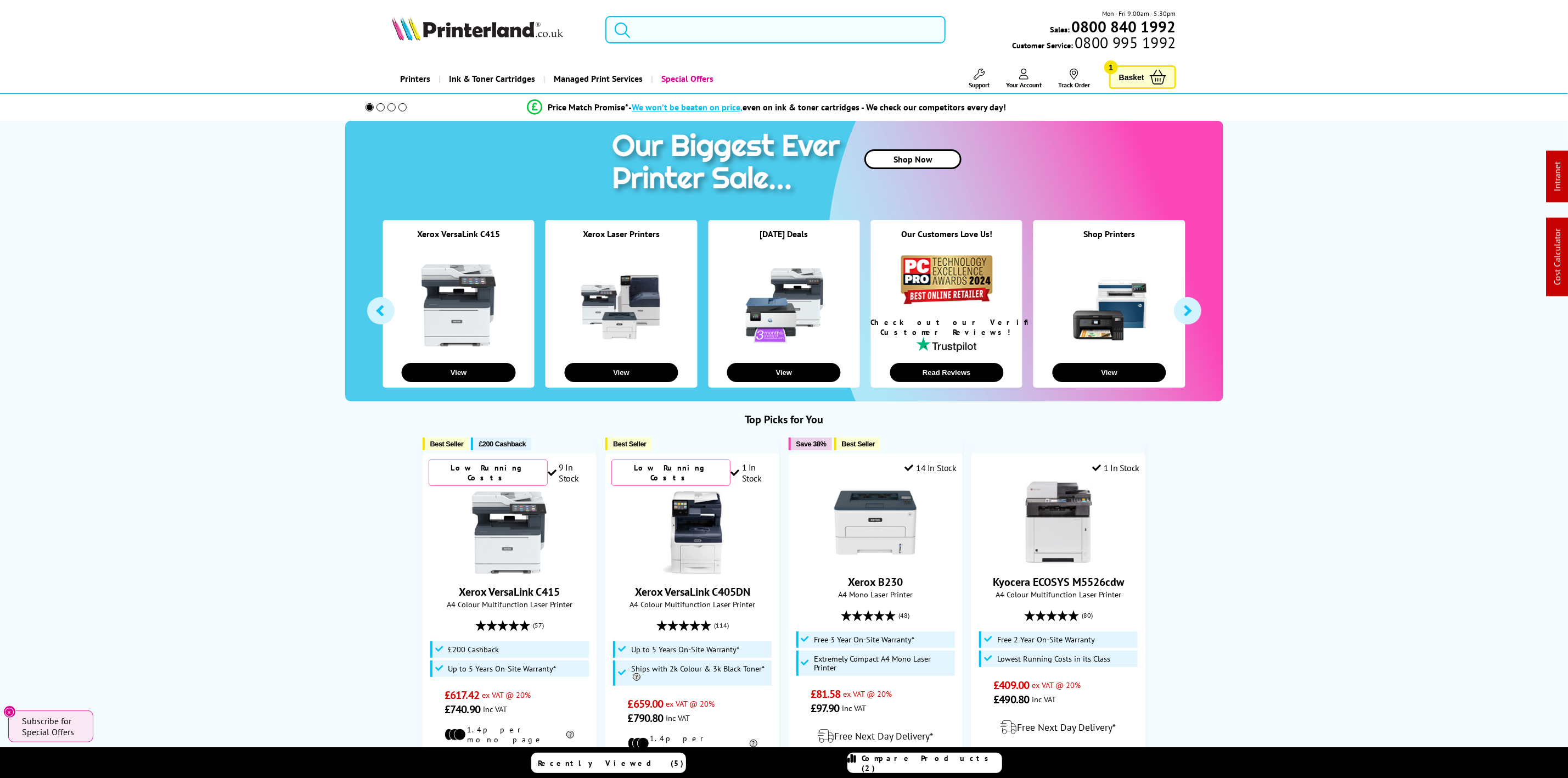
click at [703, 31] on input "search" at bounding box center [775, 30] width 339 height 28
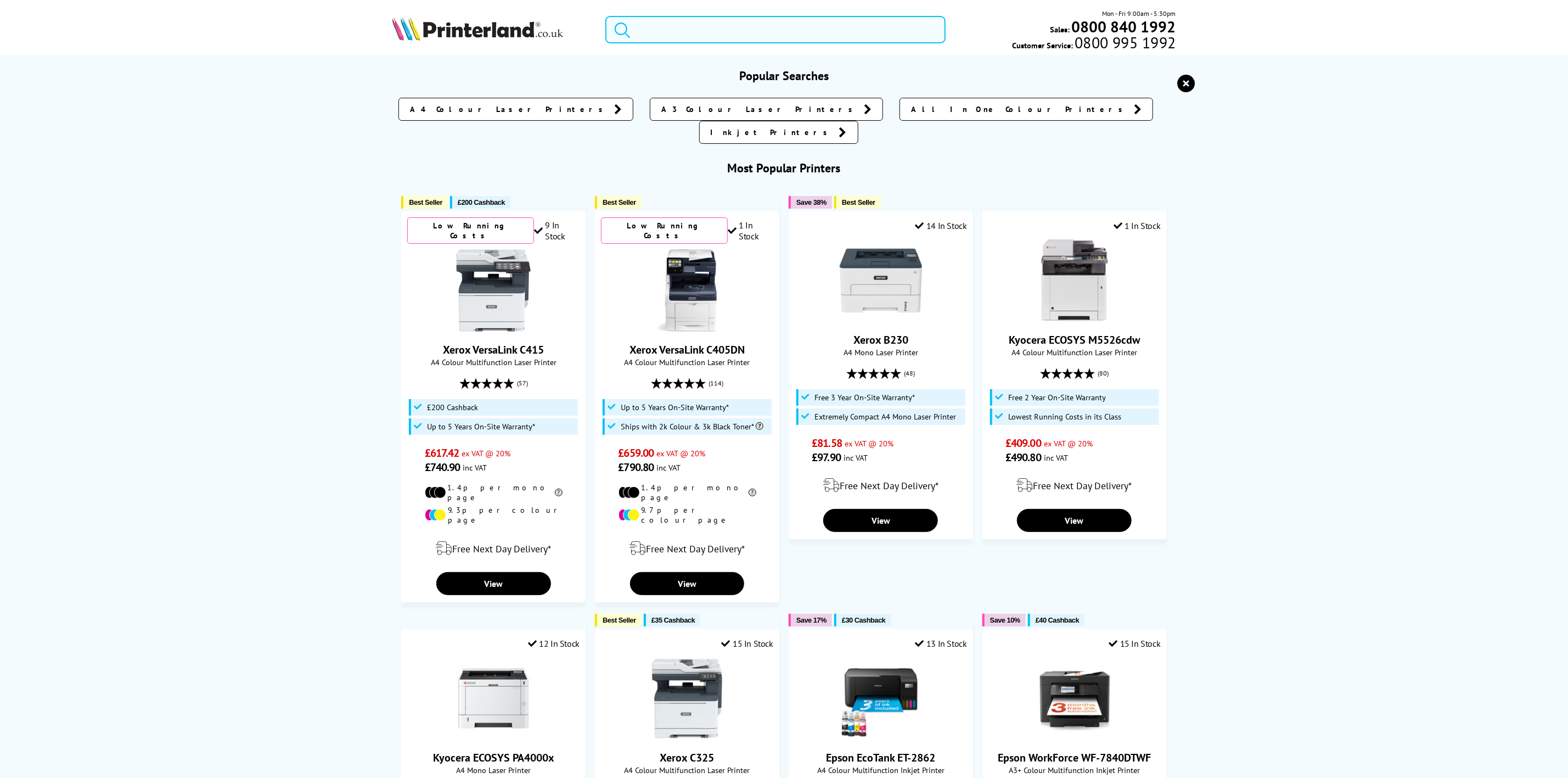
paste input "6515V_DNI"
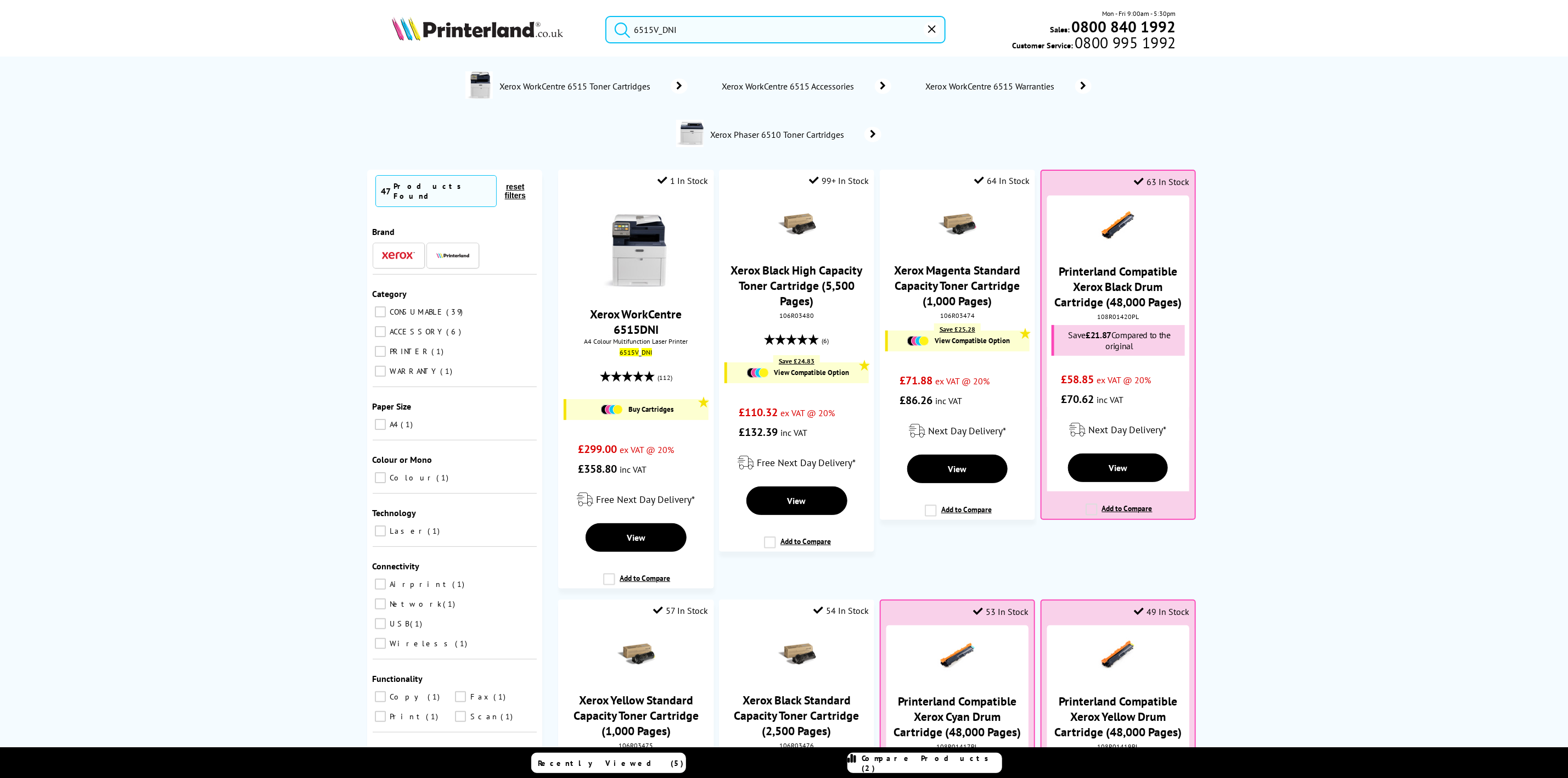
type input "6515V_DNI"
drag, startPoint x: 703, startPoint y: 27, endPoint x: 694, endPoint y: 74, distance: 47.9
click at [664, 27] on input "6515V_DNI" at bounding box center [775, 30] width 339 height 28
click at [662, 250] on img at bounding box center [636, 247] width 83 height 83
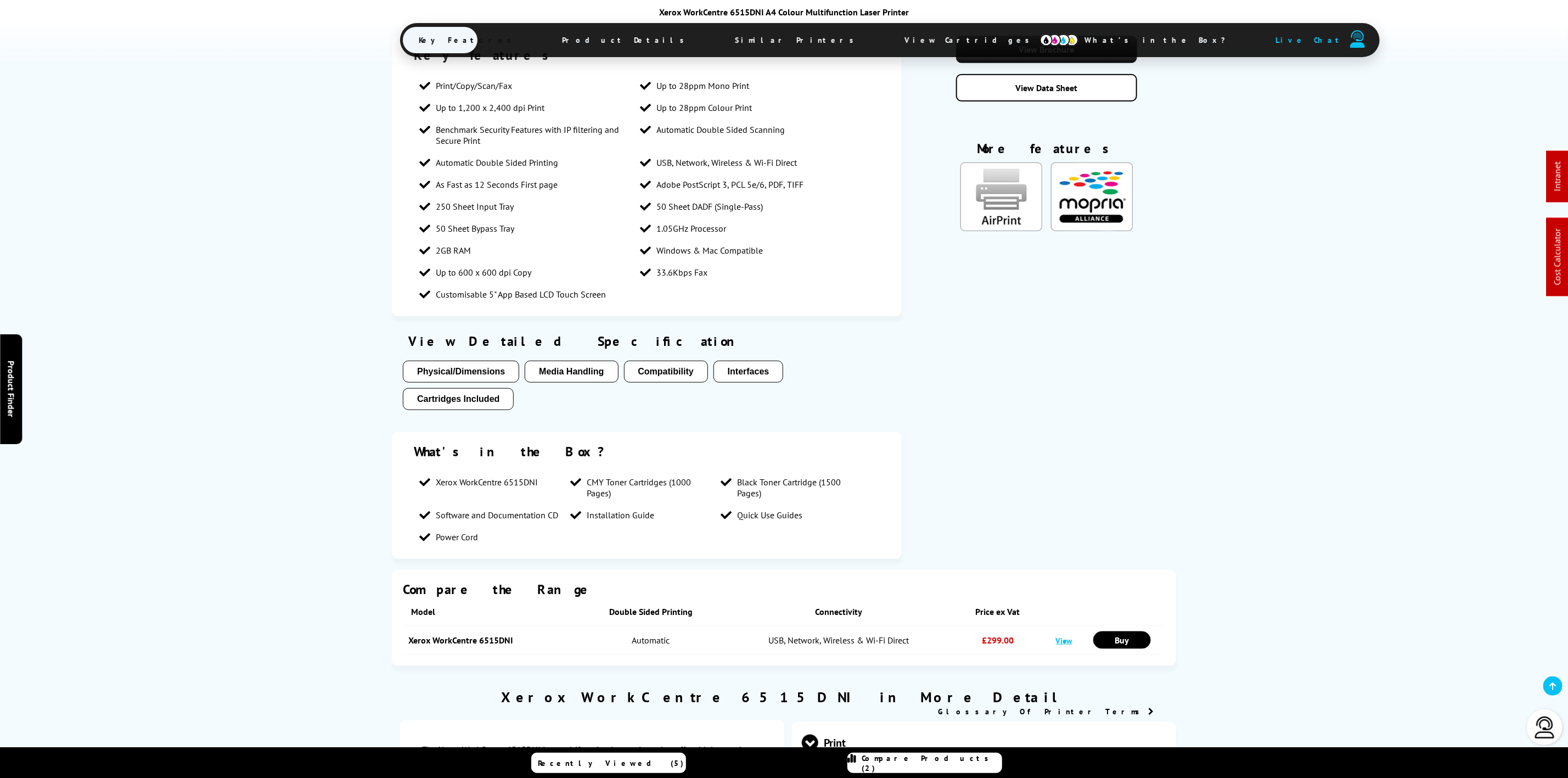
click at [719, 34] on span "Similar Printers" at bounding box center [798, 39] width 157 height 27
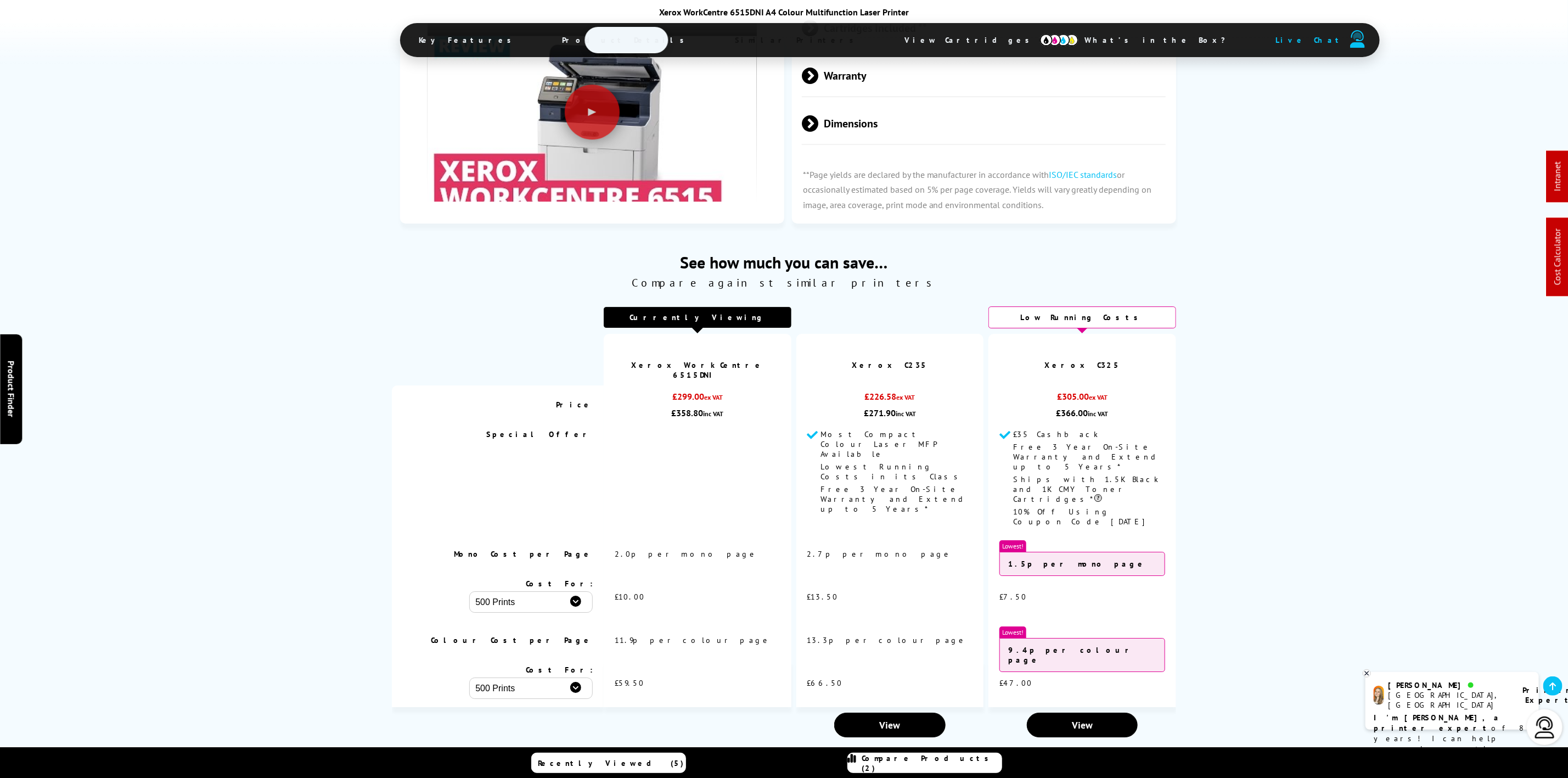
click at [617, 32] on span "Product Details" at bounding box center [627, 39] width 161 height 27
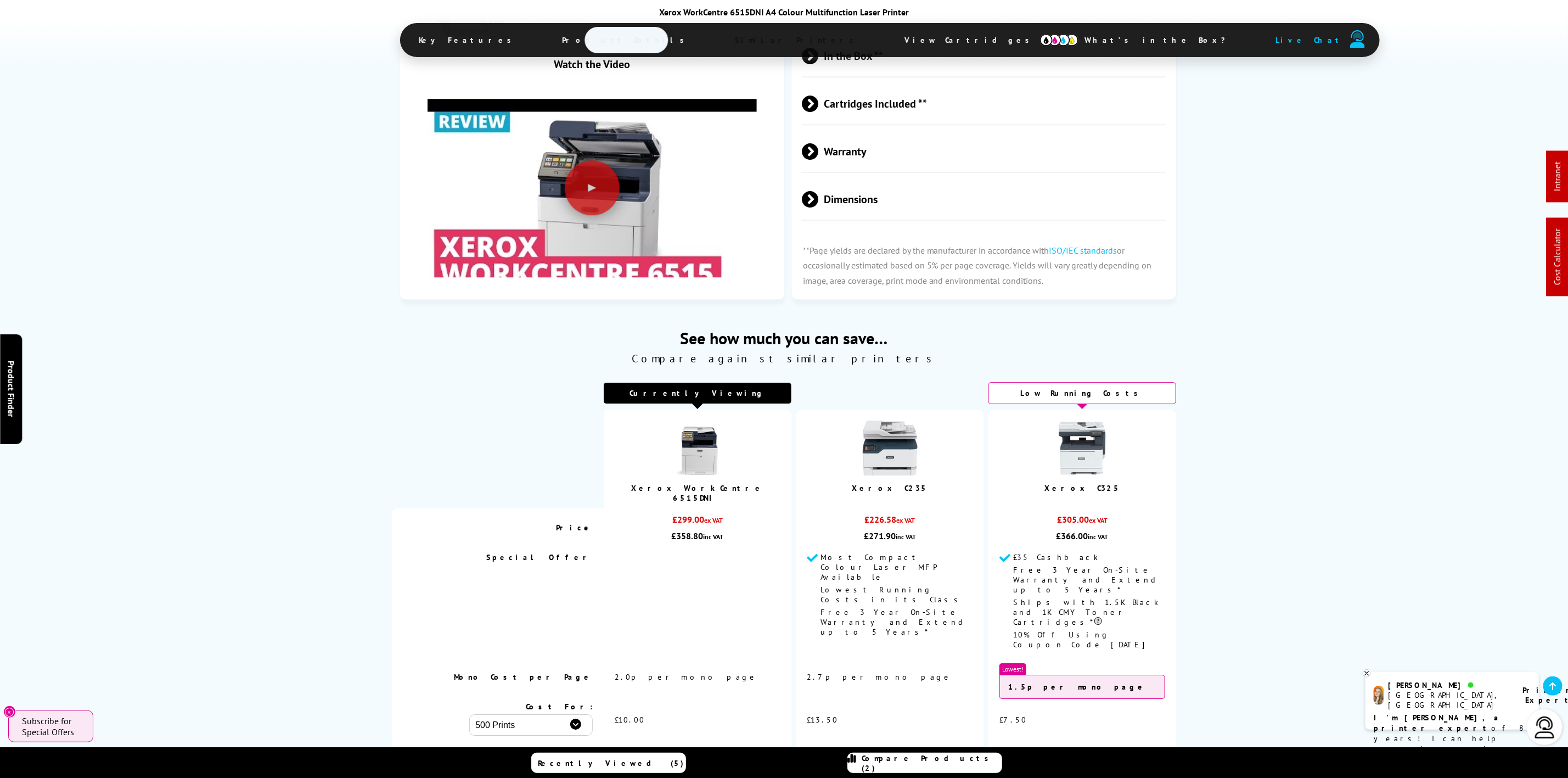
scroll to position [2107, 0]
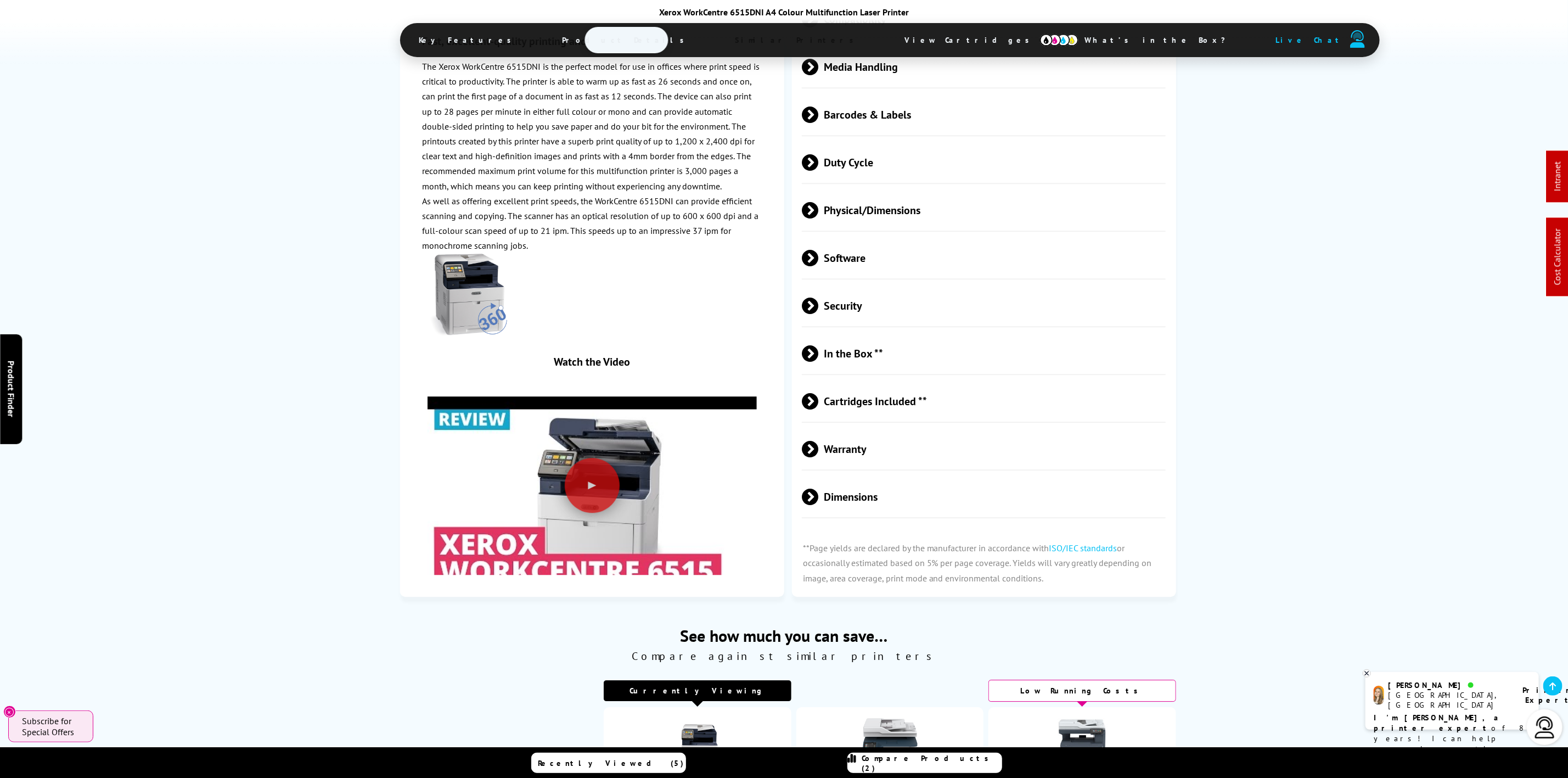
drag, startPoint x: 891, startPoint y: 228, endPoint x: 823, endPoint y: 177, distance: 85.0
click at [891, 227] on span "Physical/Dimensions" at bounding box center [984, 210] width 364 height 41
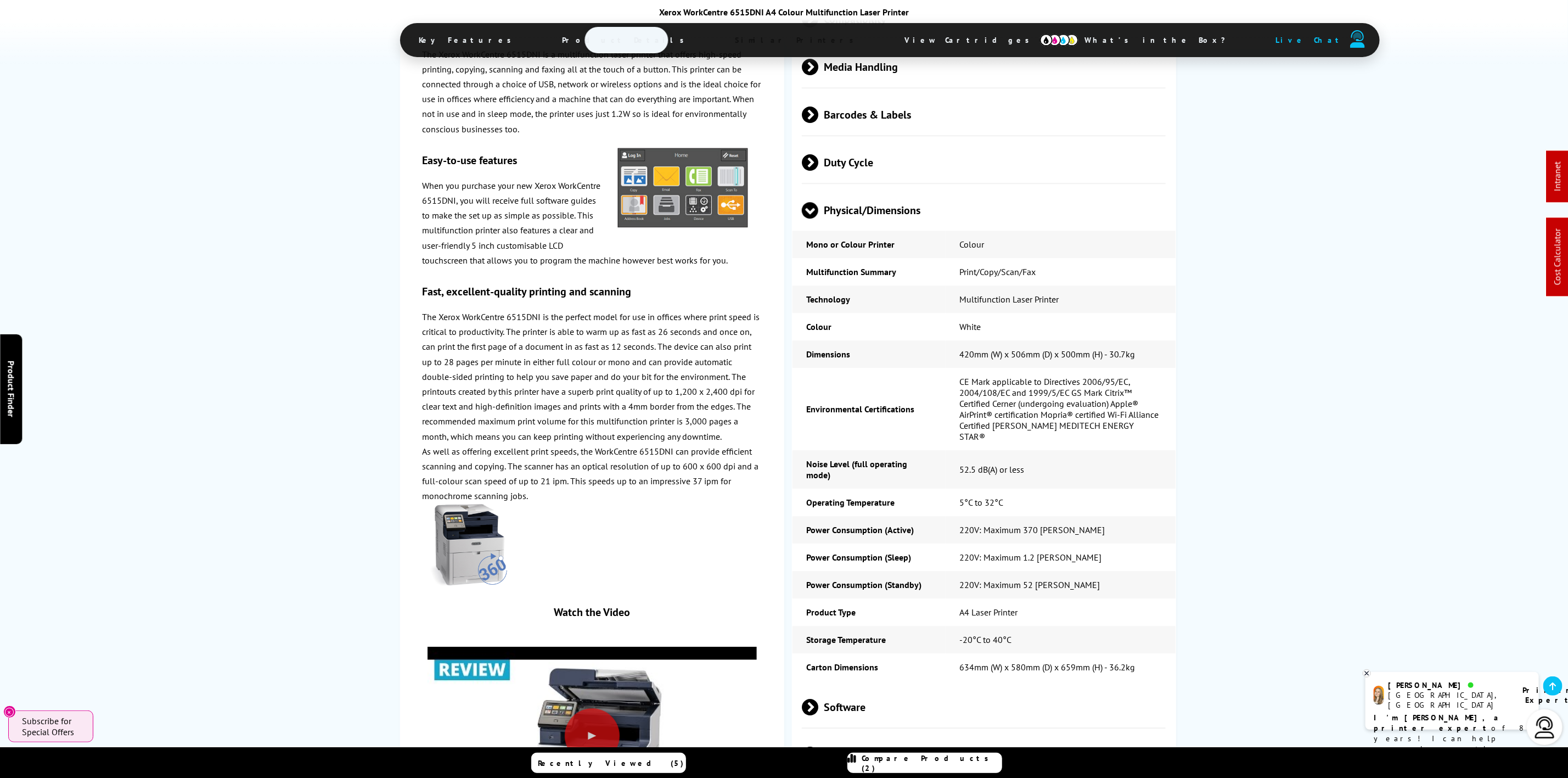
click at [888, 38] on span "View Cartridges" at bounding box center [972, 39] width 168 height 29
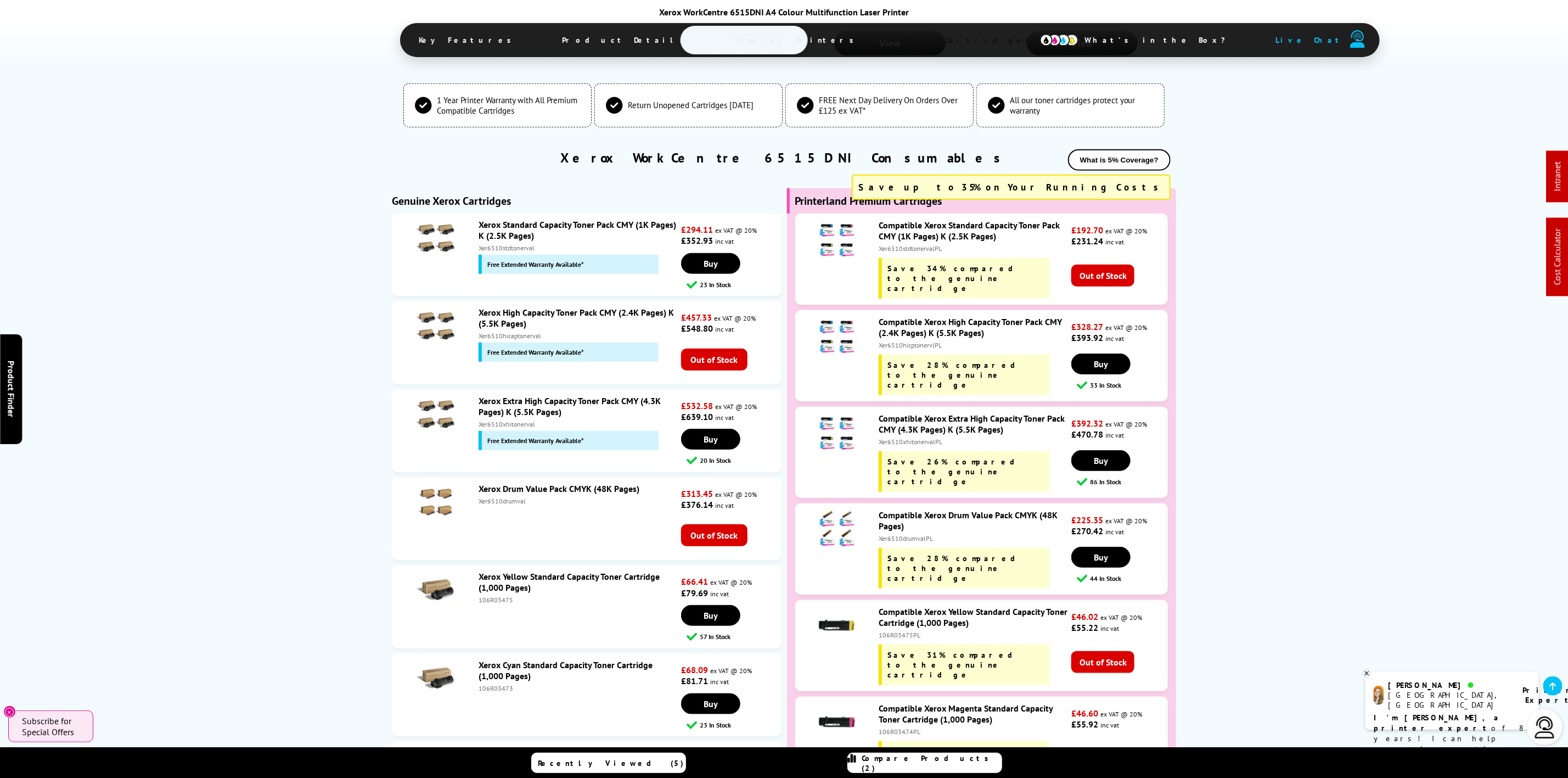
scroll to position [3659, 0]
click at [906, 437] on div "Xer6510xhitonervalPL" at bounding box center [974, 441] width 191 height 8
drag, startPoint x: 906, startPoint y: 393, endPoint x: 767, endPoint y: 442, distance: 147.4
click at [906, 437] on div "Xer6510xhitonervalPL" at bounding box center [974, 441] width 191 height 8
copy div "Xer6510xhitonervalPL"
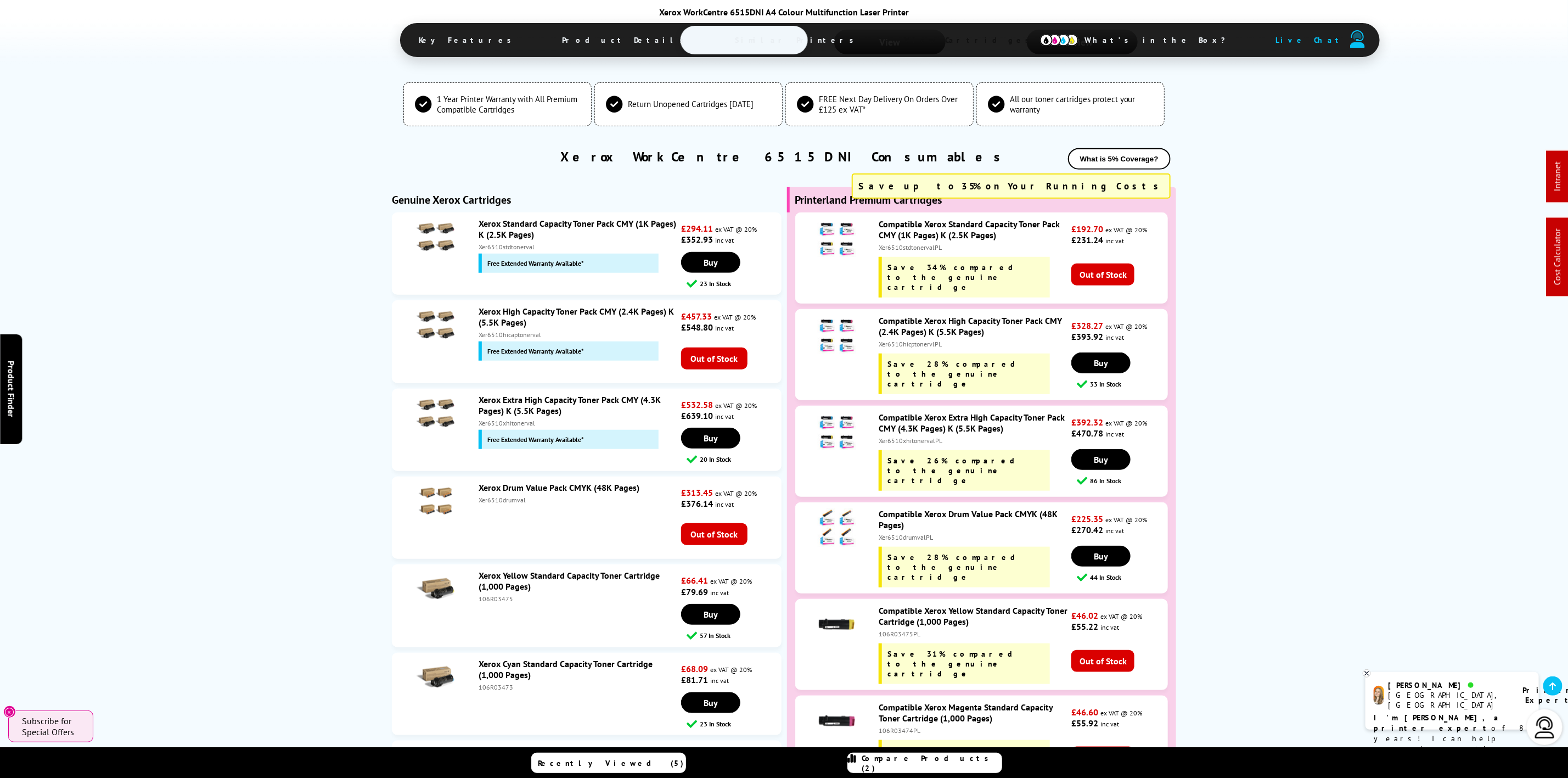
scroll to position [0, 0]
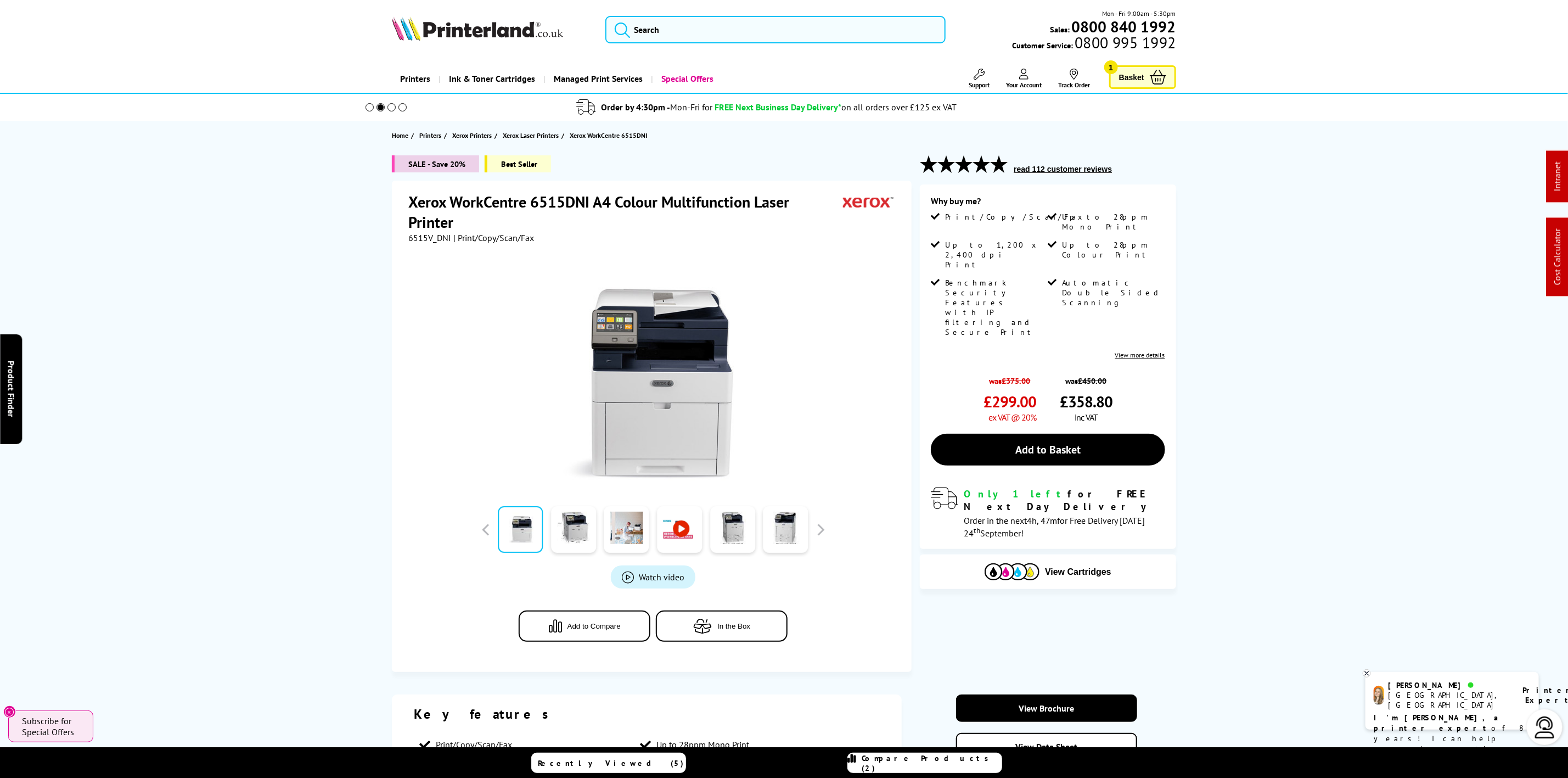
click at [473, 40] on img at bounding box center [477, 29] width 171 height 25
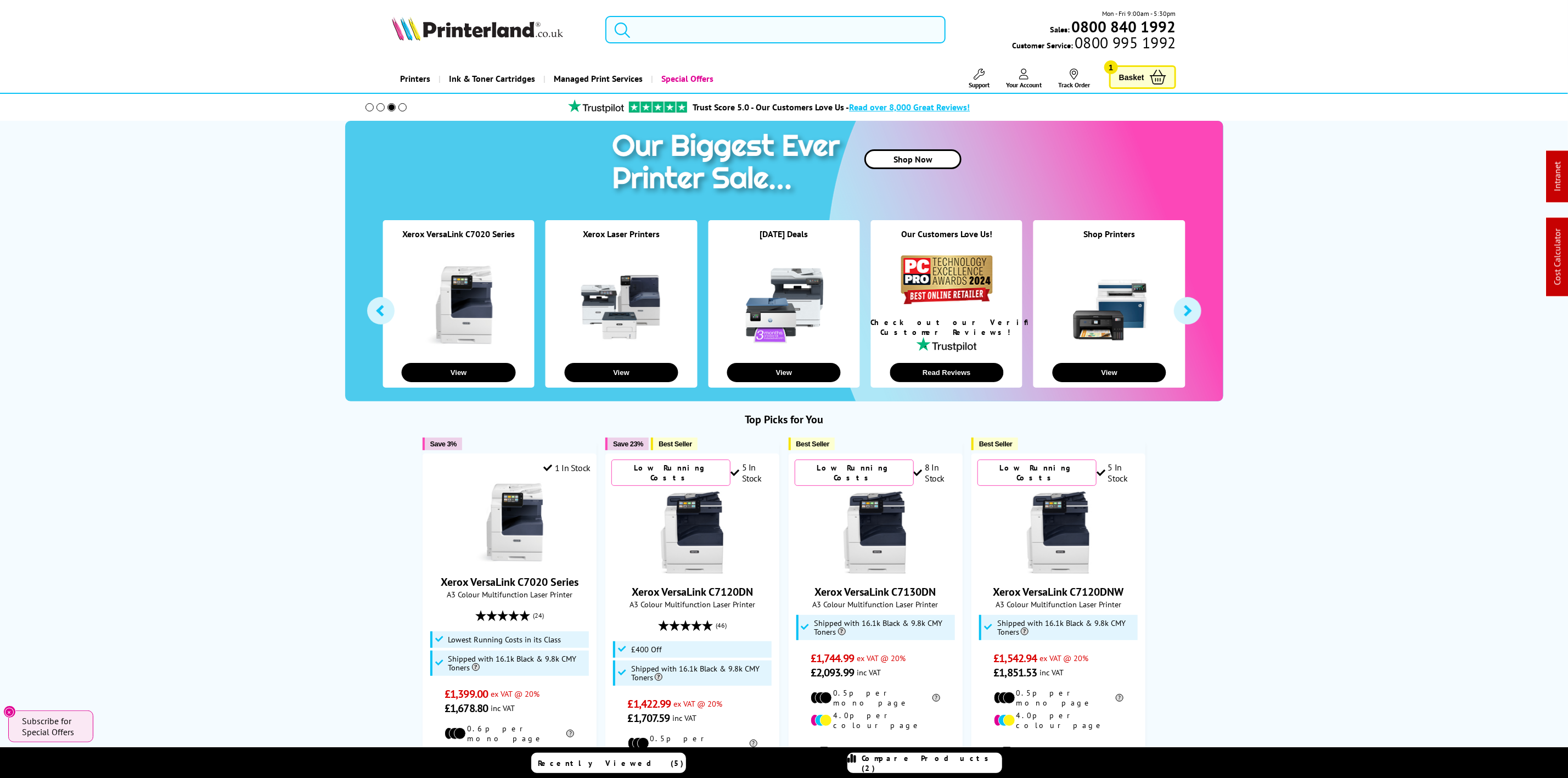
click at [694, 20] on input "search" at bounding box center [775, 30] width 339 height 28
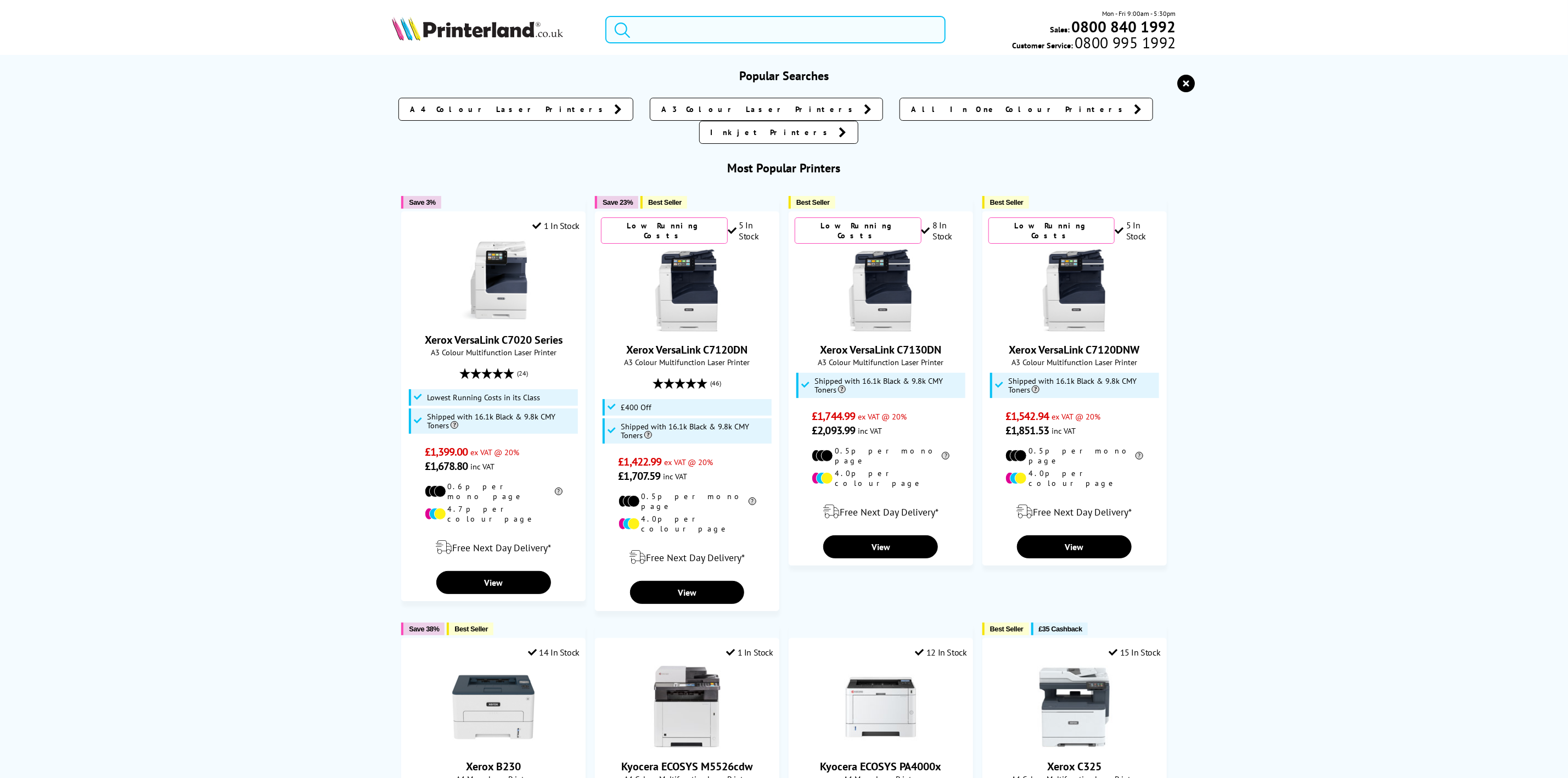
click at [693, 32] on input "search" at bounding box center [775, 30] width 339 height 28
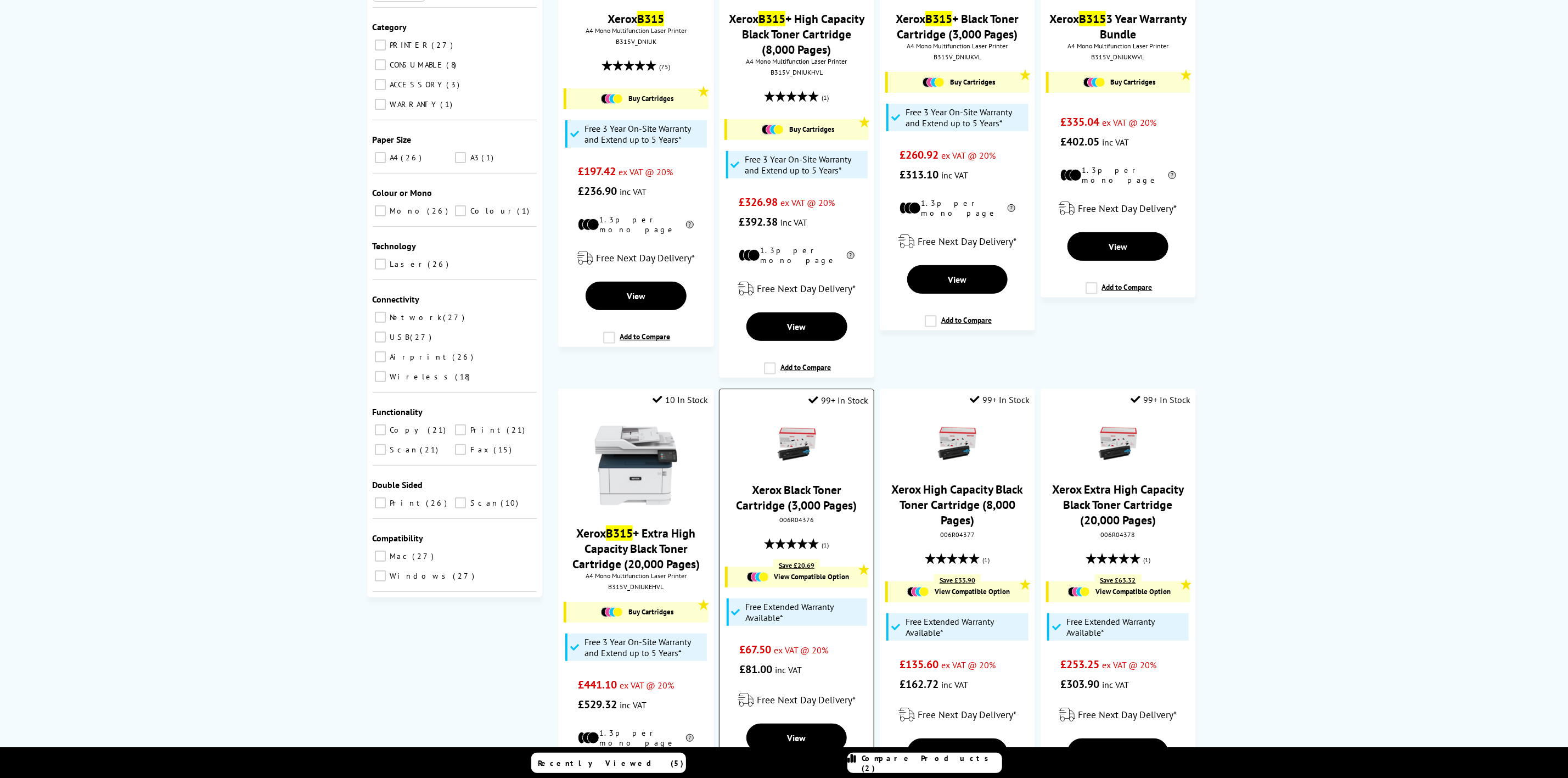
scroll to position [412, 0]
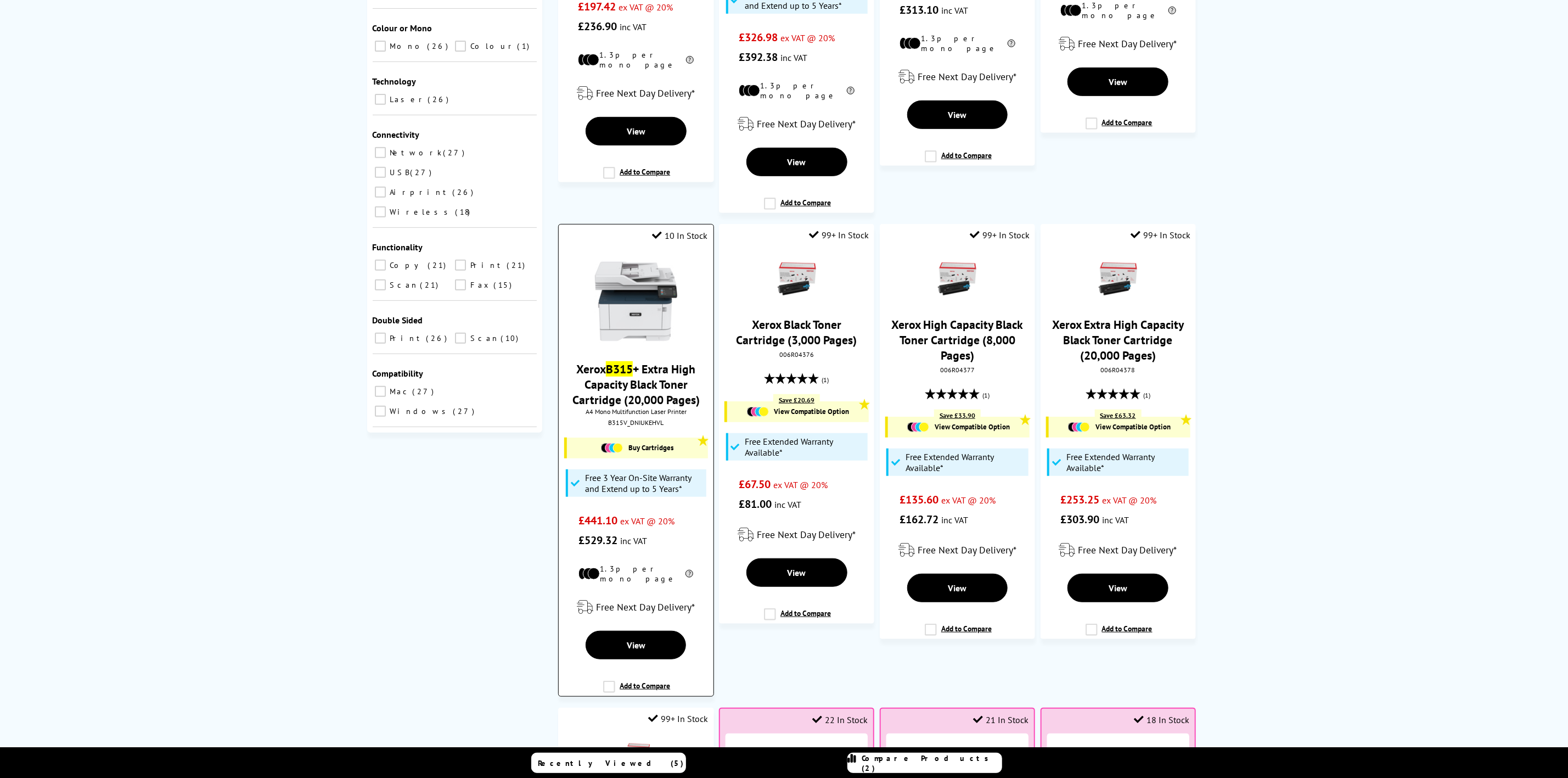
type input "b315"
click at [632, 420] on div "B315V_DNIUKEHVL" at bounding box center [635, 422] width 138 height 8
copy div "B315V_DNIUKEHVL"
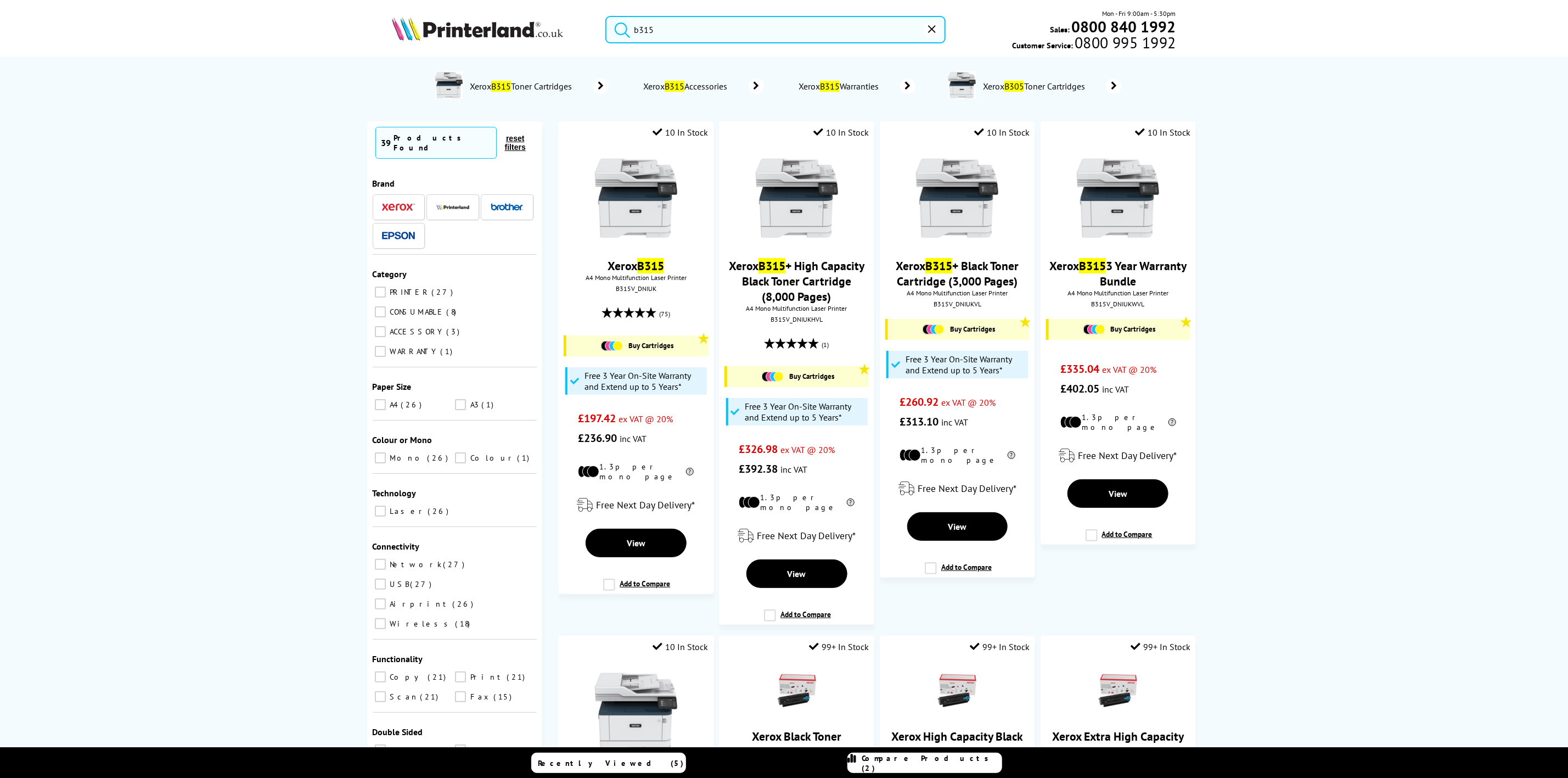
click at [496, 33] on img at bounding box center [477, 29] width 171 height 25
drag, startPoint x: 496, startPoint y: 33, endPoint x: 501, endPoint y: 29, distance: 6.4
click at [501, 29] on img at bounding box center [477, 29] width 171 height 25
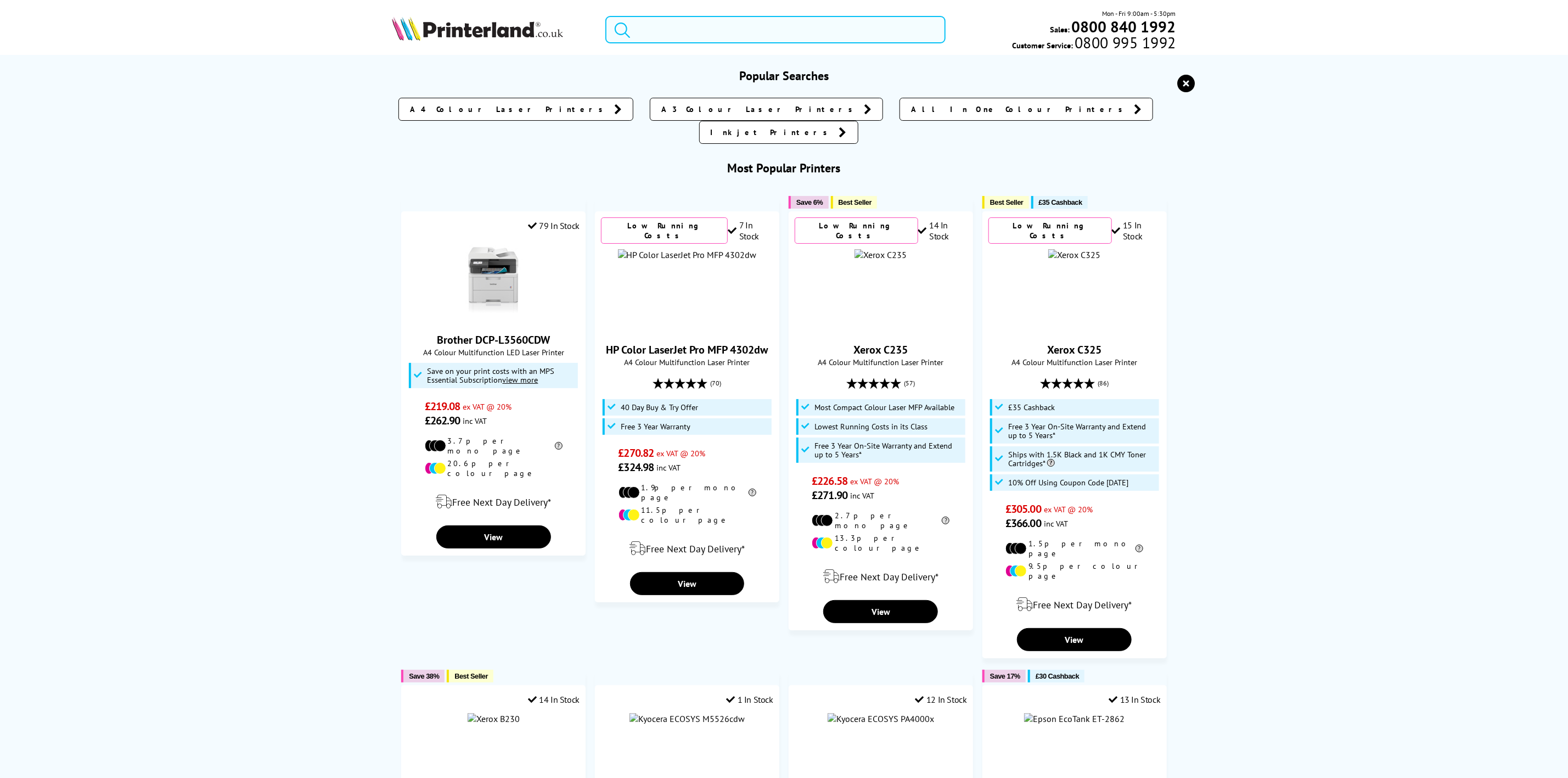
click at [678, 36] on input "search" at bounding box center [775, 30] width 339 height 28
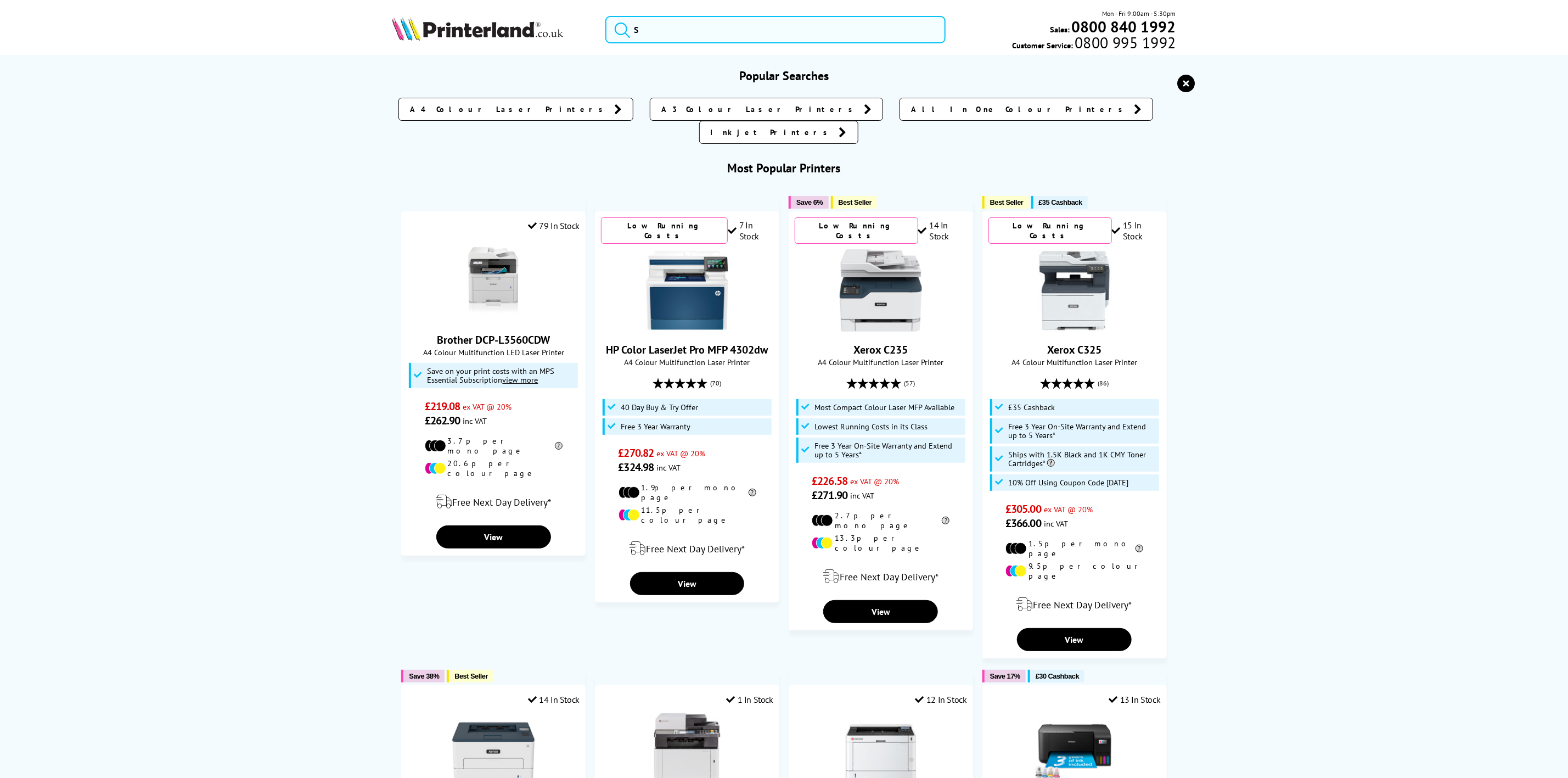
click at [486, 6] on header "Mon - Fri 9:00am - 5:30pm Sales: 0800 840 1992 Customer Service: 0800 995 1992" at bounding box center [784, 46] width 1568 height 93
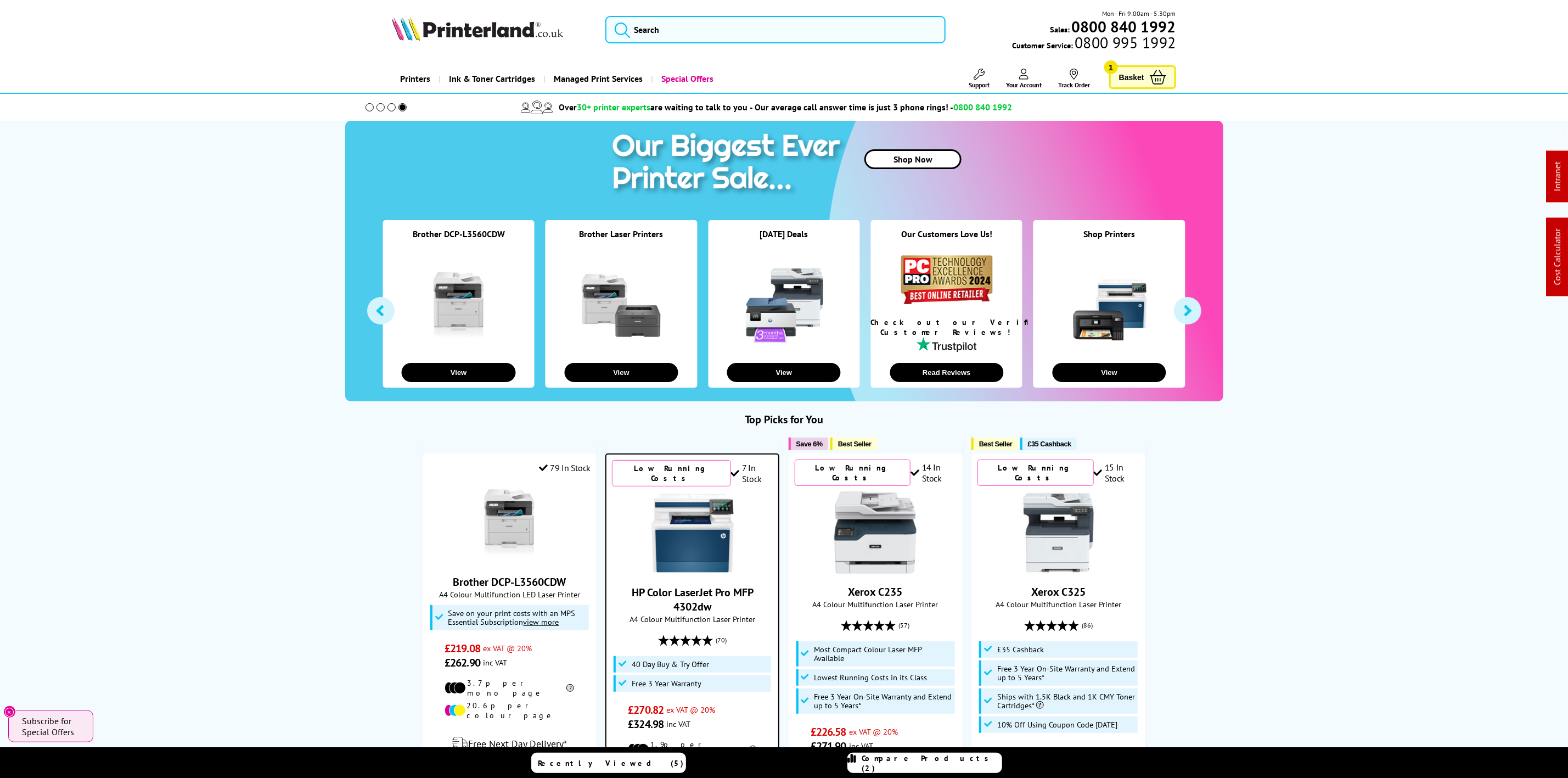
click at [477, 22] on img at bounding box center [477, 29] width 171 height 25
drag, startPoint x: 477, startPoint y: 23, endPoint x: 434, endPoint y: 6, distance: 46.2
click at [476, 23] on img at bounding box center [477, 29] width 171 height 25
click at [645, 40] on input "search" at bounding box center [775, 30] width 339 height 28
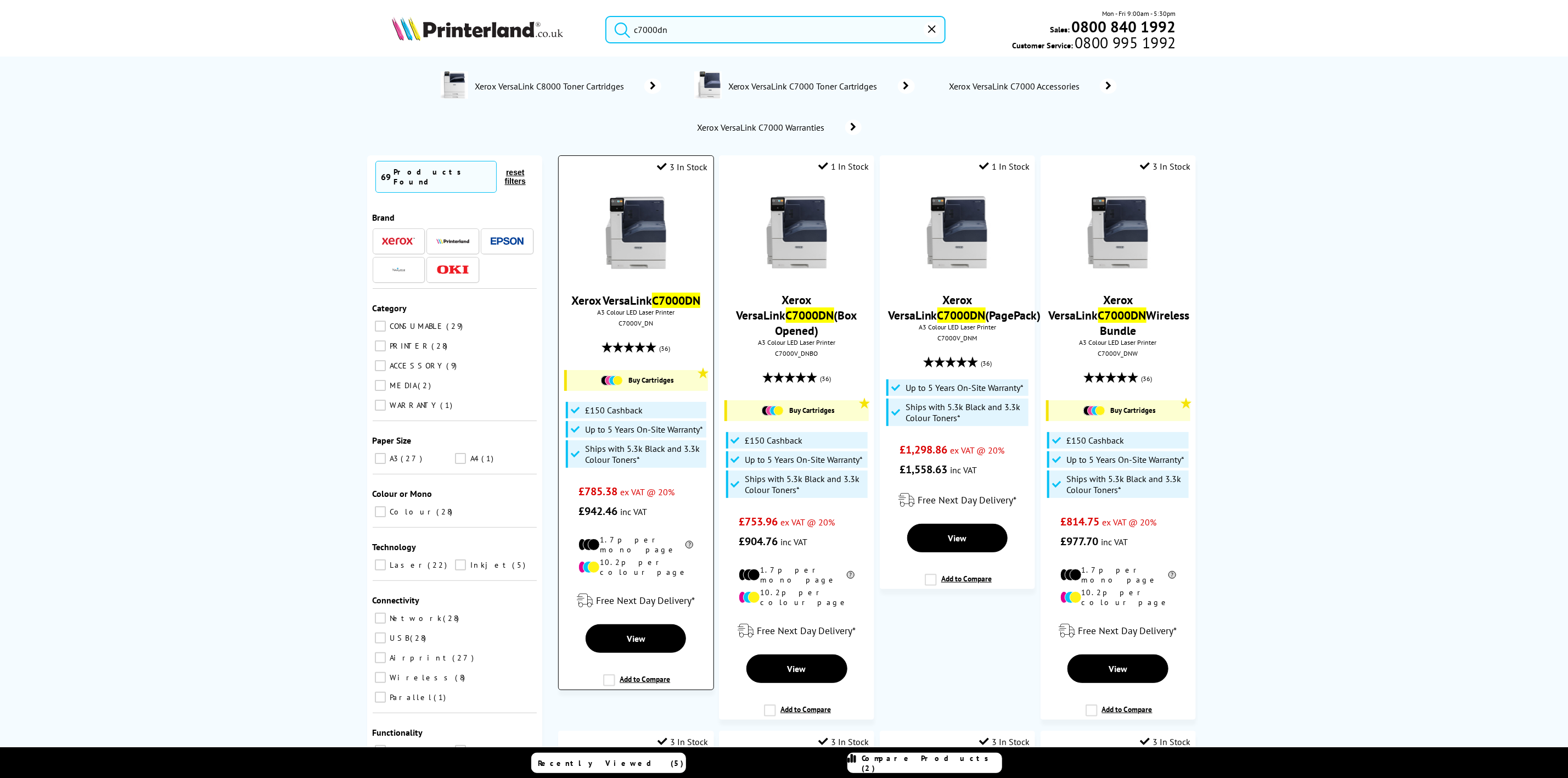
type input "c7000dn"
click at [630, 227] on img at bounding box center [636, 233] width 83 height 83
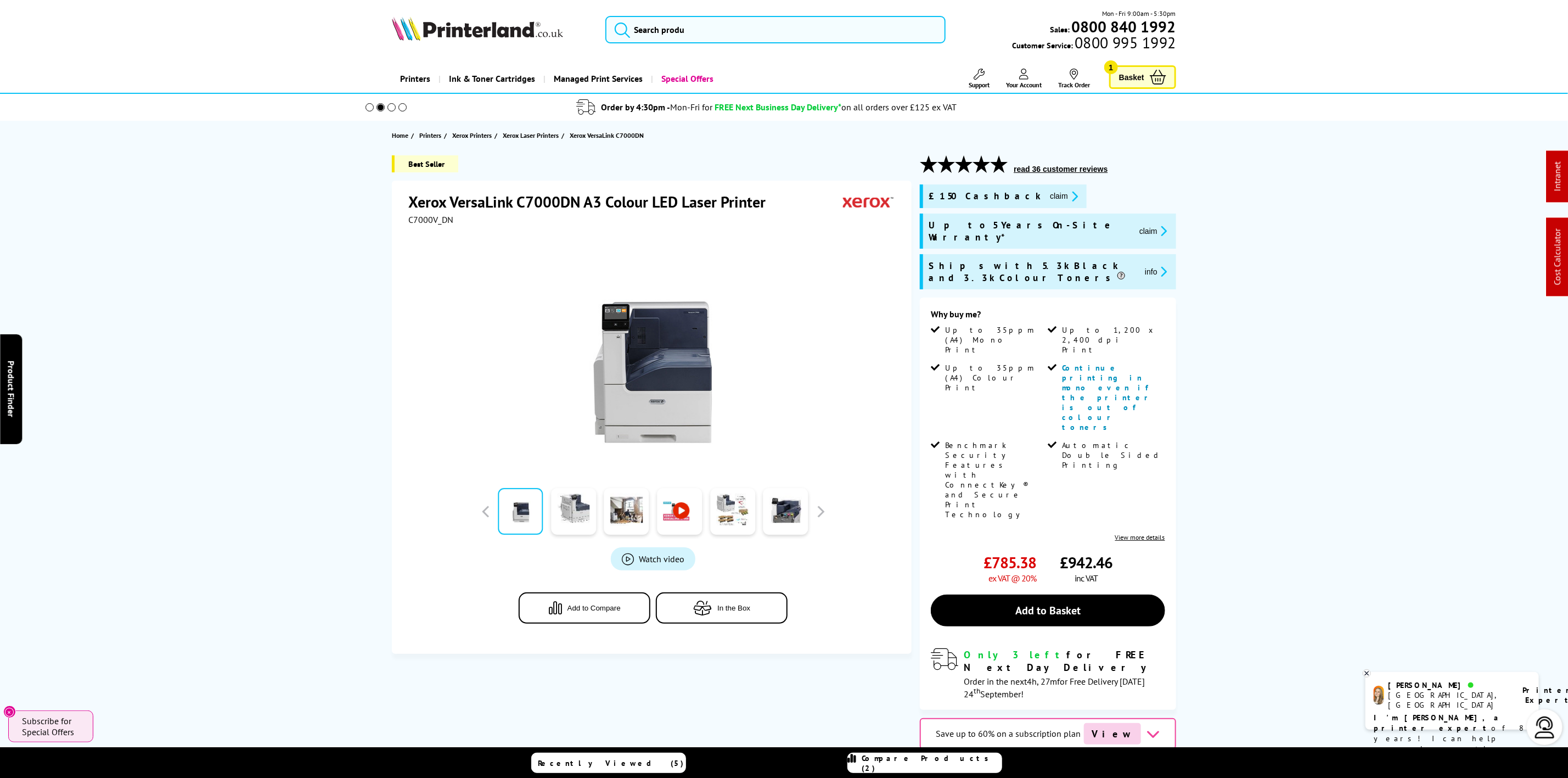
click at [432, 41] on picture at bounding box center [477, 36] width 171 height 11
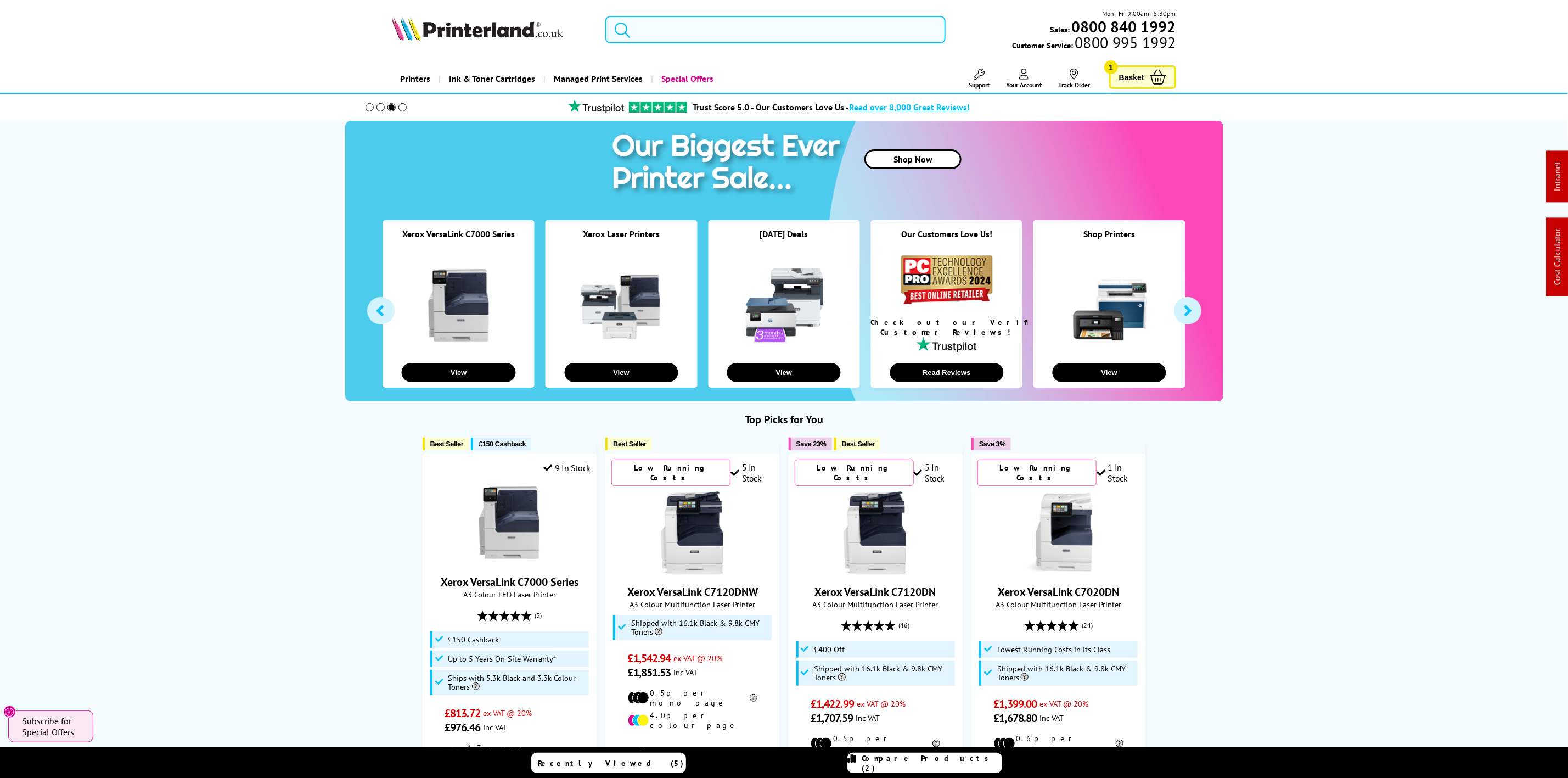
click at [723, 32] on input "search" at bounding box center [775, 30] width 339 height 28
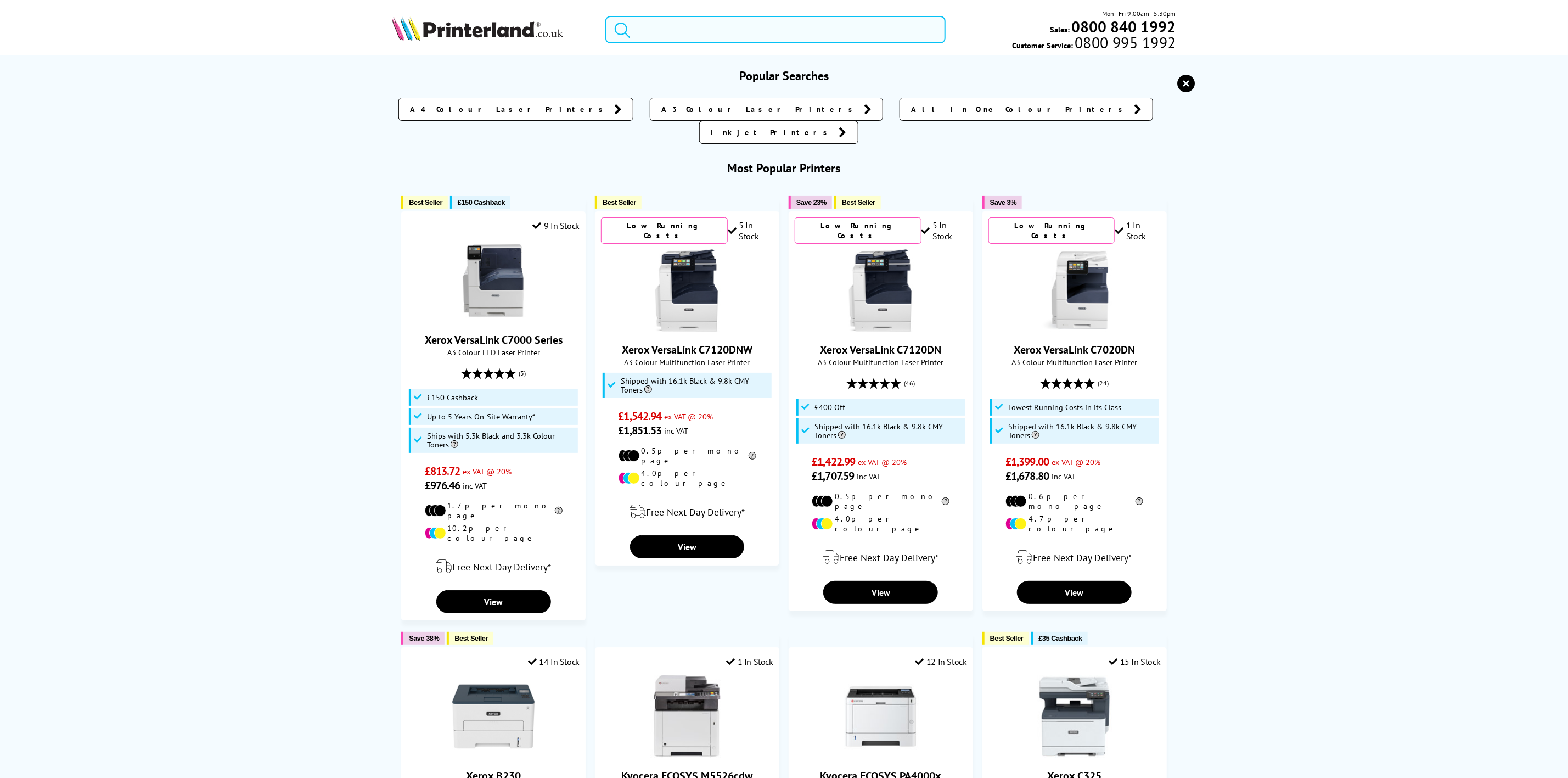
paste input "C13T03R640"
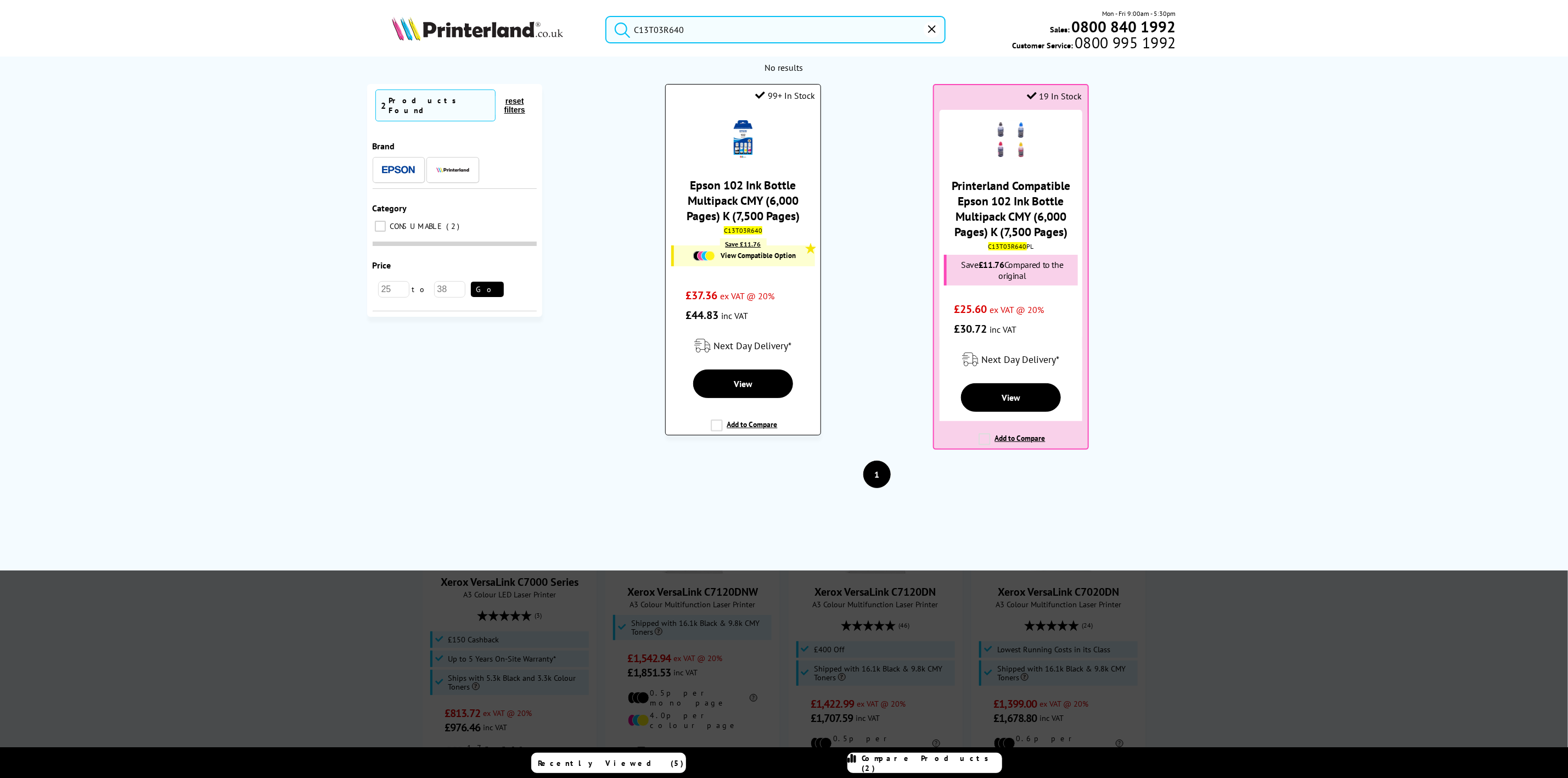
type input "C13T03R640"
click at [754, 208] on link "Epson 102 Ink Bottle Multipack CMY (6,000 Pages) K (7,500 Pages)" at bounding box center [743, 200] width 113 height 46
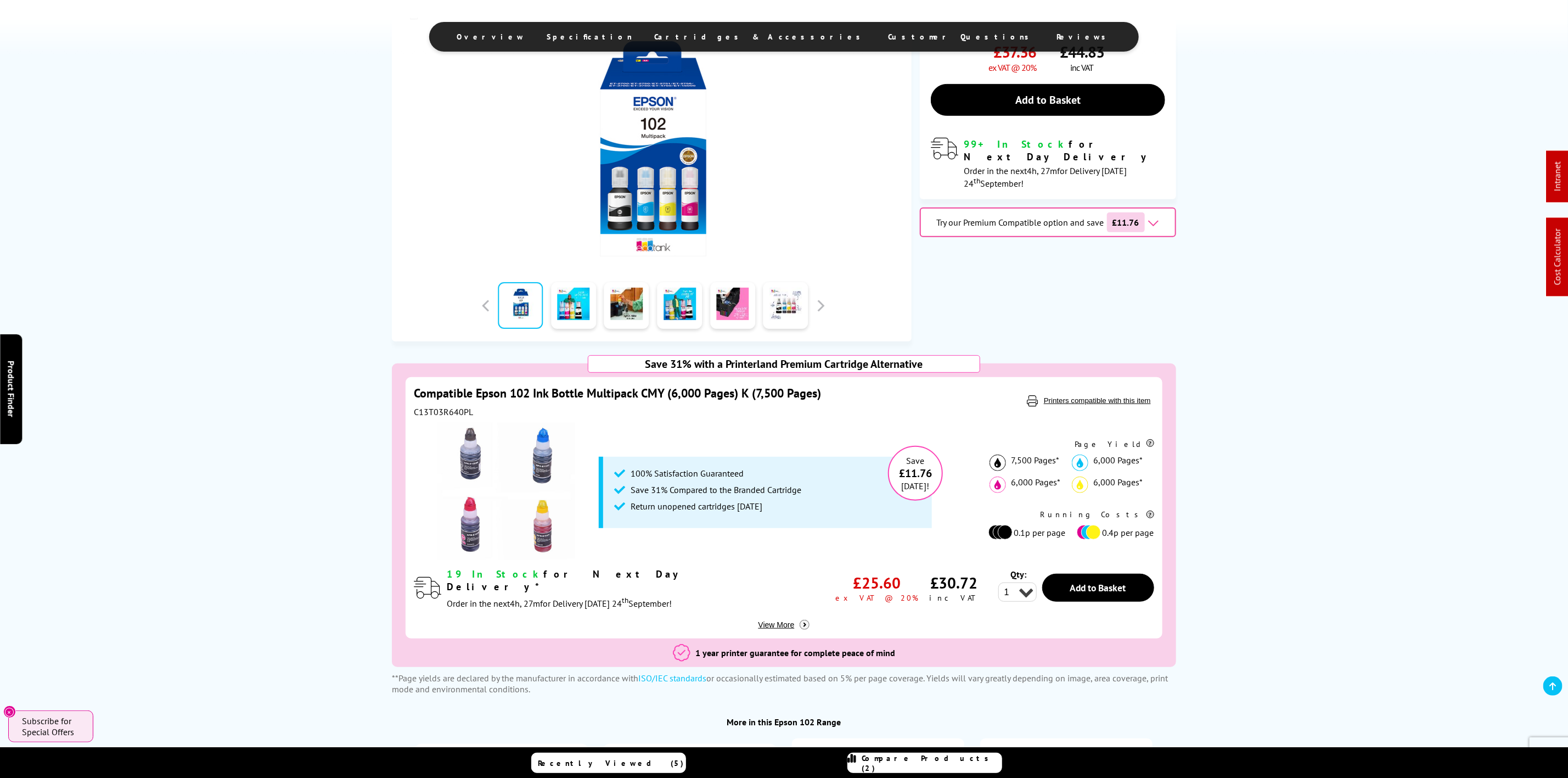
scroll to position [494, 0]
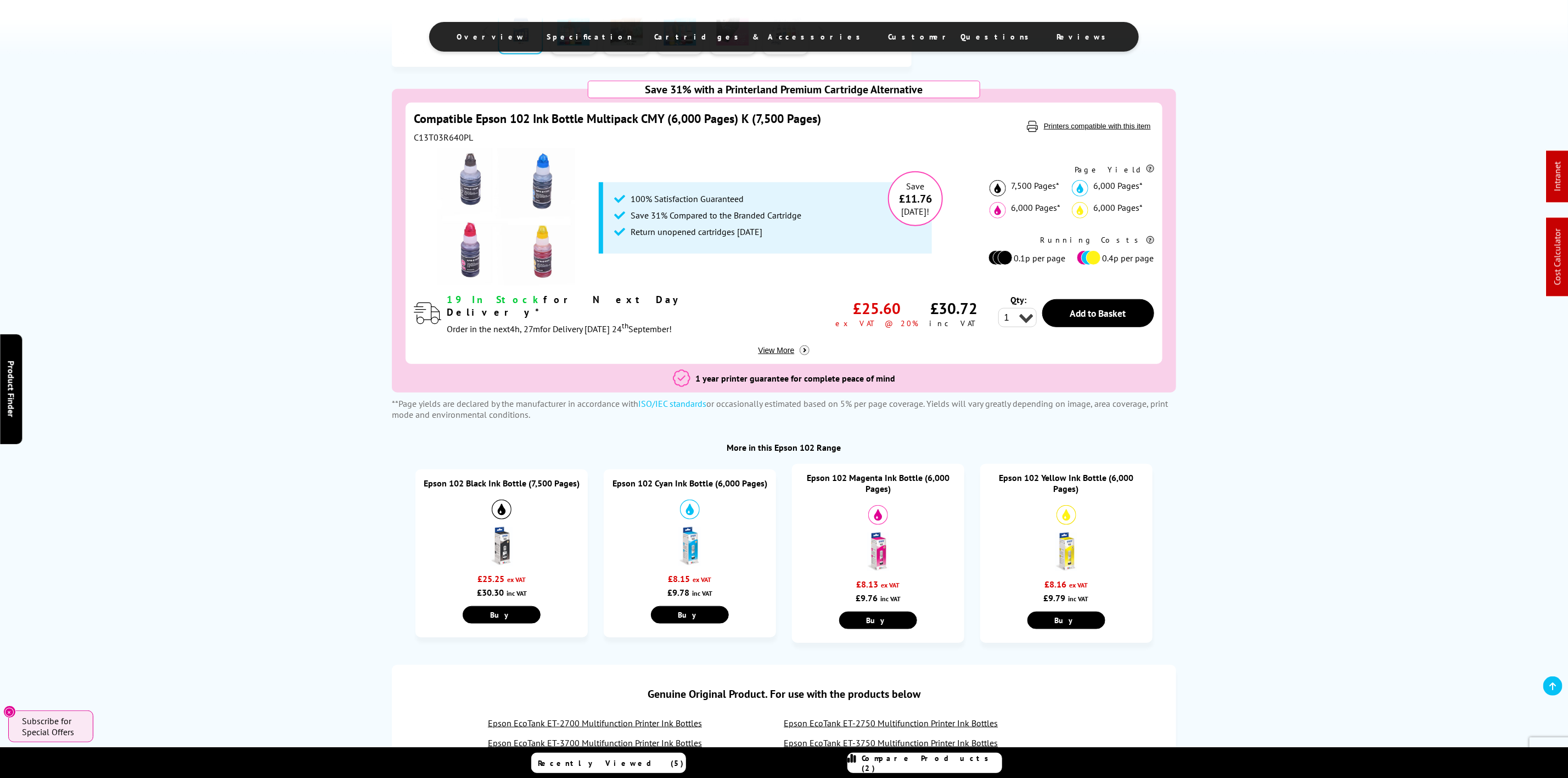
click at [498, 486] on link "Epson 102 Black Ink Bottle (7,500 Pages)" at bounding box center [502, 482] width 155 height 11
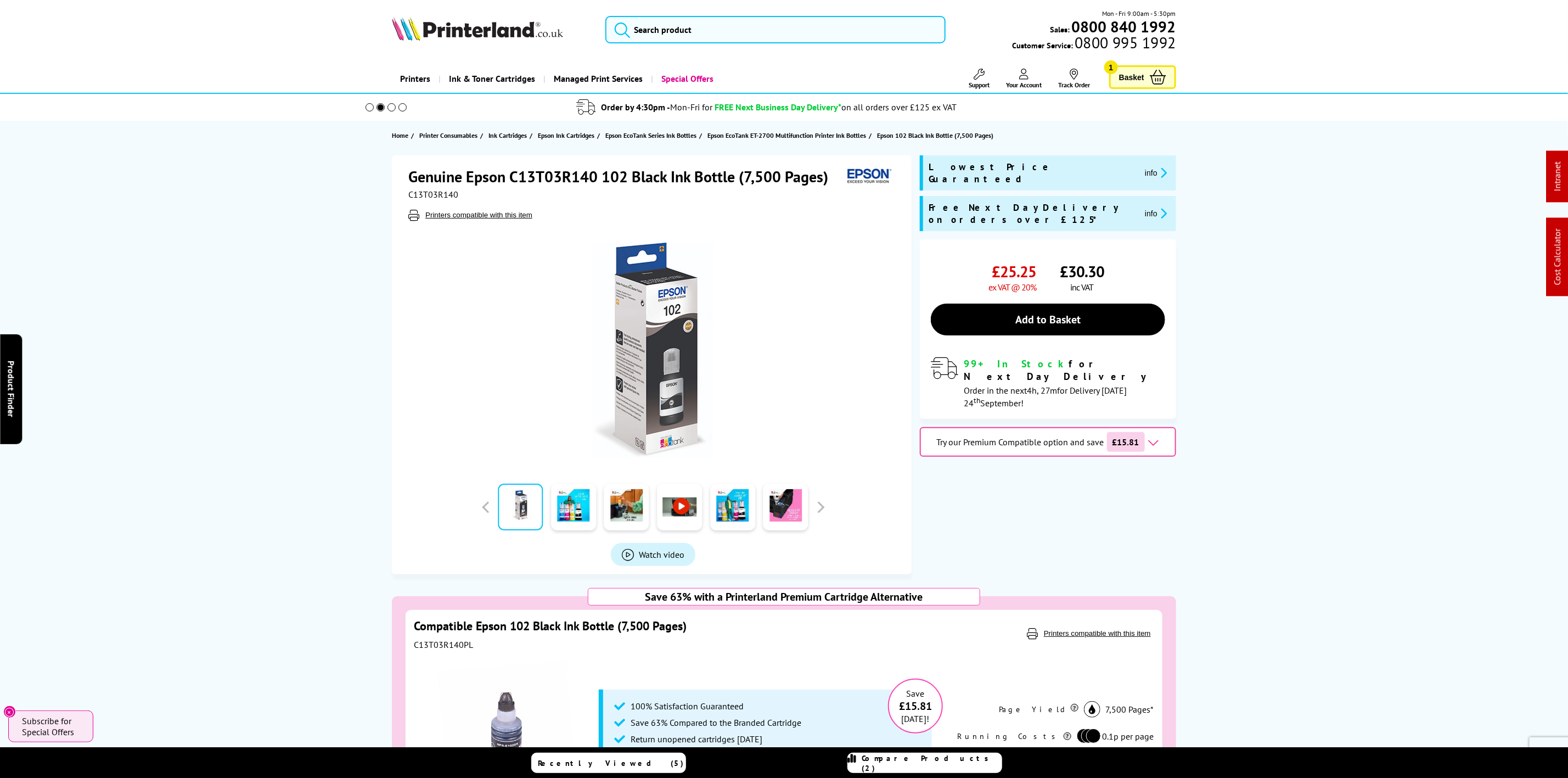
drag, startPoint x: 442, startPoint y: 2, endPoint x: 441, endPoint y: 12, distance: 10.0
click at [441, 2] on header "Mon - Fri 9:00am - 5:30pm Sales: 0800 840 1992 Customer Service: 0800 995 1992" at bounding box center [784, 46] width 1568 height 93
click at [440, 15] on div "Mon - Fri 9:00am - 5:30pm Sales: 0800 840 1992 Customer Service: 0800 995 1992" at bounding box center [784, 31] width 878 height 48
click at [437, 22] on div "Mon - Fri 9:00am - 5:30pm Sales: 0800 840 1992 Customer Service: 0800 995 1992" at bounding box center [784, 31] width 878 height 48
drag, startPoint x: 437, startPoint y: 22, endPoint x: 392, endPoint y: 22, distance: 45.0
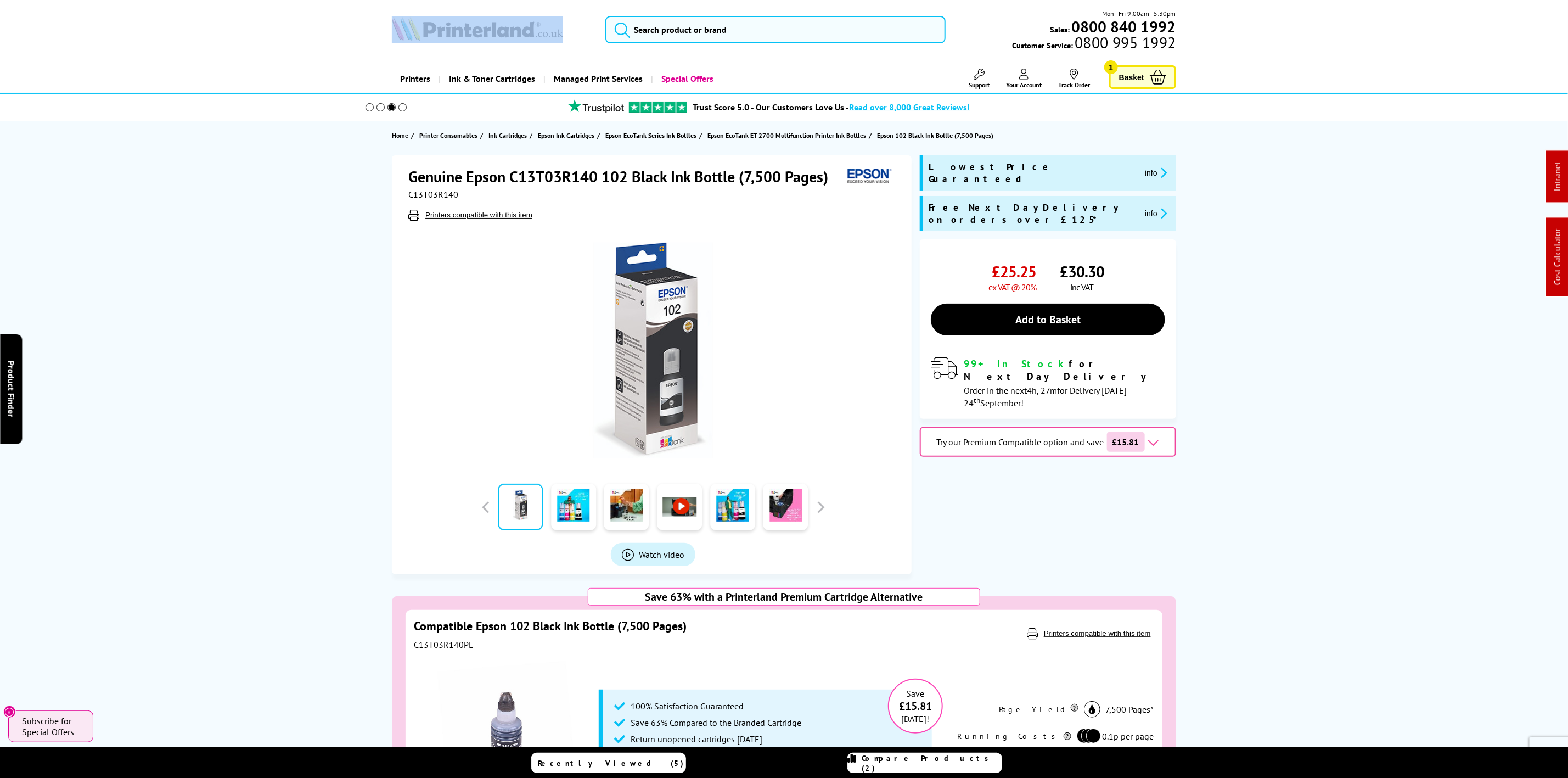
click at [437, 22] on img at bounding box center [477, 29] width 171 height 25
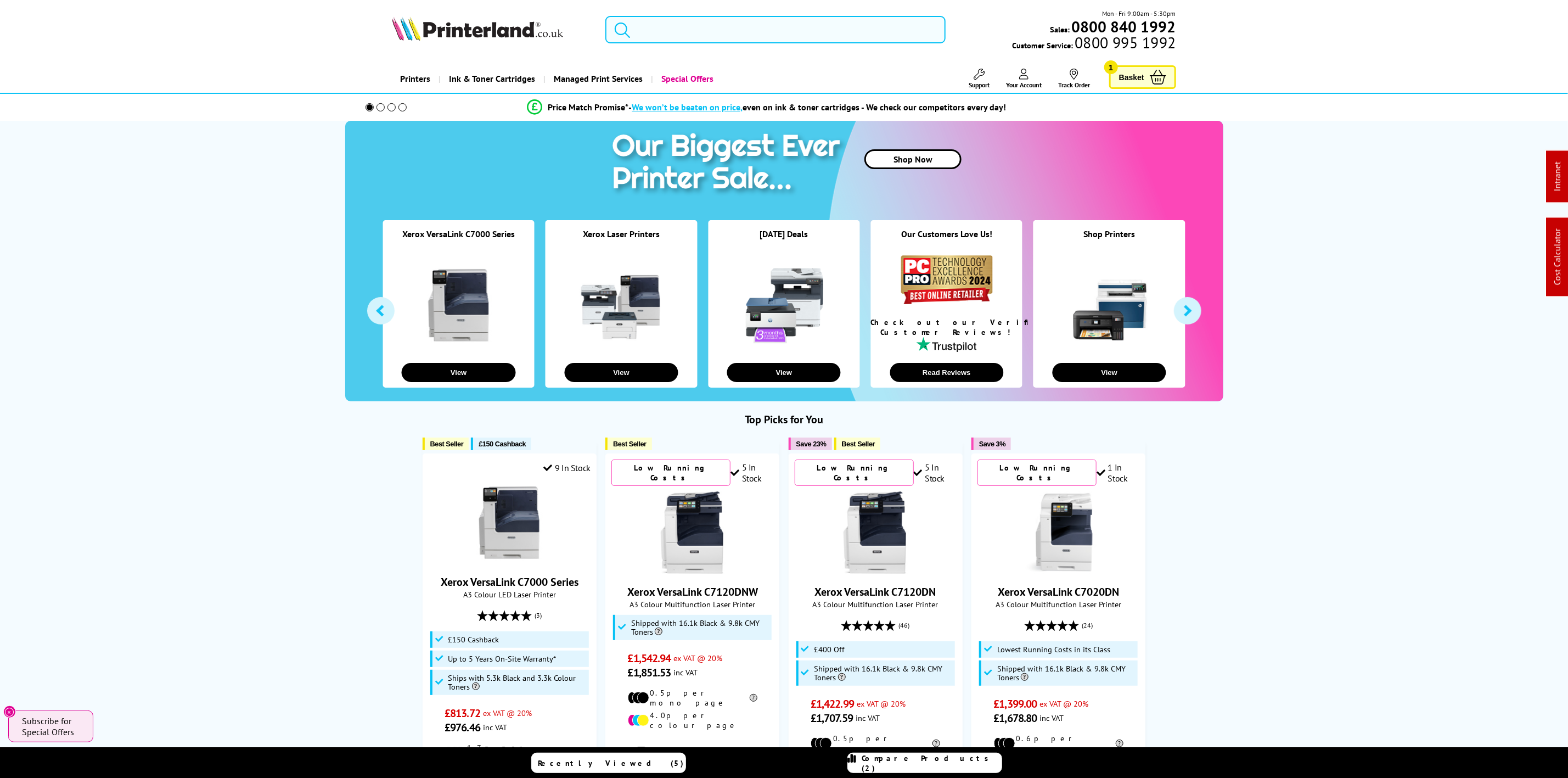
click at [743, 23] on input "search" at bounding box center [775, 30] width 339 height 28
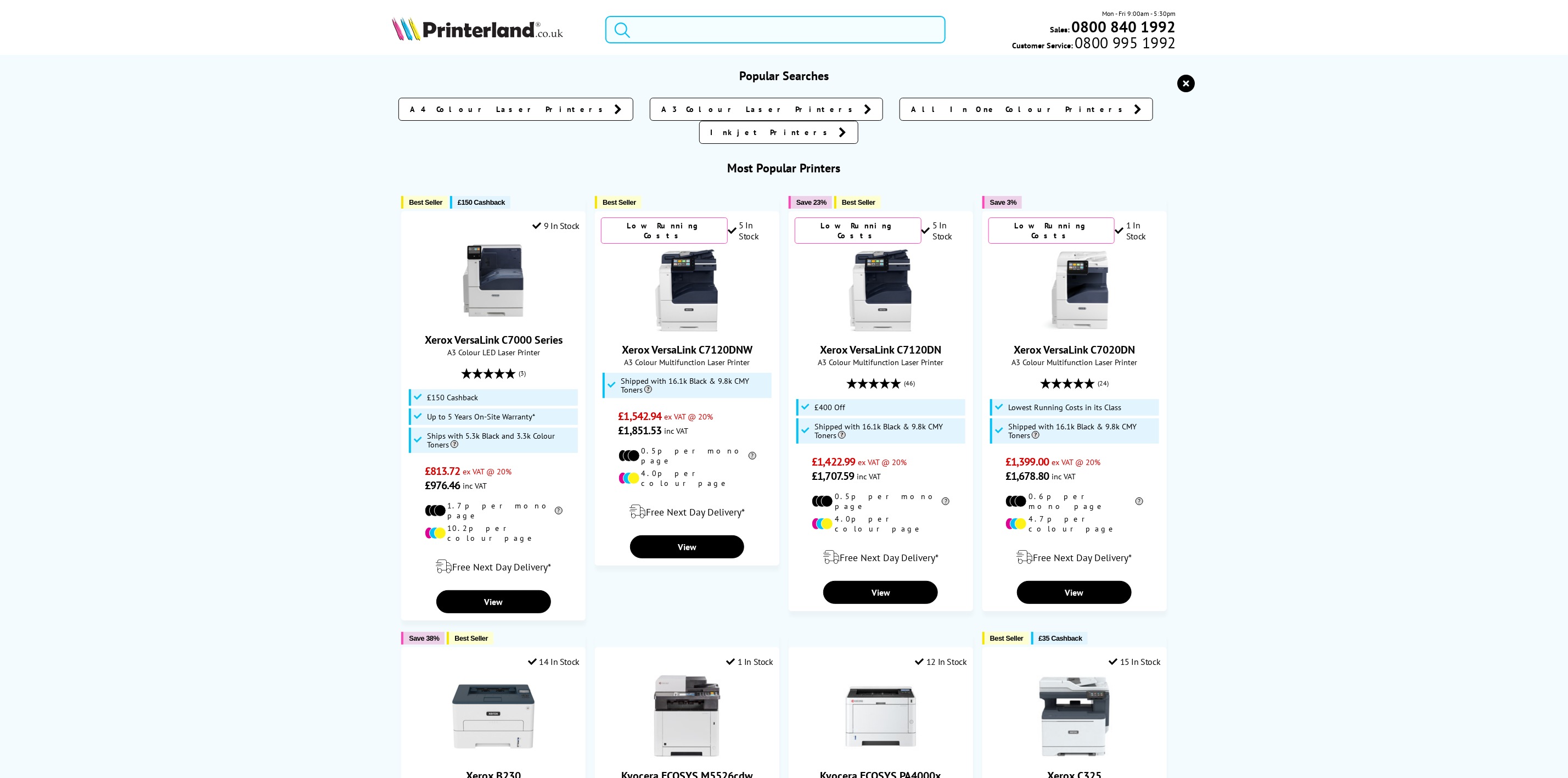
click at [735, 41] on input "search" at bounding box center [775, 30] width 339 height 28
type input "x"
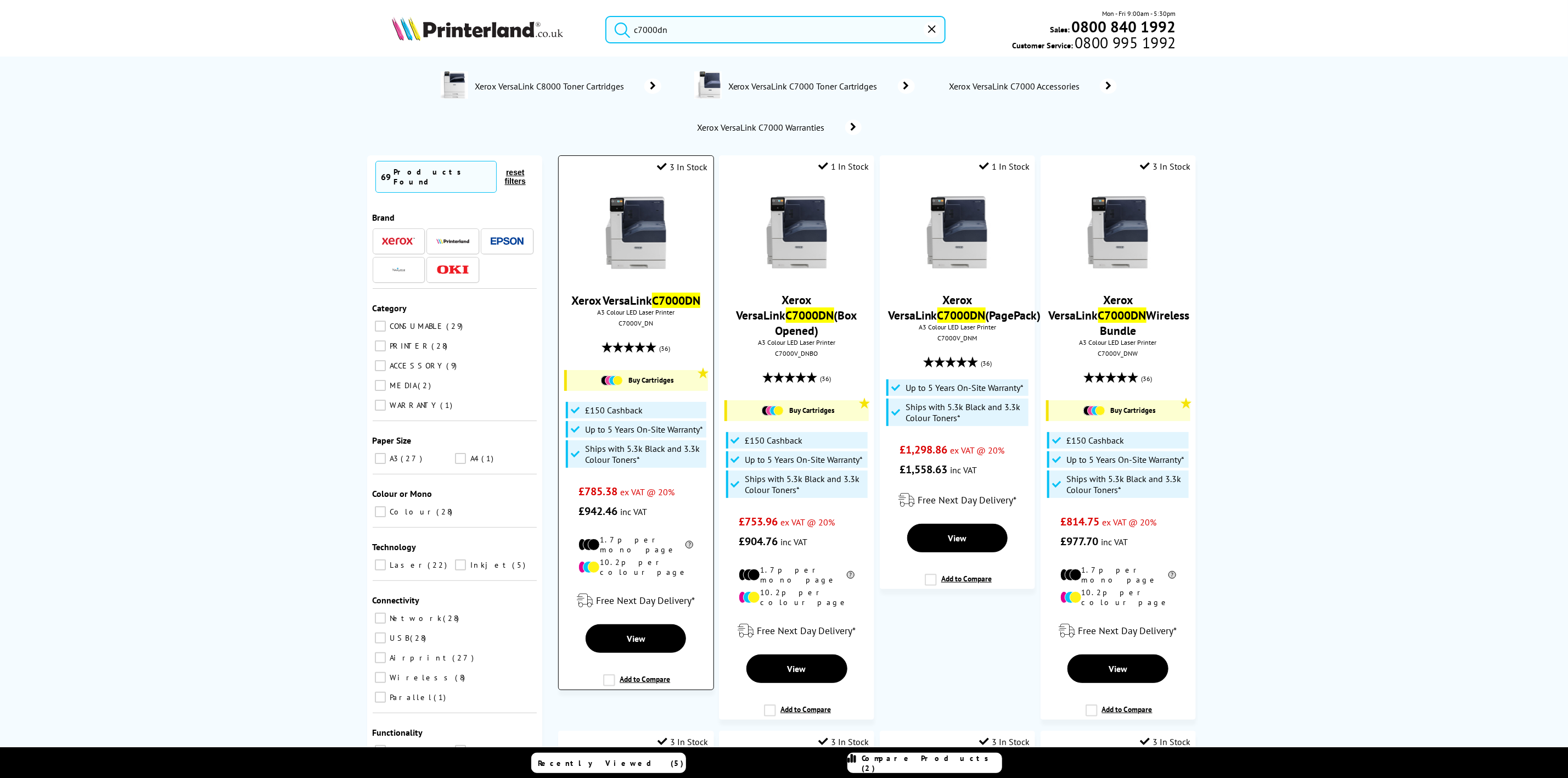
type input "c7000dn"
click at [610, 239] on img at bounding box center [636, 233] width 83 height 83
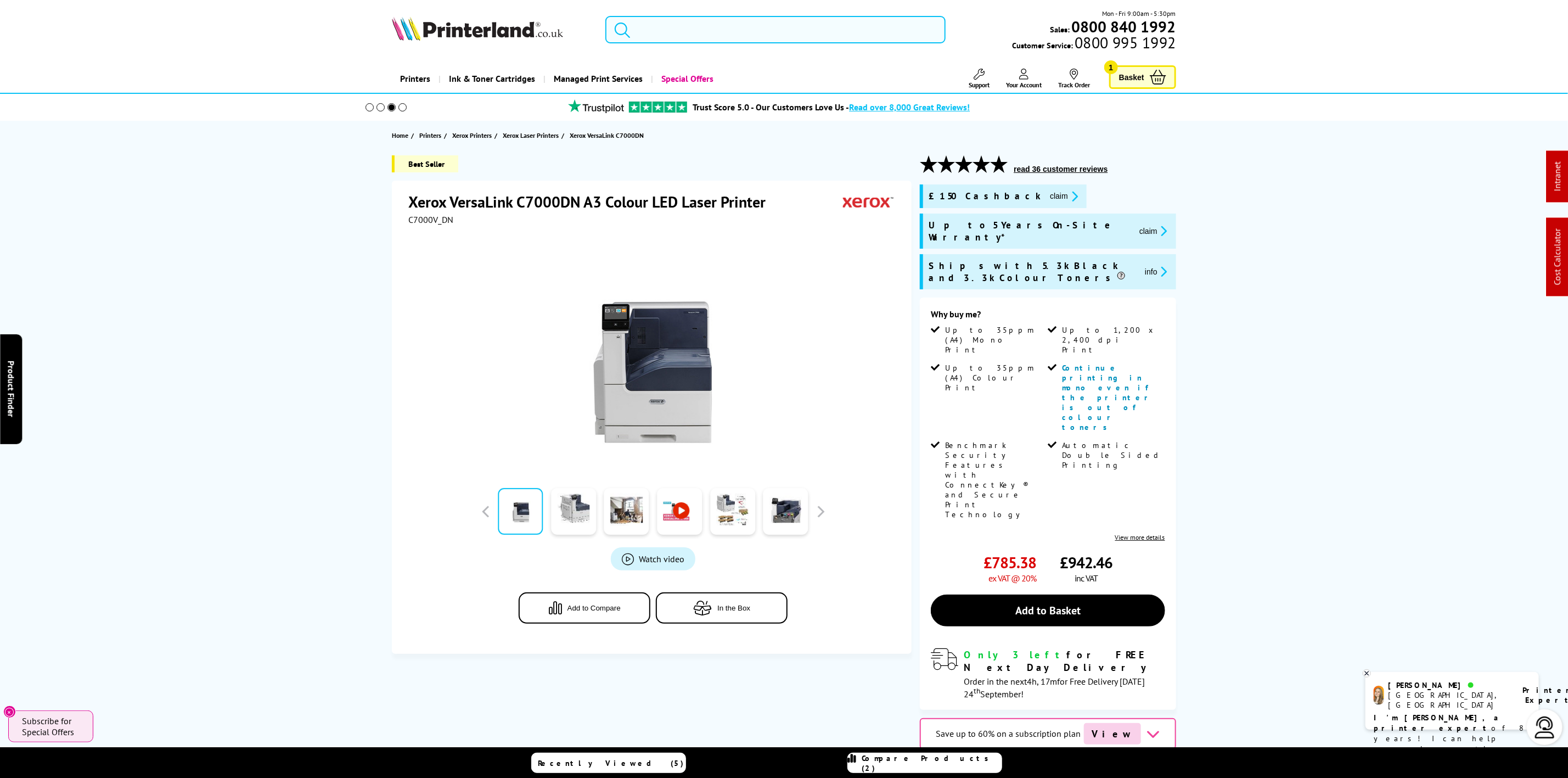
click at [664, 38] on input "search" at bounding box center [775, 30] width 339 height 28
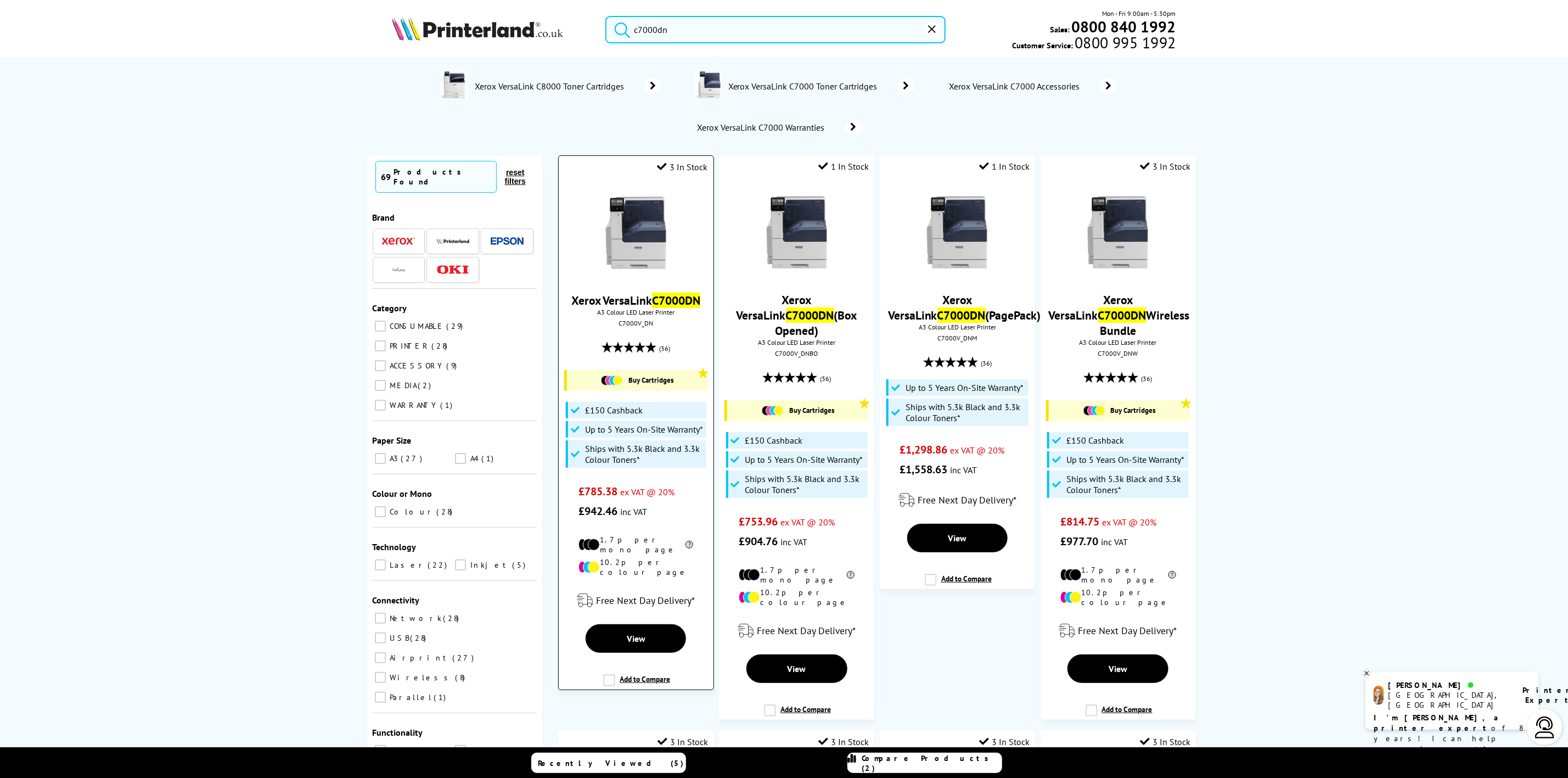
type input "c7000dn"
click at [660, 230] on img at bounding box center [636, 233] width 83 height 83
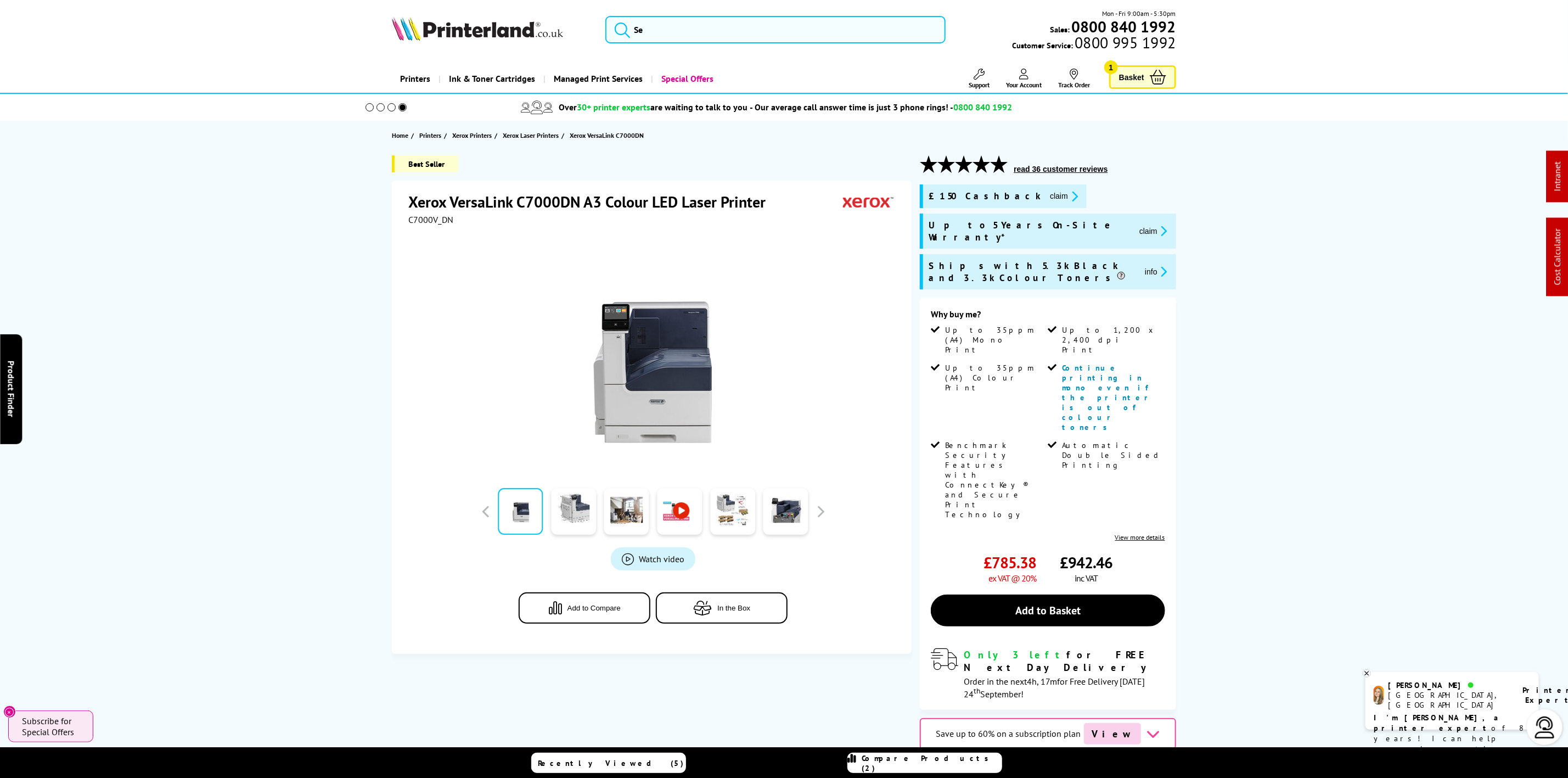
click at [435, 226] on div at bounding box center [653, 349] width 490 height 248
click at [440, 215] on span "C7000V_DN" at bounding box center [431, 219] width 45 height 11
copy span "C7000V_DN"
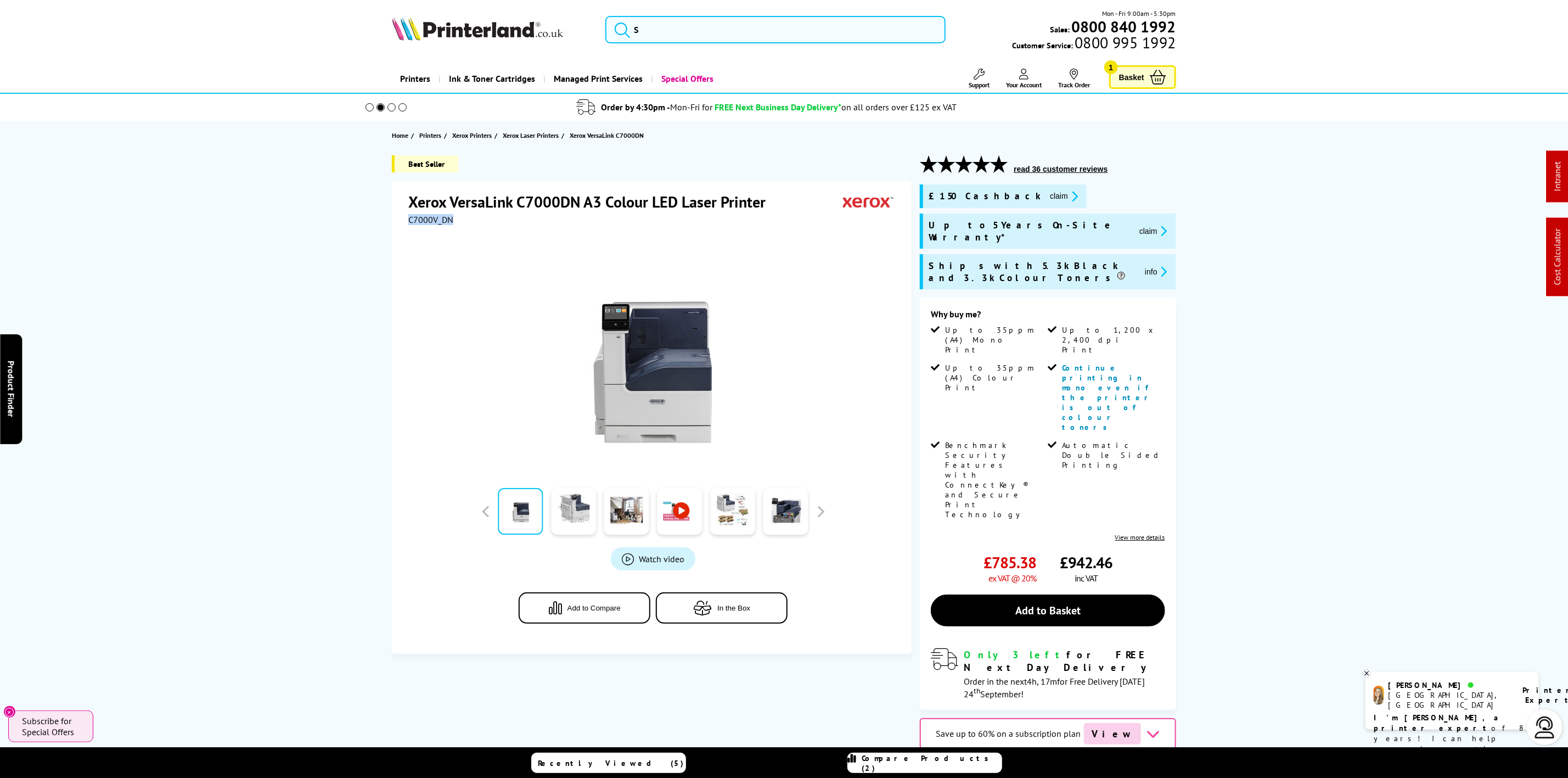
drag, startPoint x: 540, startPoint y: 61, endPoint x: 533, endPoint y: 50, distance: 13.0
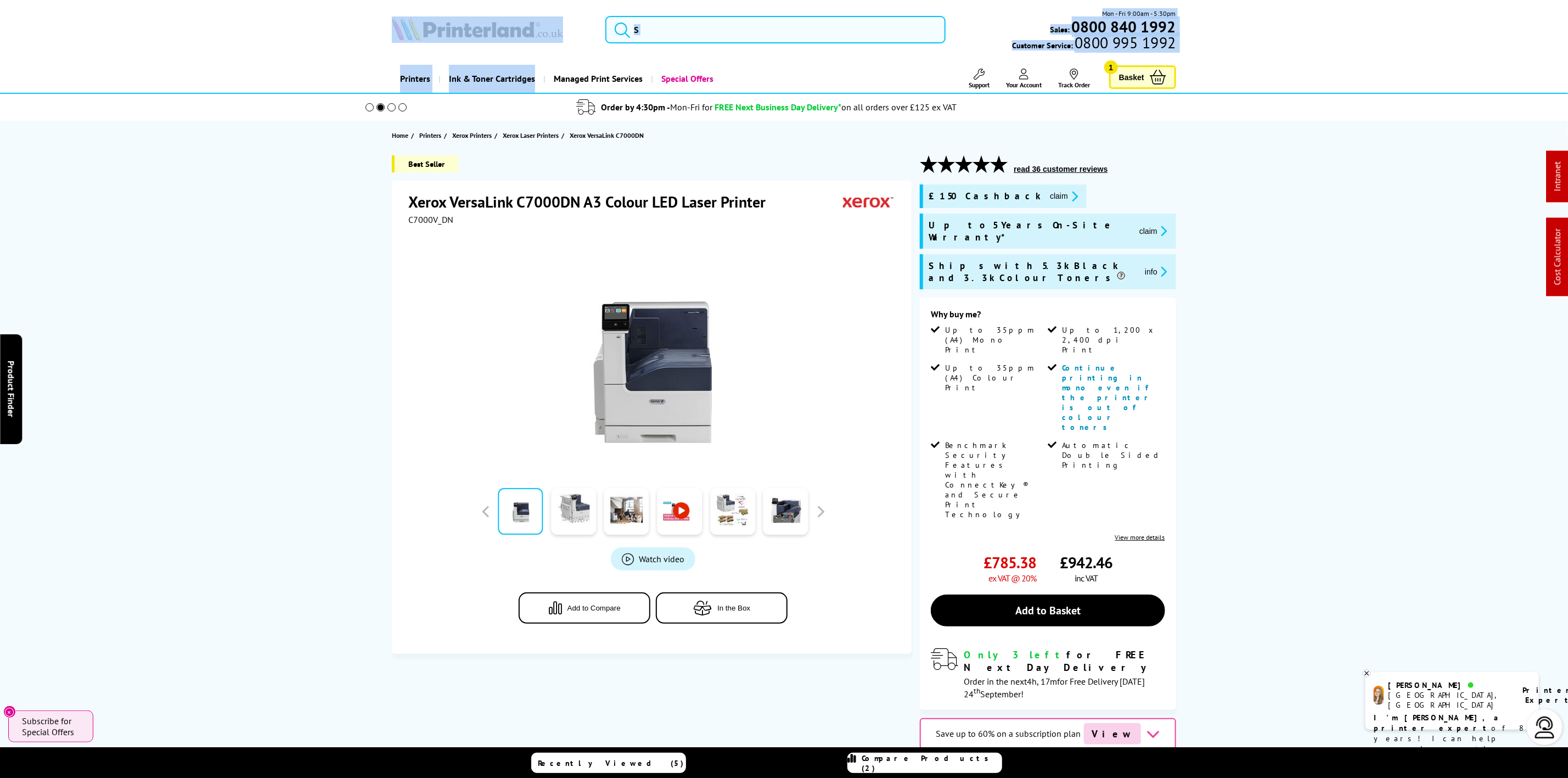
click at [536, 55] on header "Mon - Fri 9:00am - 5:30pm Sales: 0800 840 1992 Customer Service: 0800 995 1992" at bounding box center [784, 46] width 1568 height 93
click at [532, 49] on div "Mon - Fri 9:00am - 5:30pm Sales: 0800 840 1992 Customer Service: 0800 995 1992" at bounding box center [784, 31] width 878 height 48
drag, startPoint x: 532, startPoint y: 49, endPoint x: 532, endPoint y: 34, distance: 15.0
click at [532, 46] on div "Mon - Fri 9:00am - 5:30pm Sales: 0800 840 1992 Customer Service: 0800 995 1992" at bounding box center [784, 31] width 878 height 48
click at [532, 34] on img at bounding box center [477, 29] width 171 height 25
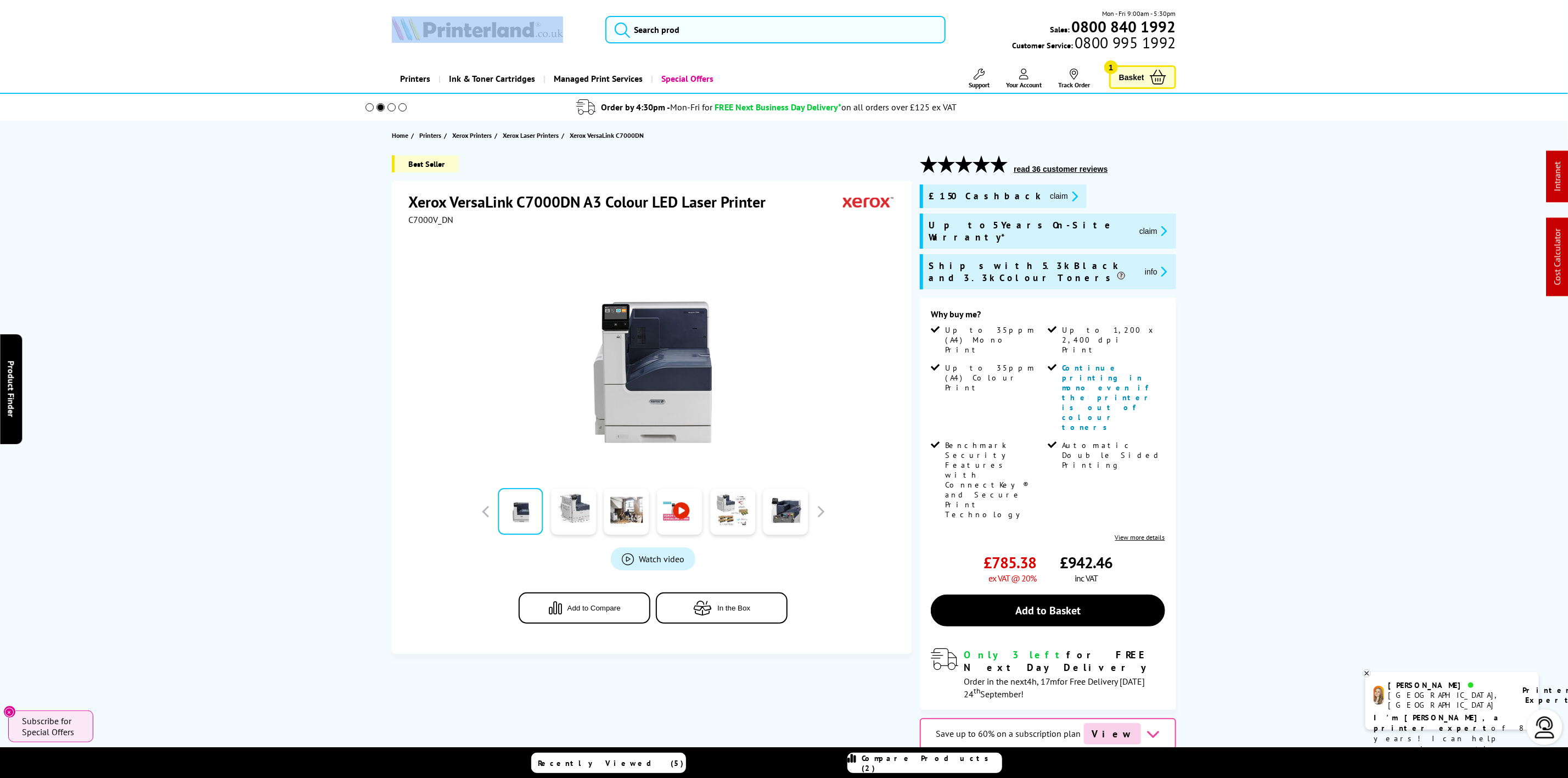
click at [531, 34] on img at bounding box center [477, 29] width 171 height 25
drag, startPoint x: 531, startPoint y: 34, endPoint x: 393, endPoint y: 6, distance: 140.8
click at [515, 32] on img at bounding box center [477, 29] width 171 height 25
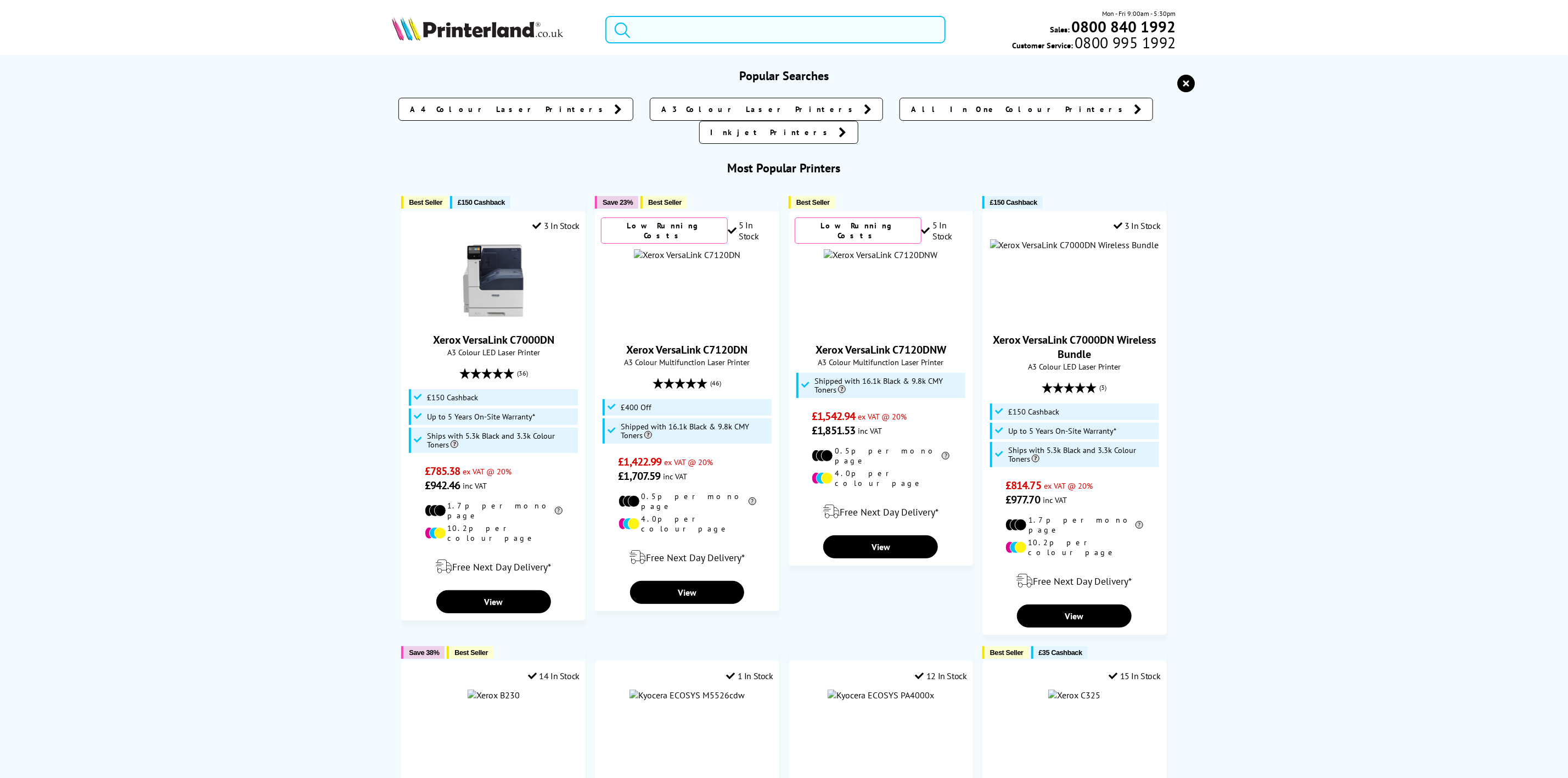
click at [740, 31] on input "search" at bounding box center [775, 30] width 339 height 28
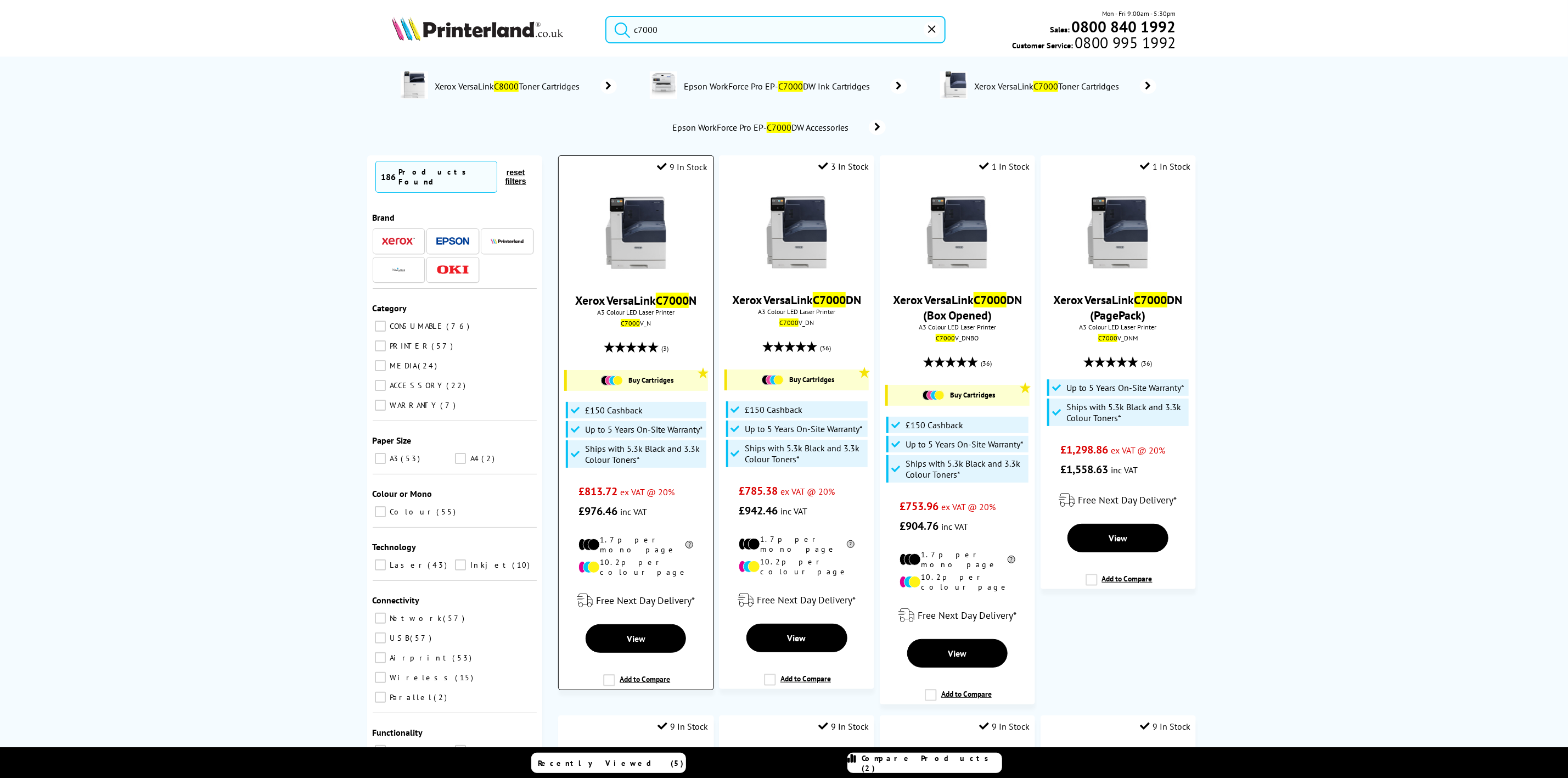
type input "c7000"
click at [659, 249] on img at bounding box center [636, 233] width 83 height 83
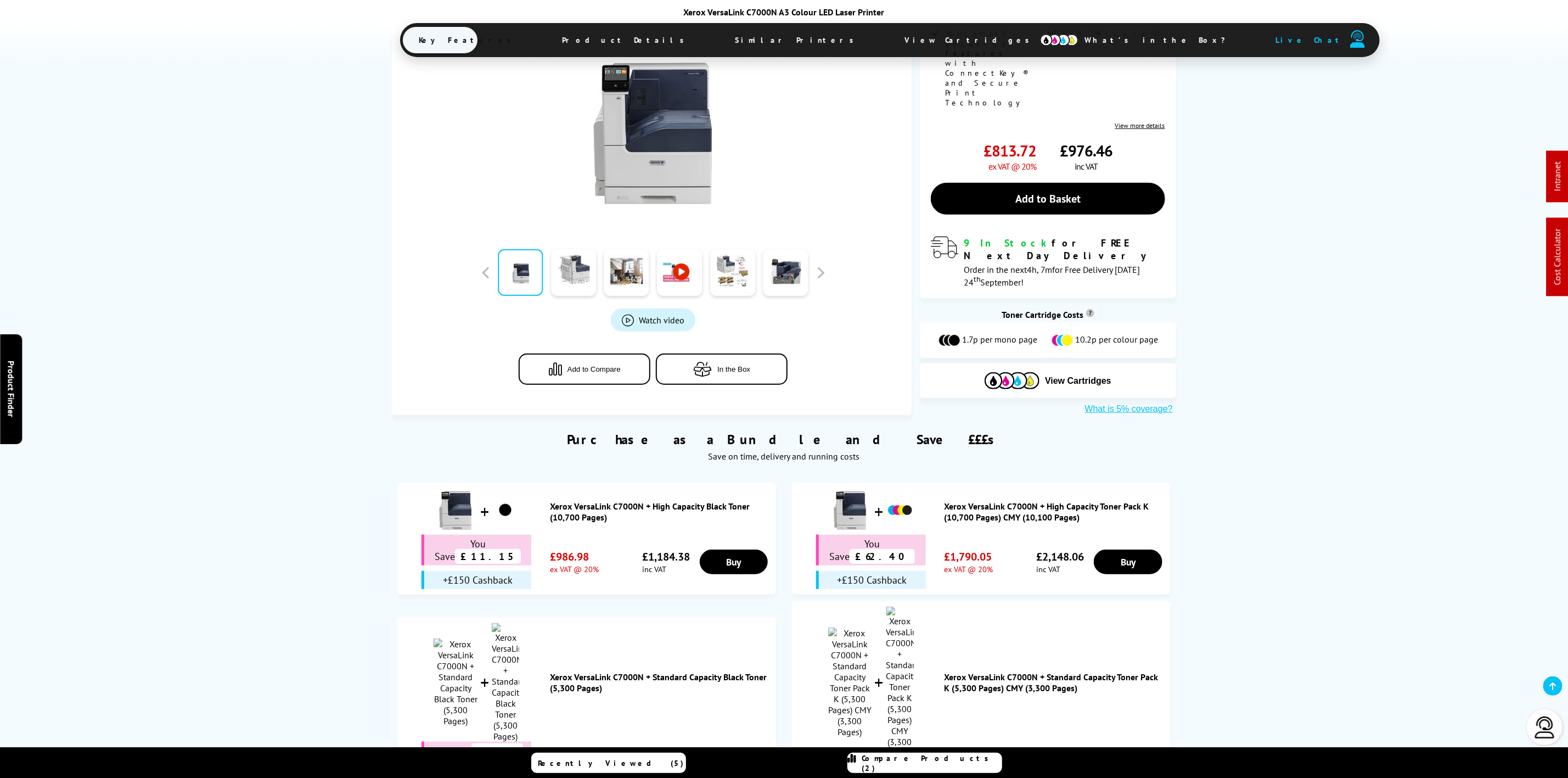
click at [888, 31] on span "View Cartridges" at bounding box center [972, 39] width 168 height 29
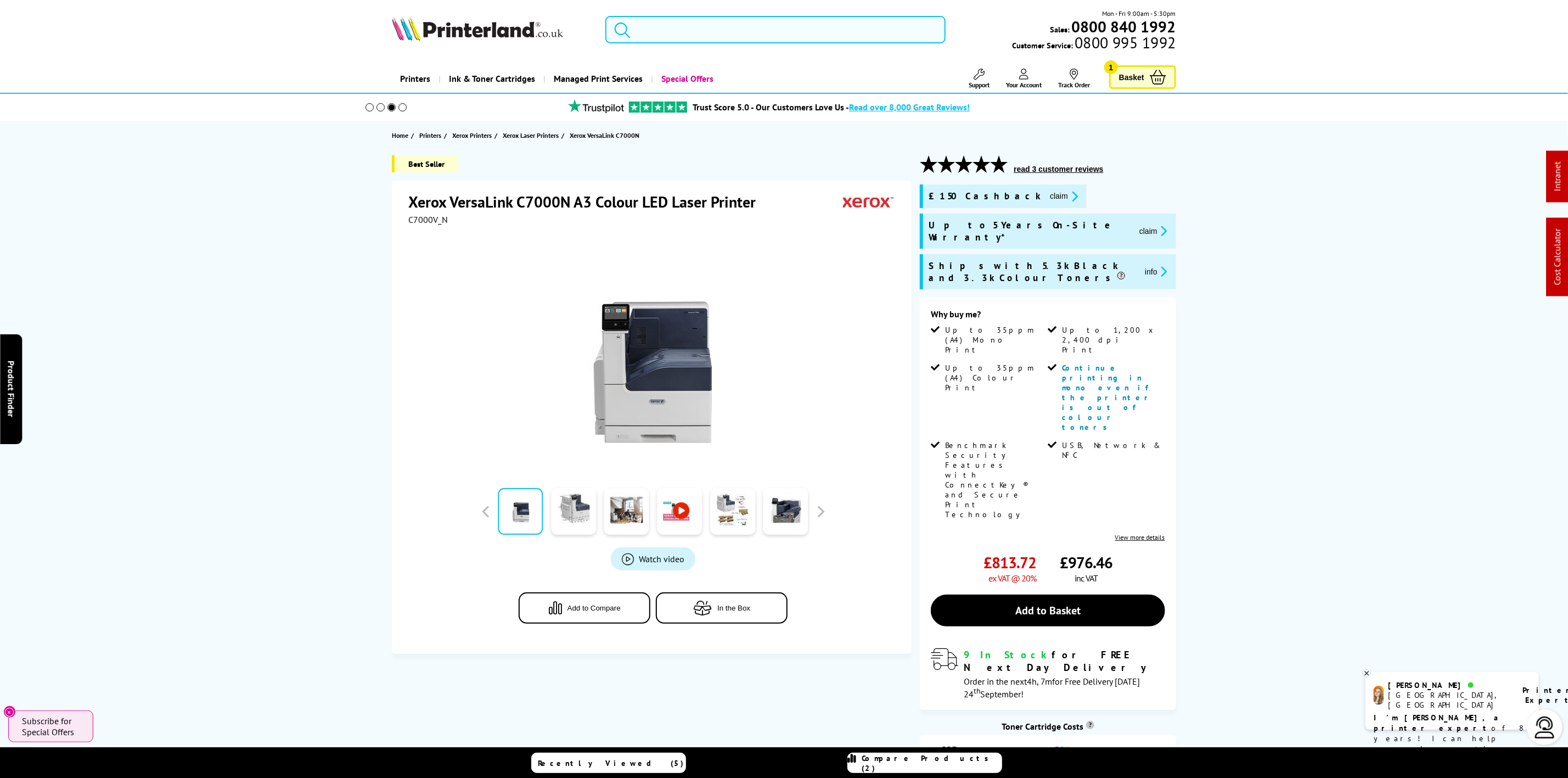
click at [651, 43] on input "search" at bounding box center [775, 30] width 339 height 28
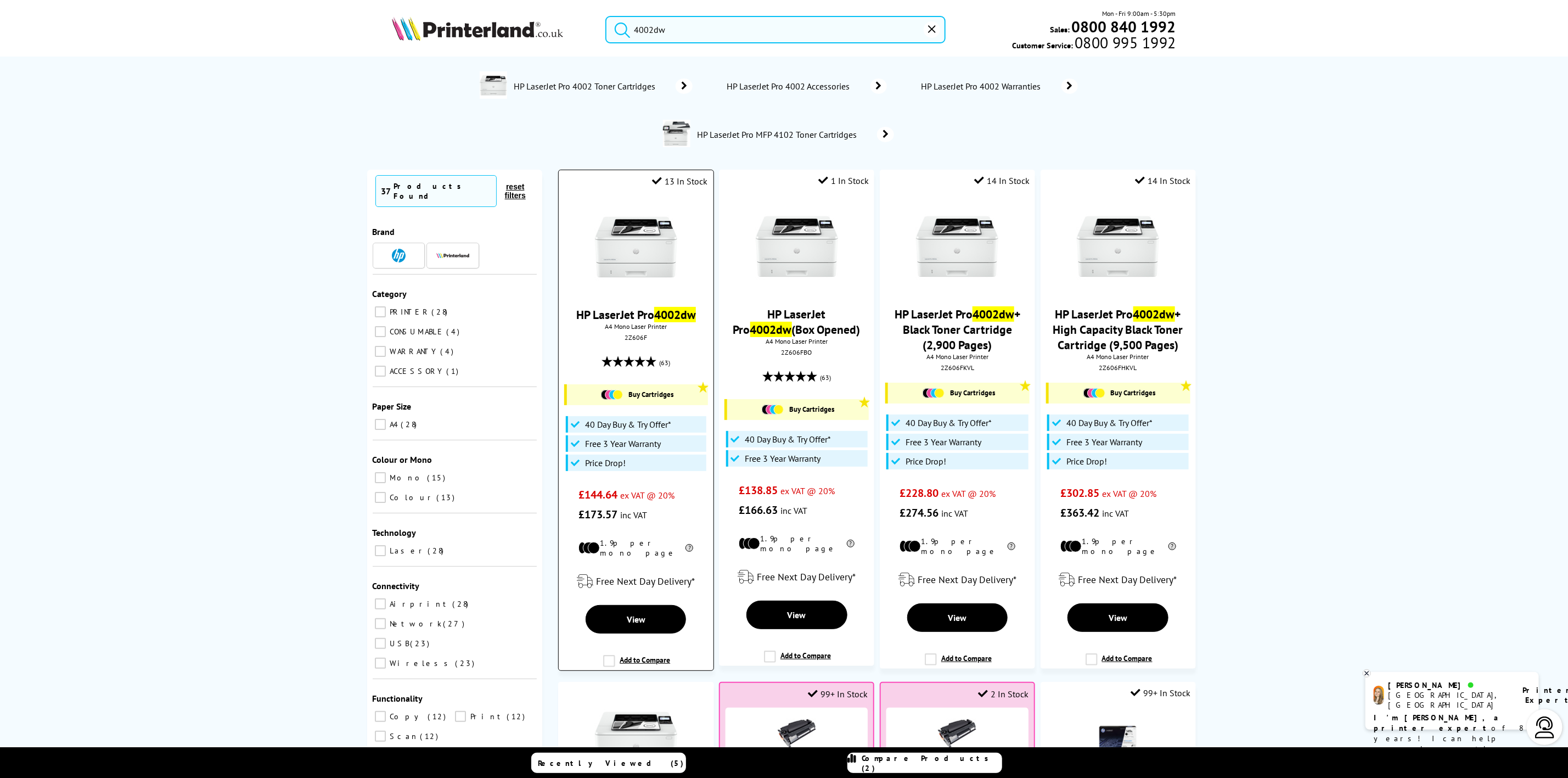
type input "4002dw"
click at [682, 239] on div at bounding box center [636, 248] width 144 height 85
click at [644, 246] on img at bounding box center [636, 247] width 83 height 83
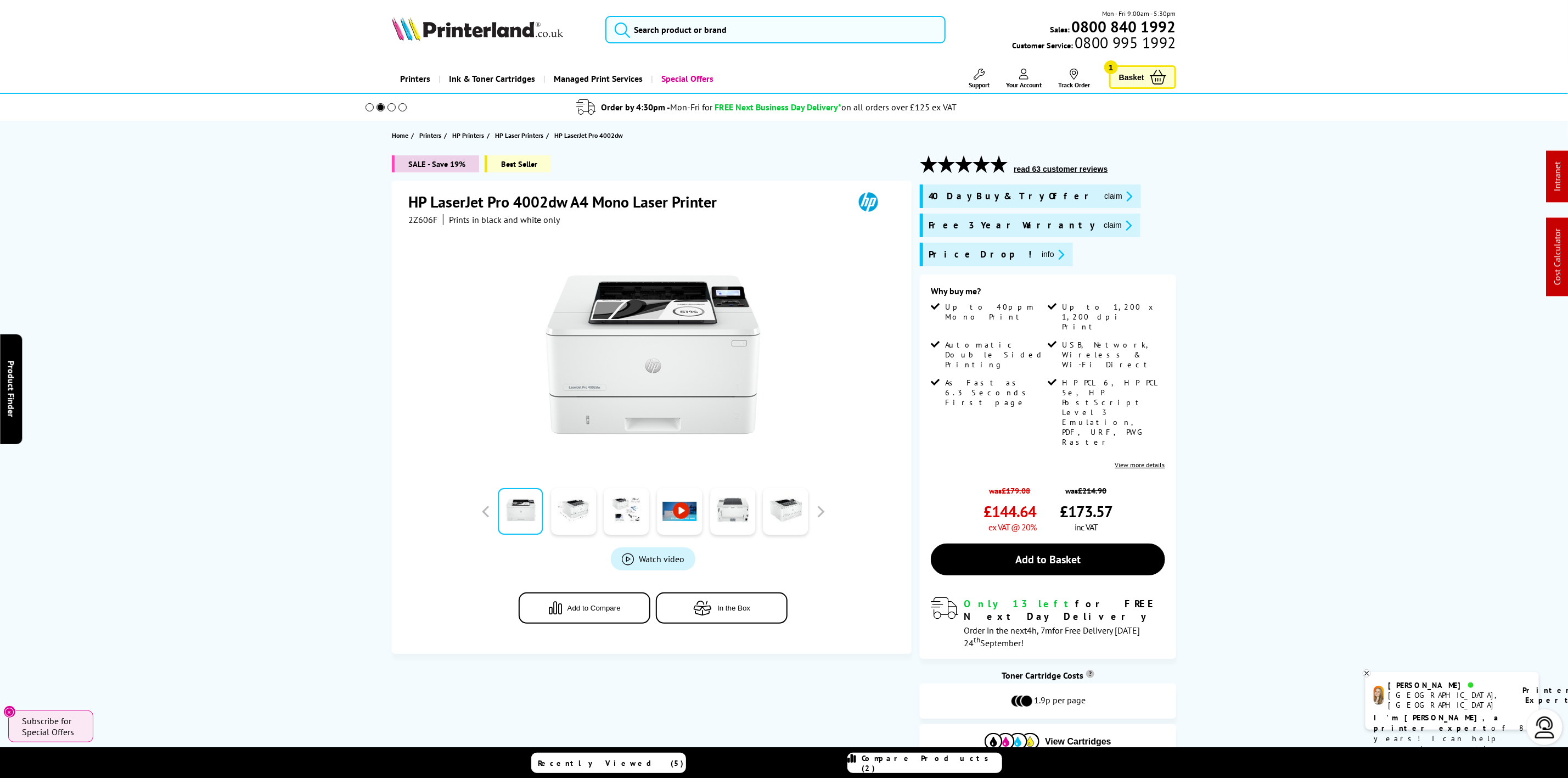
click at [436, 43] on picture at bounding box center [477, 36] width 171 height 11
drag, startPoint x: 436, startPoint y: 43, endPoint x: 442, endPoint y: 38, distance: 7.8
click at [442, 38] on picture at bounding box center [477, 36] width 171 height 11
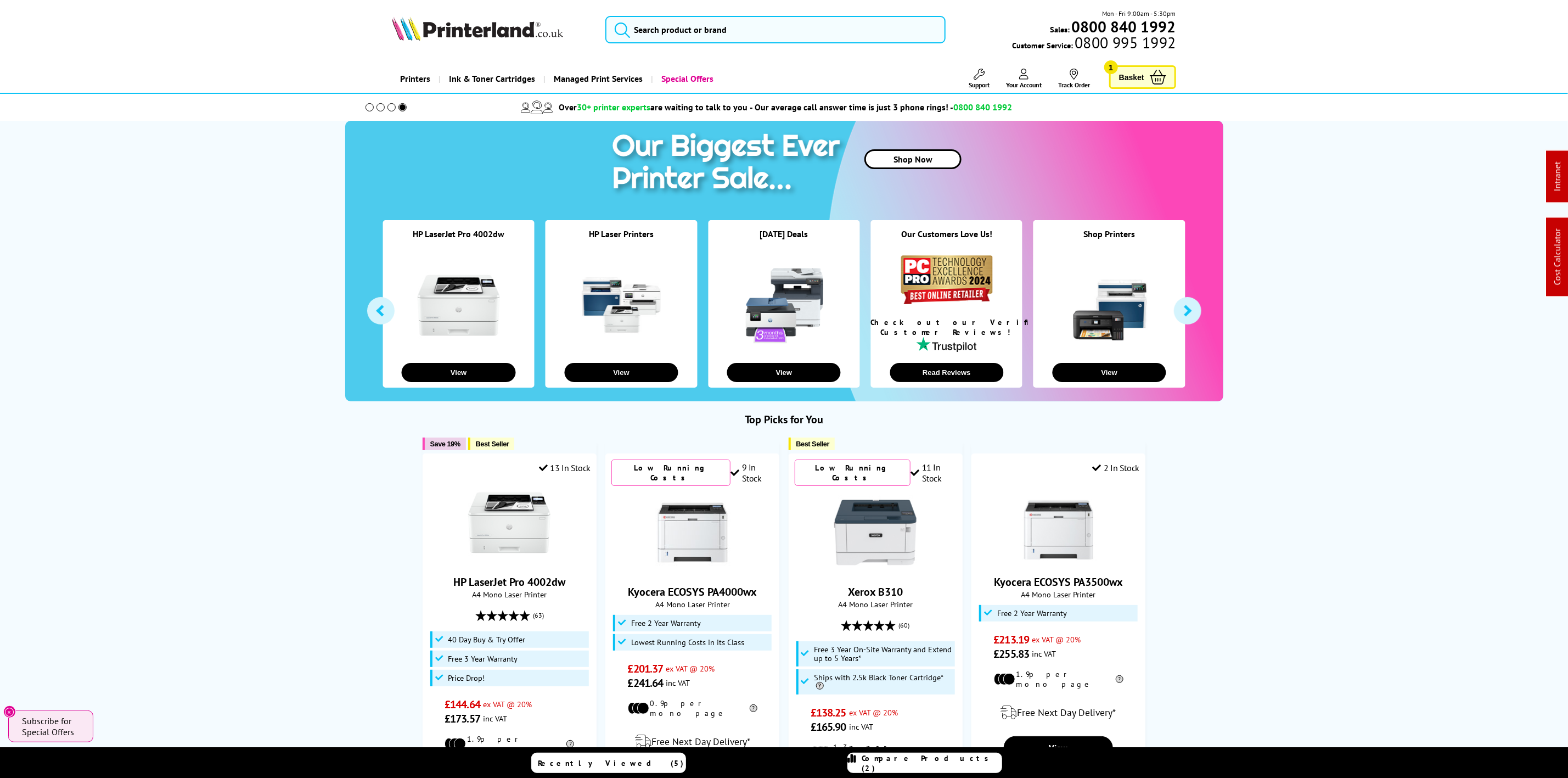
click at [422, 33] on img at bounding box center [477, 29] width 171 height 25
click at [424, 32] on img at bounding box center [477, 29] width 171 height 25
drag, startPoint x: 679, startPoint y: 30, endPoint x: 707, endPoint y: 33, distance: 28.2
click at [679, 32] on input "search" at bounding box center [775, 30] width 339 height 28
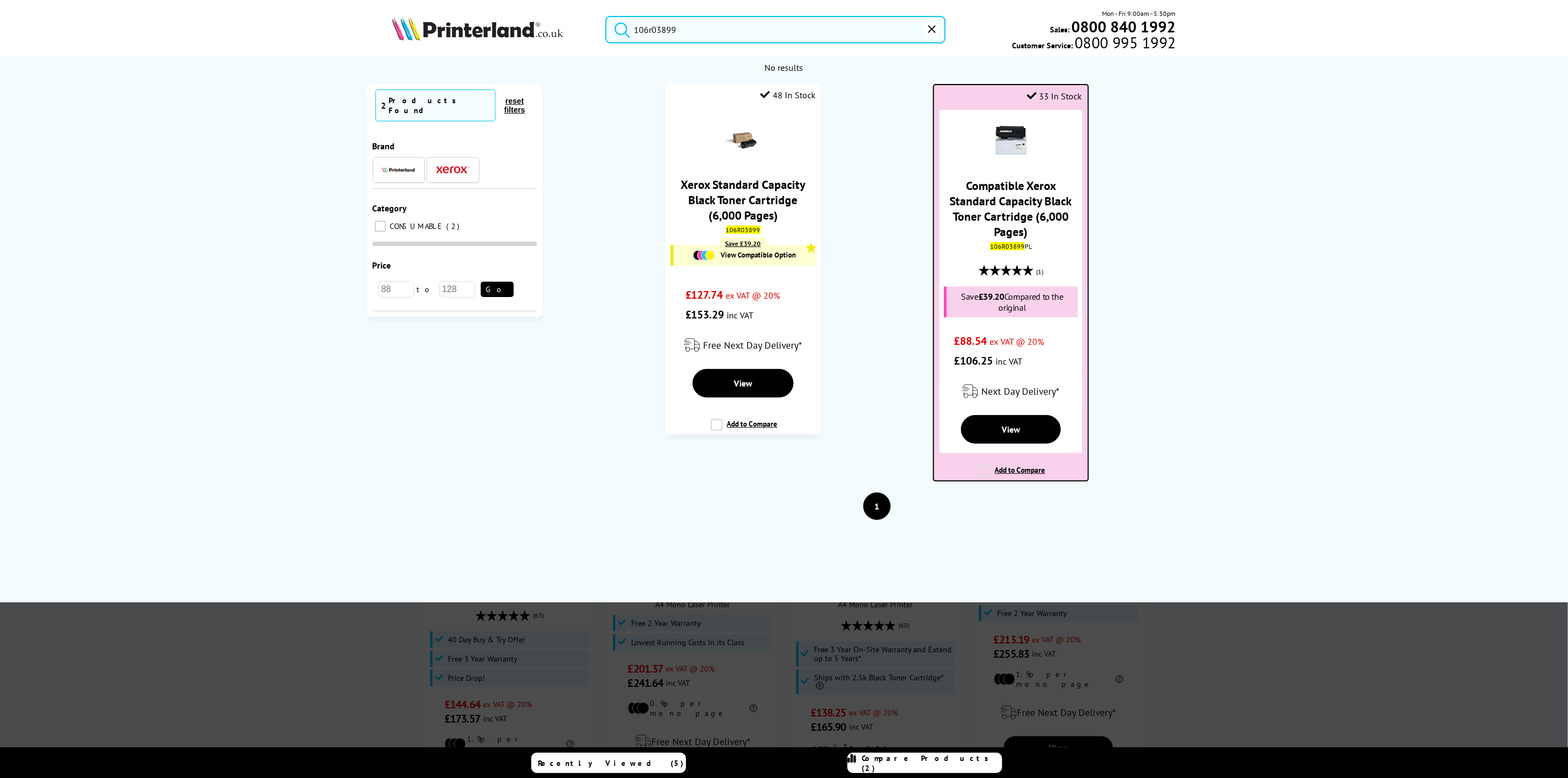
type input "106r03899"
click at [1011, 247] on mark "106R03899" at bounding box center [1007, 246] width 34 height 8
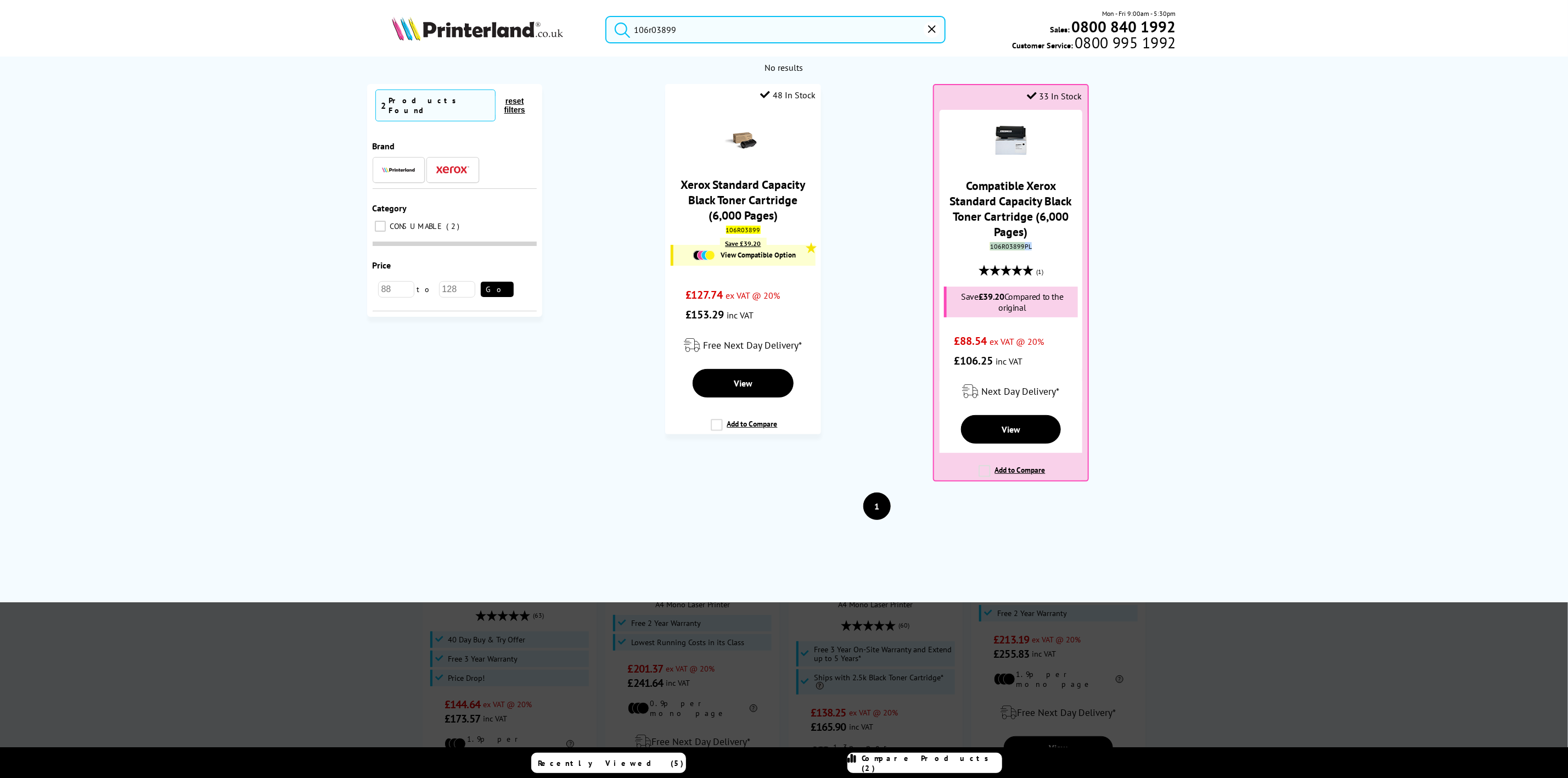
drag, startPoint x: 1011, startPoint y: 247, endPoint x: 159, endPoint y: 396, distance: 864.9
click at [1011, 246] on mark "106R03899" at bounding box center [1007, 246] width 34 height 8
copy div "106R03899 PL"
